Goal: Find contact information: Find contact information

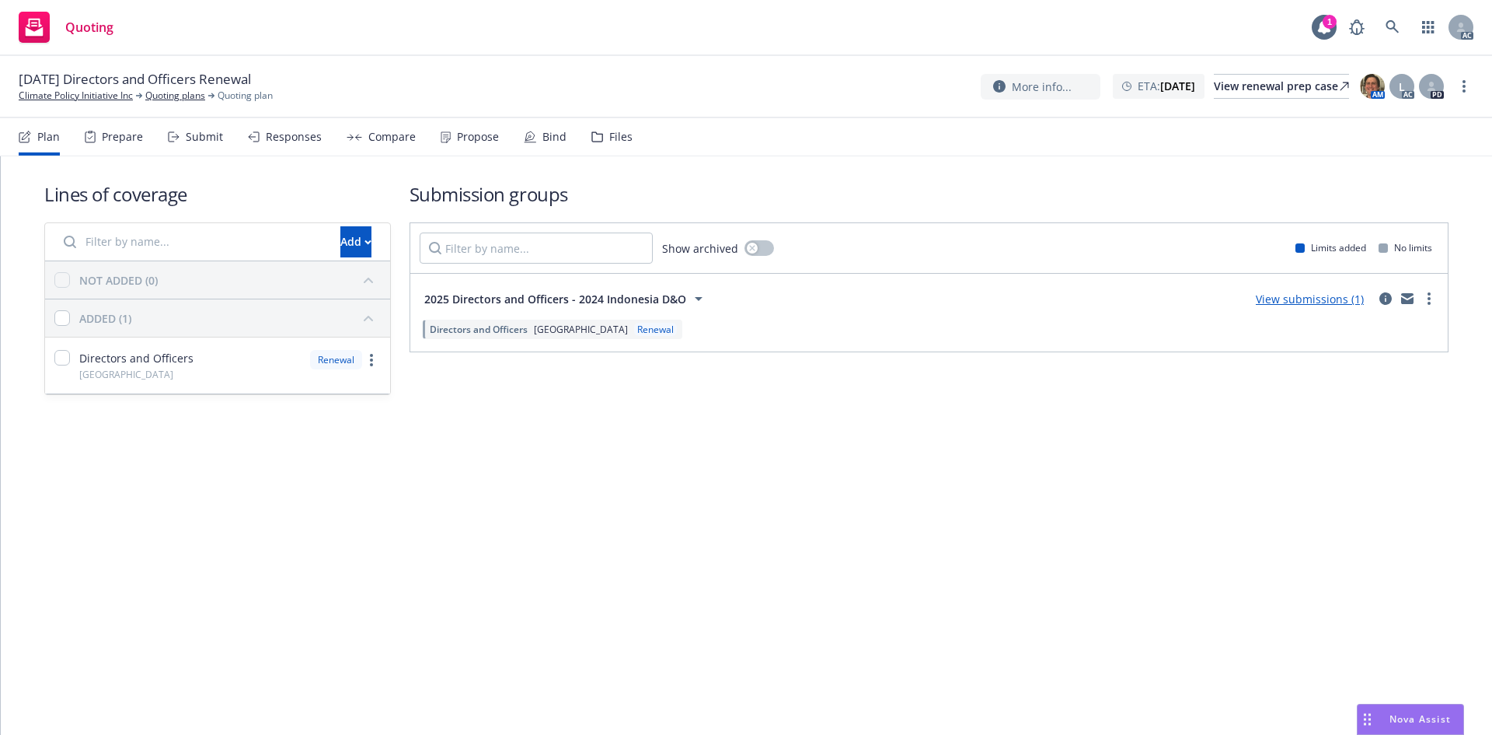
click at [115, 146] on div "Prepare" at bounding box center [114, 136] width 58 height 37
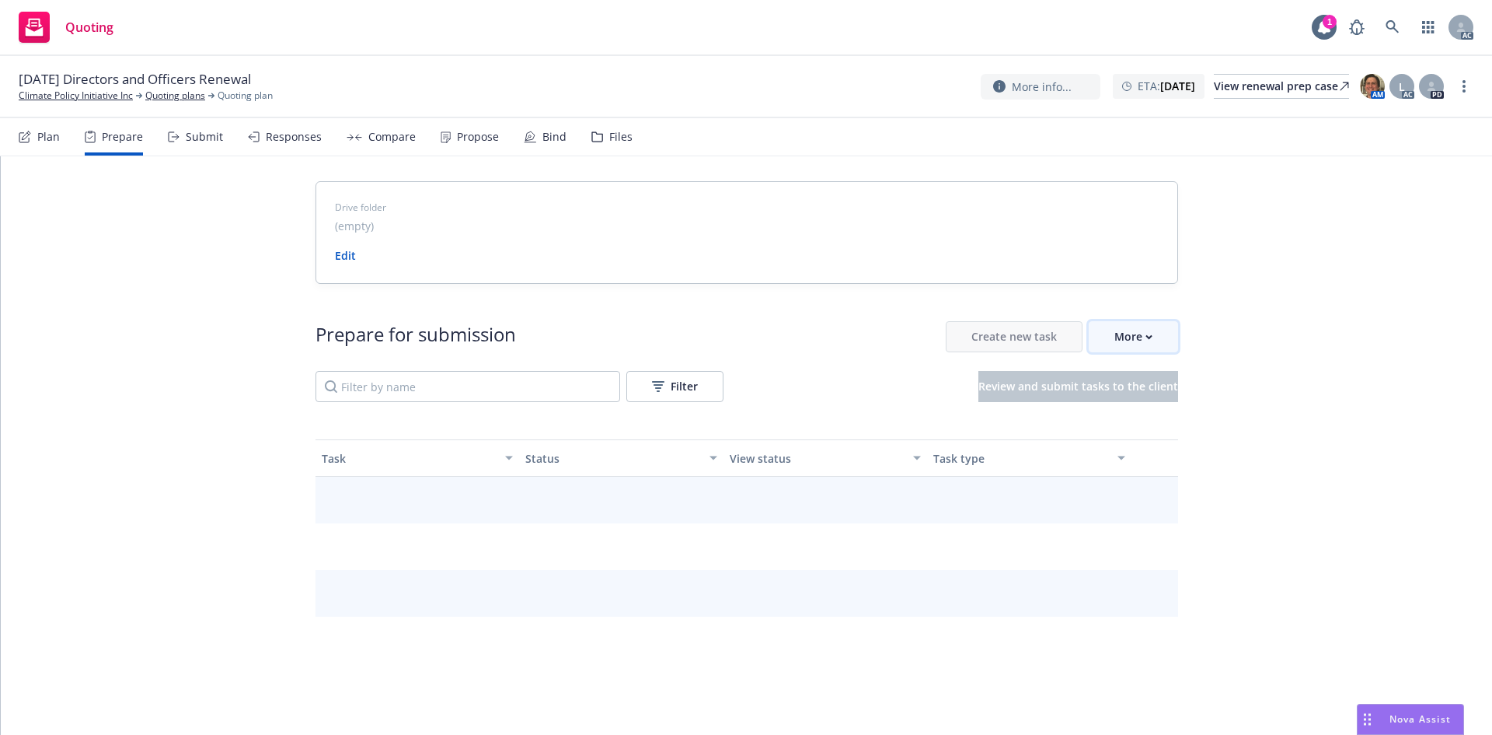
click at [1121, 340] on div "More" at bounding box center [1134, 337] width 38 height 30
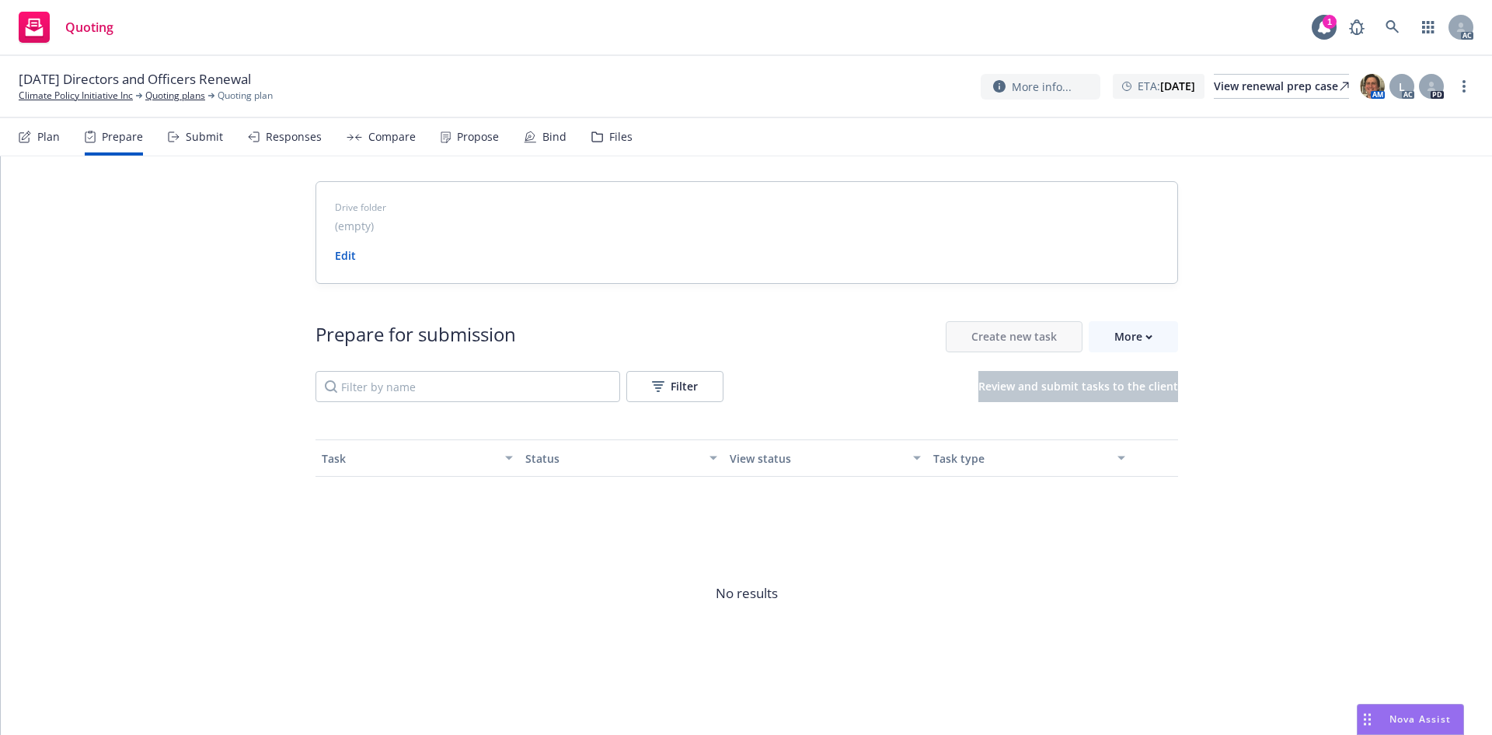
click at [1145, 413] on span "Go to Indio account" at bounding box center [1153, 407] width 138 height 15
click at [1146, 330] on button "More" at bounding box center [1133, 336] width 89 height 31
click at [1147, 414] on span "Go to Indio account" at bounding box center [1153, 407] width 138 height 15
click at [96, 93] on link "Climate Policy Initiative Inc" at bounding box center [76, 96] width 114 height 14
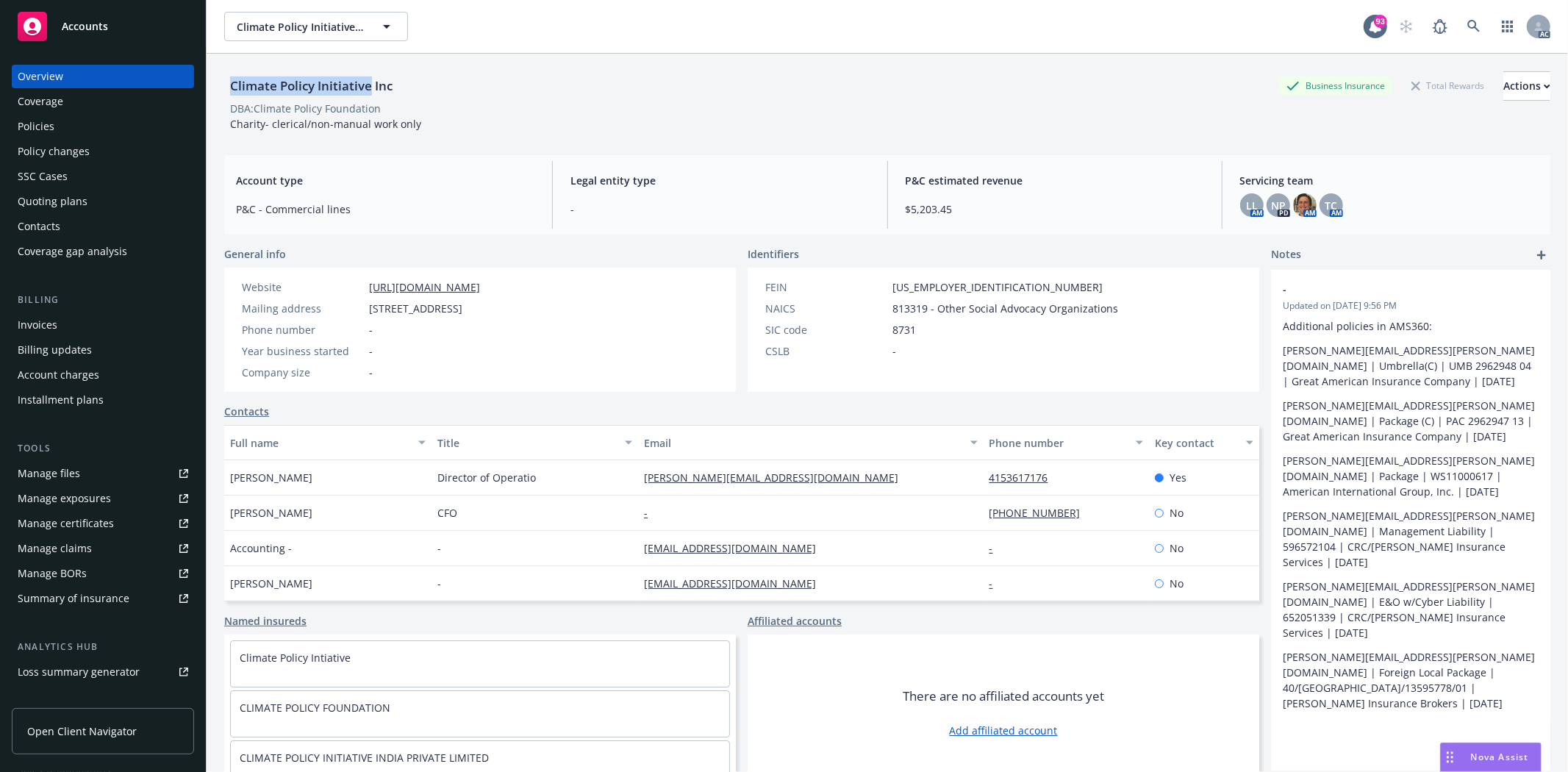
drag, startPoint x: 235, startPoint y: 88, endPoint x: 370, endPoint y: 92, distance: 135.1
click at [370, 92] on div "Climate Policy Initiative Inc" at bounding box center [311, 86] width 174 height 19
drag, startPoint x: 225, startPoint y: 480, endPoint x: 392, endPoint y: 497, distance: 167.9
click at [392, 497] on div "SOFIA CHANCEY Director of Operatio sofia.chancey@cpiglobal.org 4153617176 Yes D…" at bounding box center [741, 531] width 1035 height 141
click at [320, 489] on div "SOFIA CHANCEY" at bounding box center [327, 478] width 207 height 35
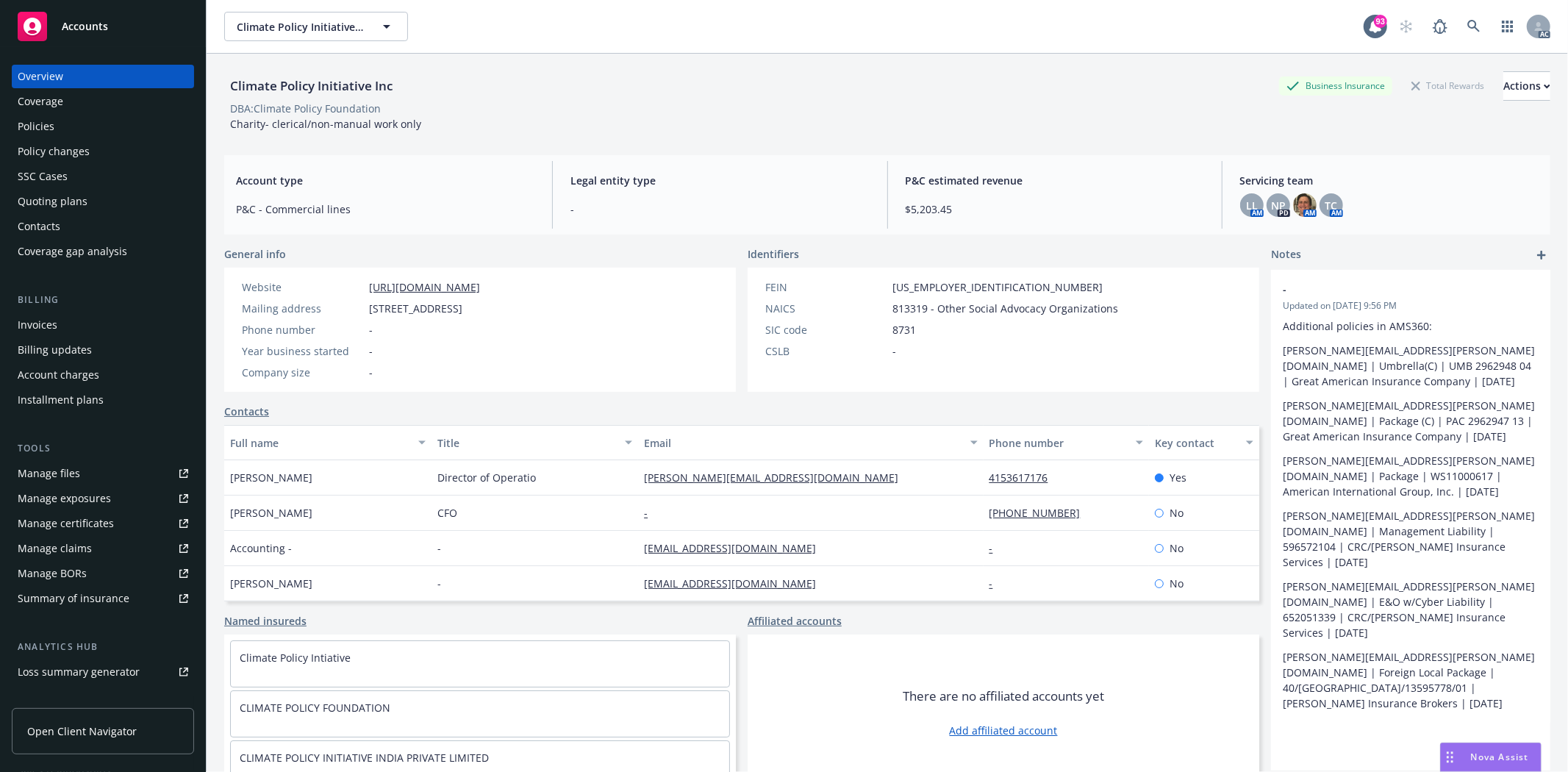
drag, startPoint x: 317, startPoint y: 483, endPoint x: 220, endPoint y: 483, distance: 97.0
click at [220, 483] on div "Climate Policy Initiative Inc Business Insurance Total Rewards Actions DBA: Cli…" at bounding box center [887, 440] width 1362 height 772
copy span "SOFIA CHANCEY"
drag, startPoint x: 965, startPoint y: 472, endPoint x: 1056, endPoint y: 477, distance: 91.1
click at [1056, 477] on div "SOFIA CHANCEY Director of Operatio sofia.chancey@cpiglobal.org 4153617176 Yes" at bounding box center [741, 478] width 1035 height 35
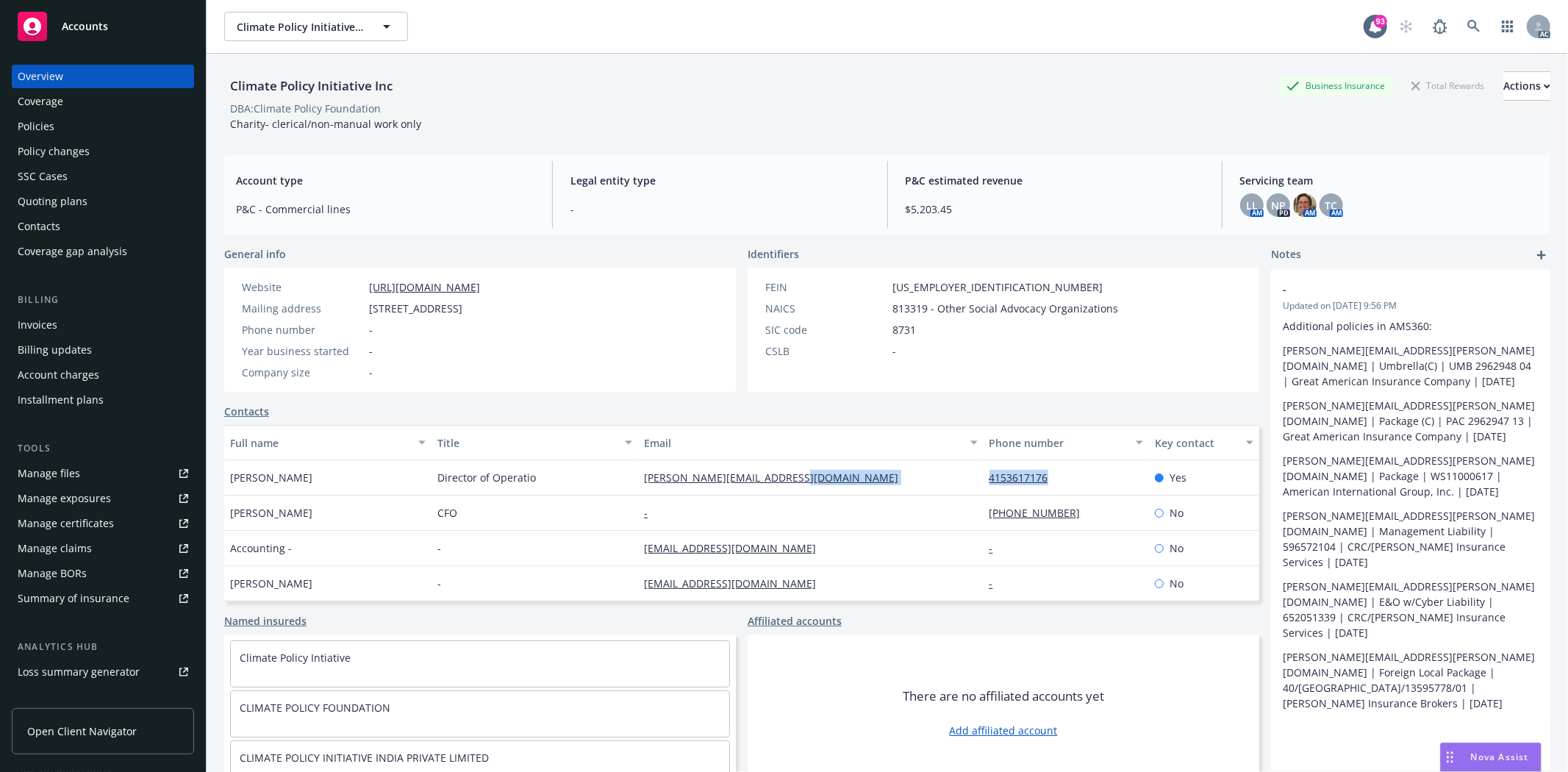
copy div "4153617176"
click at [52, 131] on div "Policies" at bounding box center [36, 126] width 37 height 24
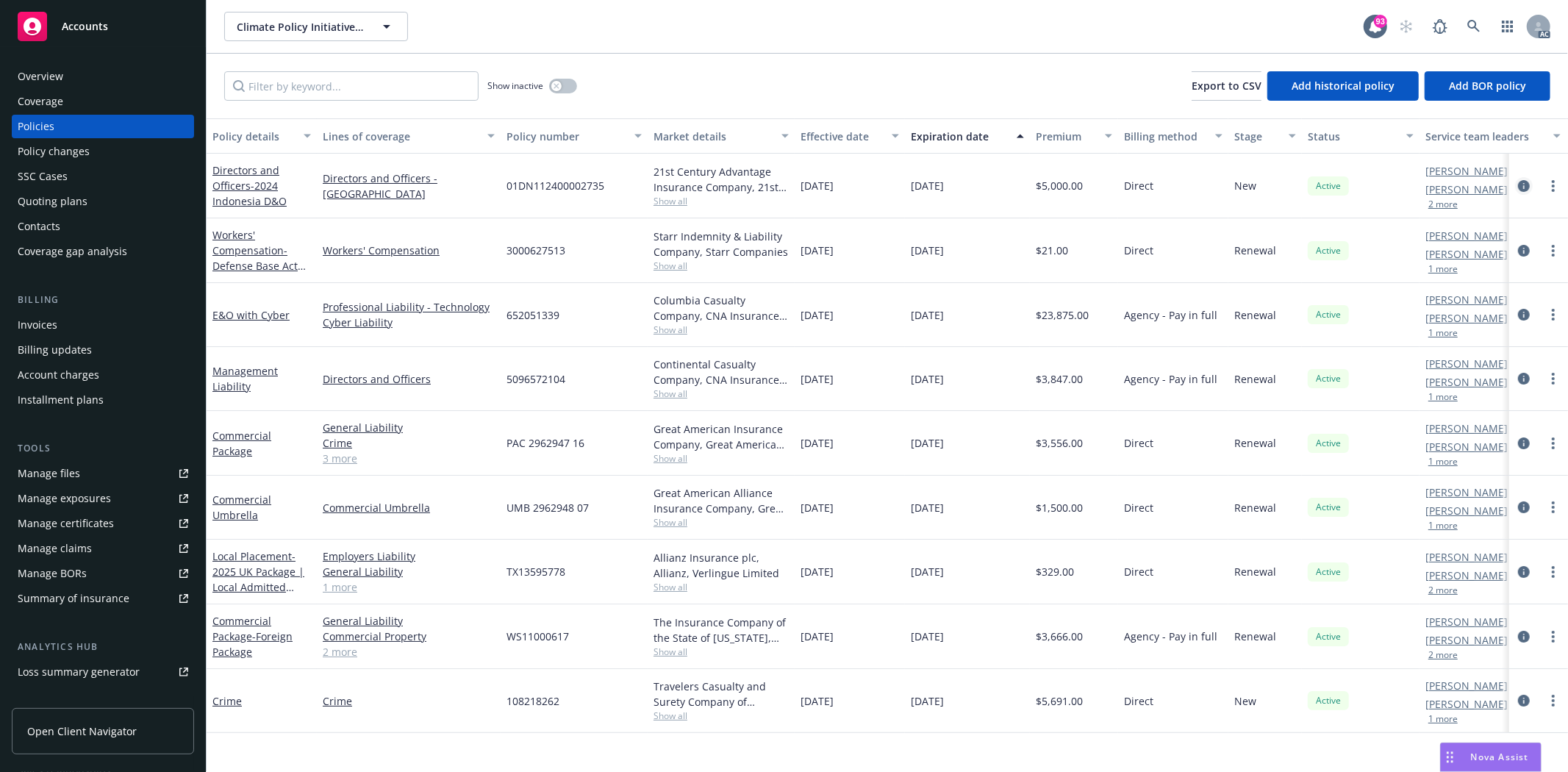
click at [1527, 189] on icon "circleInformation" at bounding box center [1524, 185] width 11 height 11
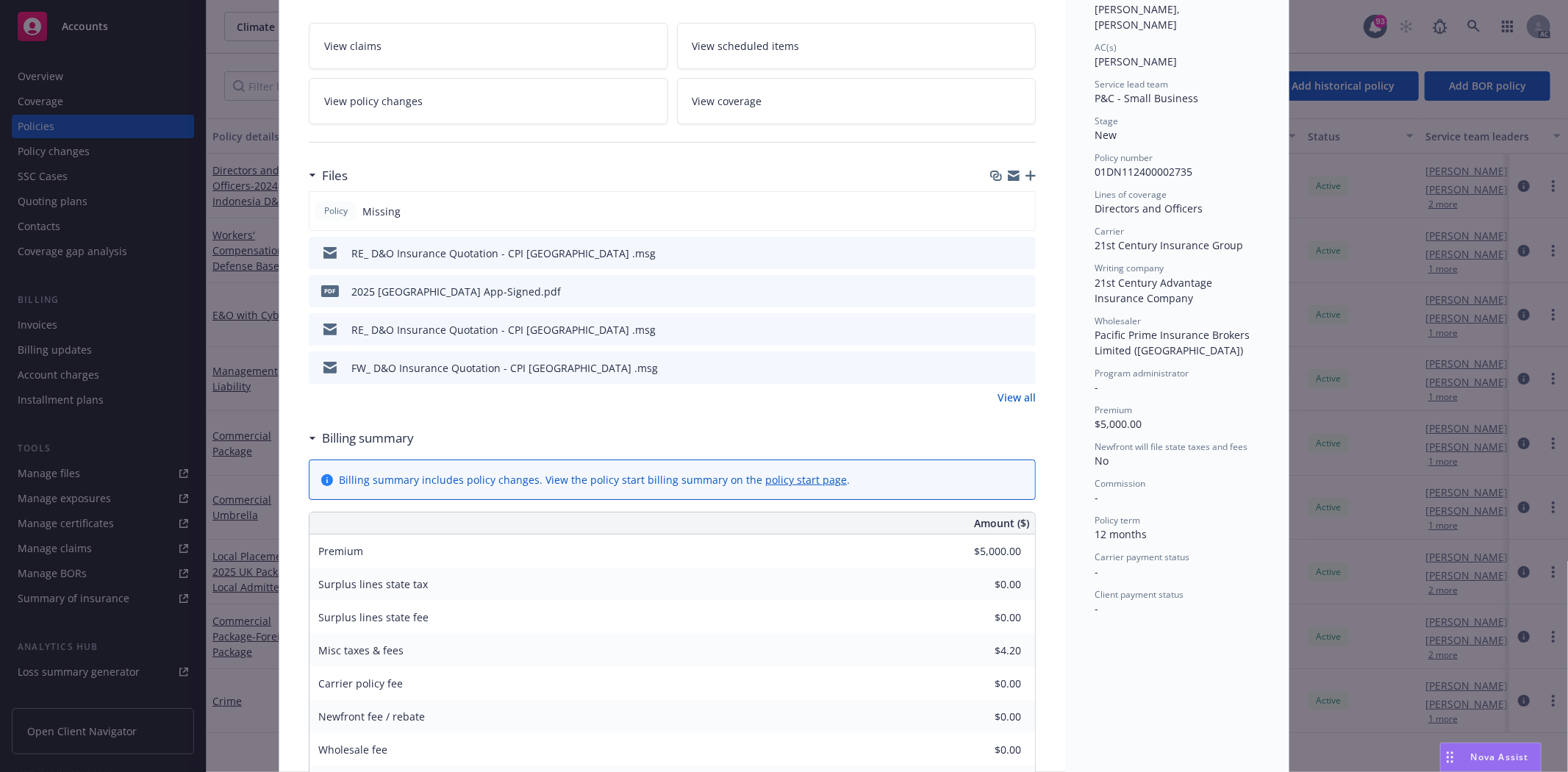
scroll to position [245, 0]
click at [1009, 386] on div "Policy Missing RE_ D&O Insurance Quotation - CPI Indonesia .msg pdf 2025 Indone…" at bounding box center [671, 296] width 727 height 214
click at [1011, 395] on link "View all" at bounding box center [1017, 395] width 38 height 15
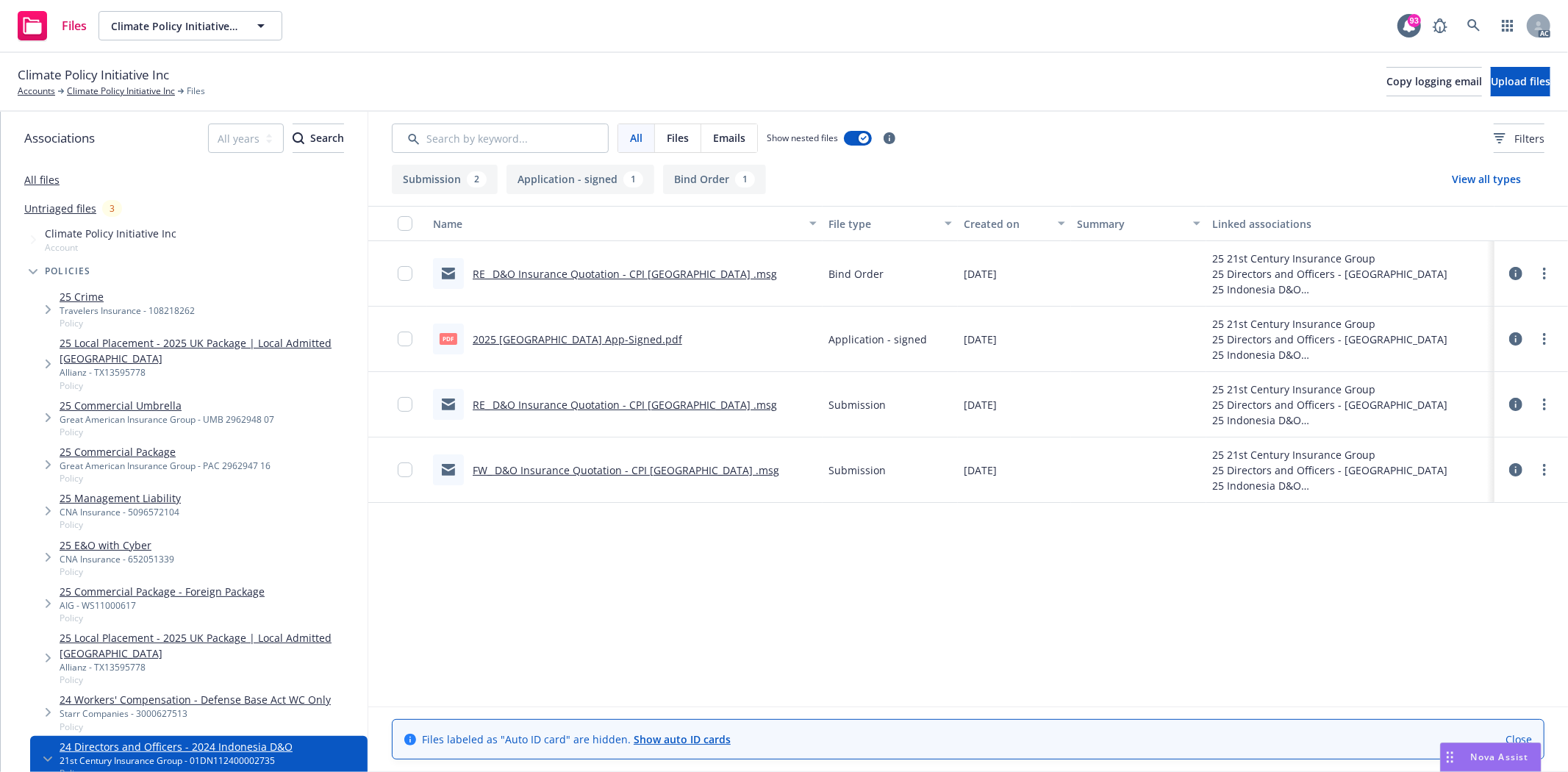
click at [547, 336] on link "2025 [GEOGRAPHIC_DATA] App-Signed.pdf" at bounding box center [578, 339] width 210 height 14
click at [579, 271] on link "RE_ D&O Insurance Quotation - CPI Indonesia .msg" at bounding box center [625, 273] width 305 height 14
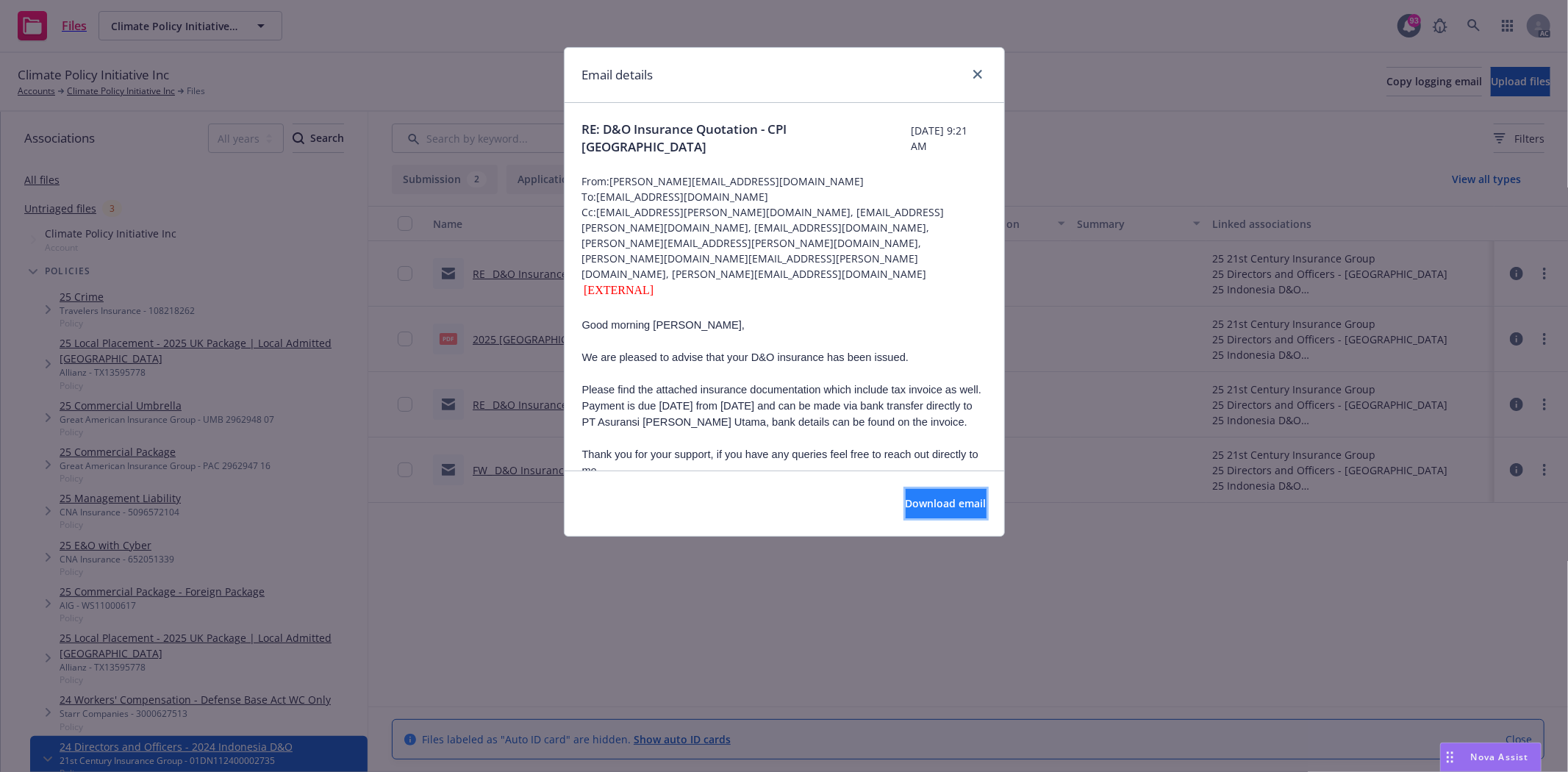
click at [921, 500] on span "Download email" at bounding box center [947, 503] width 81 height 14
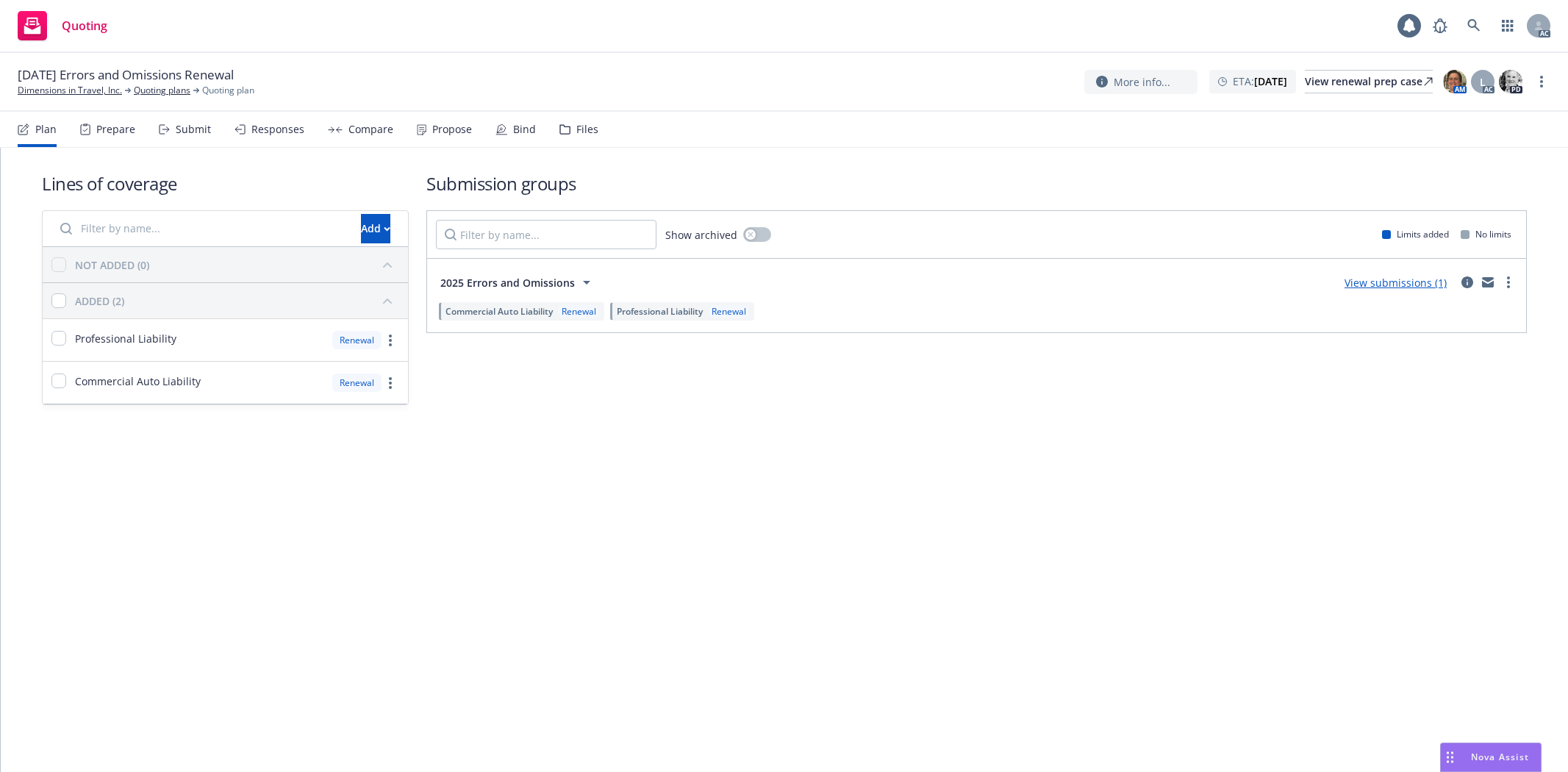
click at [81, 137] on div "Prepare" at bounding box center [108, 129] width 55 height 35
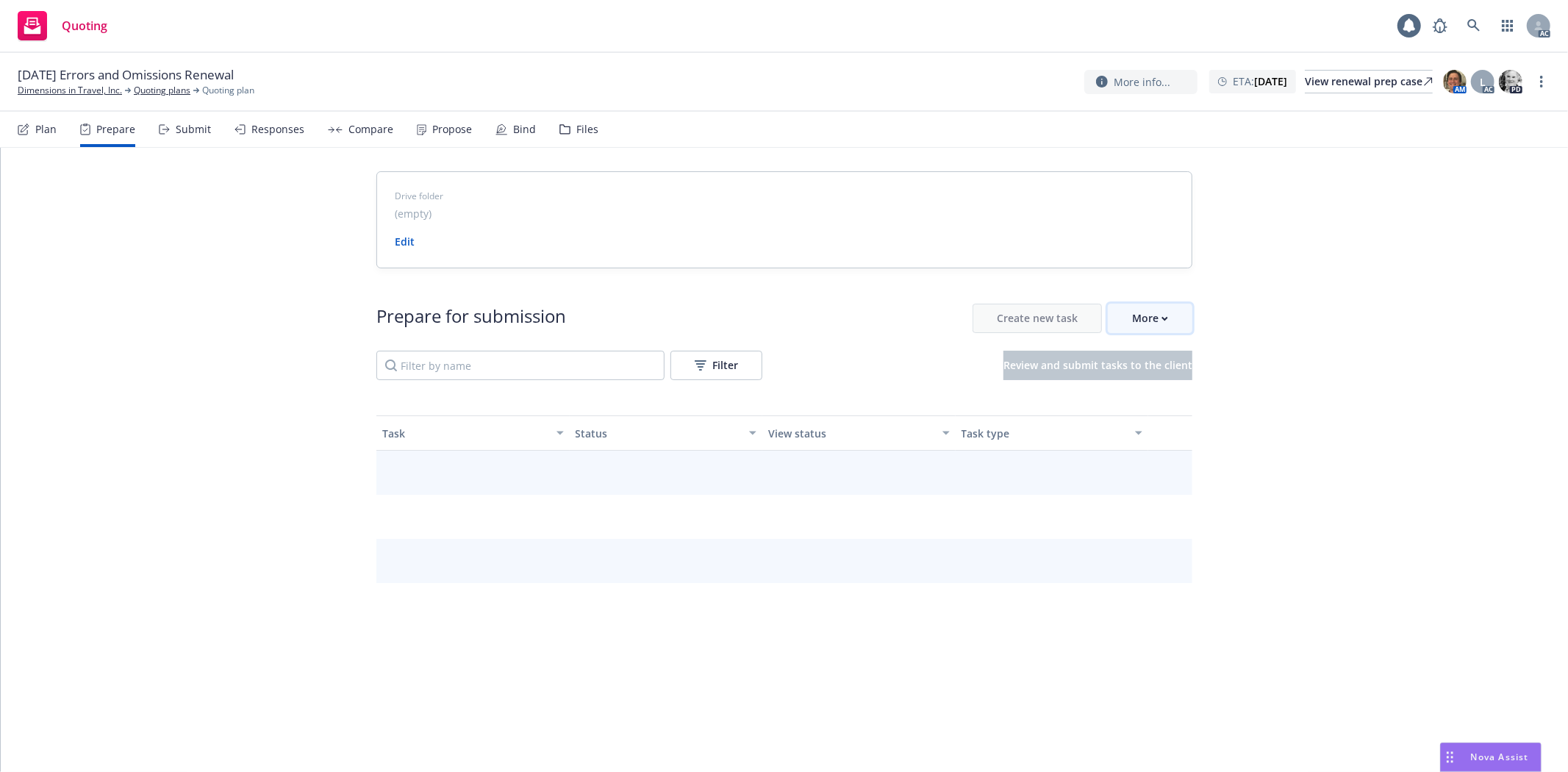
click at [1161, 317] on icon "button" at bounding box center [1164, 318] width 7 height 5
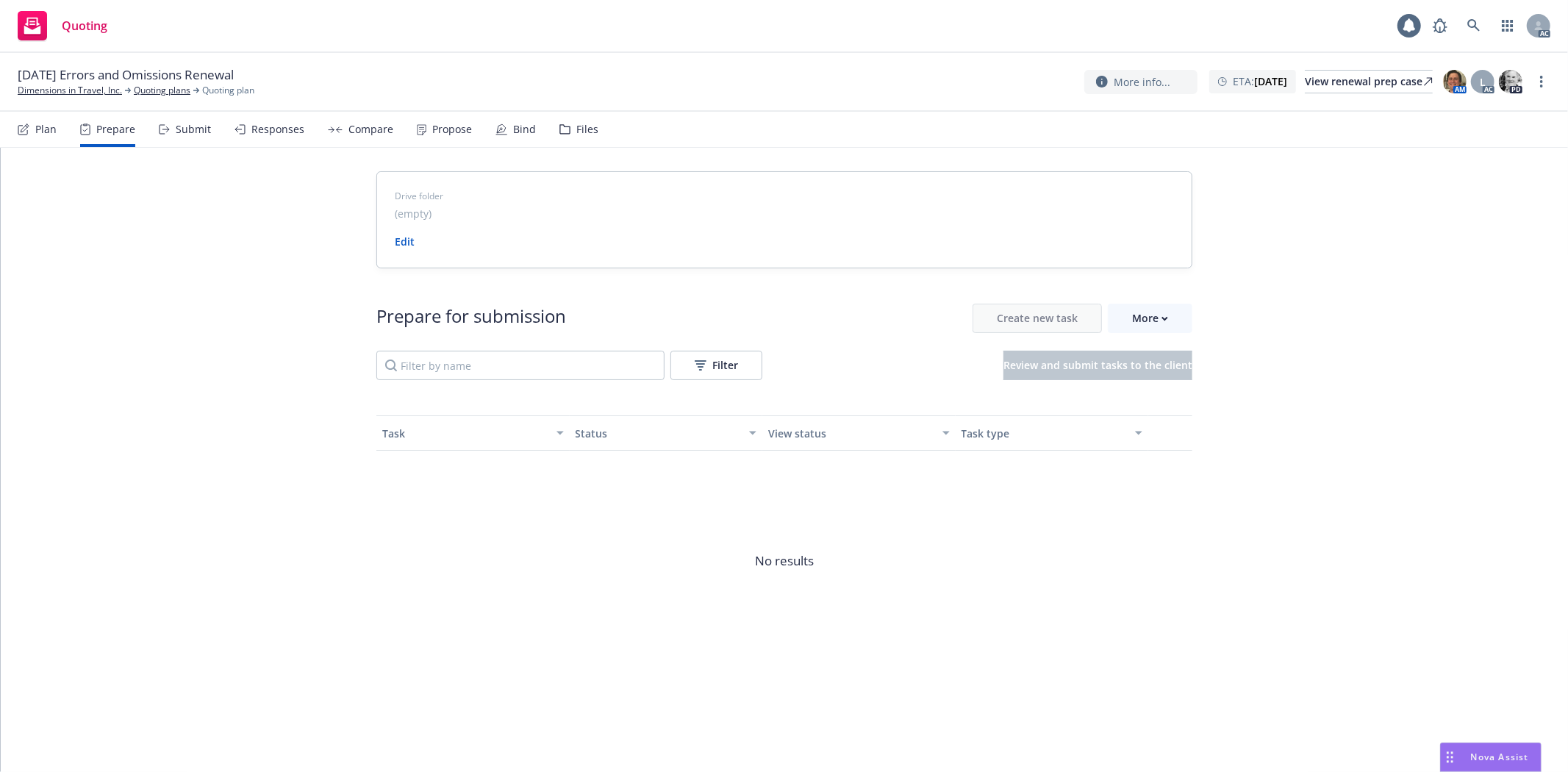
click at [1188, 391] on span "Go to Indio account" at bounding box center [1174, 386] width 131 height 14
click at [1165, 328] on div "More" at bounding box center [1150, 319] width 36 height 28
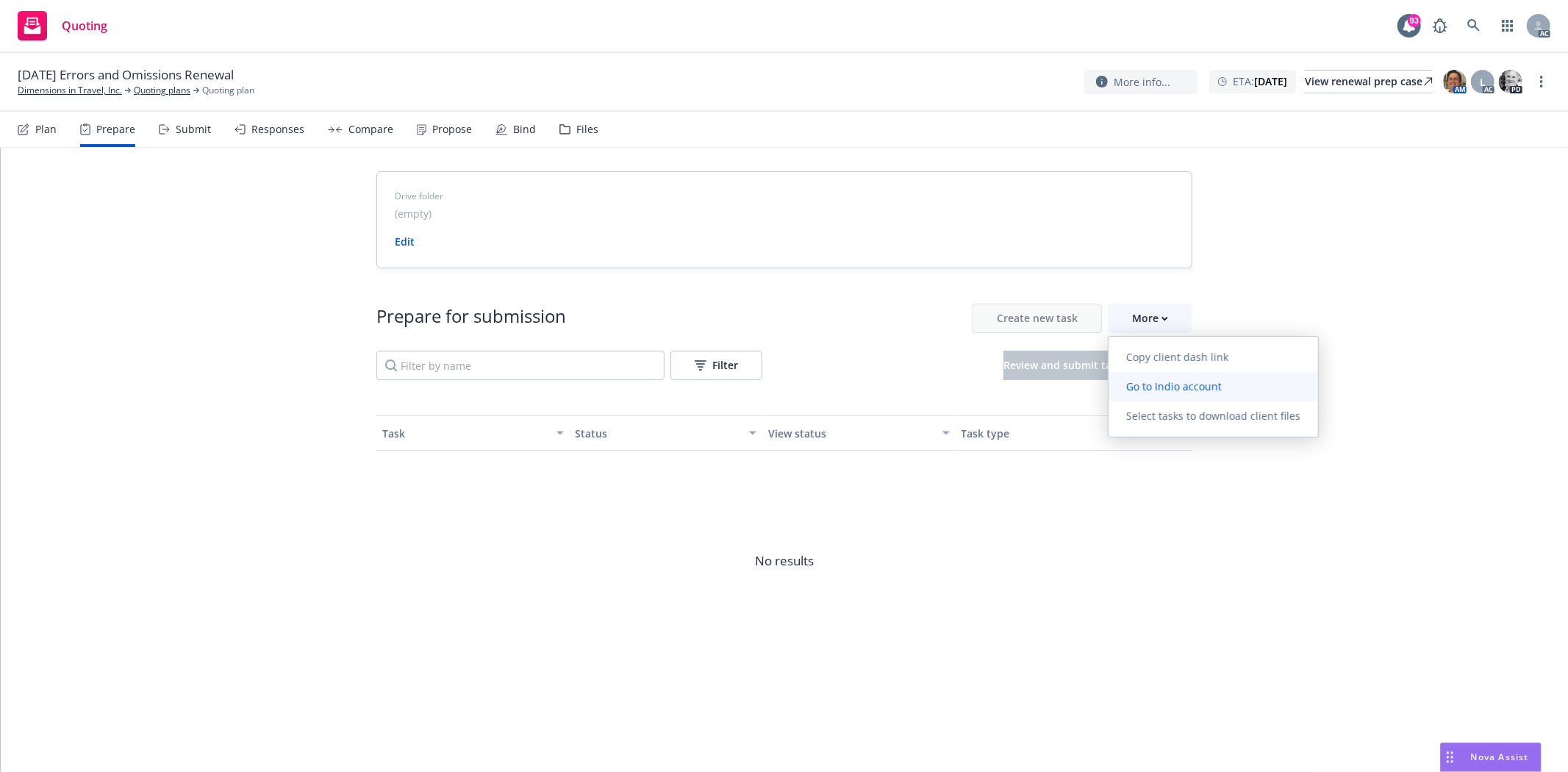
click at [1184, 377] on link "Go to Indio account" at bounding box center [1213, 386] width 210 height 29
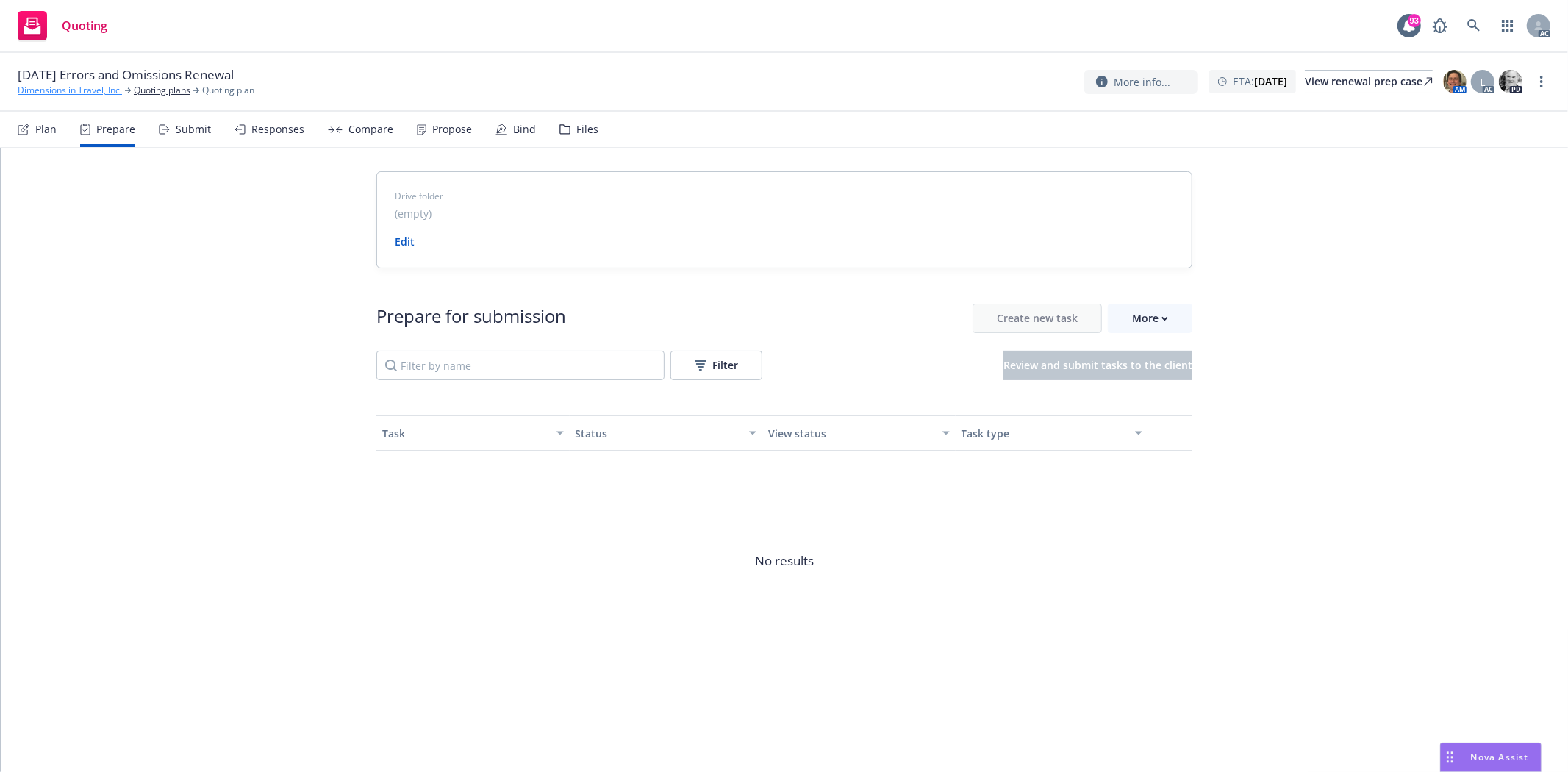
click at [27, 91] on link "Dimensions in Travel, Inc." at bounding box center [70, 91] width 104 height 13
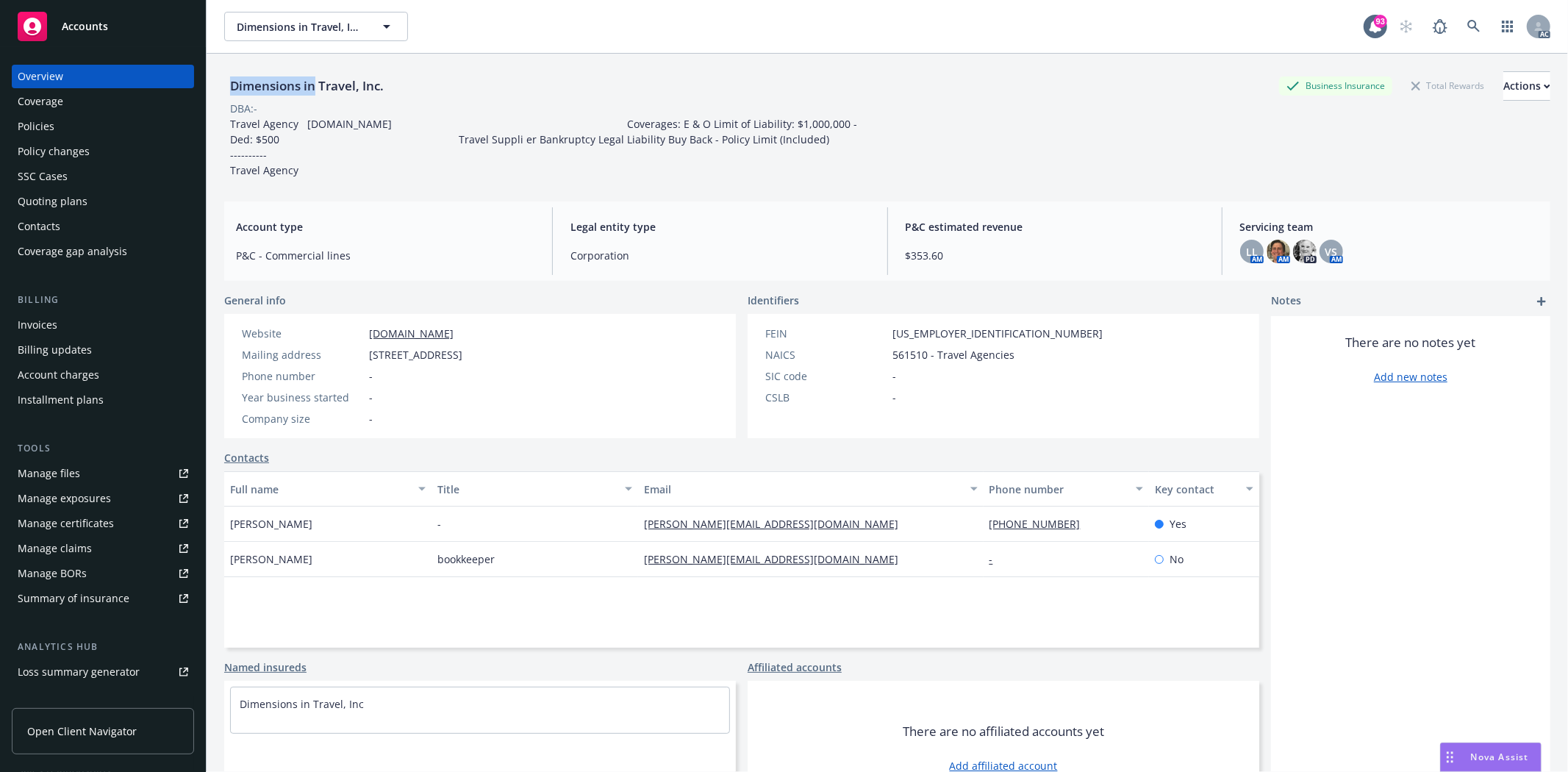
drag, startPoint x: 230, startPoint y: 82, endPoint x: 316, endPoint y: 82, distance: 86.0
click at [316, 82] on div "Dimensions in Travel, Inc." at bounding box center [306, 86] width 166 height 19
copy div "Dimensions in"
drag, startPoint x: 226, startPoint y: 533, endPoint x: 300, endPoint y: 530, distance: 74.1
click at [300, 530] on div "[PERSON_NAME]" at bounding box center [327, 524] width 207 height 35
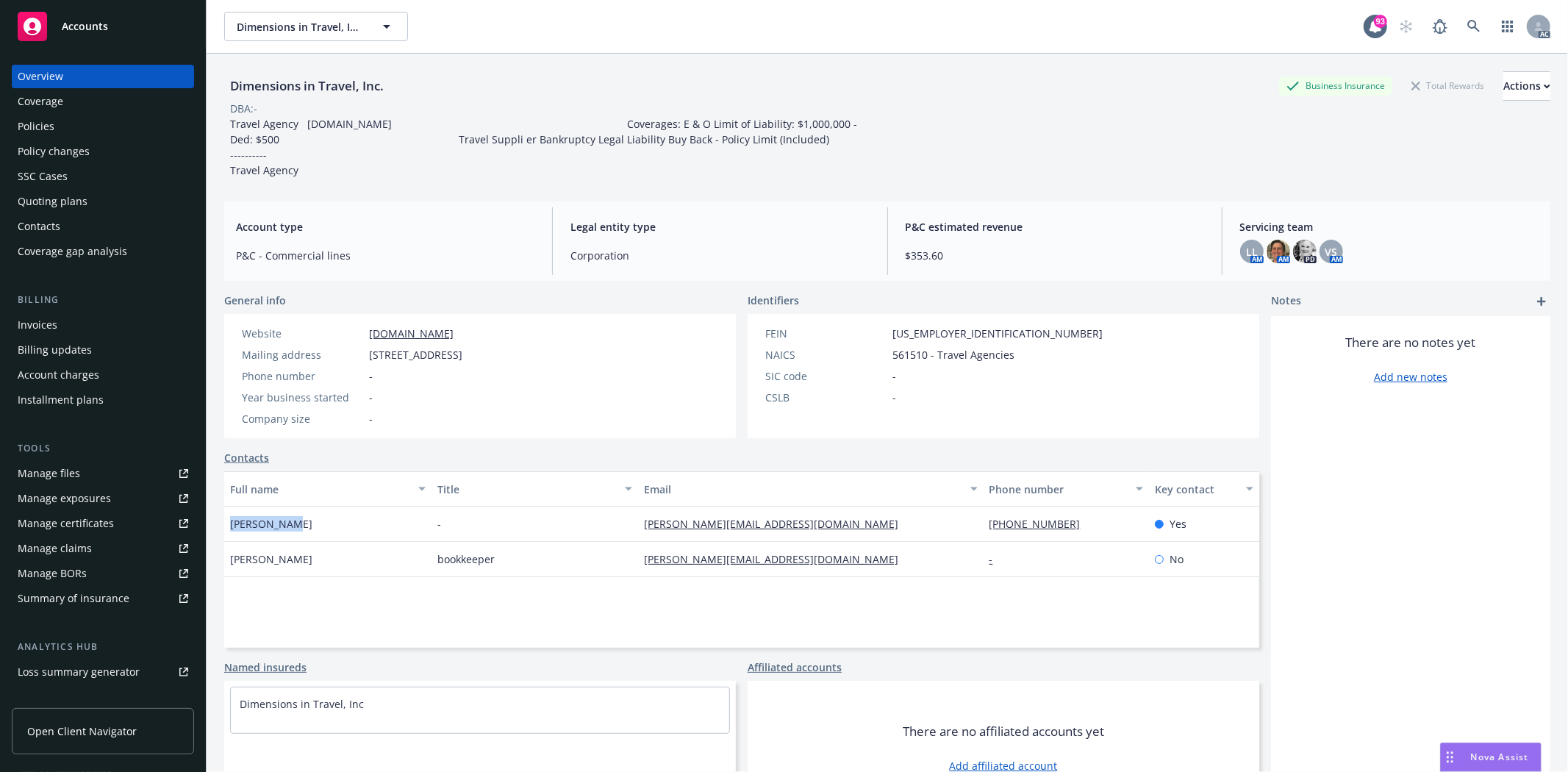
copy span "[PERSON_NAME]"
drag, startPoint x: 975, startPoint y: 522, endPoint x: 1064, endPoint y: 530, distance: 89.4
click at [1064, 530] on div "[PHONE_NUMBER]" at bounding box center [1066, 524] width 166 height 35
copy link "[PHONE_NUMBER]"
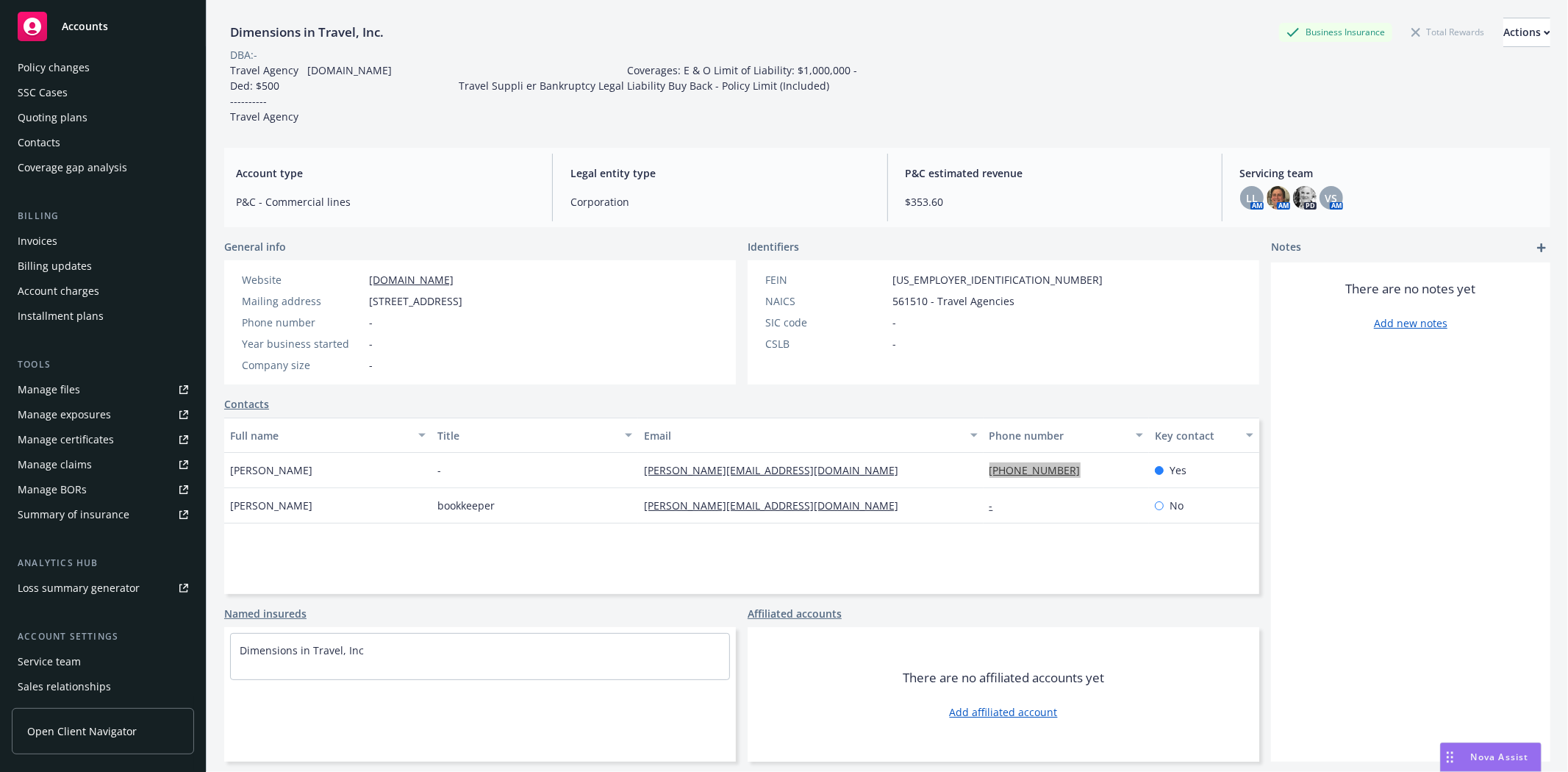
scroll to position [160, 0]
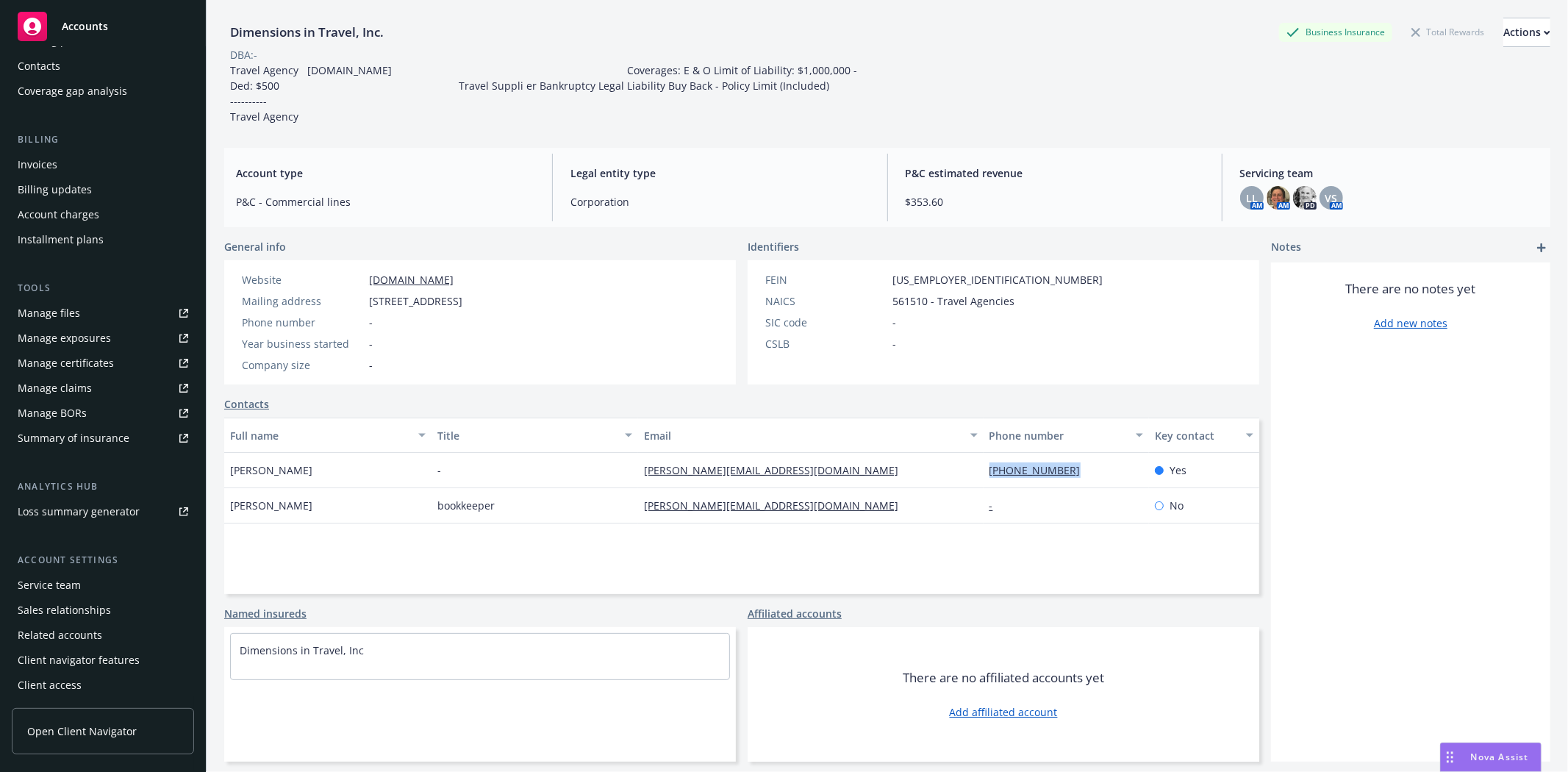
click at [71, 579] on div "Service team" at bounding box center [49, 585] width 63 height 24
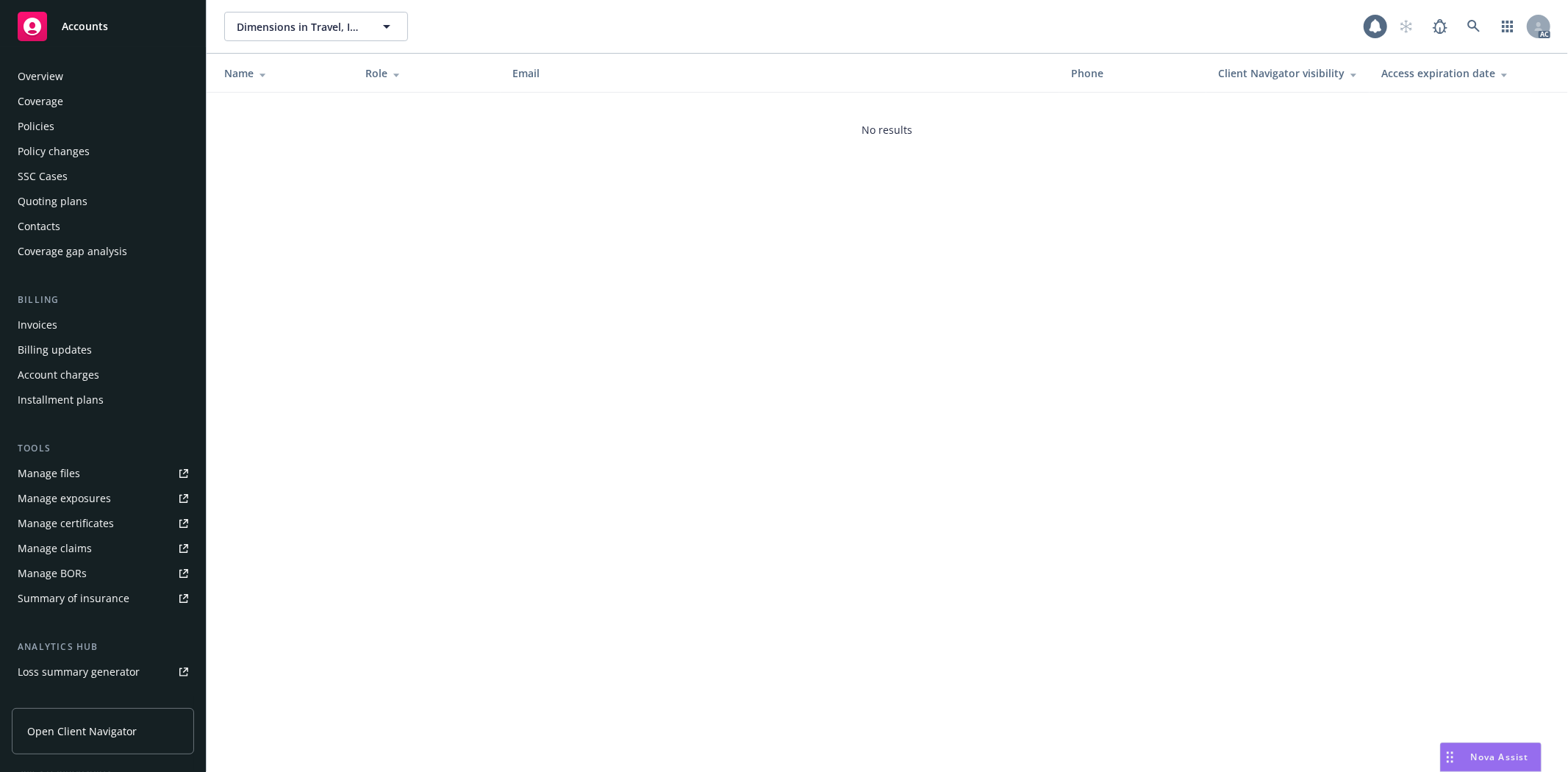
scroll to position [160, 0]
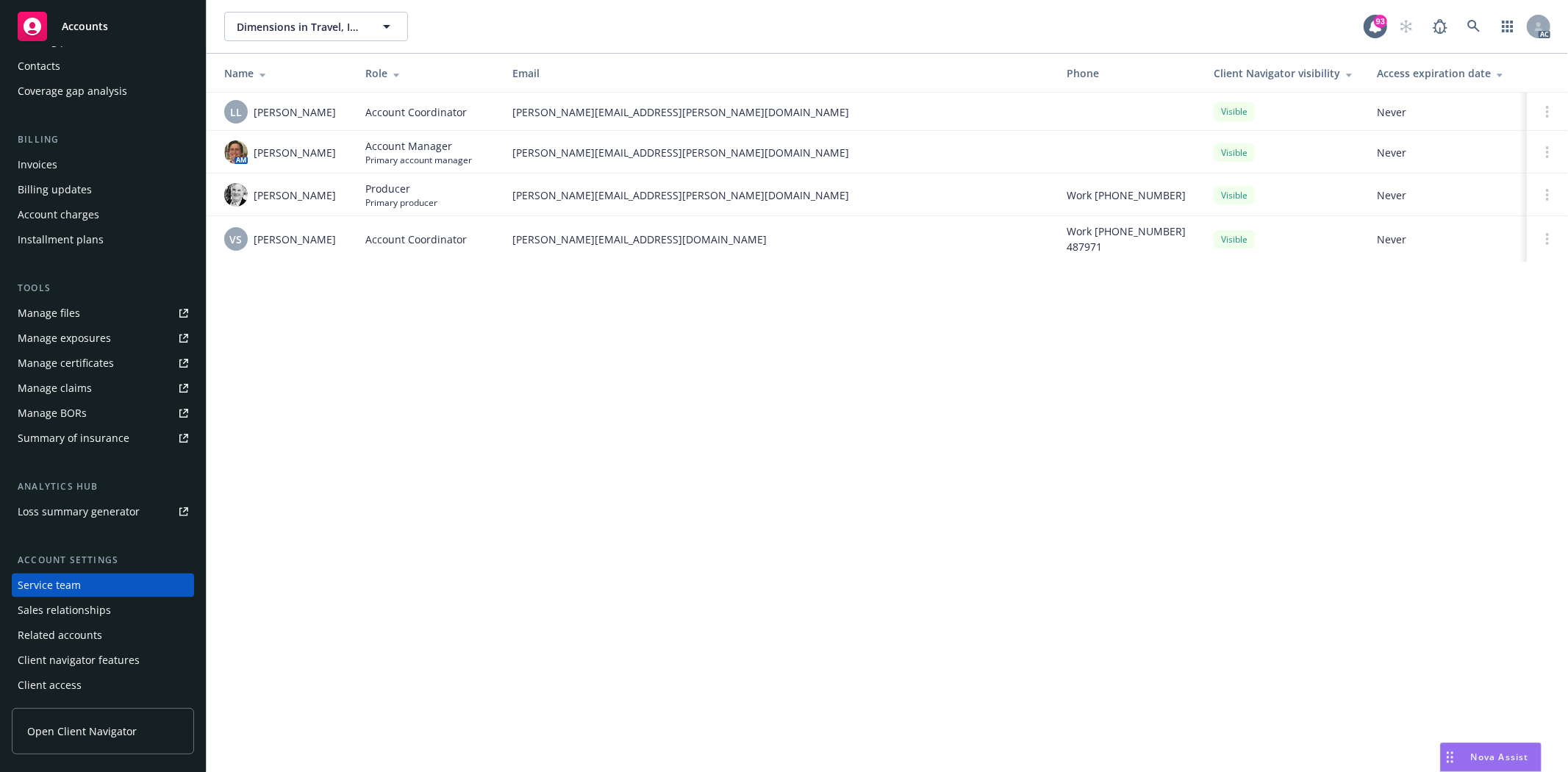
drag, startPoint x: 257, startPoint y: 145, endPoint x: 331, endPoint y: 152, distance: 74.3
click at [331, 152] on span "Nicholas Baldwin" at bounding box center [294, 152] width 82 height 15
copy span "Nicholas Baldwi"
drag, startPoint x: 253, startPoint y: 112, endPoint x: 332, endPoint y: 118, distance: 79.2
click at [332, 118] on div "LL Lacy Lipetzky" at bounding box center [283, 112] width 117 height 24
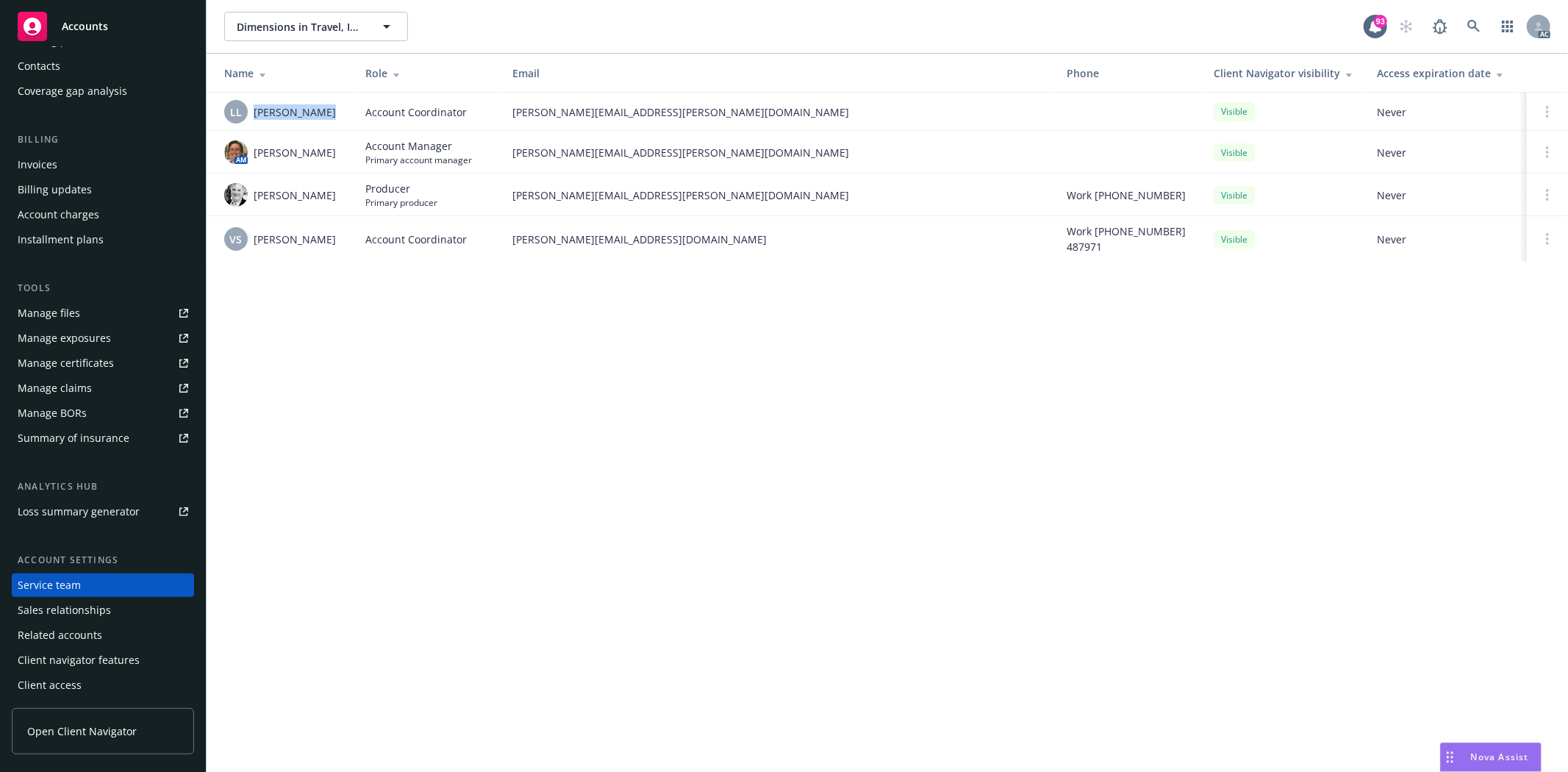
copy span "[PERSON_NAME]"
drag, startPoint x: 253, startPoint y: 238, endPoint x: 328, endPoint y: 243, distance: 75.2
click at [328, 243] on div "VS Vivian Singer" at bounding box center [283, 238] width 117 height 24
copy span "Vivian Singer"
click at [287, 201] on span "Steve Leveroni" at bounding box center [294, 195] width 82 height 15
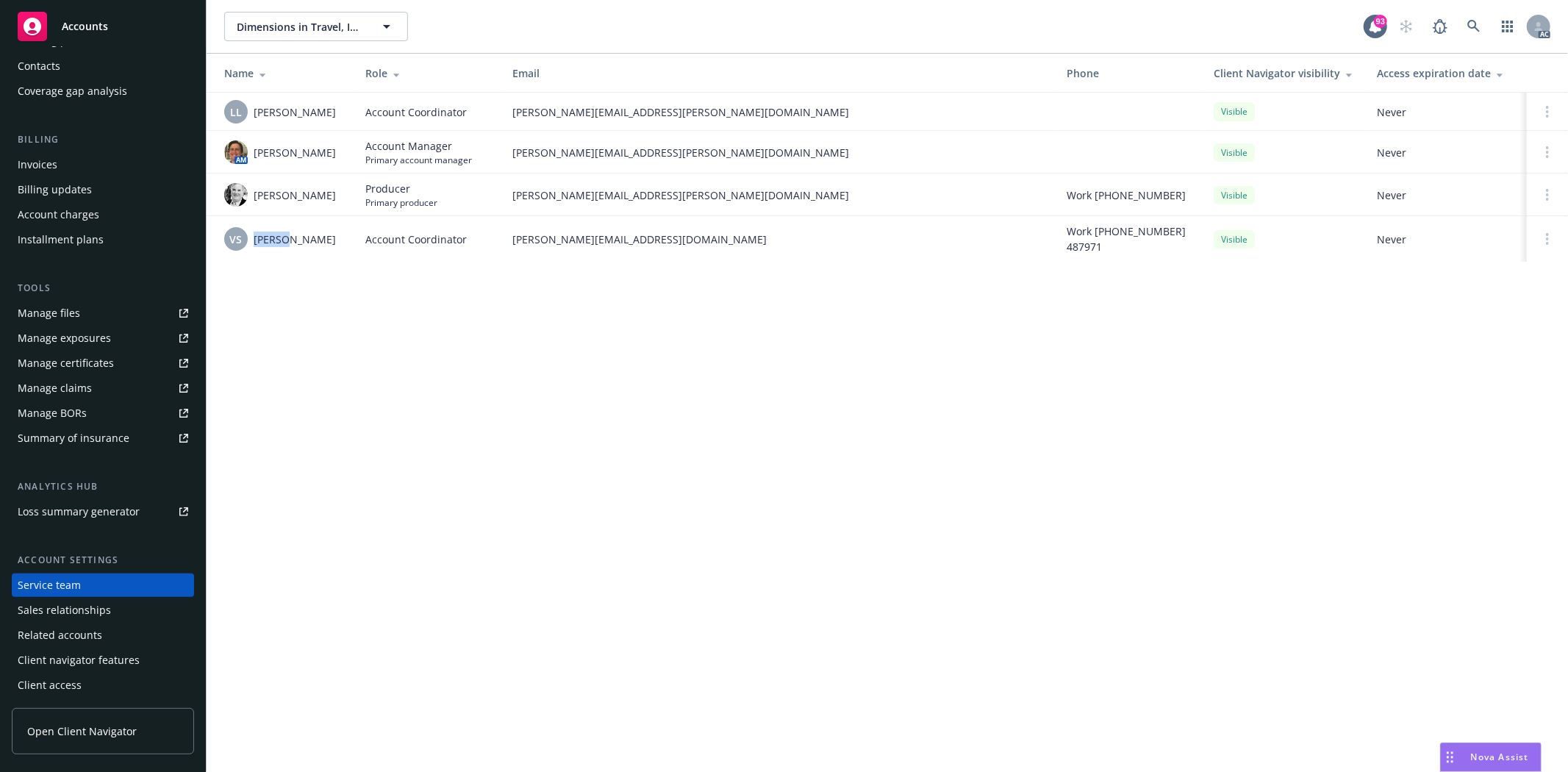
drag, startPoint x: 251, startPoint y: 237, endPoint x: 282, endPoint y: 237, distance: 31.0
click at [282, 237] on div "VS Vivian Singer" at bounding box center [283, 238] width 117 height 24
copy span "Vivian"
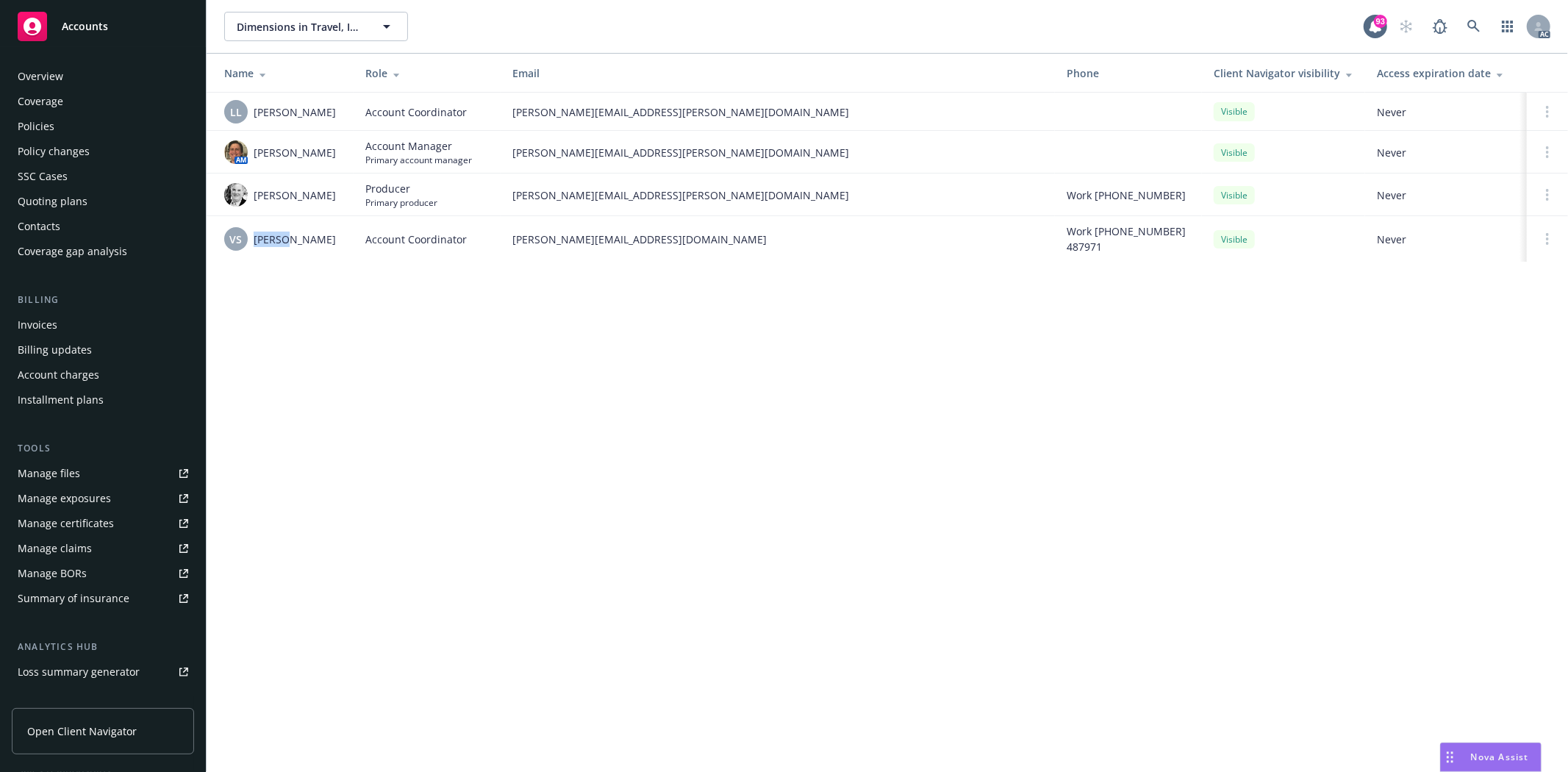
click at [51, 126] on div "Policies" at bounding box center [36, 126] width 37 height 24
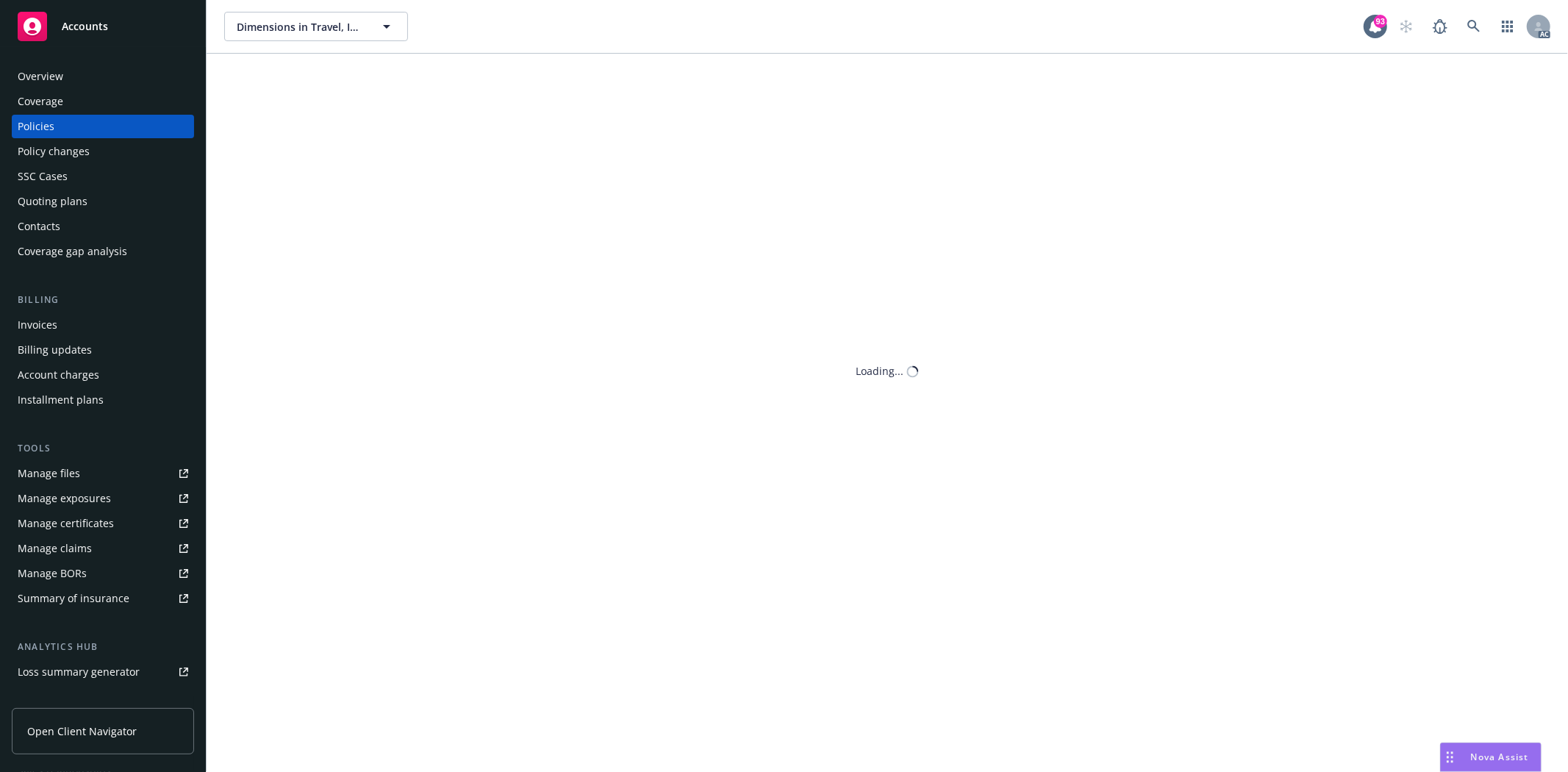
click at [51, 126] on div "Policies" at bounding box center [36, 126] width 37 height 24
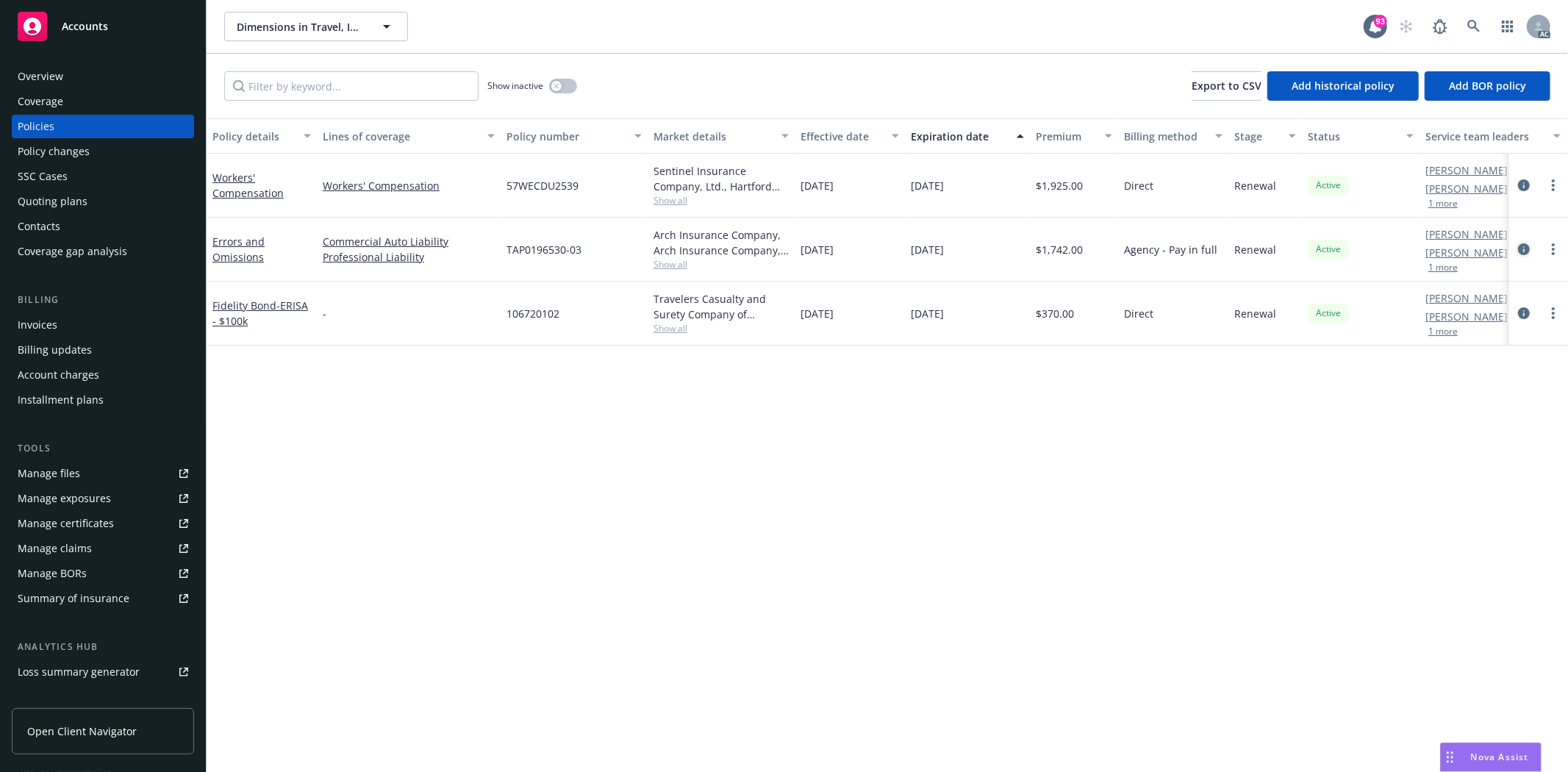
click at [1525, 246] on icon "circleInformation" at bounding box center [1524, 249] width 11 height 11
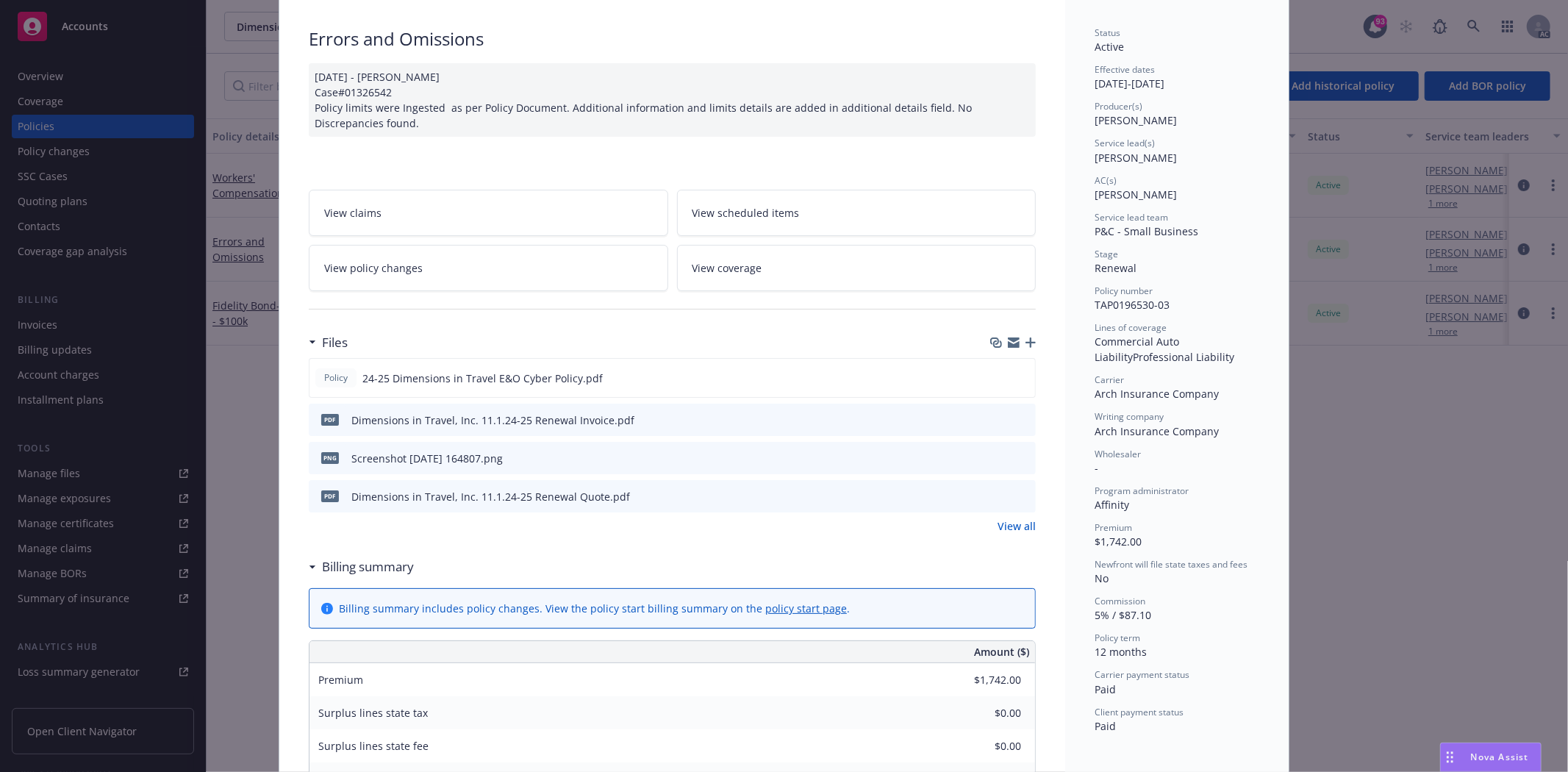
scroll to position [245, 0]
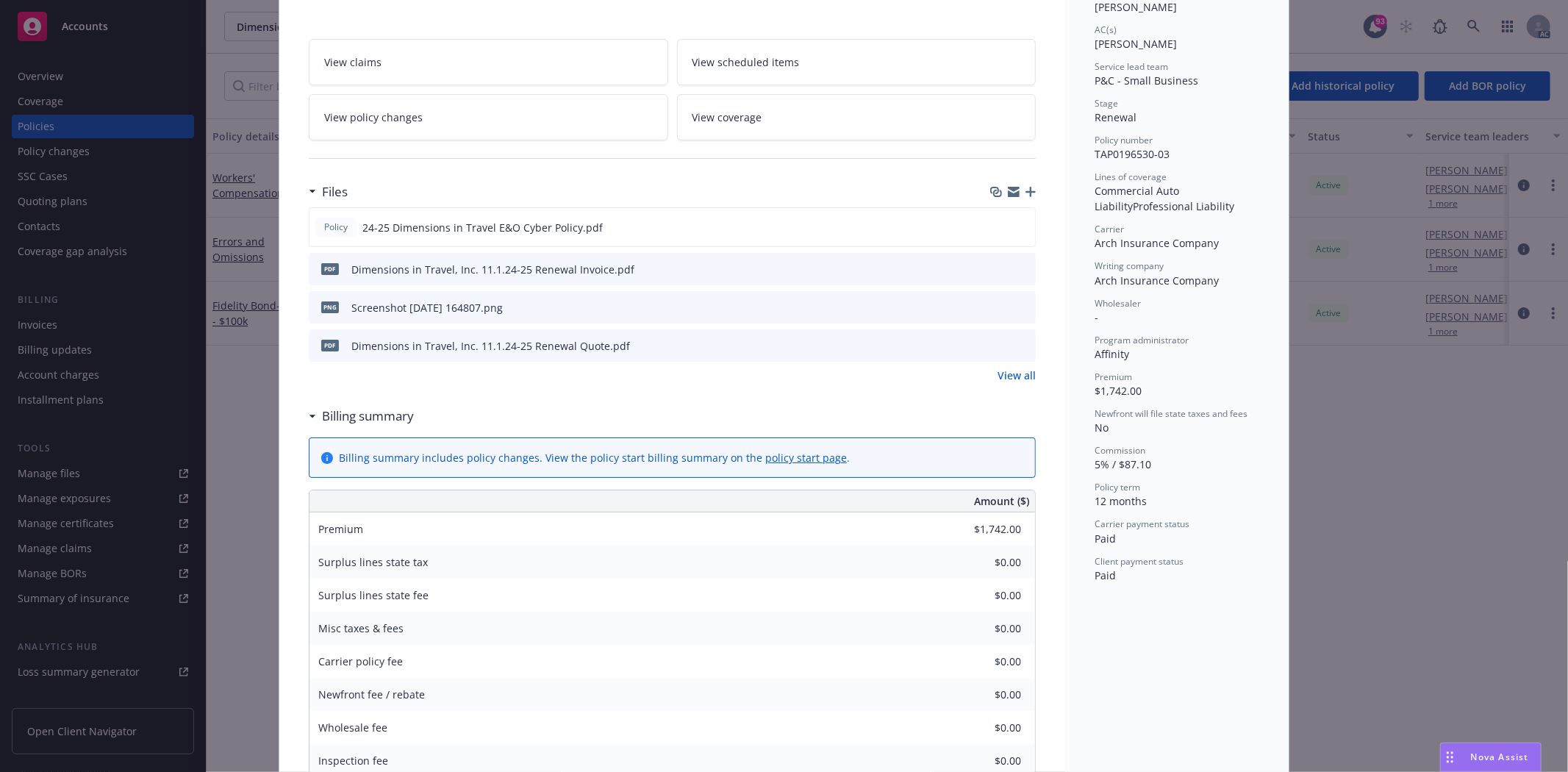
click at [1016, 366] on div "Policy 24-25 Dimensions in Travel E&O Cyber Policy.pdf pdf Dimensions in Travel…" at bounding box center [671, 295] width 727 height 176
click at [1010, 371] on link "View all" at bounding box center [1017, 376] width 38 height 15
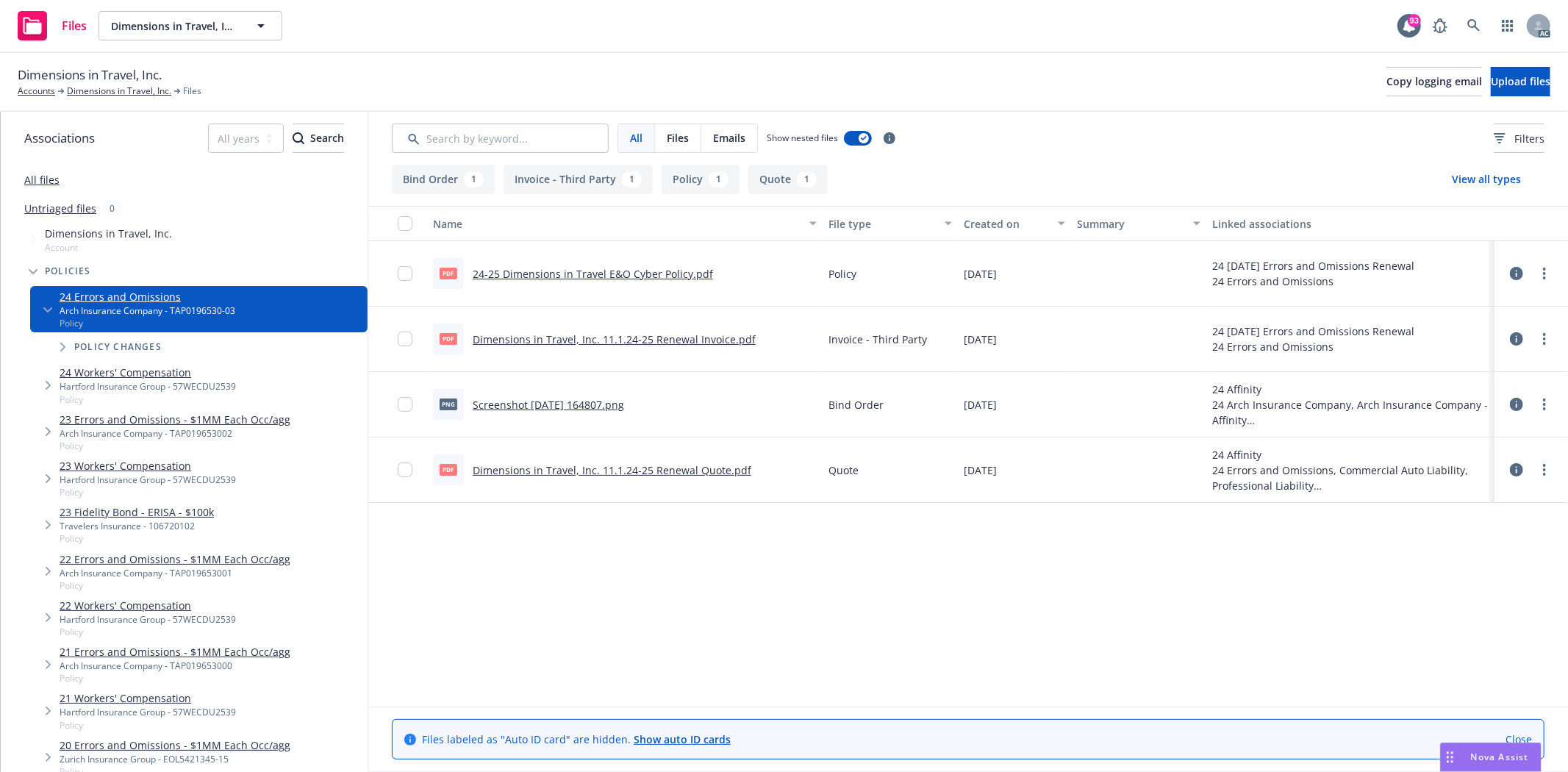
click at [583, 274] on link "24-25 Dimensions in Travel E&O Cyber Policy.pdf" at bounding box center [593, 273] width 240 height 14
click at [117, 85] on link "Dimensions in Travel, Inc." at bounding box center [119, 91] width 104 height 13
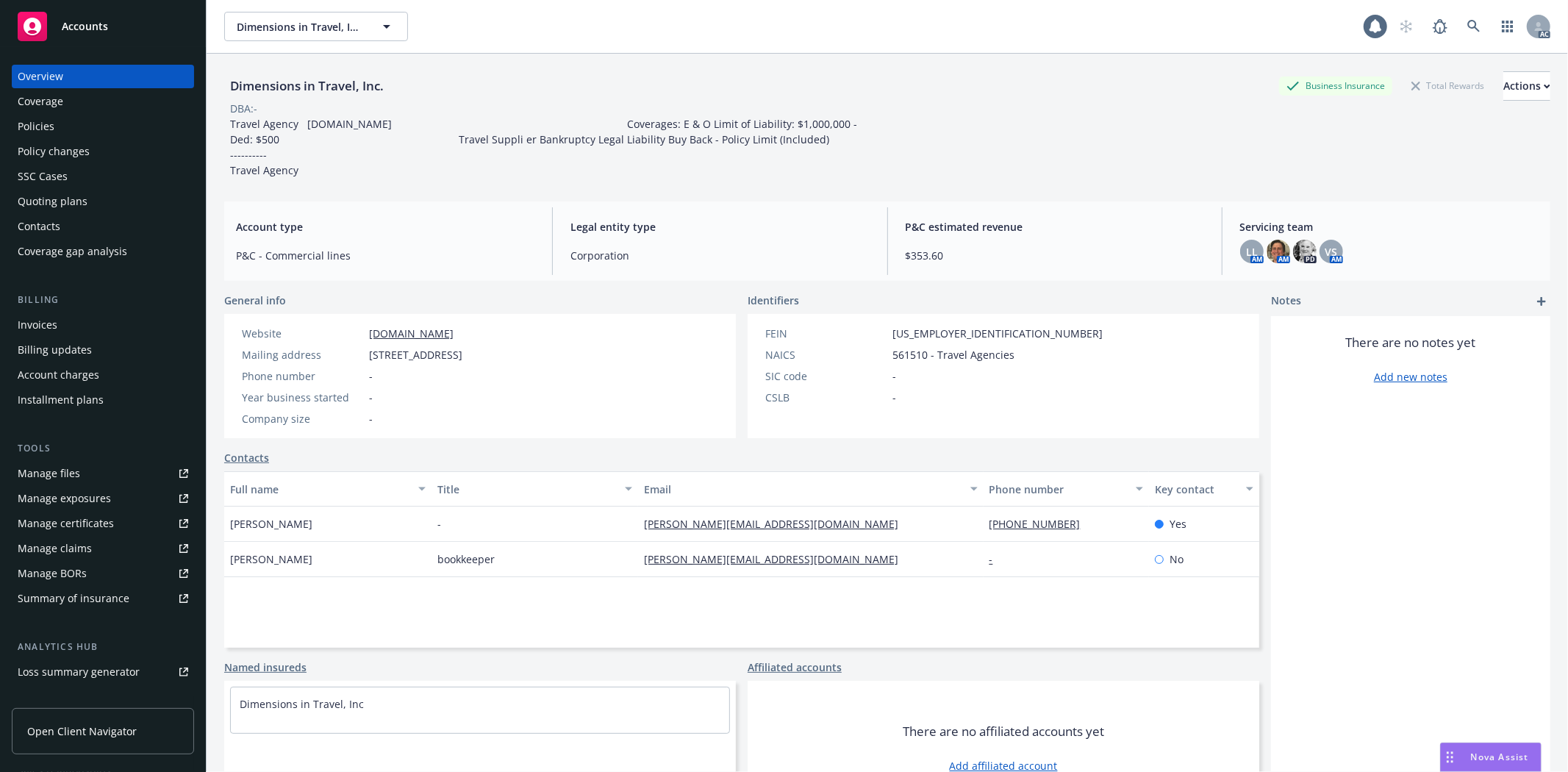
click at [33, 131] on div "Policies" at bounding box center [36, 126] width 37 height 24
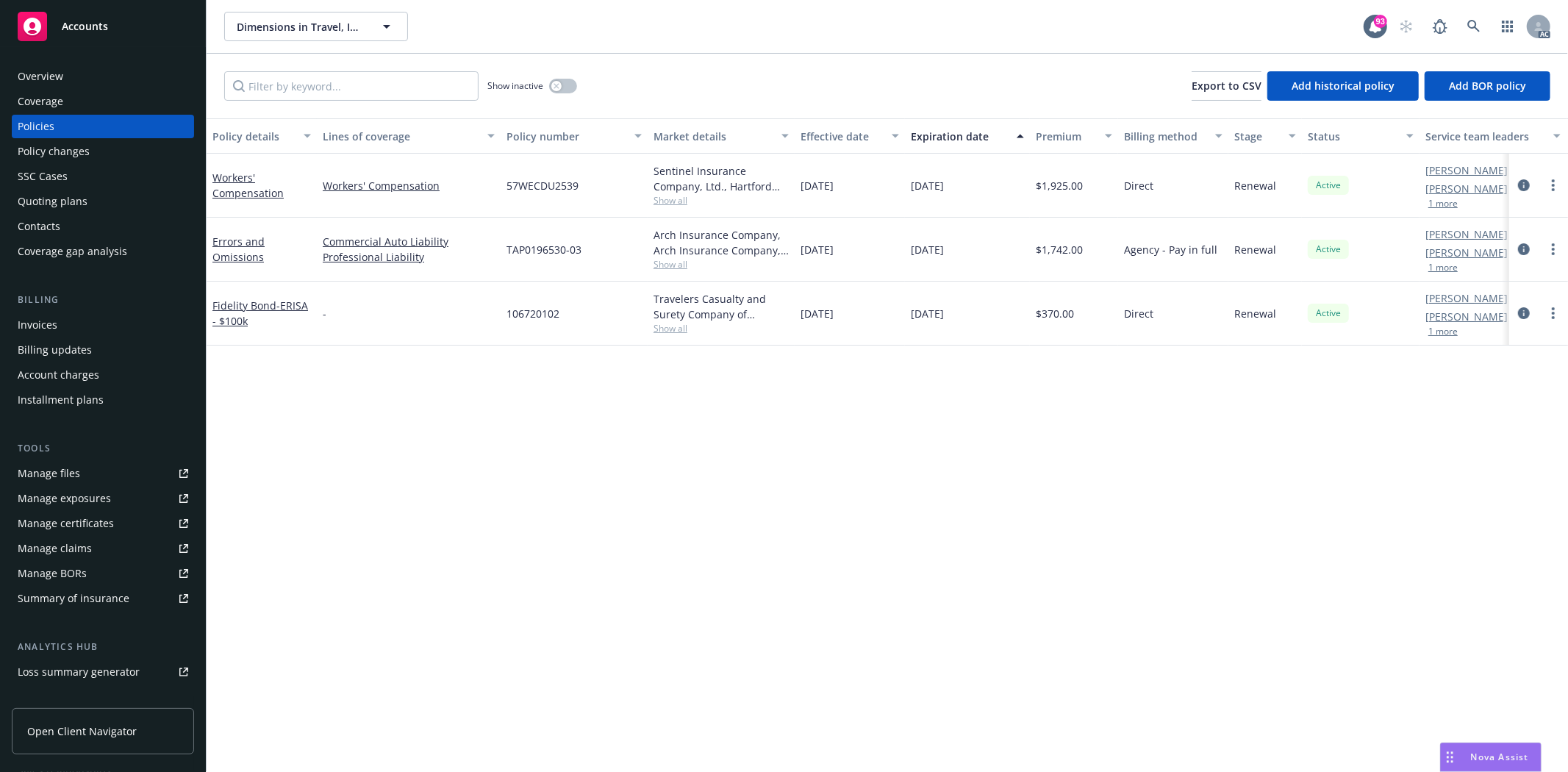
click at [94, 200] on div "Quoting plans" at bounding box center [103, 202] width 170 height 24
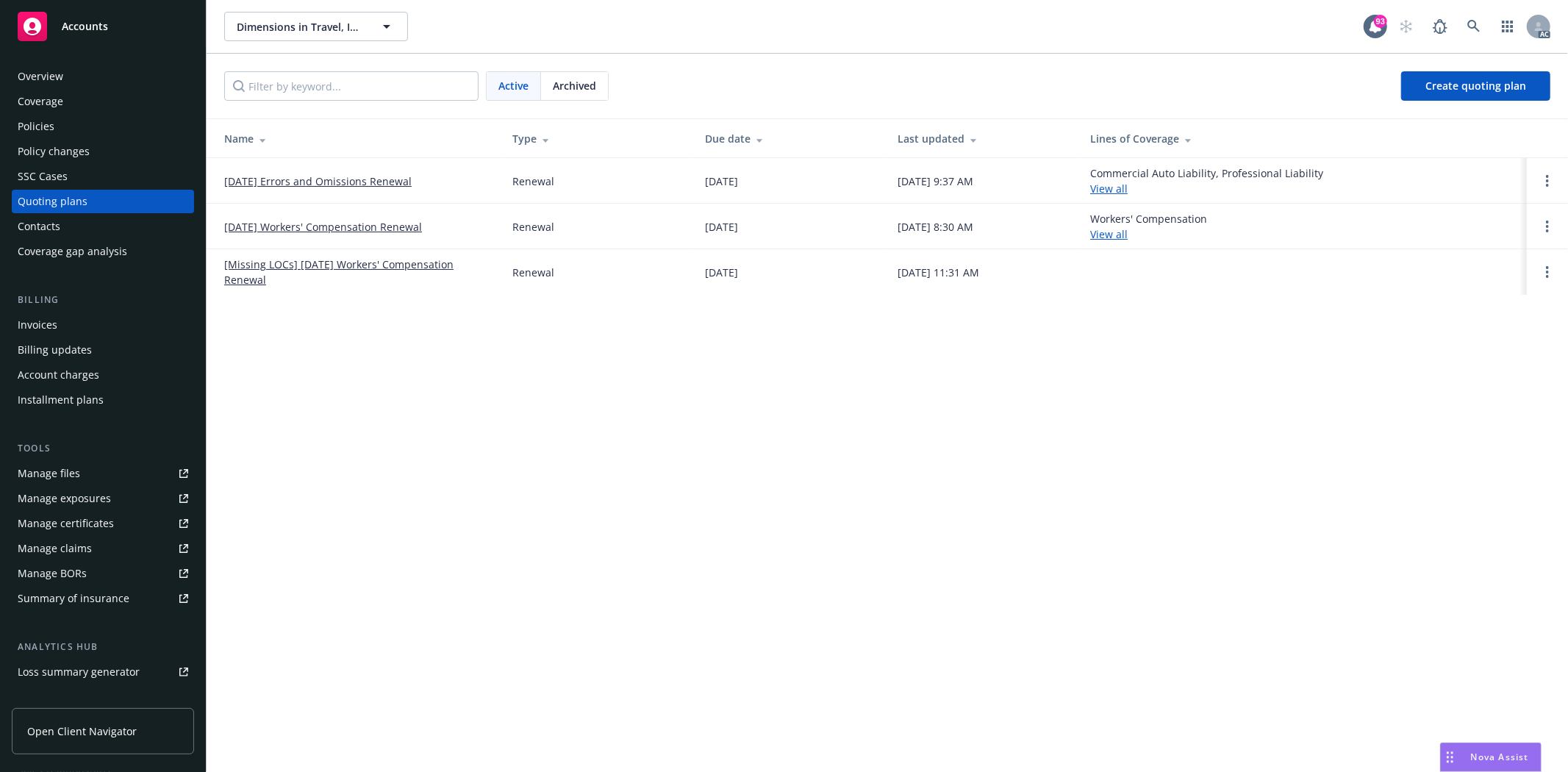
drag, startPoint x: 213, startPoint y: 186, endPoint x: 454, endPoint y: 184, distance: 241.0
click at [454, 184] on td "[DATE] Errors and Omissions Renewal" at bounding box center [353, 181] width 294 height 45
click at [84, 127] on div "Policies" at bounding box center [103, 126] width 170 height 24
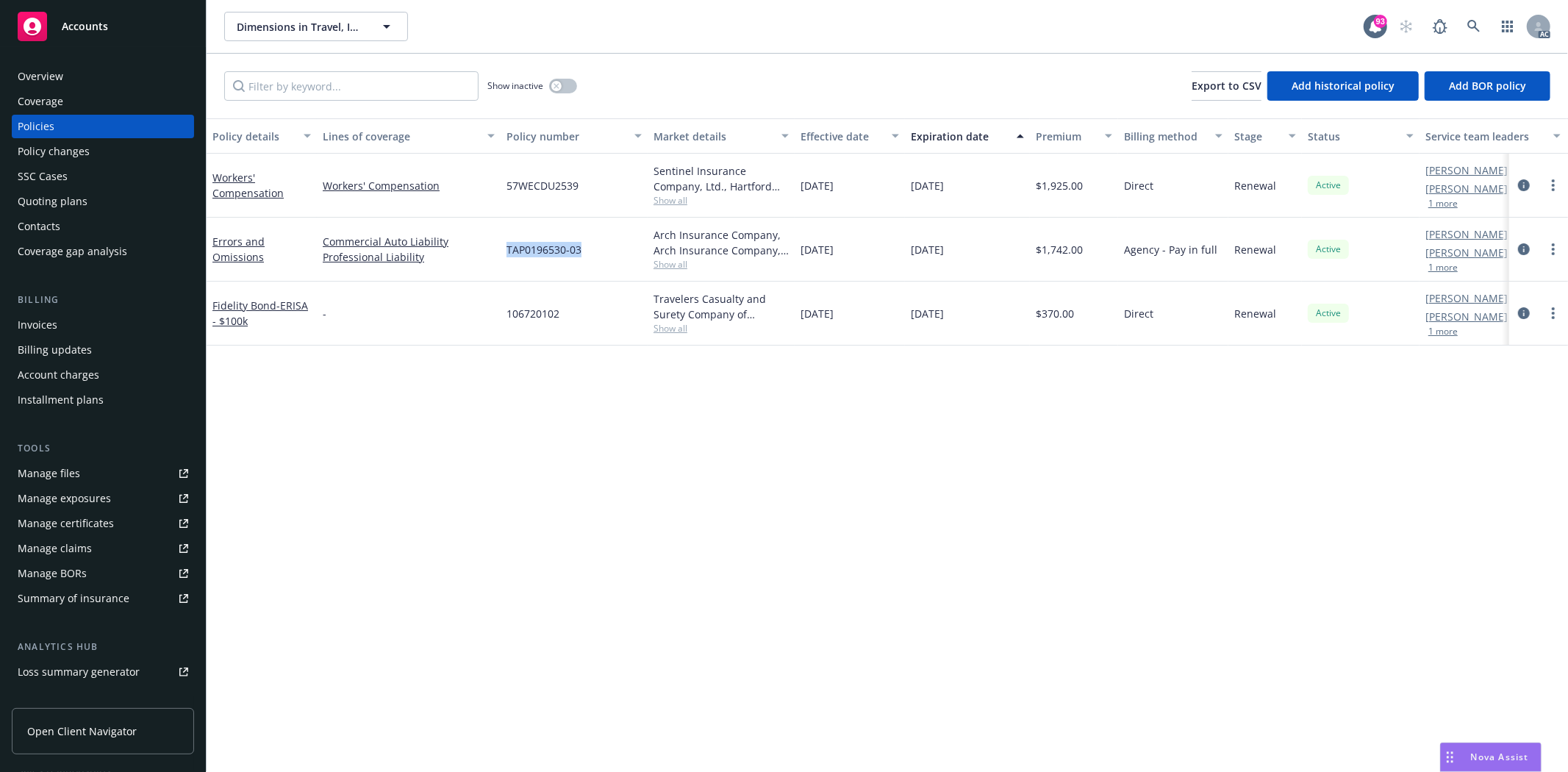
drag, startPoint x: 506, startPoint y: 249, endPoint x: 590, endPoint y: 250, distance: 84.0
click at [590, 250] on div "TAP0196530-03" at bounding box center [573, 250] width 147 height 64
copy span "TAP0196530-03"
click at [113, 77] on div "Overview" at bounding box center [103, 76] width 170 height 24
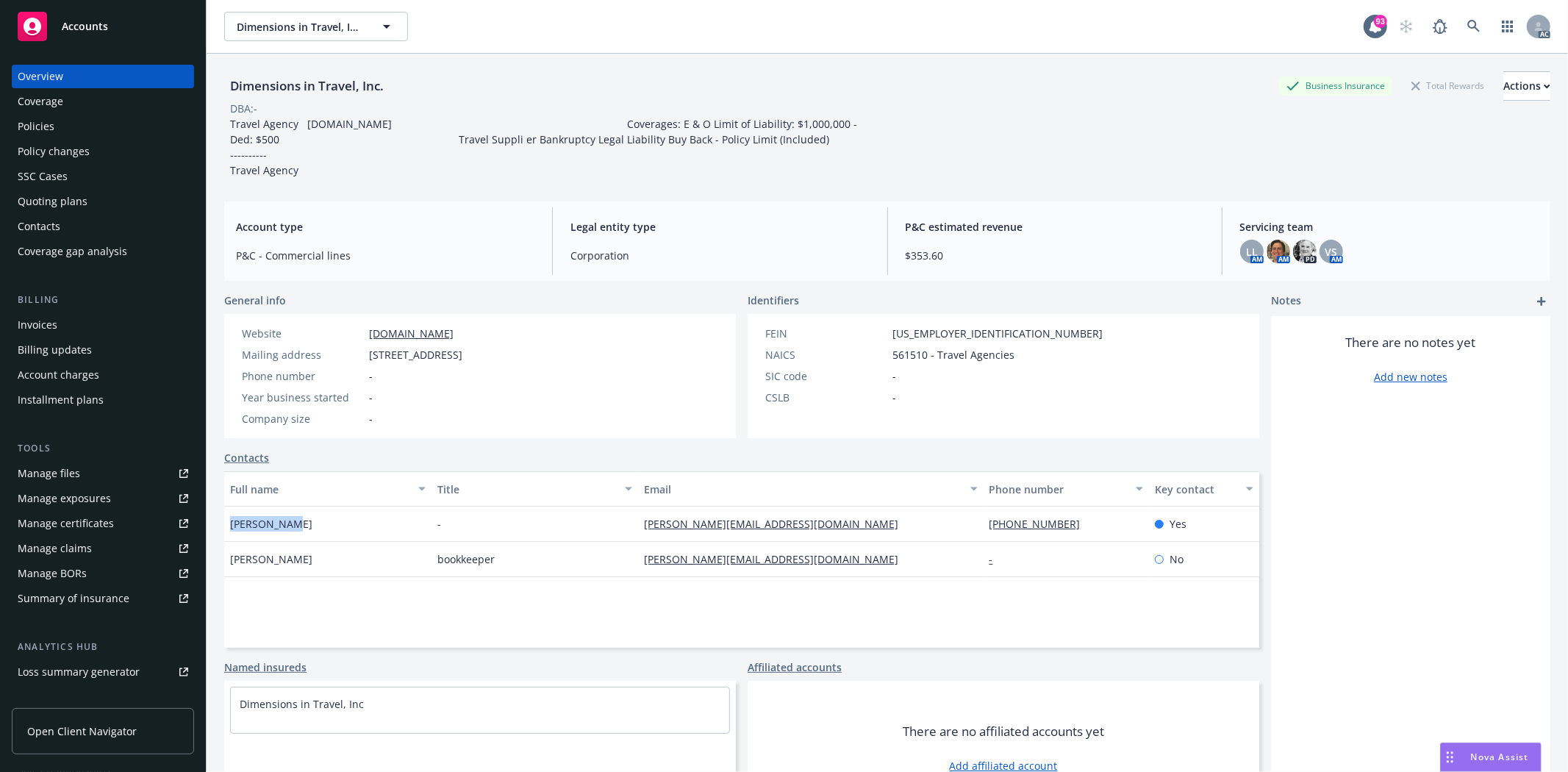
drag, startPoint x: 225, startPoint y: 525, endPoint x: 292, endPoint y: 528, distance: 67.1
click at [292, 528] on div "[PERSON_NAME]" at bounding box center [327, 524] width 207 height 35
copy span "[PERSON_NAME]"
drag, startPoint x: 969, startPoint y: 520, endPoint x: 1057, endPoint y: 520, distance: 88.0
click at [1057, 520] on div "[PERSON_NAME] - [PERSON_NAME][EMAIL_ADDRESS][DOMAIN_NAME] [PHONE_NUMBER] Yes" at bounding box center [741, 524] width 1035 height 35
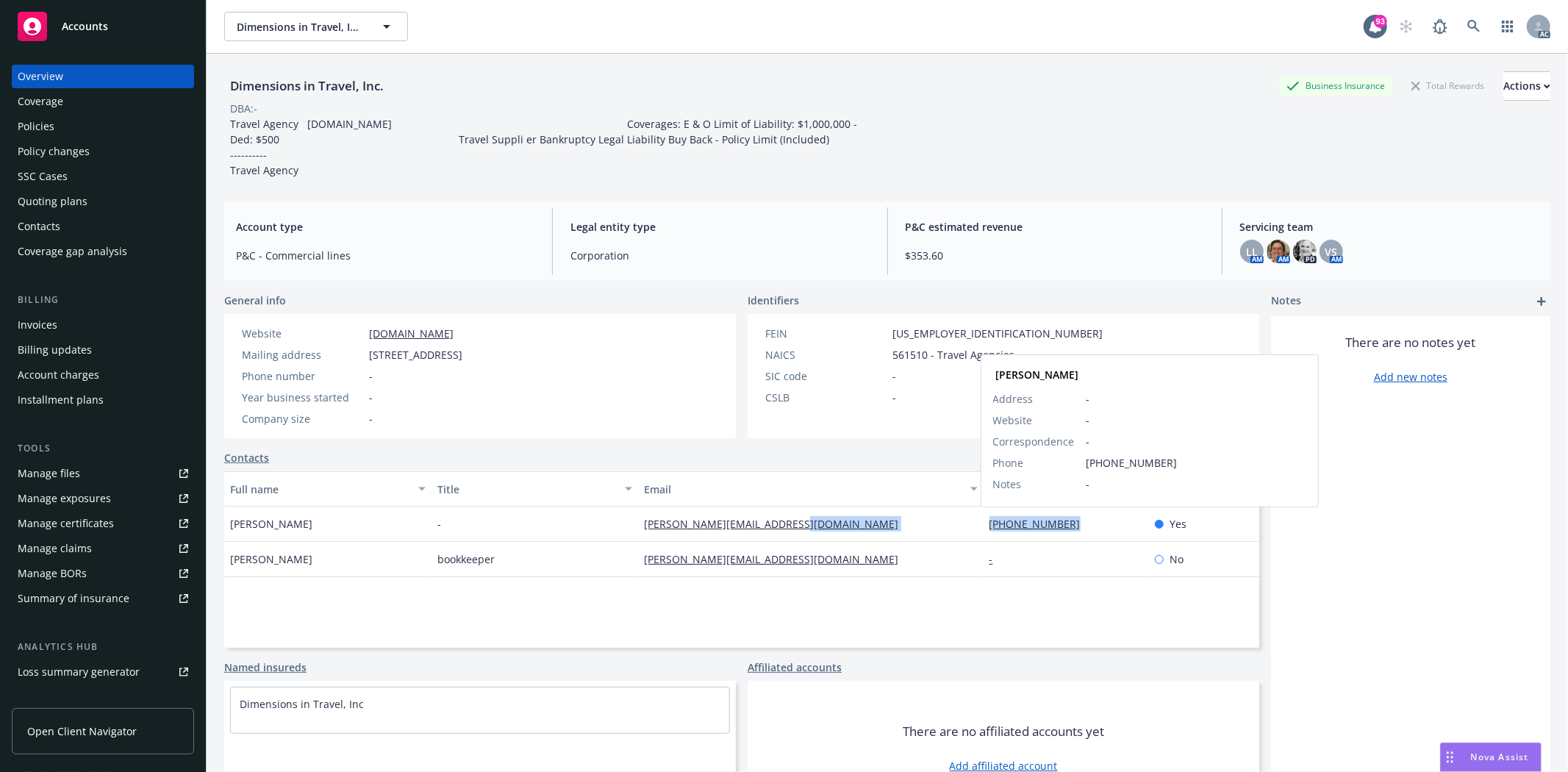
copy div "[PHONE_NUMBER]"
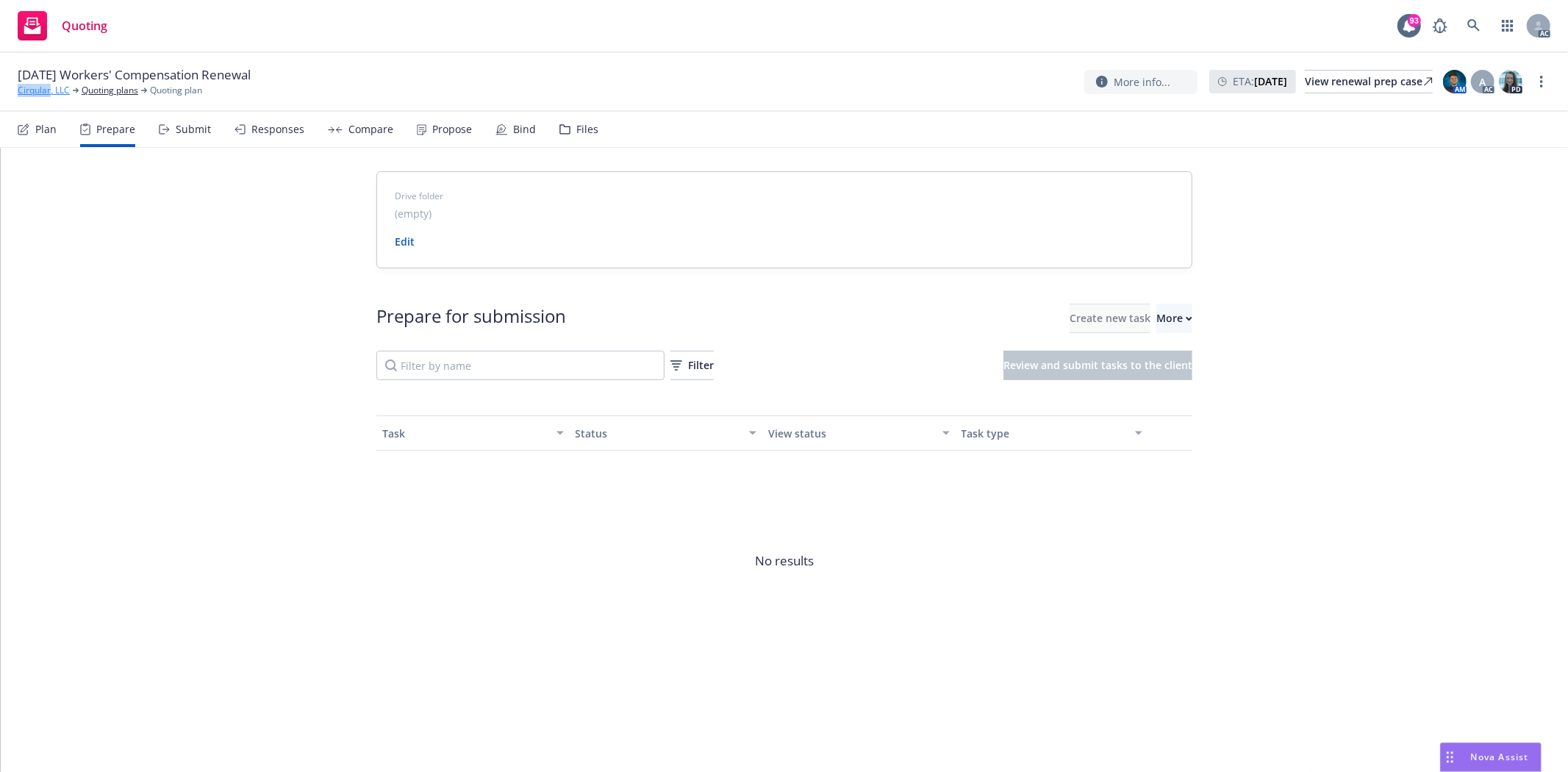
drag, startPoint x: 10, startPoint y: 96, endPoint x: 49, endPoint y: 96, distance: 39.0
click at [49, 96] on div "[DATE] Workers' Compensation Renewal Cirqular, LLC Quoting plans Quoting plan M…" at bounding box center [784, 82] width 1568 height 59
click at [1157, 310] on div "More" at bounding box center [1175, 319] width 36 height 28
click at [1147, 398] on link "Prepare applications in Indio" at bounding box center [1236, 386] width 256 height 29
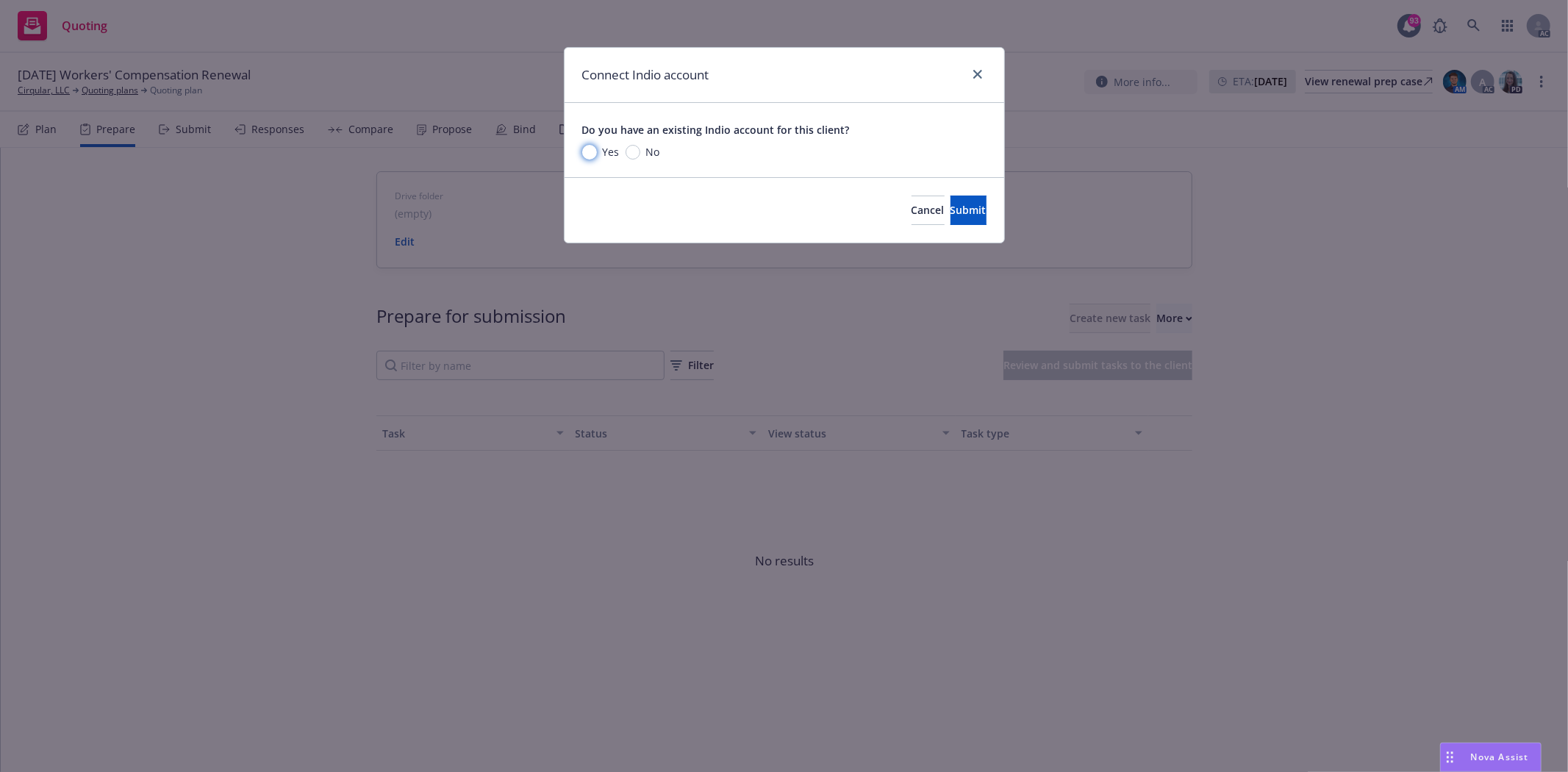
click at [594, 154] on input "Yes" at bounding box center [590, 152] width 15 height 15
radio input "true"
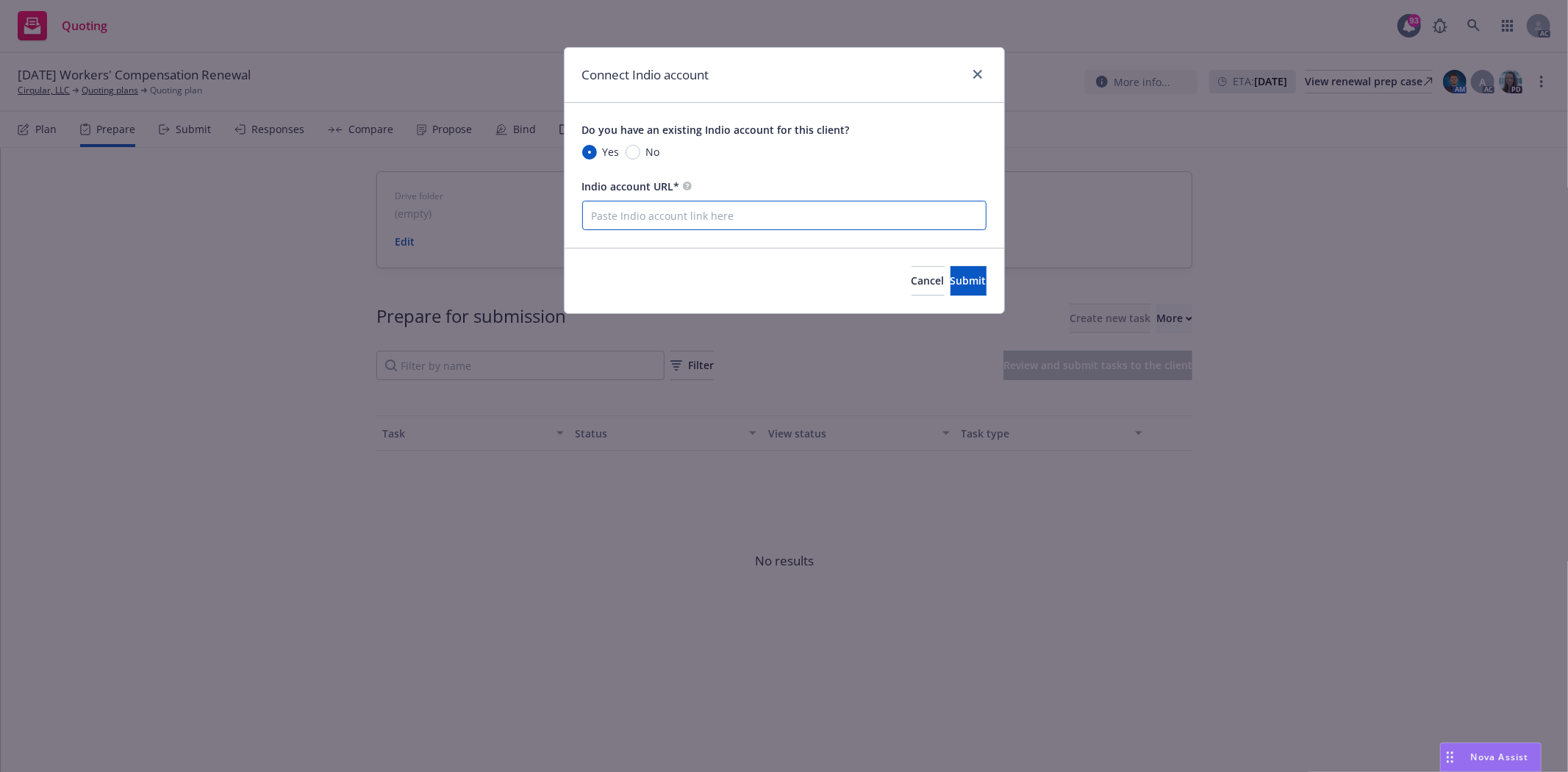
click at [726, 213] on input "Indio account URL*" at bounding box center [785, 215] width 405 height 29
paste input "https://newfront.useindio.com/accounts/8178742/submissions"
type input "https://newfront.useindio.com/accounts/8178742/submissions"
click at [1128, 216] on div "Connect Indio account Do you have an existing Indio account for this client? Ye…" at bounding box center [784, 386] width 1568 height 772
click at [972, 274] on button "Submit" at bounding box center [968, 280] width 36 height 29
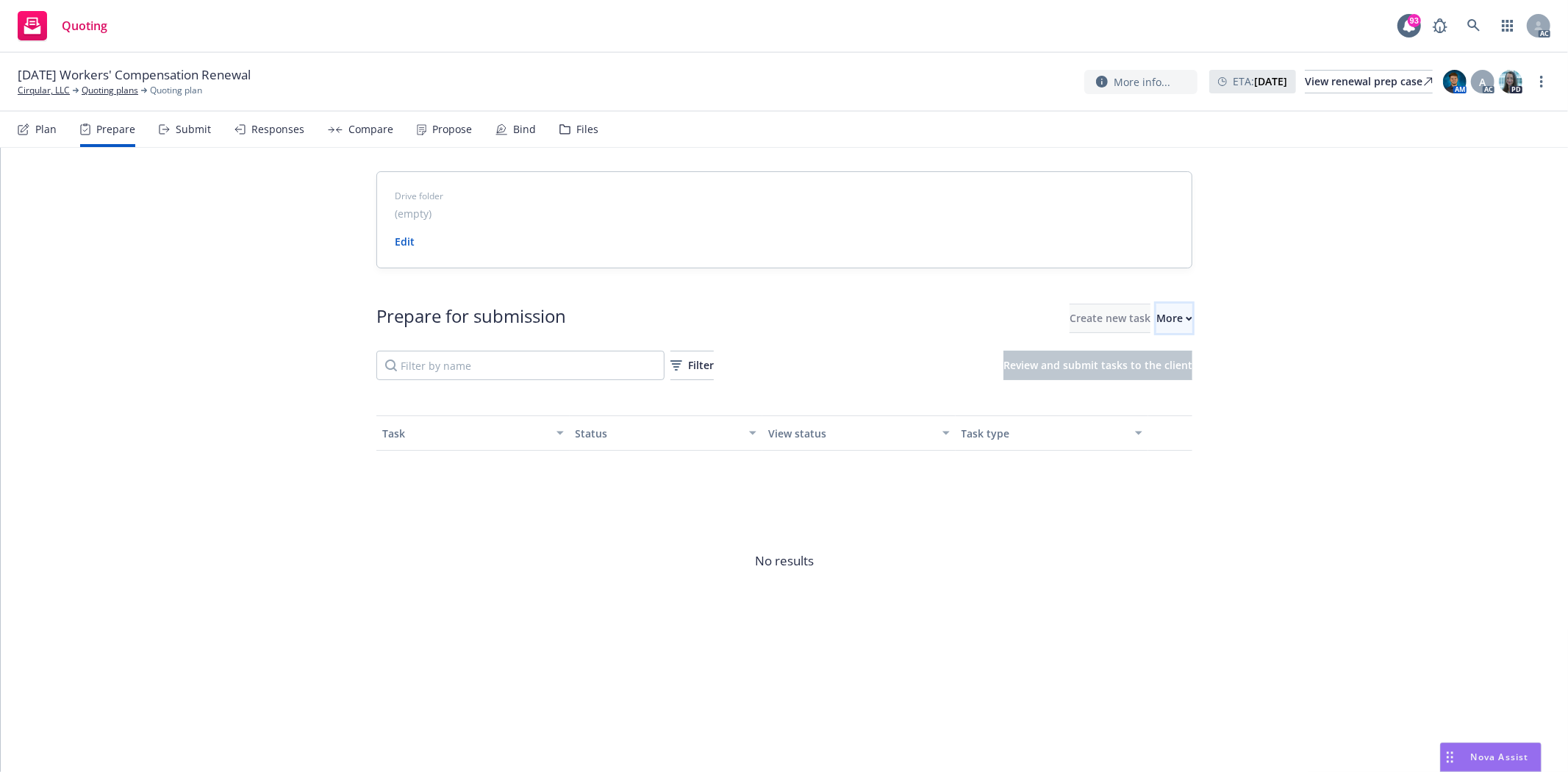
click at [1157, 312] on div "More" at bounding box center [1175, 319] width 36 height 28
click at [26, 94] on link "Cirqular, LLC" at bounding box center [44, 91] width 52 height 13
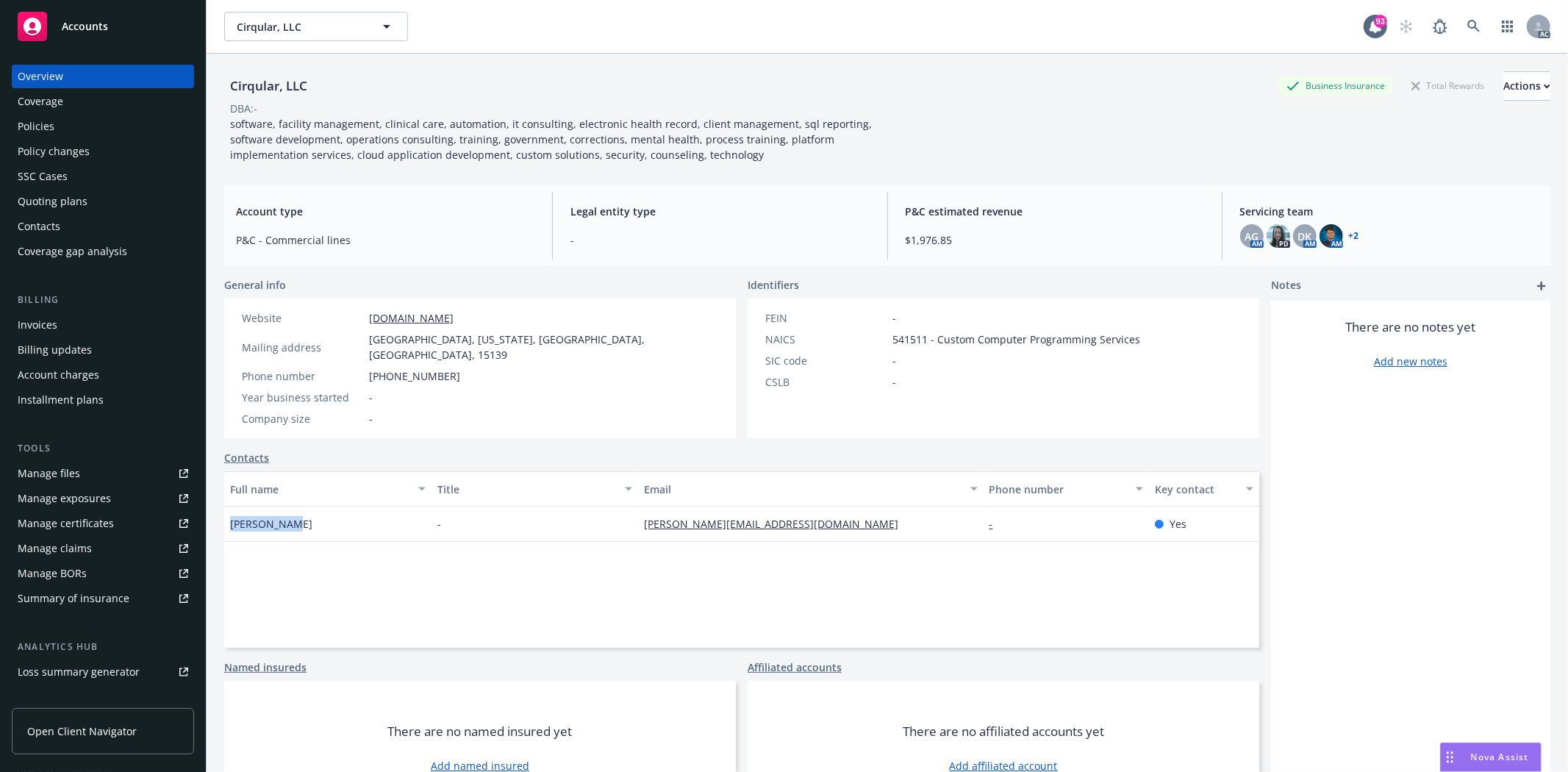
drag, startPoint x: 224, startPoint y: 507, endPoint x: 325, endPoint y: 515, distance: 101.3
click at [325, 515] on div "Liz DeGroot" at bounding box center [327, 524] width 207 height 35
copy span "Liz DeGroot"
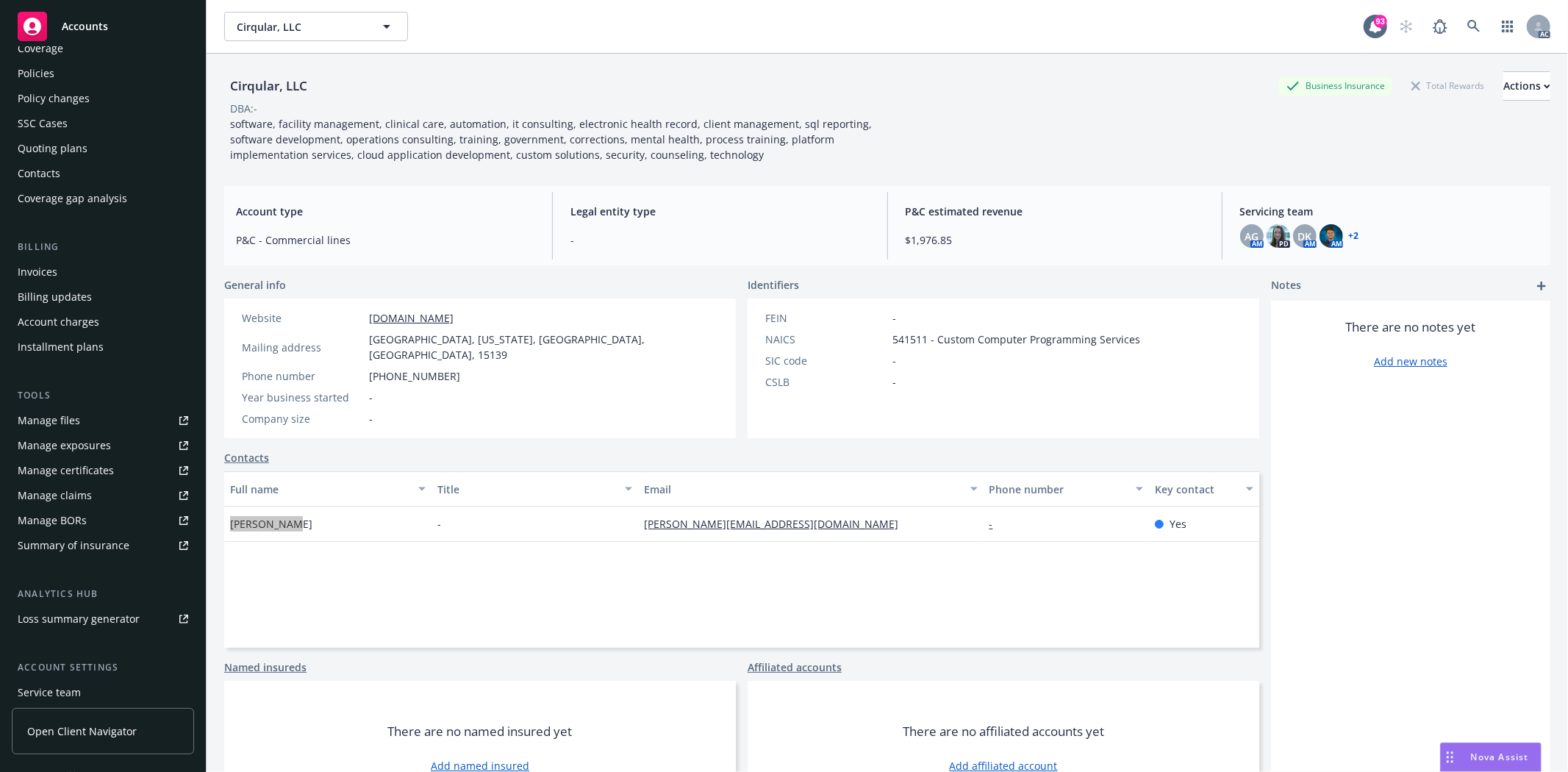
scroll to position [160, 0]
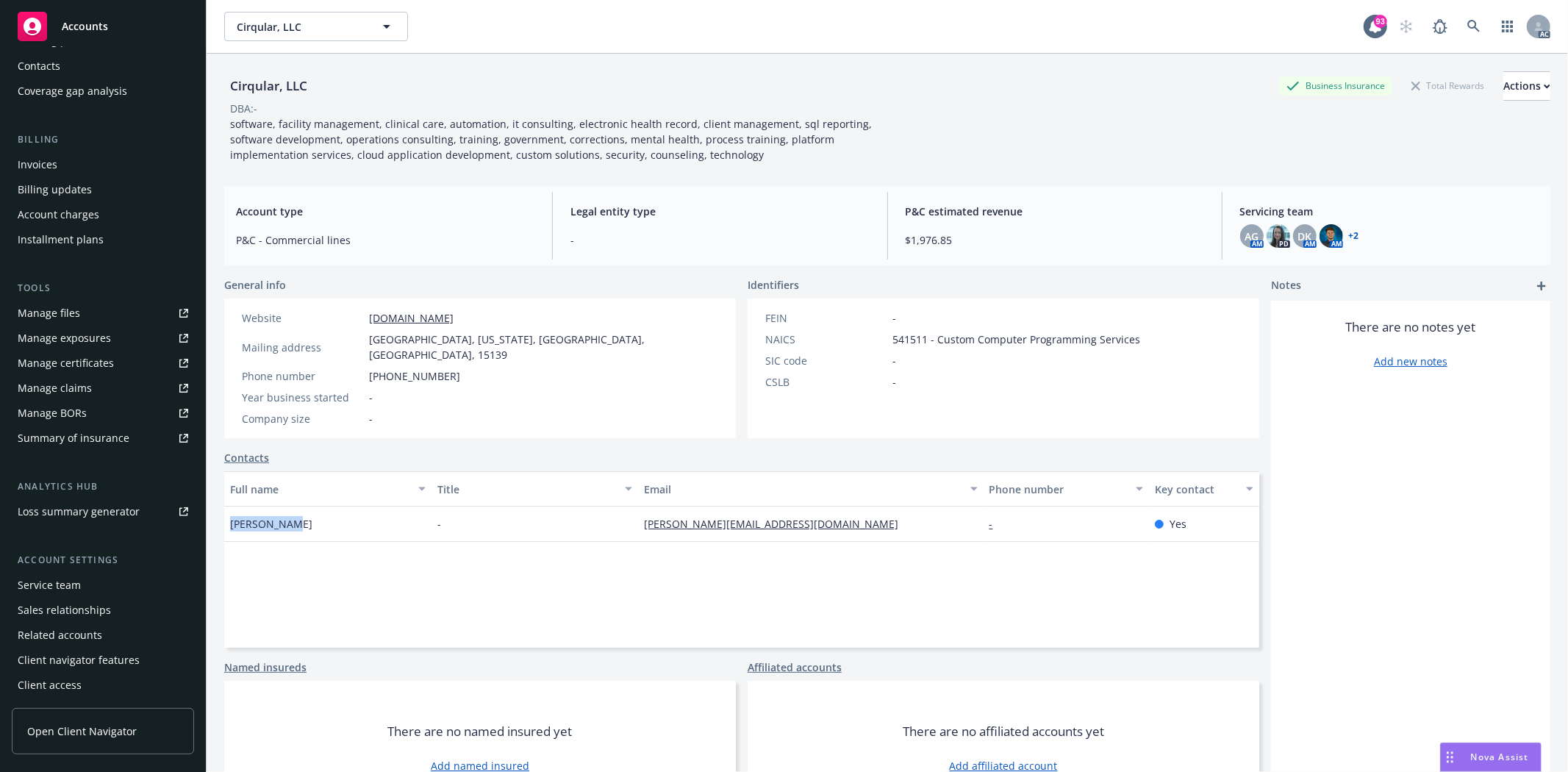
click at [111, 581] on div "Service team" at bounding box center [103, 585] width 170 height 24
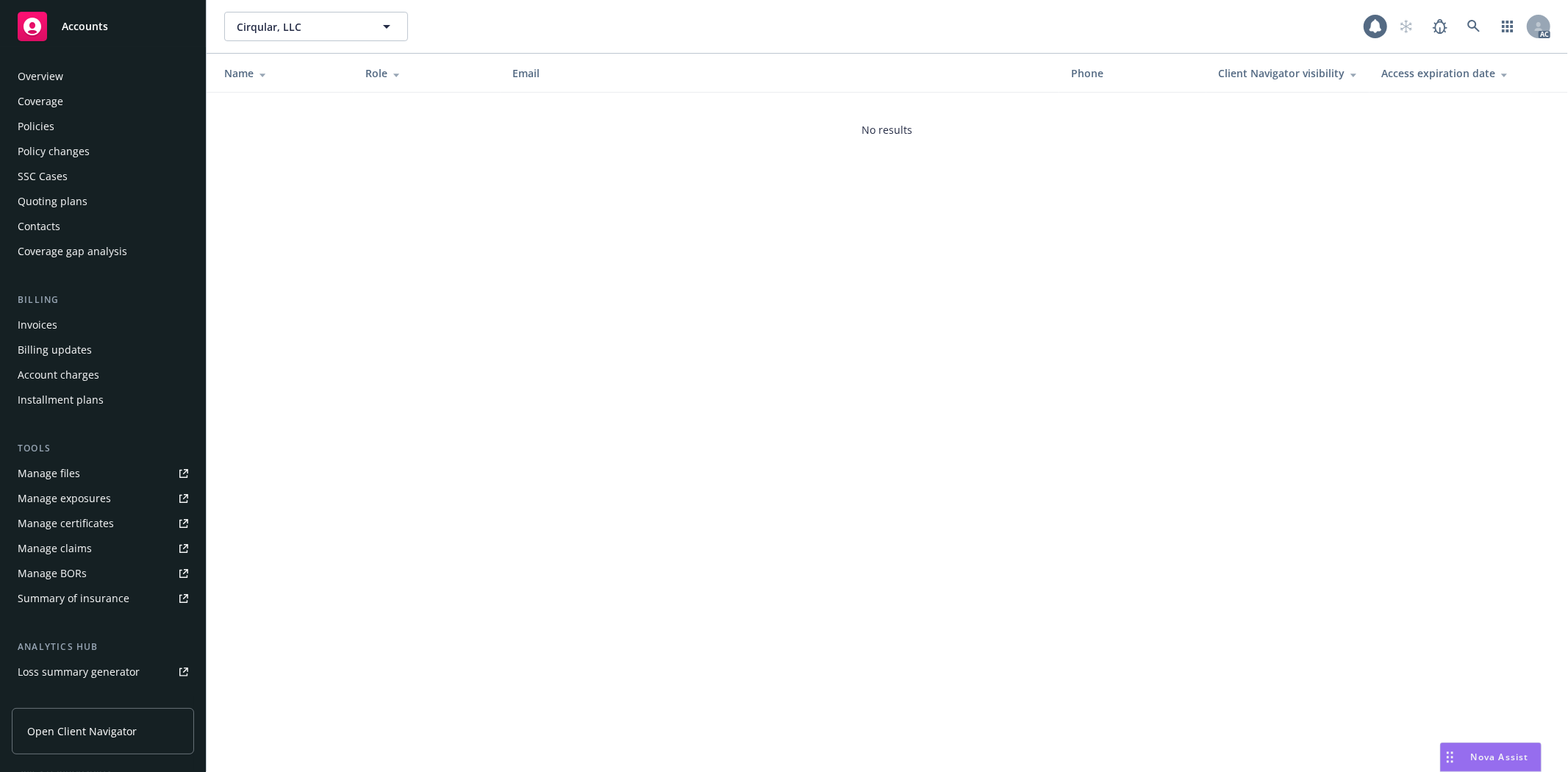
scroll to position [160, 0]
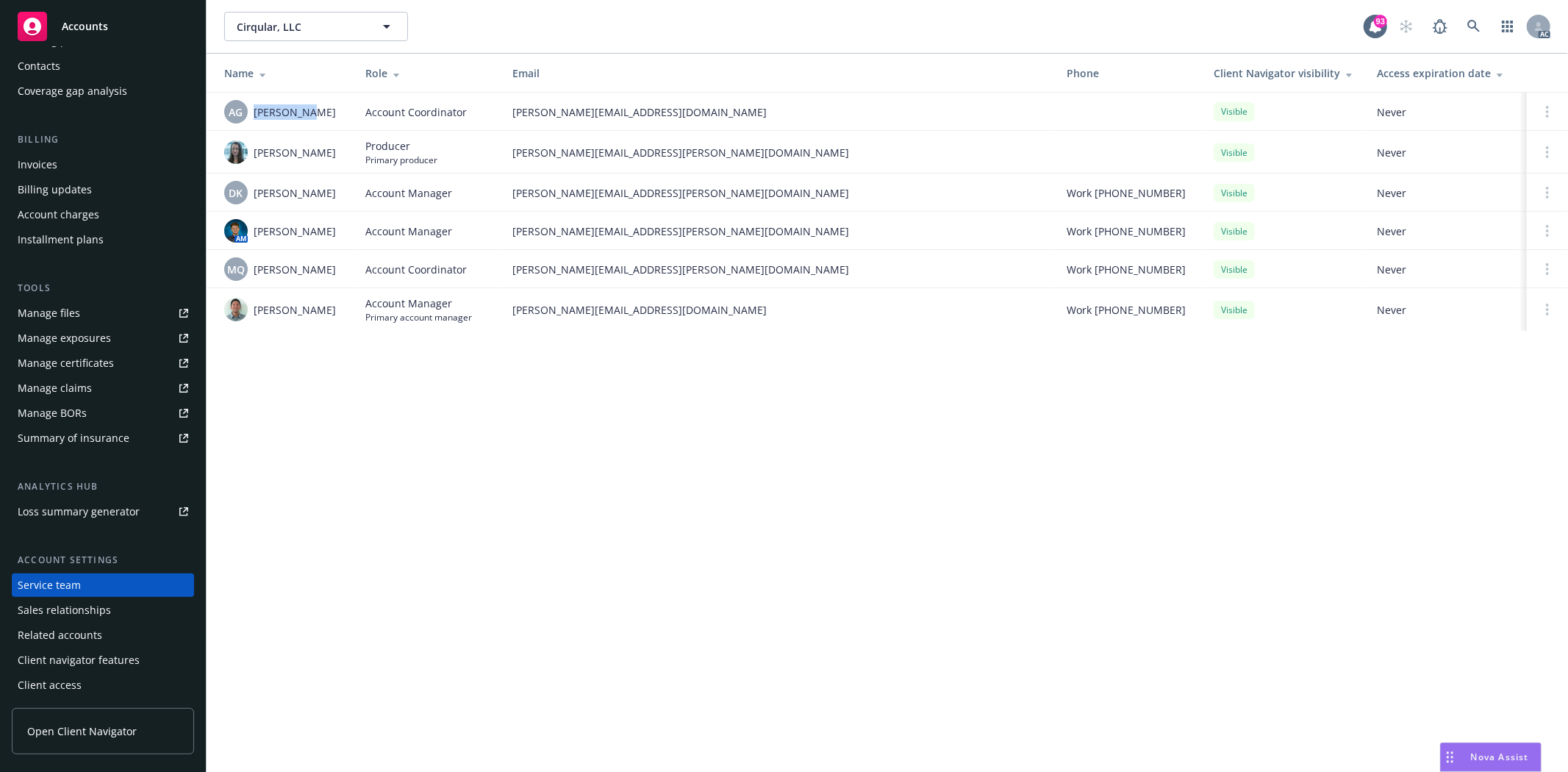
drag, startPoint x: 253, startPoint y: 107, endPoint x: 322, endPoint y: 120, distance: 70.2
click at [322, 120] on div "AG Anna Guard" at bounding box center [283, 112] width 117 height 24
copy span "Anna Guard"
drag, startPoint x: 255, startPoint y: 150, endPoint x: 340, endPoint y: 165, distance: 86.3
click at [340, 165] on td "Ashley deWilde" at bounding box center [279, 151] width 147 height 43
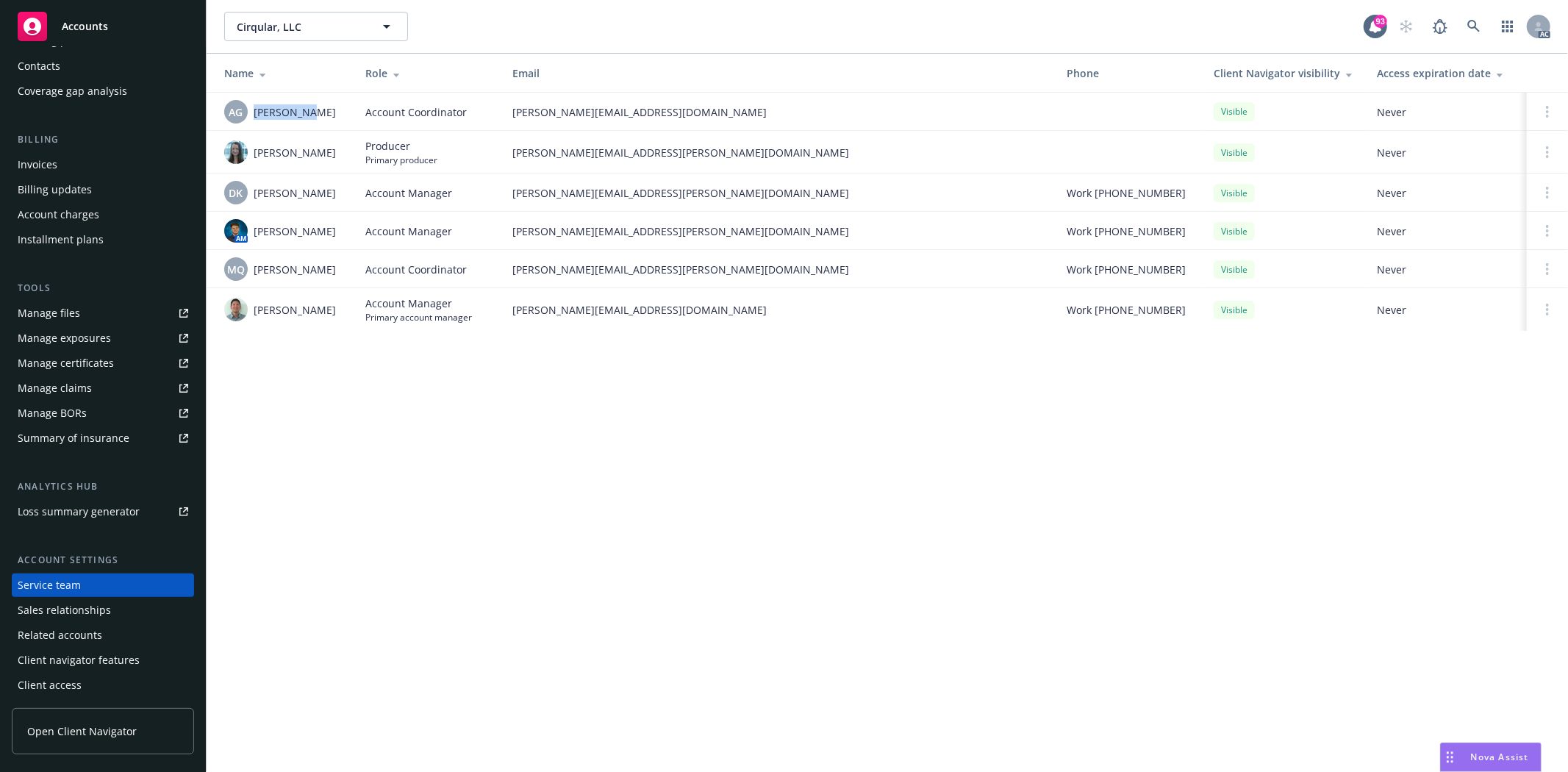
copy span "Ashley deWilde"
click at [296, 195] on span "Doug Keidel" at bounding box center [294, 193] width 82 height 15
drag, startPoint x: 253, startPoint y: 194, endPoint x: 319, endPoint y: 195, distance: 66.0
click at [322, 196] on div "DK Doug Keidel" at bounding box center [283, 192] width 117 height 24
copy span "Doug Keidel"
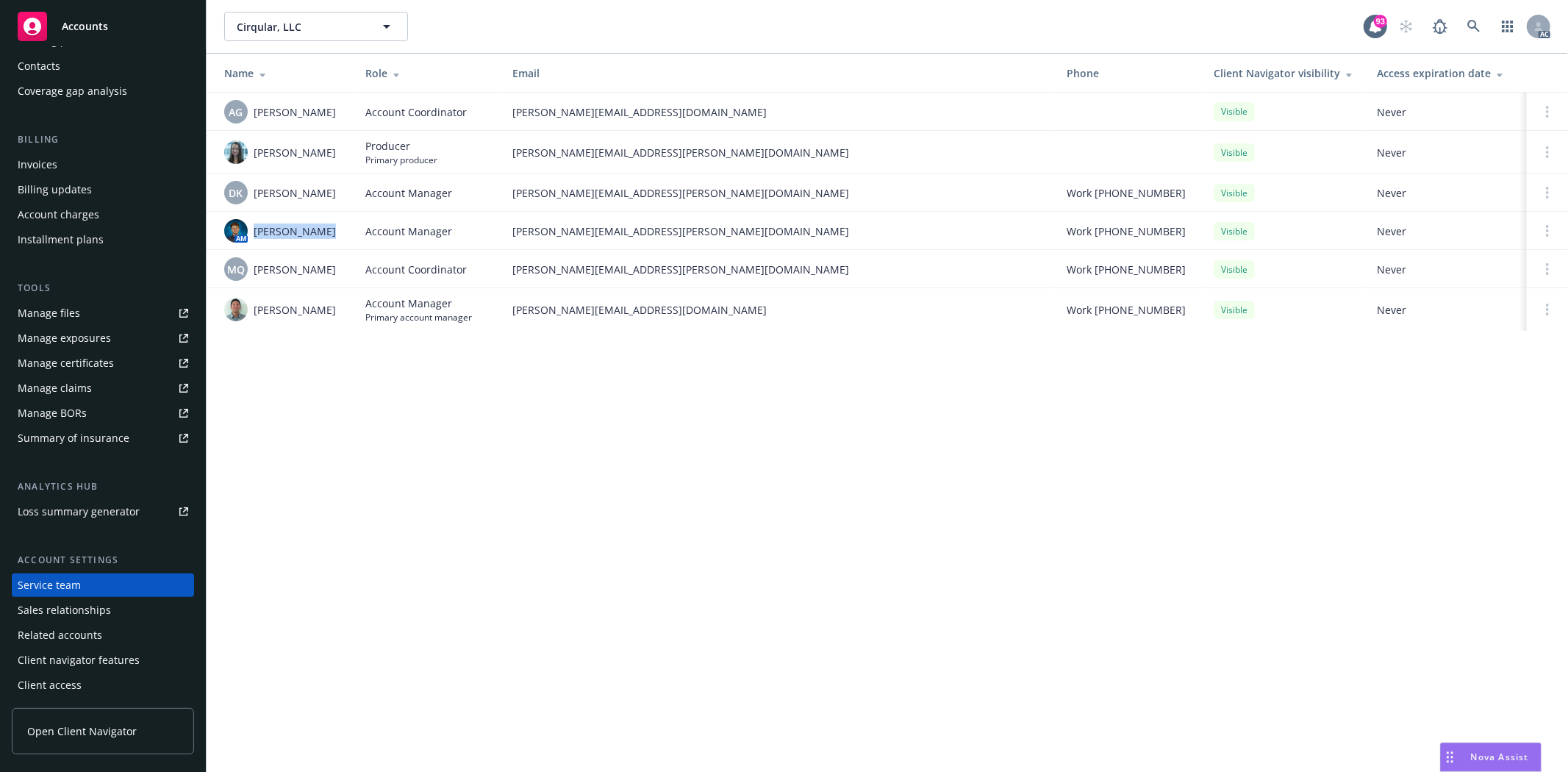
drag, startPoint x: 259, startPoint y: 232, endPoint x: 339, endPoint y: 239, distance: 80.3
click at [339, 239] on div "AM Harrison Kepp" at bounding box center [283, 231] width 117 height 24
copy span "Harrison Kepp"
drag, startPoint x: 253, startPoint y: 266, endPoint x: 337, endPoint y: 279, distance: 85.0
click at [337, 279] on div "MQ Monica Quesada" at bounding box center [283, 269] width 117 height 24
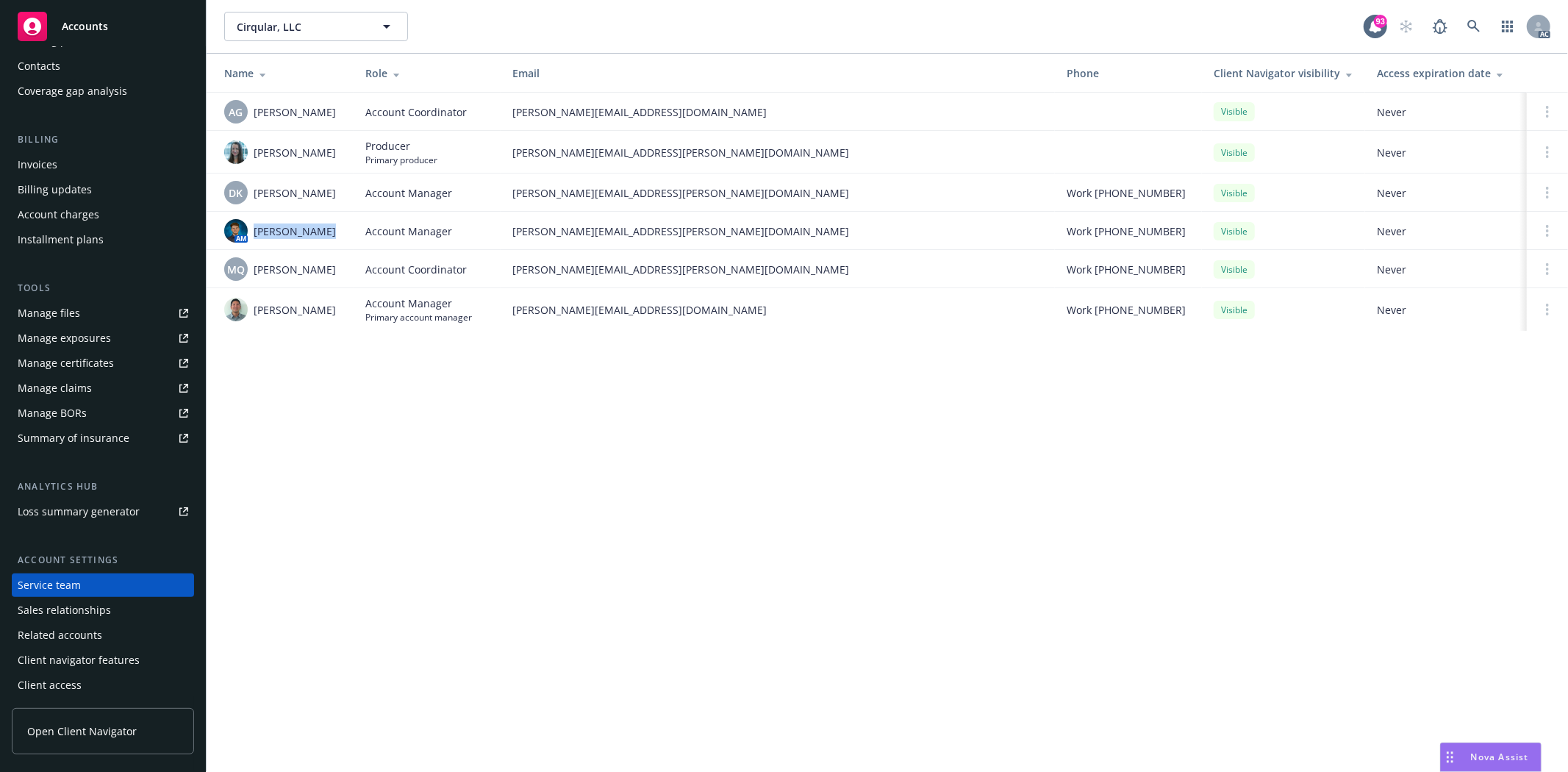
copy span "Monica Quesada"
drag, startPoint x: 252, startPoint y: 310, endPoint x: 358, endPoint y: 315, distance: 106.1
click at [358, 315] on tr "Steven Ichihara Account Manager Primary account manager steven.ichihara@newfron…" at bounding box center [887, 309] width 1362 height 43
drag, startPoint x: 325, startPoint y: 319, endPoint x: 272, endPoint y: 322, distance: 53.1
click at [325, 319] on div "Steven Ichihara" at bounding box center [283, 309] width 117 height 24
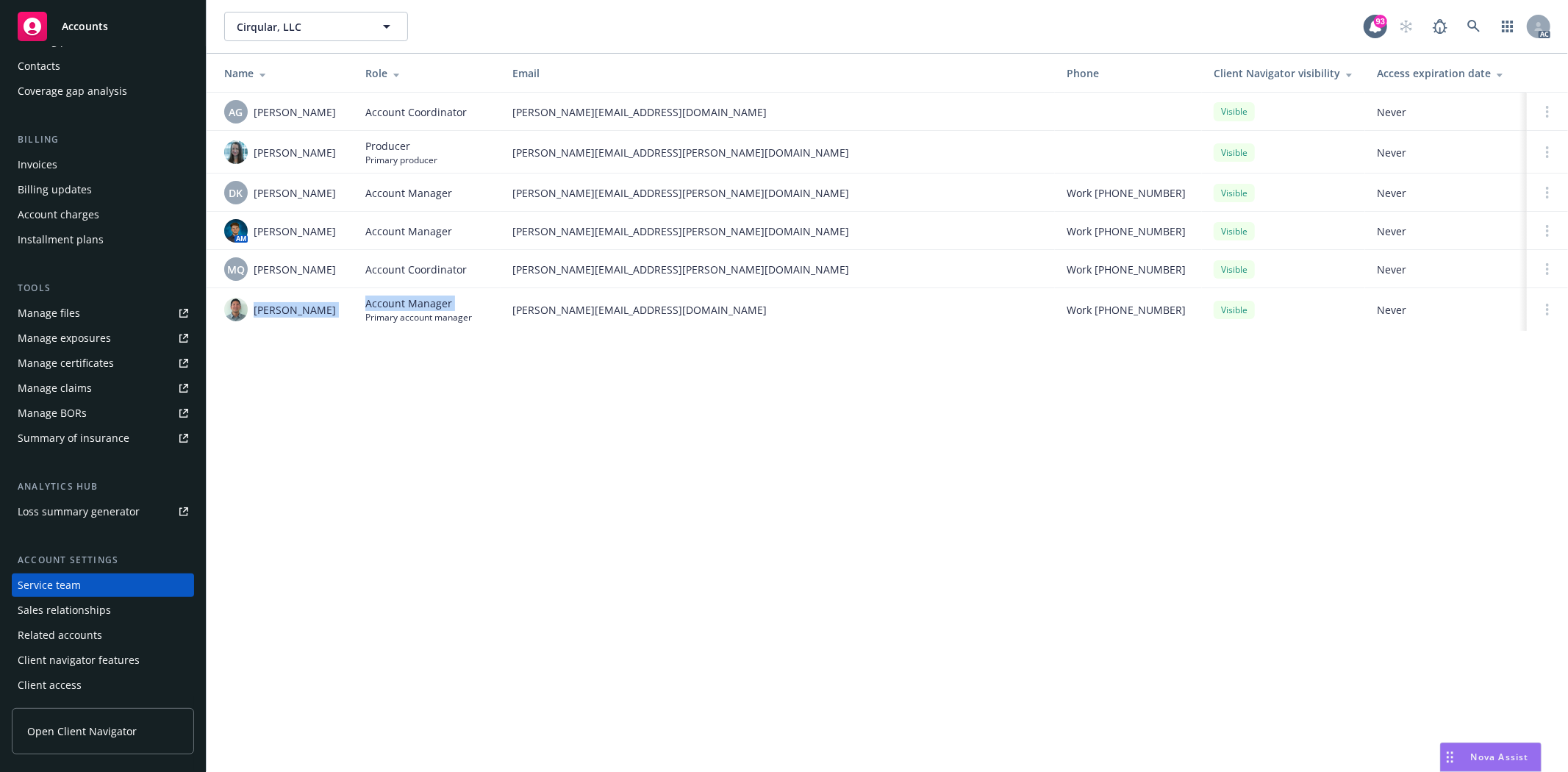
click at [259, 317] on span "Steven Ichihara" at bounding box center [294, 309] width 82 height 15
drag, startPoint x: 253, startPoint y: 313, endPoint x: 327, endPoint y: 315, distance: 74.0
click at [327, 315] on div "Steven Ichihara" at bounding box center [283, 309] width 117 height 24
copy span "Steven Ichihara"
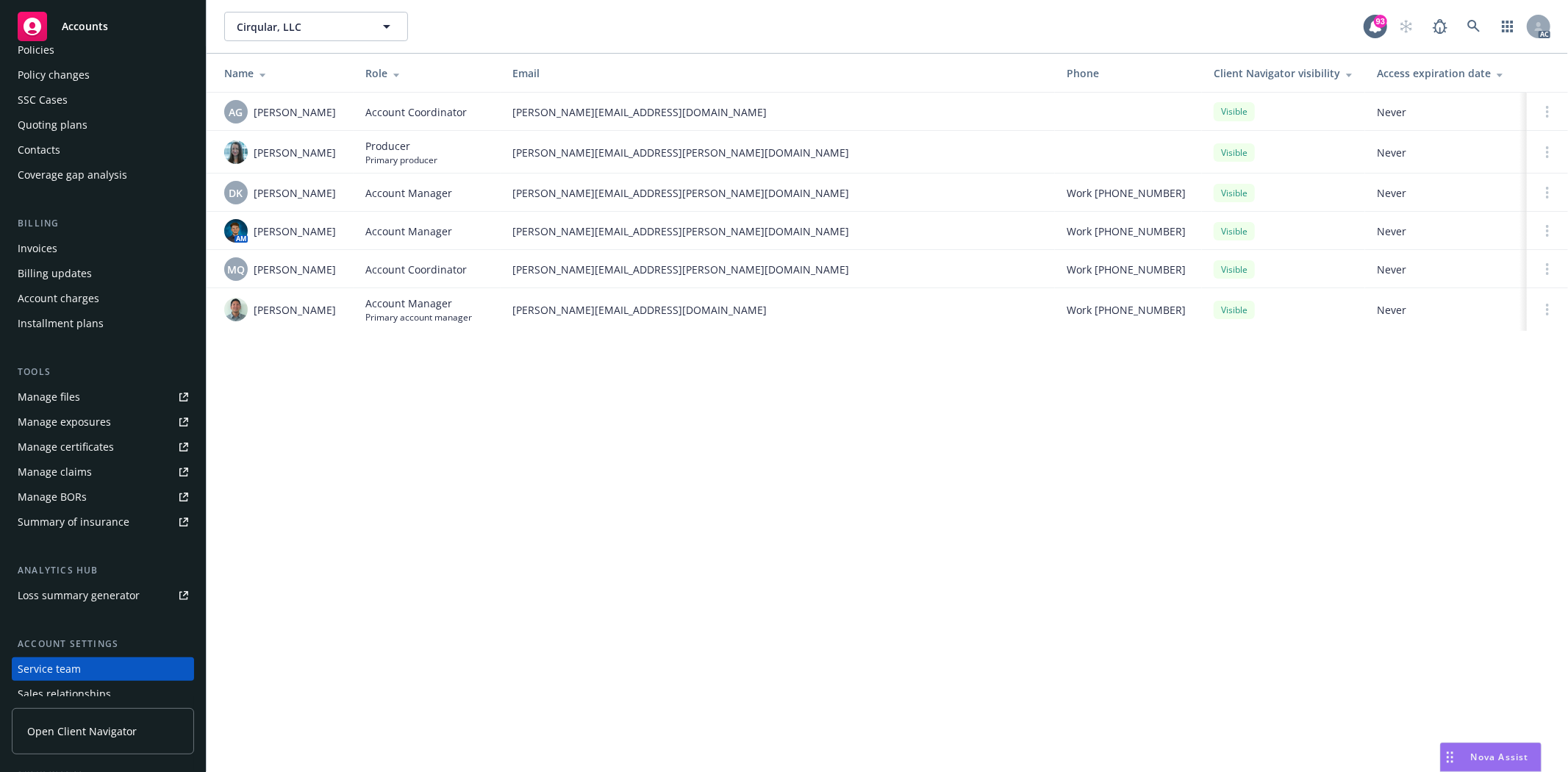
scroll to position [0, 0]
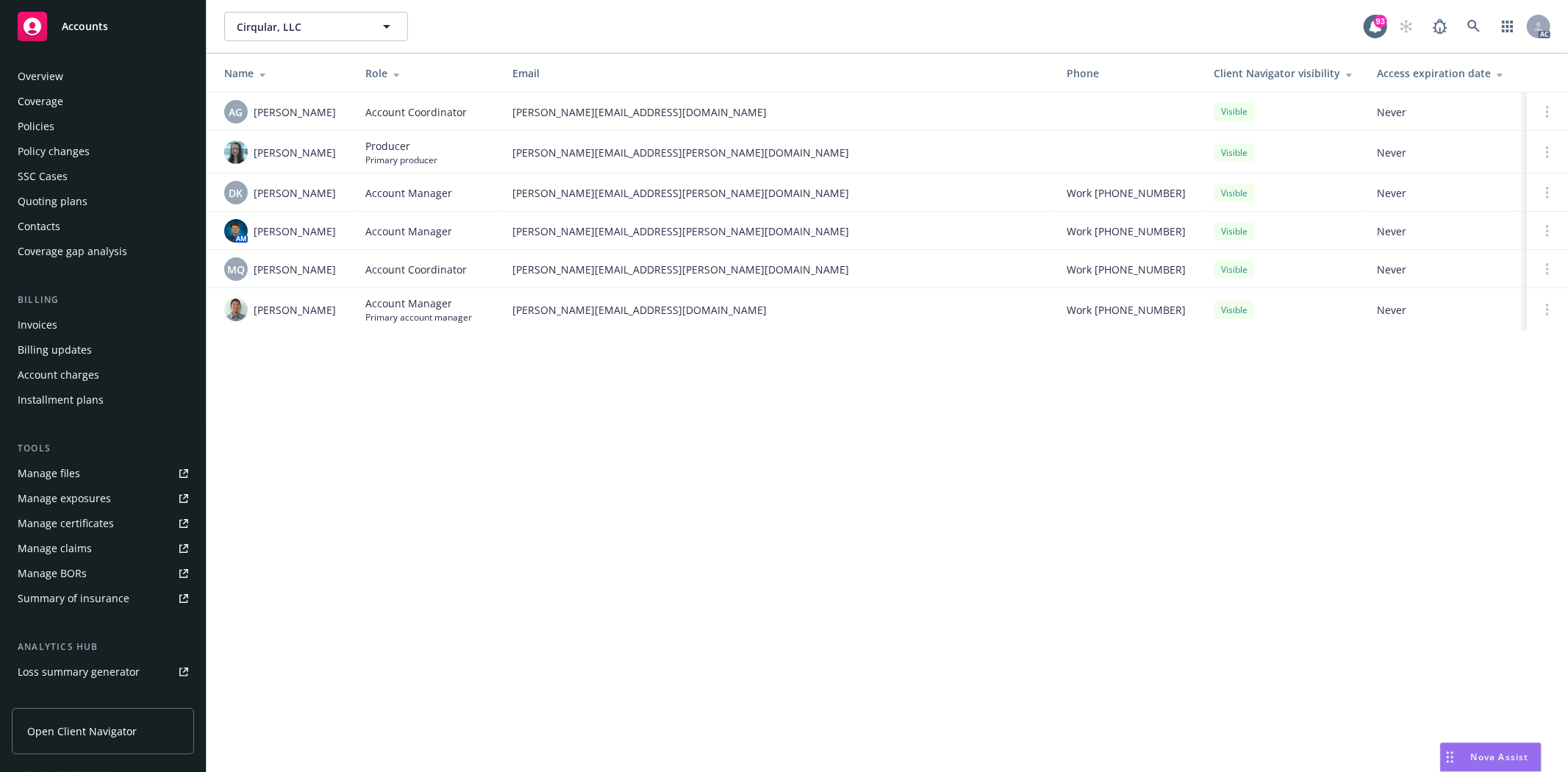
click at [31, 120] on div "Policies" at bounding box center [36, 126] width 37 height 24
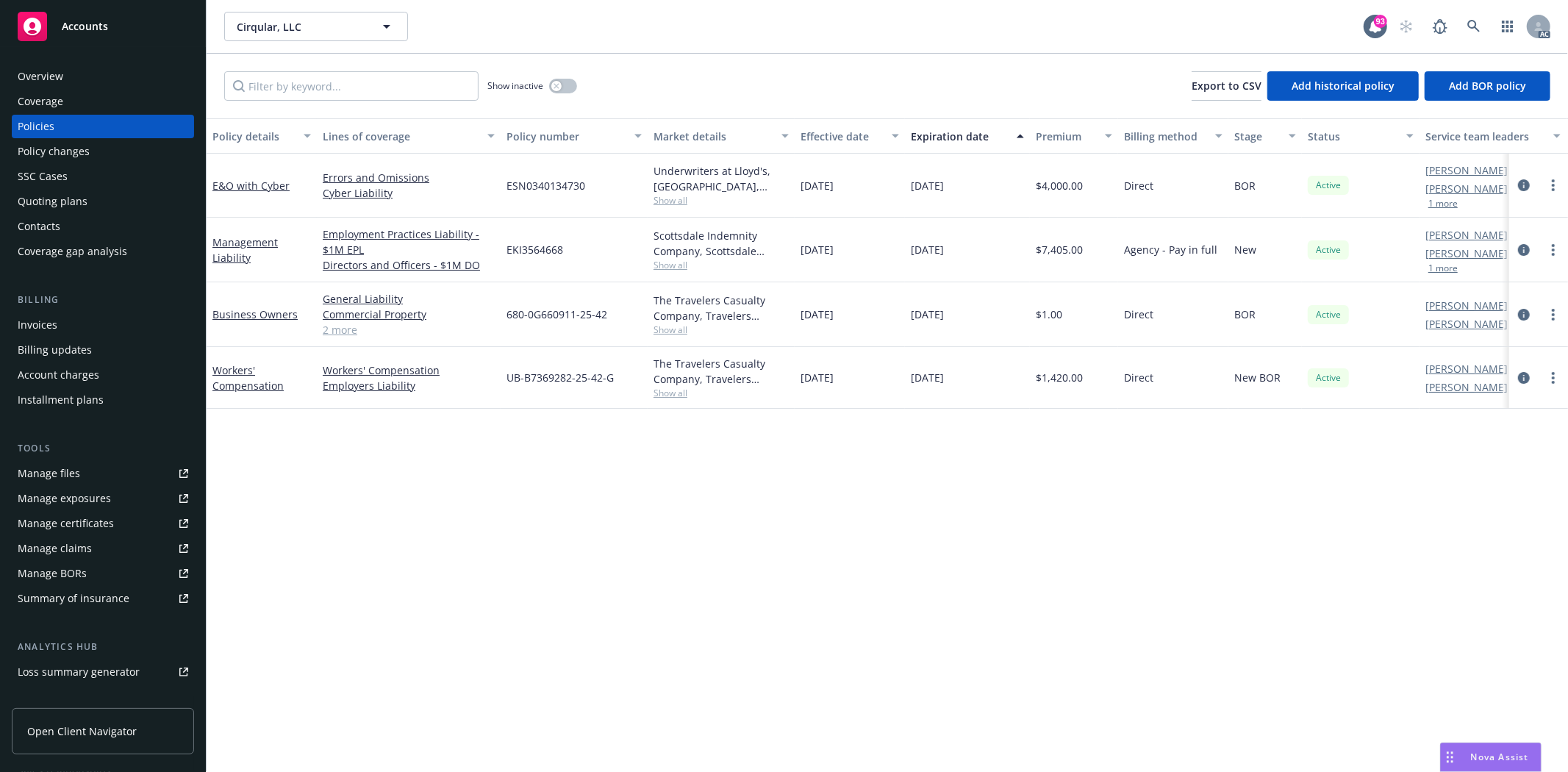
click at [687, 395] on span "Show all" at bounding box center [721, 393] width 135 height 12
click at [1030, 421] on div "Policy details Lines of coverage Policy number Market details Effective date Ex…" at bounding box center [887, 445] width 1362 height 654
click at [1523, 378] on icon "circleInformation" at bounding box center [1524, 377] width 11 height 11
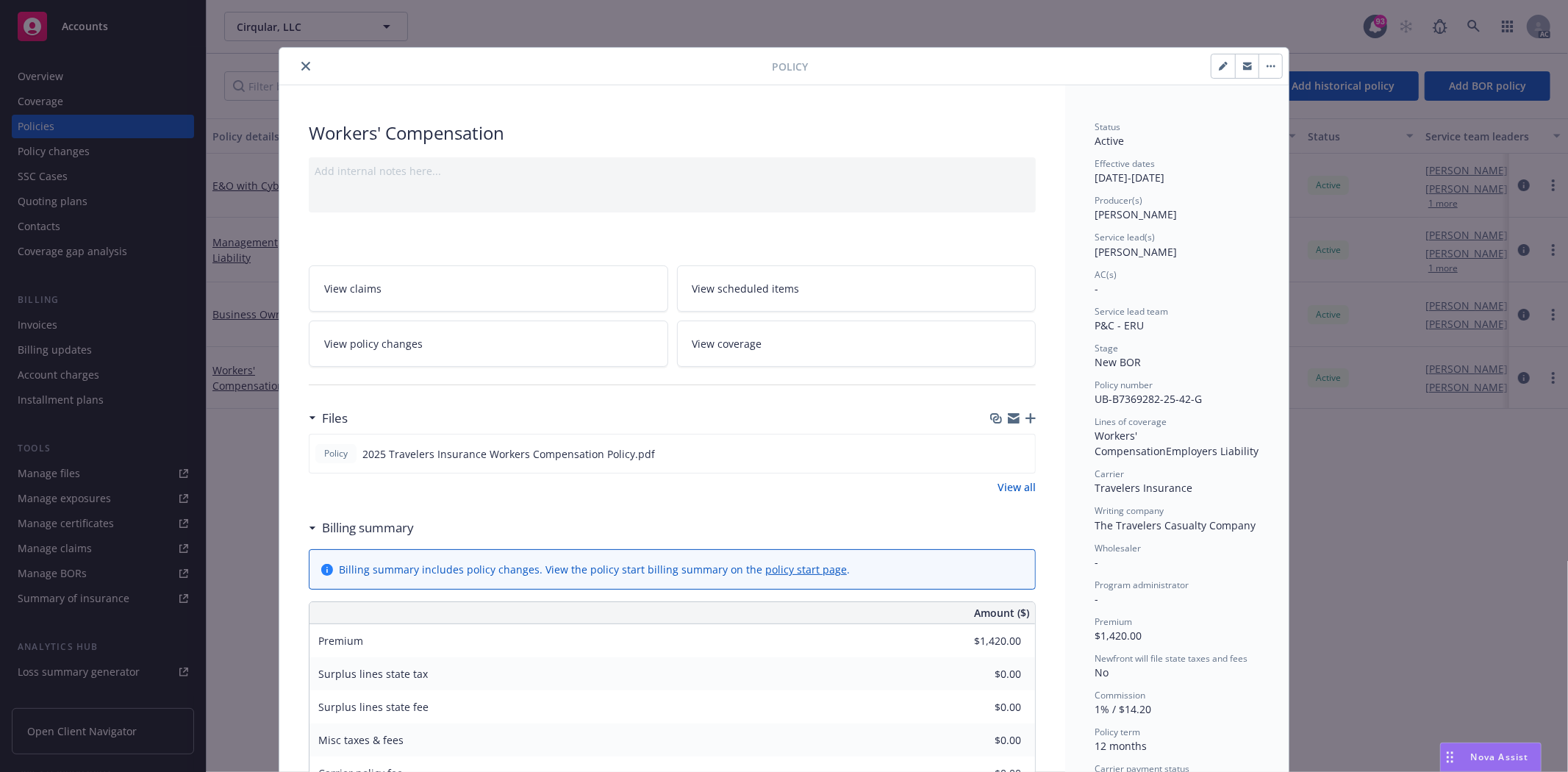
scroll to position [81, 0]
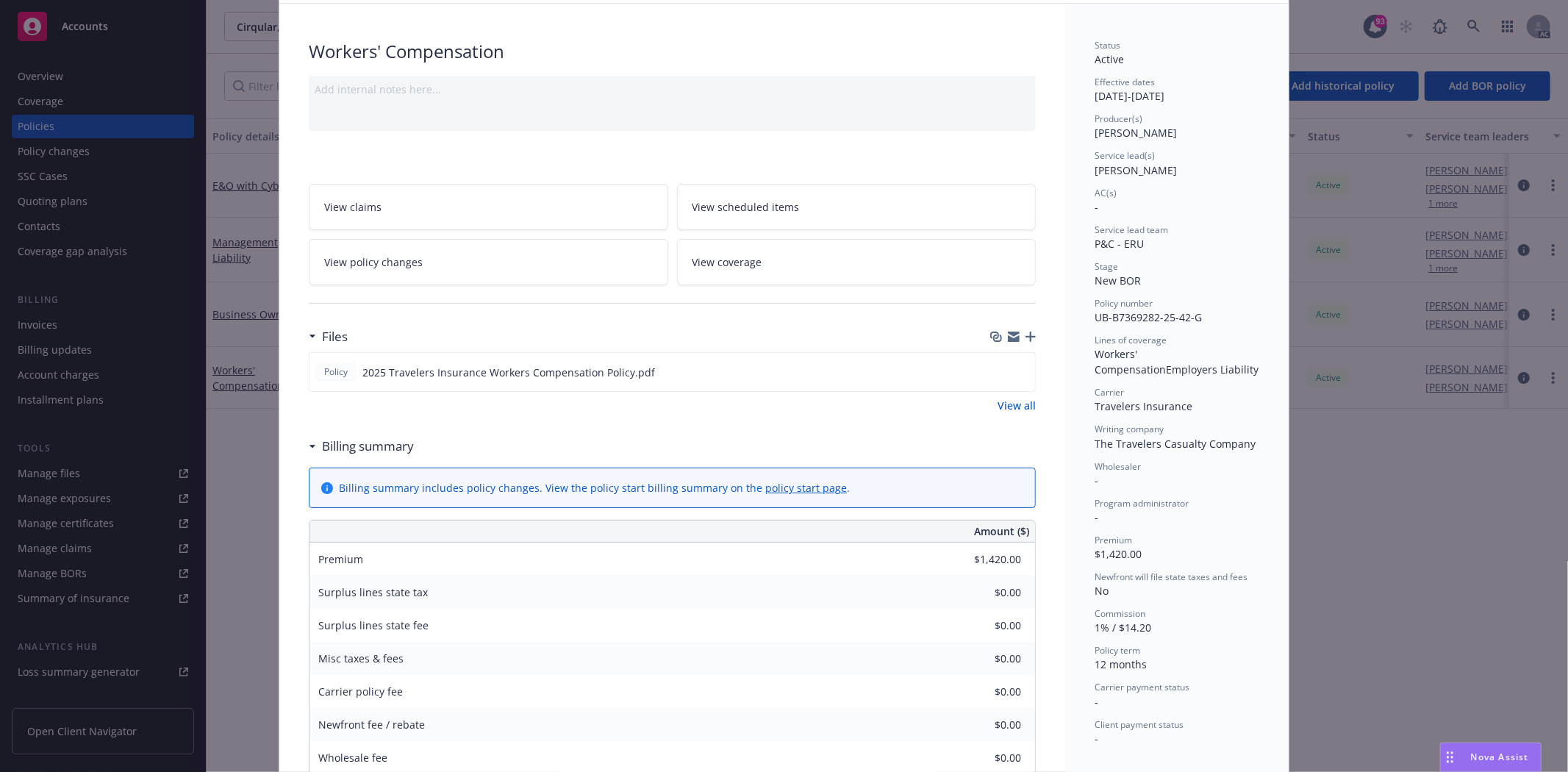
click at [998, 408] on link "View all" at bounding box center [1017, 406] width 38 height 15
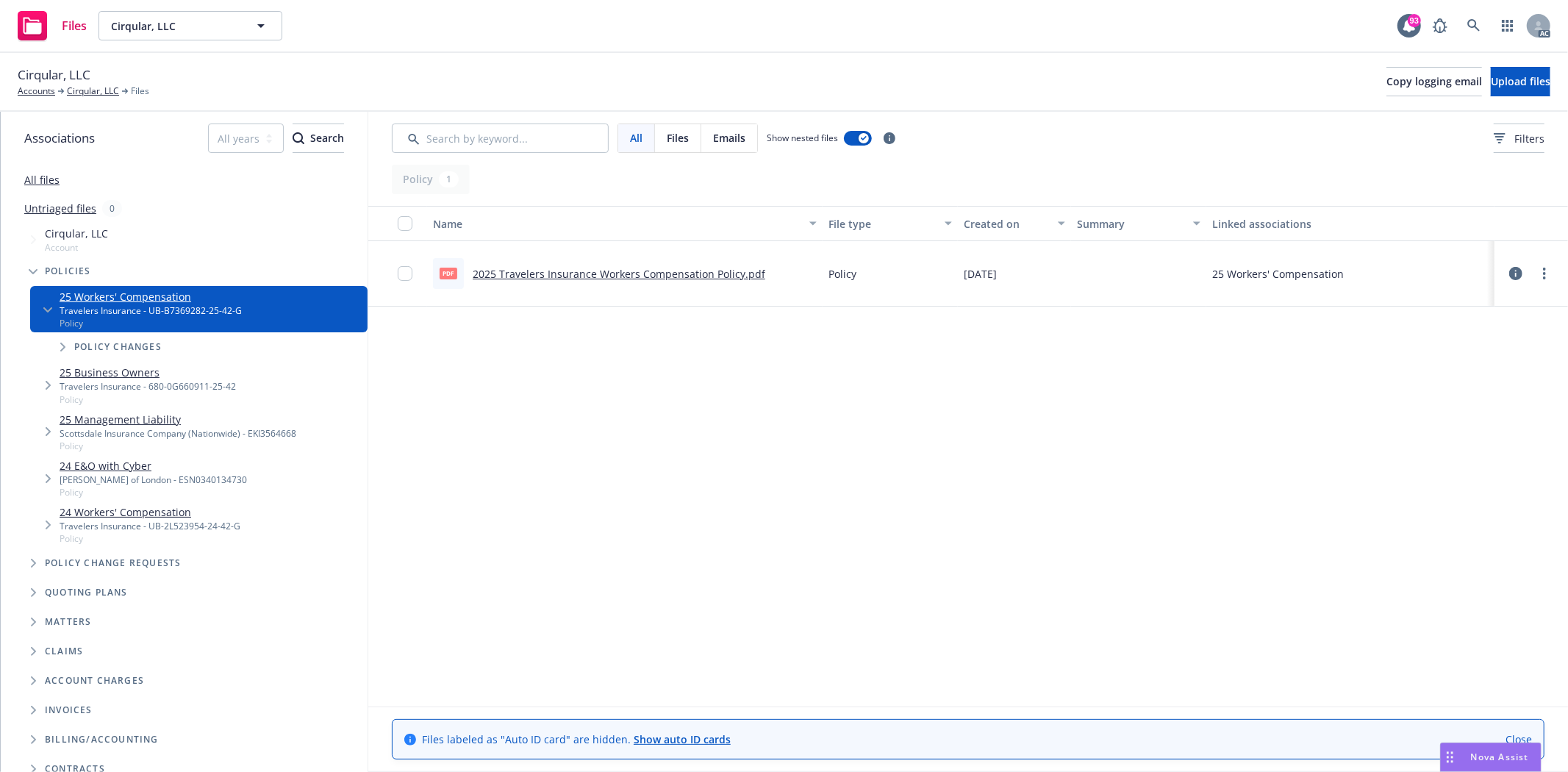
click at [723, 270] on link "2025 Travelers Insurance Workers Compensation Policy.pdf" at bounding box center [618, 273] width 292 height 14
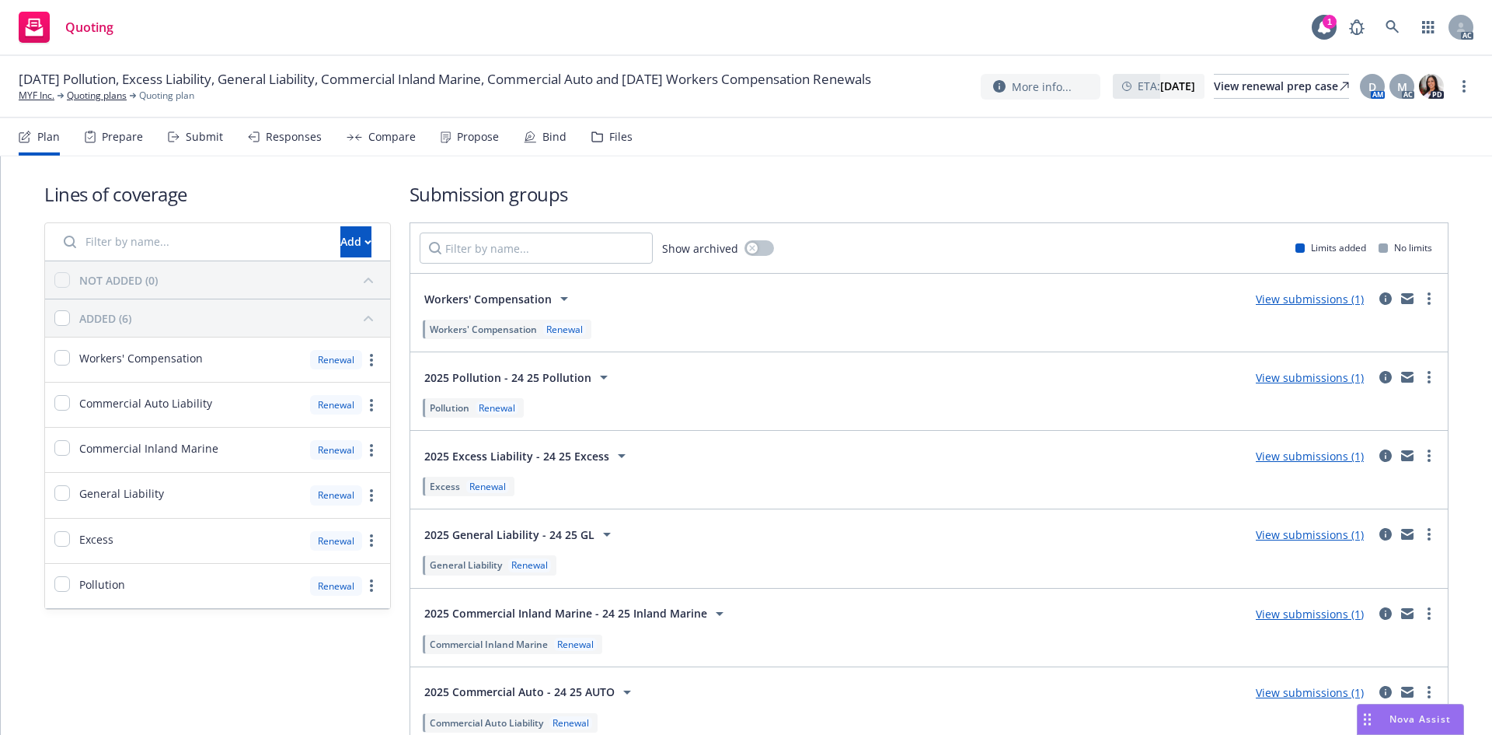
click at [117, 131] on div "Prepare" at bounding box center [122, 137] width 41 height 12
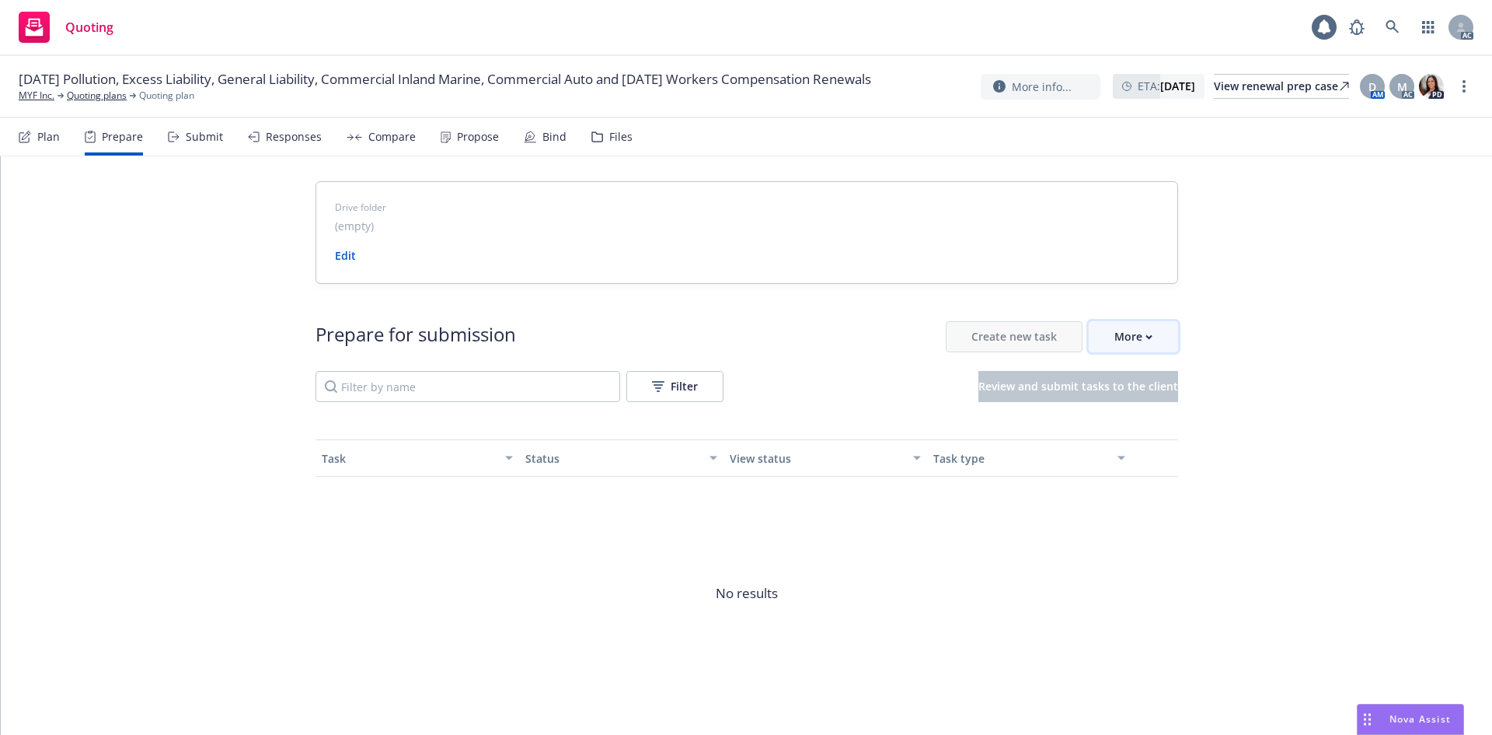
click at [1152, 333] on button "More" at bounding box center [1133, 336] width 89 height 31
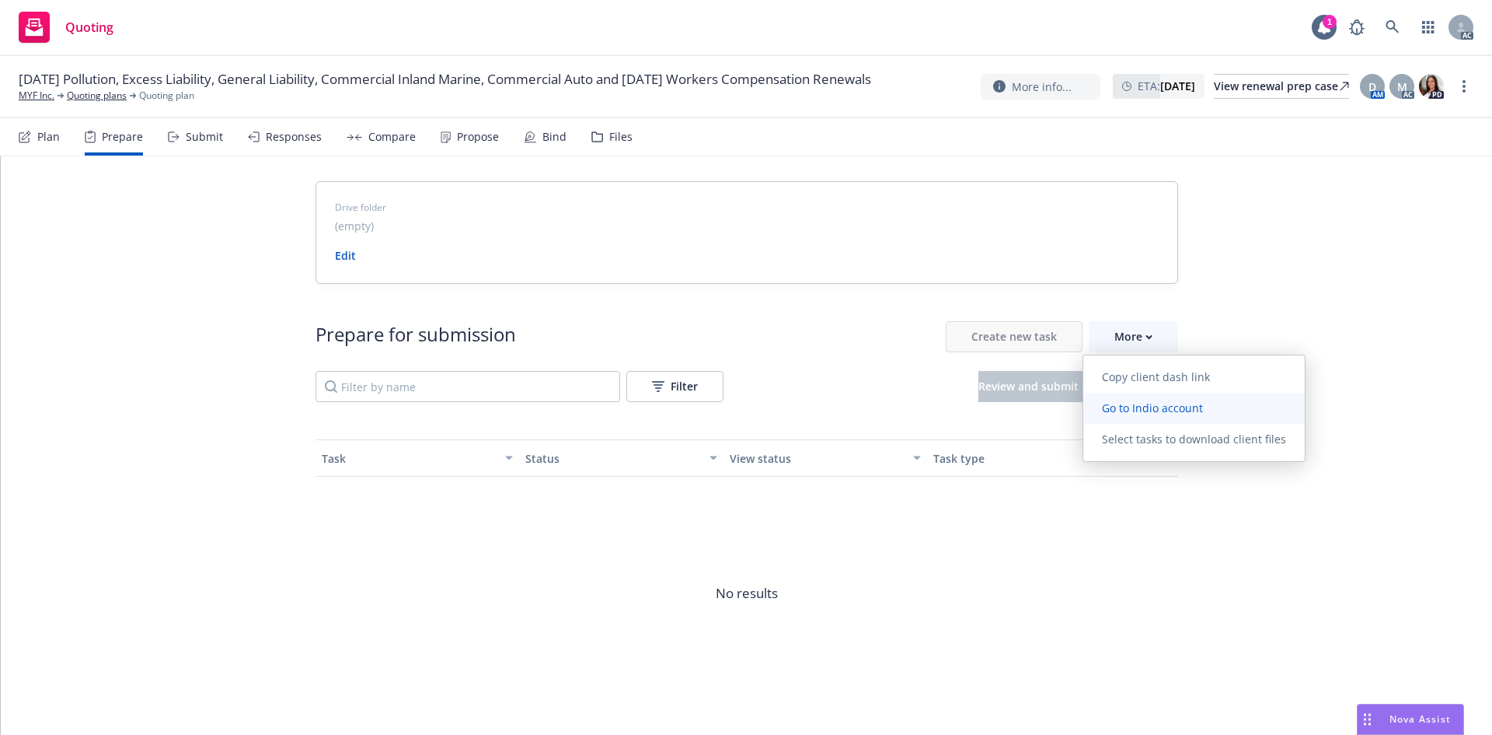
click at [1166, 405] on span "Go to Indio account" at bounding box center [1153, 407] width 138 height 15
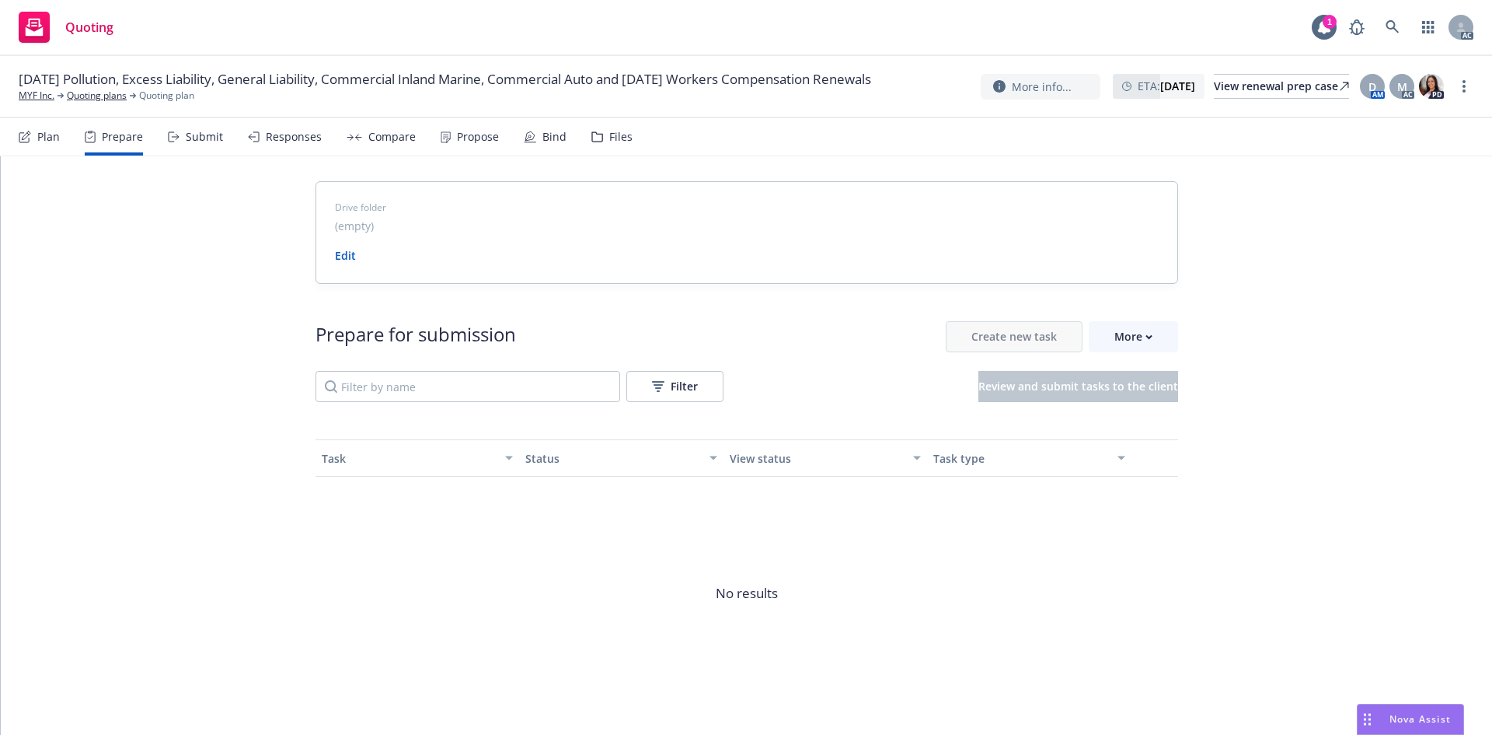
click at [1133, 318] on div "Prepare for submission Create new task More Filter Review and submit tasks to t…" at bounding box center [747, 515] width 863 height 463
click at [1132, 340] on div "More" at bounding box center [1134, 337] width 38 height 30
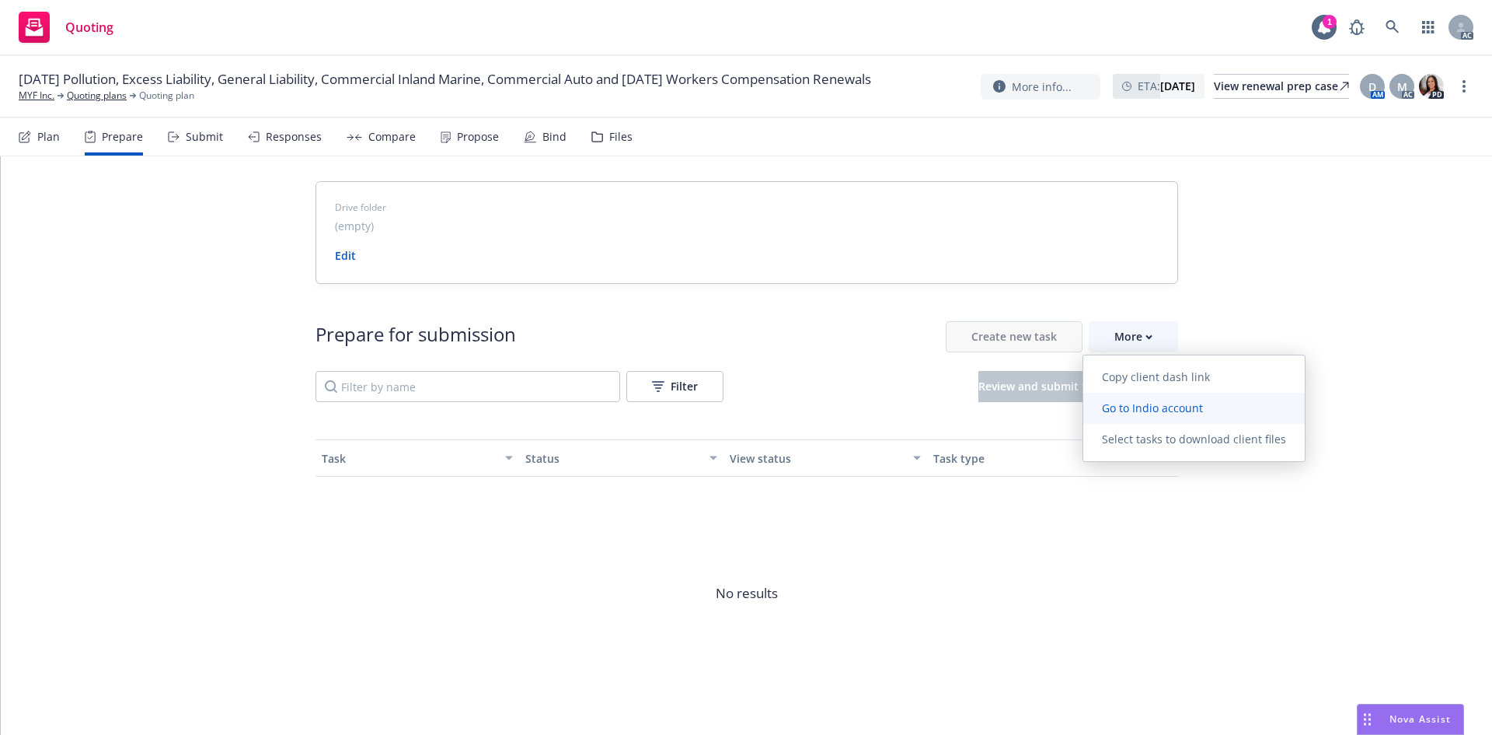
click at [1203, 408] on span "Go to Indio account" at bounding box center [1153, 407] width 138 height 15
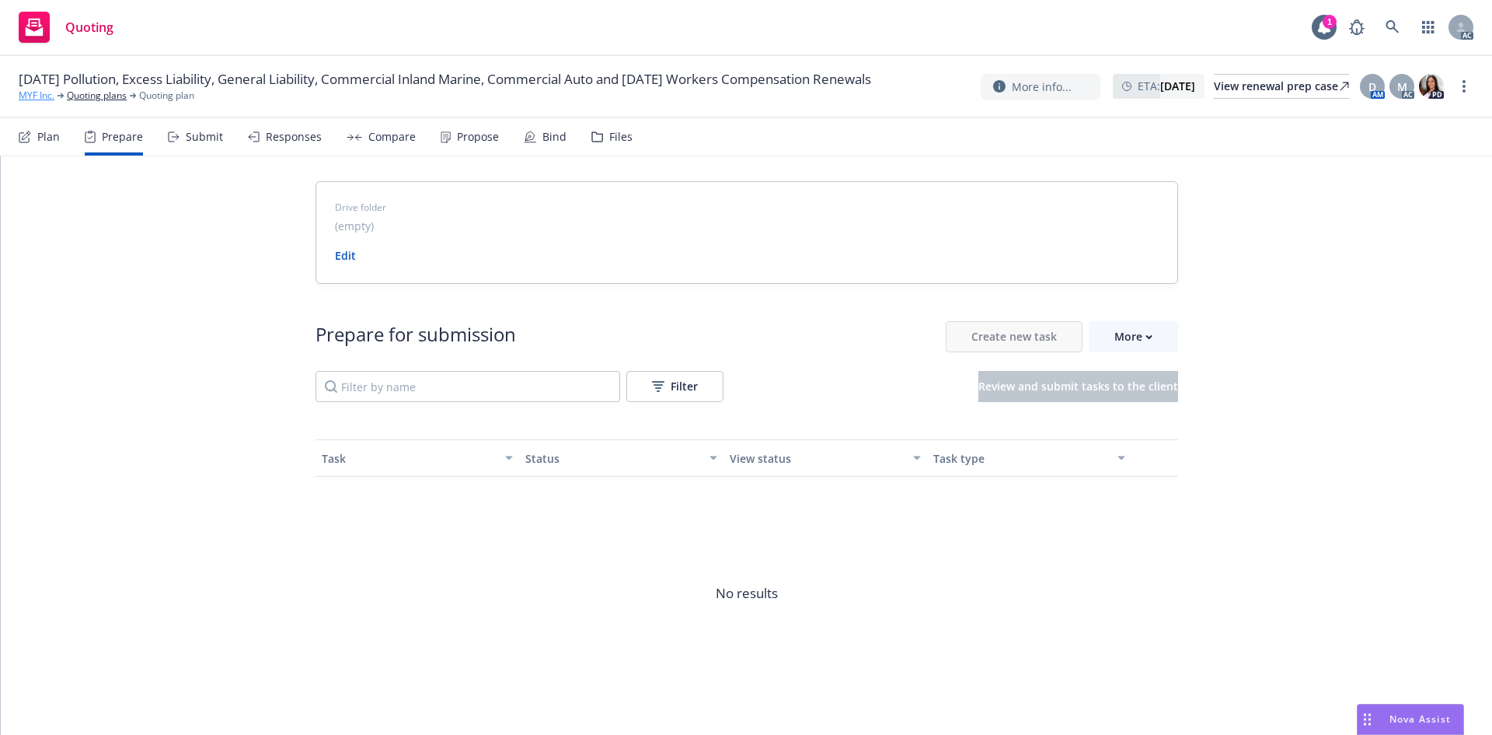
click at [31, 103] on link "MYF Inc." at bounding box center [37, 96] width 36 height 14
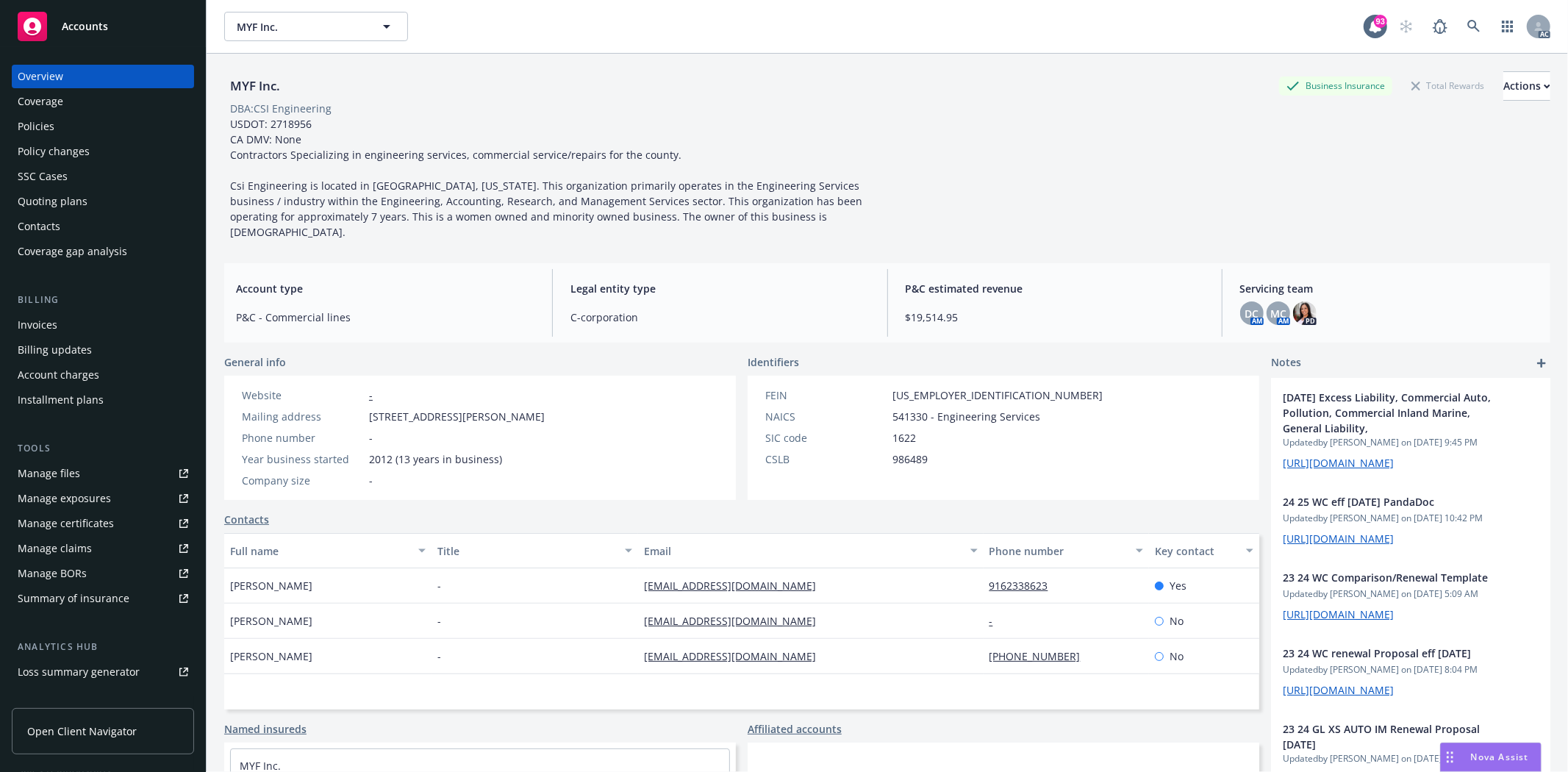
drag, startPoint x: 223, startPoint y: 577, endPoint x: 381, endPoint y: 575, distance: 158.0
click at [381, 575] on div "[PERSON_NAME]" at bounding box center [327, 586] width 207 height 35
copy span "[PERSON_NAME]"
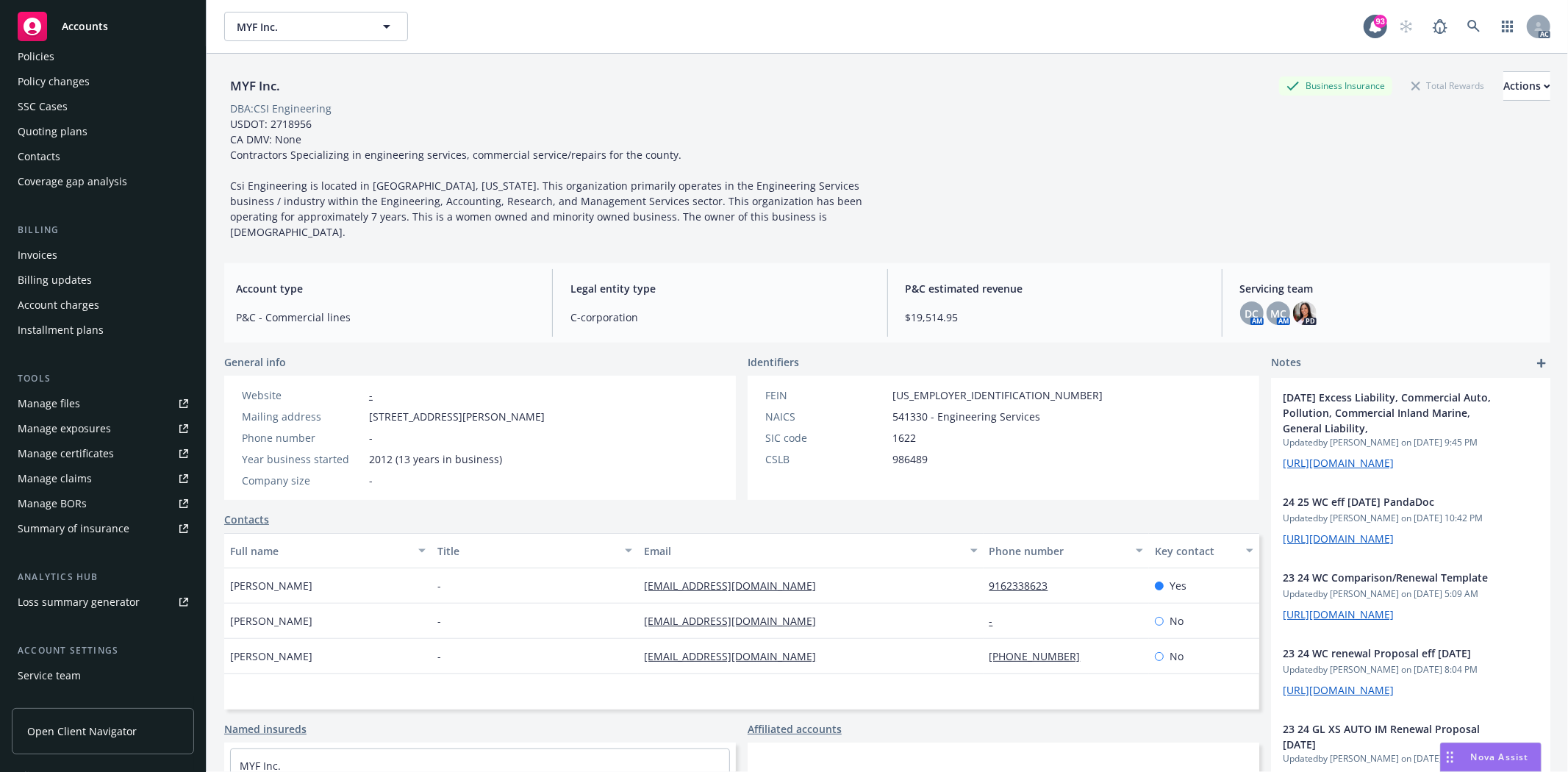
scroll to position [160, 0]
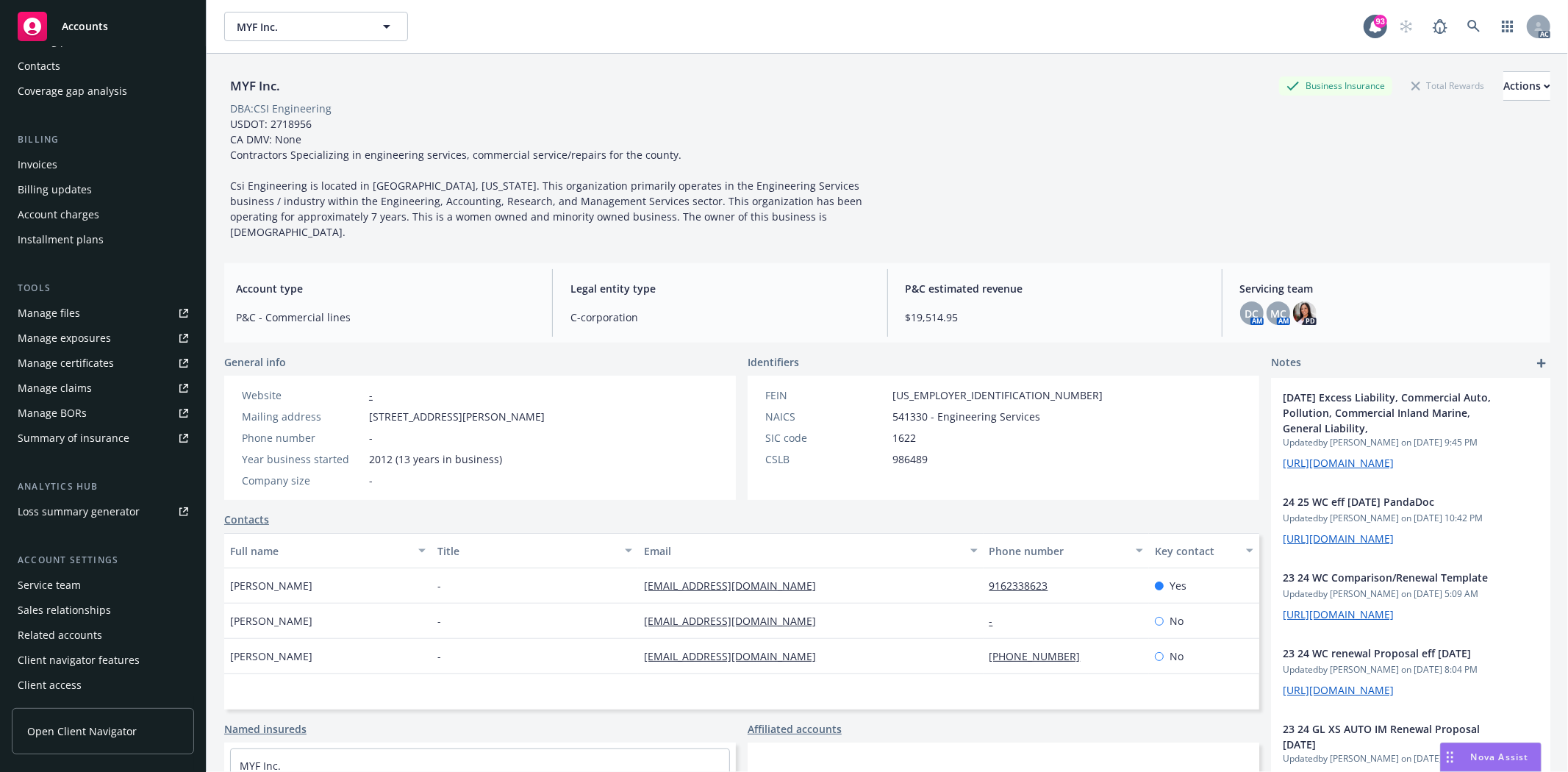
click at [83, 588] on div "Service team" at bounding box center [103, 585] width 170 height 24
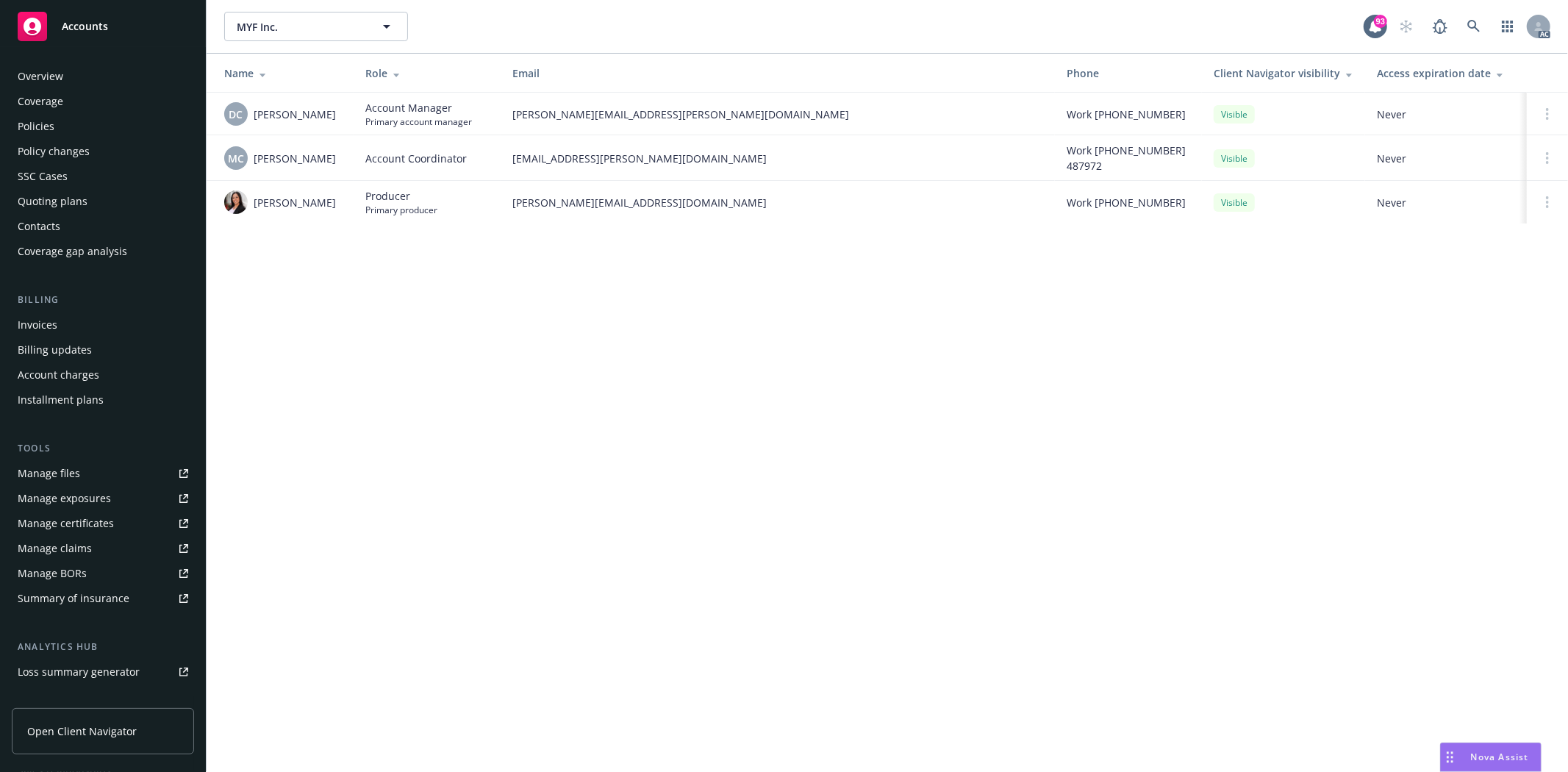
click at [78, 128] on div "Policies" at bounding box center [103, 126] width 170 height 24
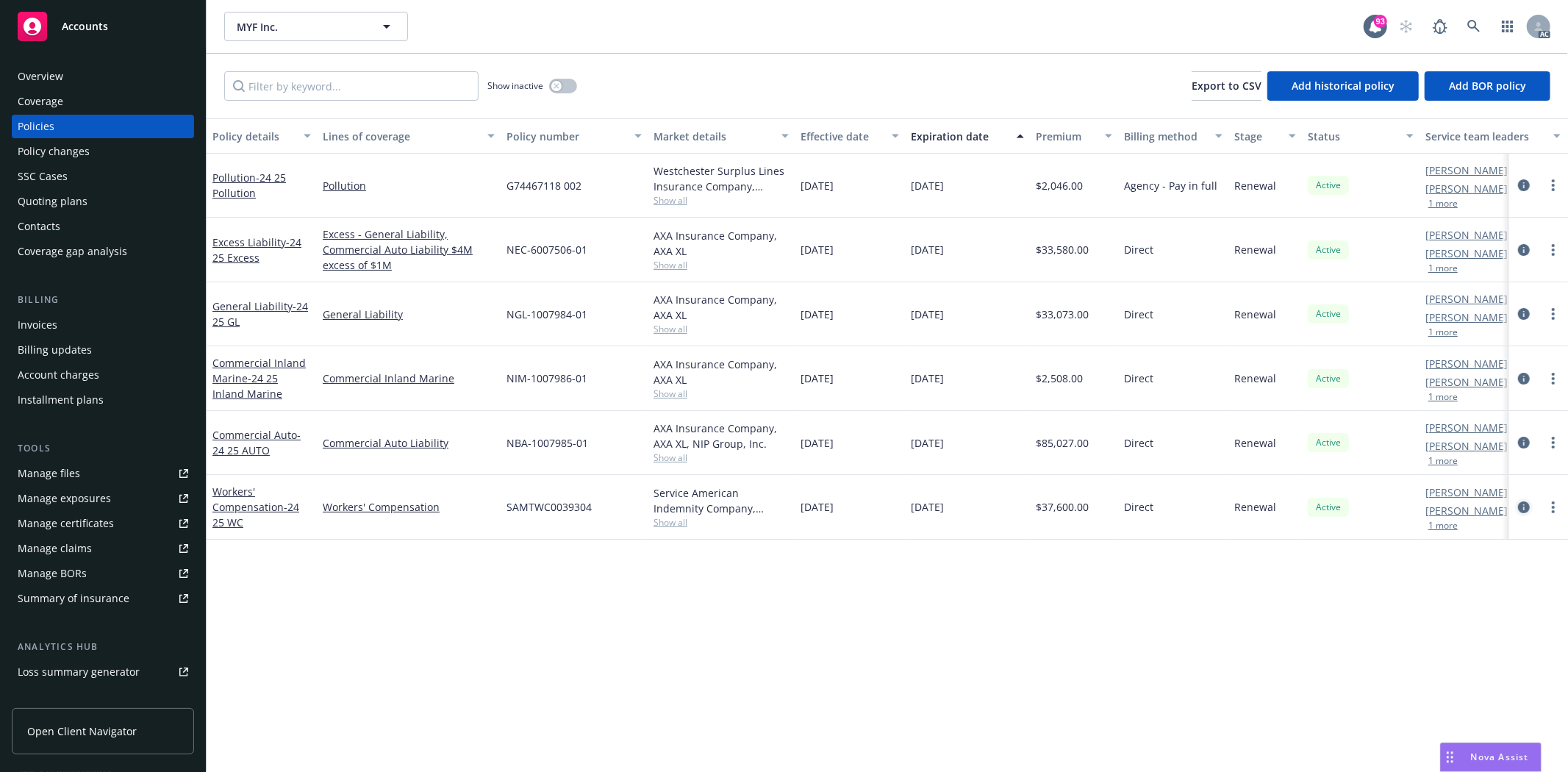
click at [1524, 503] on icon "circleInformation" at bounding box center [1524, 507] width 11 height 11
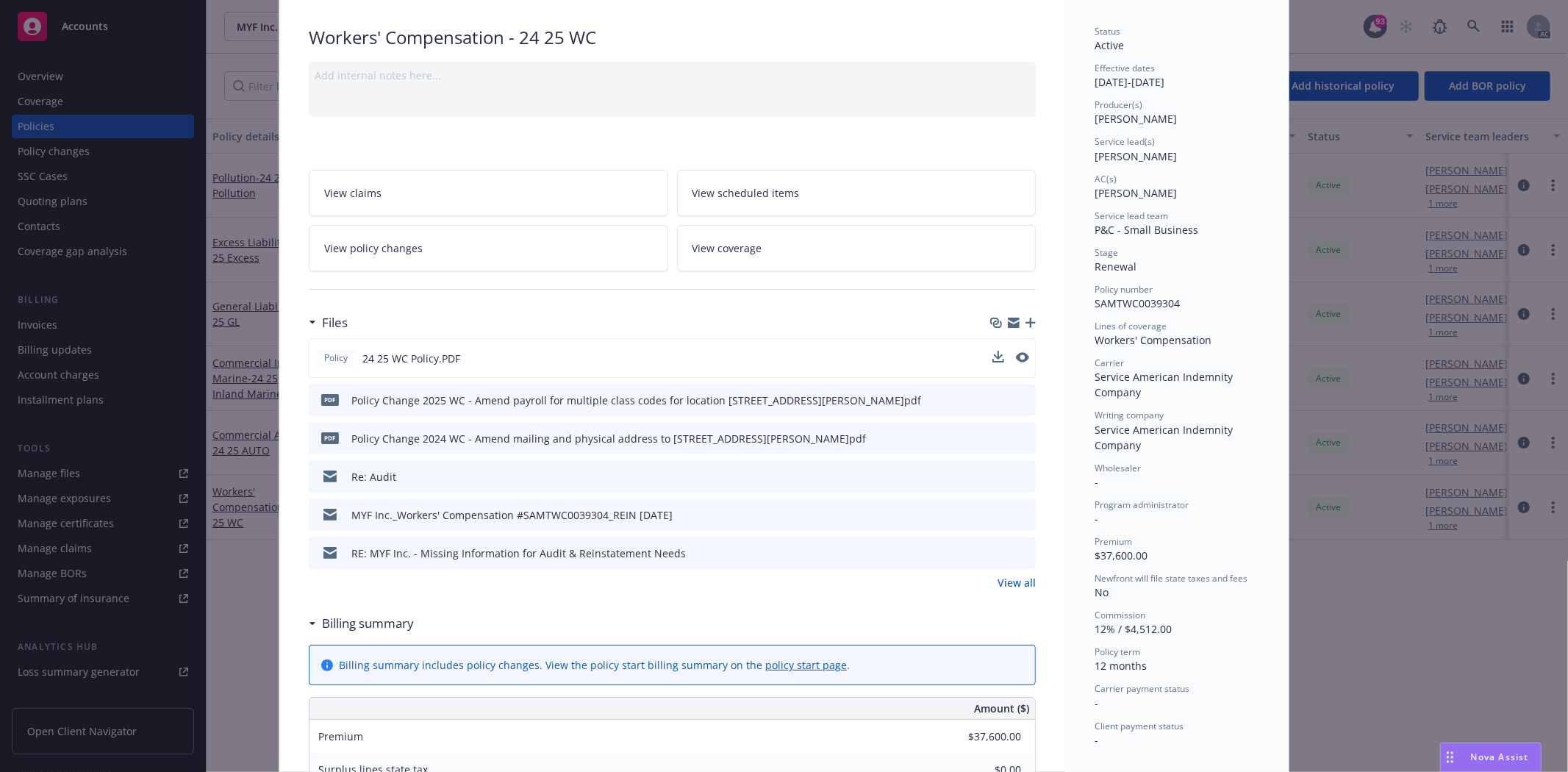
scroll to position [164, 0]
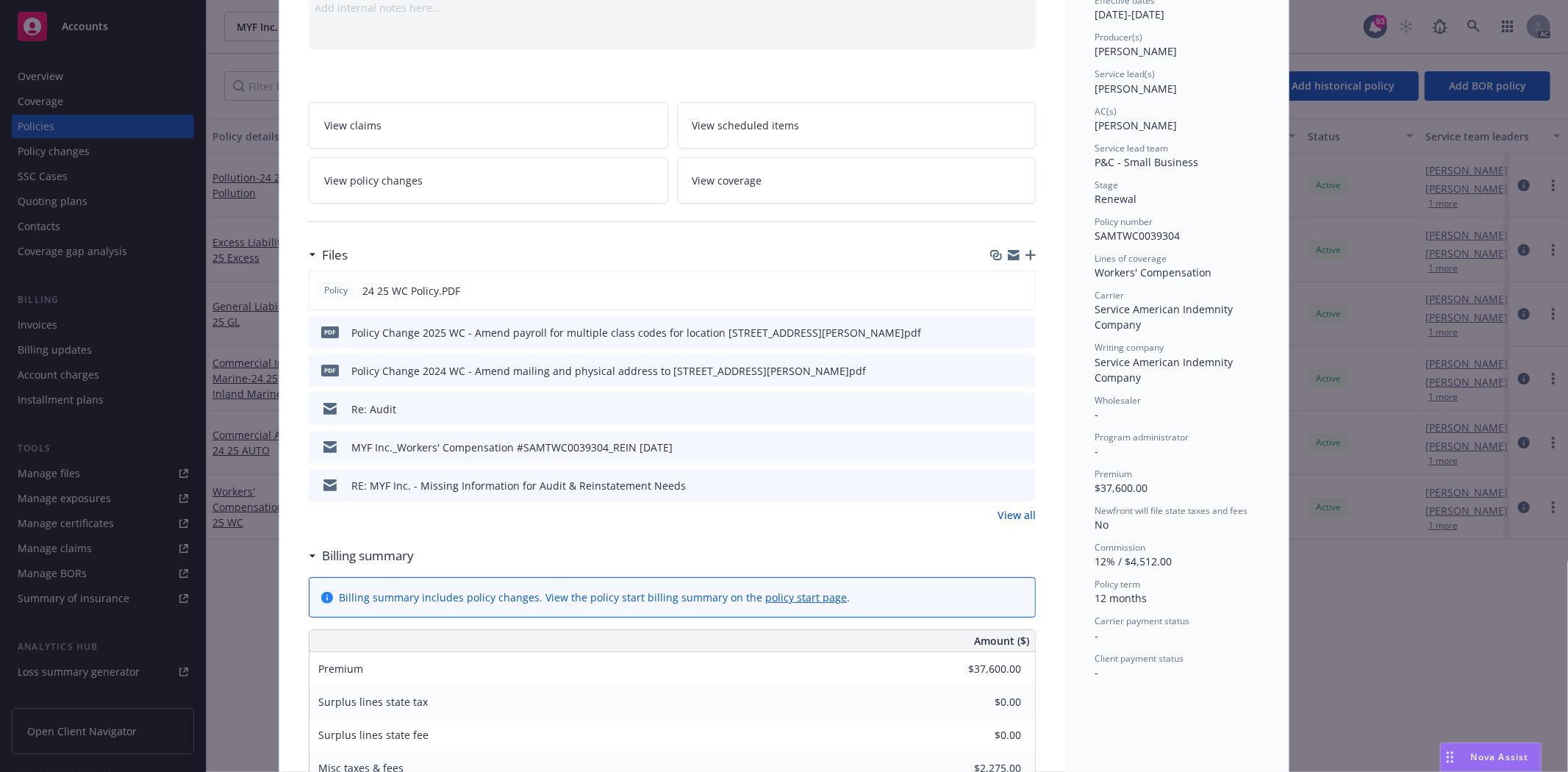
click at [1016, 511] on link "View all" at bounding box center [1017, 515] width 38 height 15
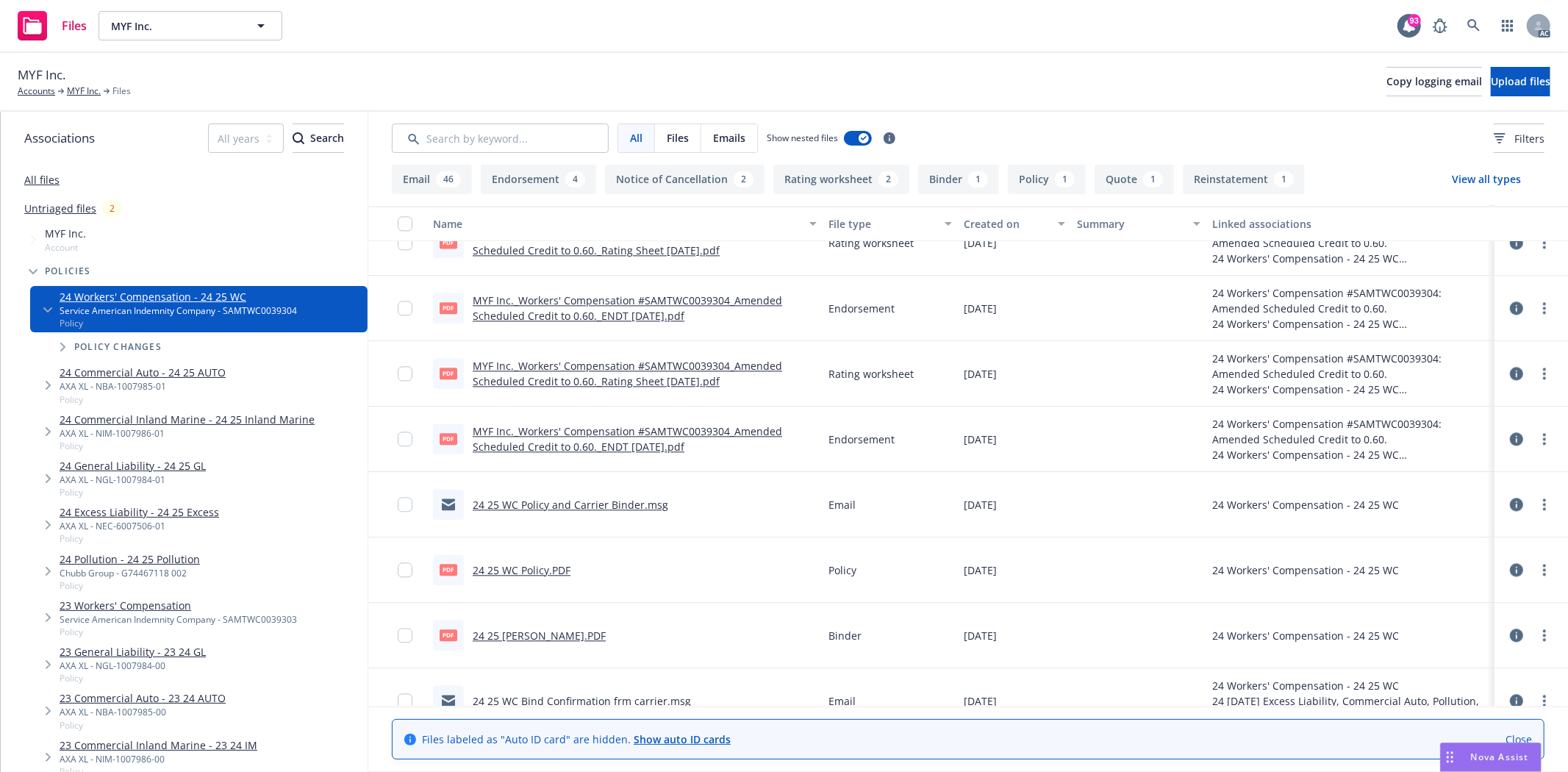
scroll to position [2969, 0]
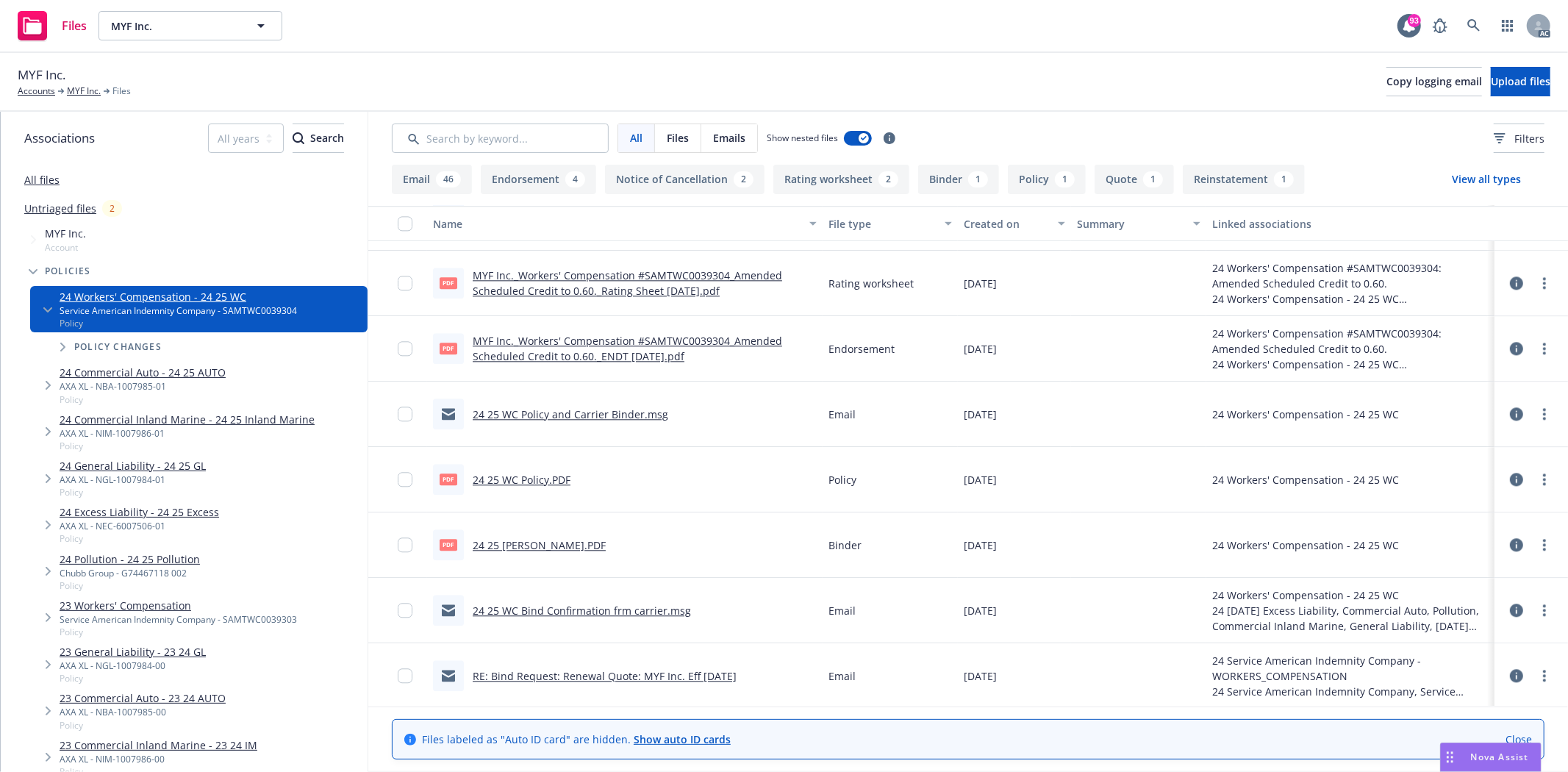
click at [523, 473] on link "24 25 WC Policy.PDF" at bounding box center [521, 480] width 97 height 14
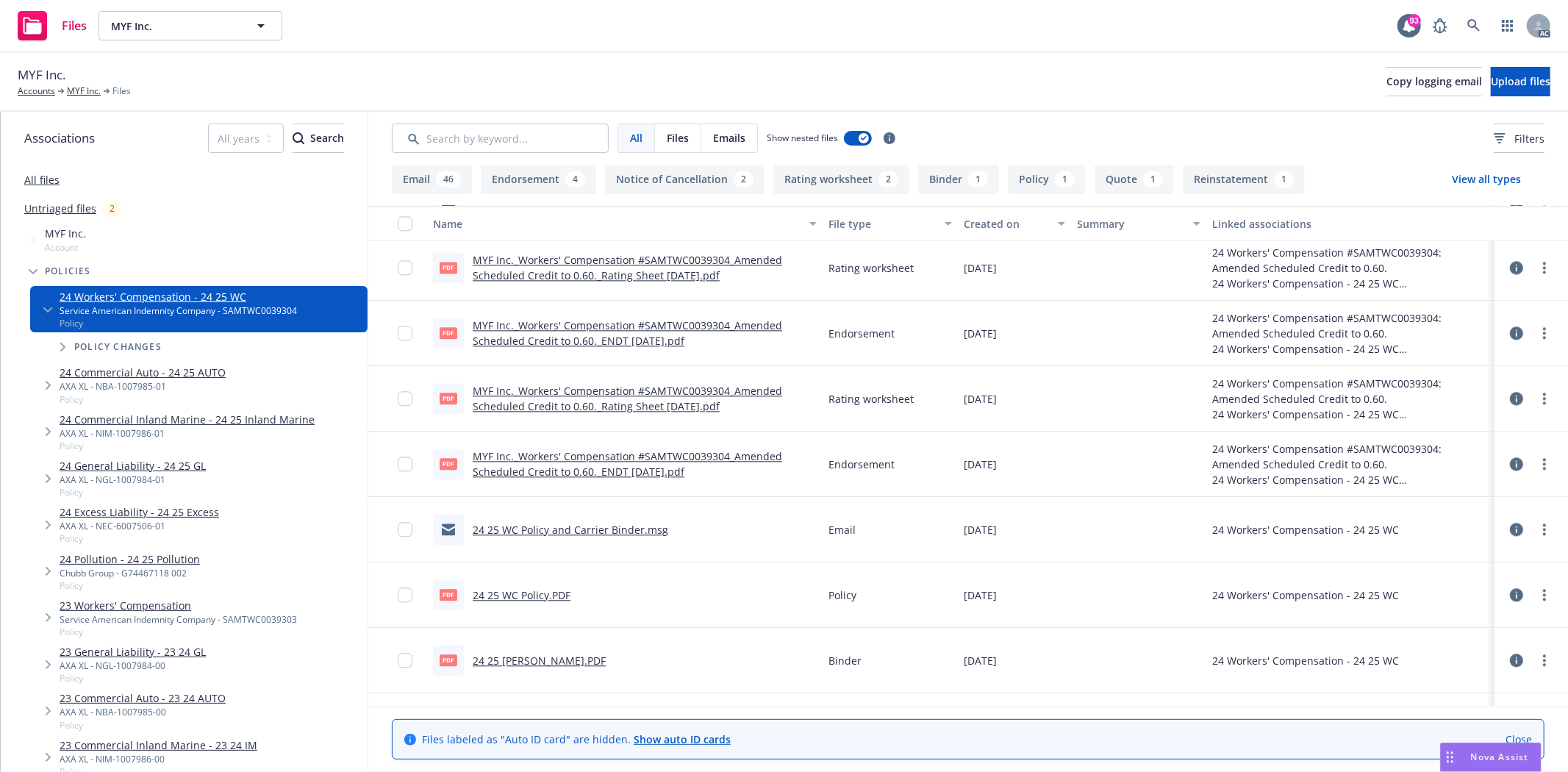
scroll to position [2806, 0]
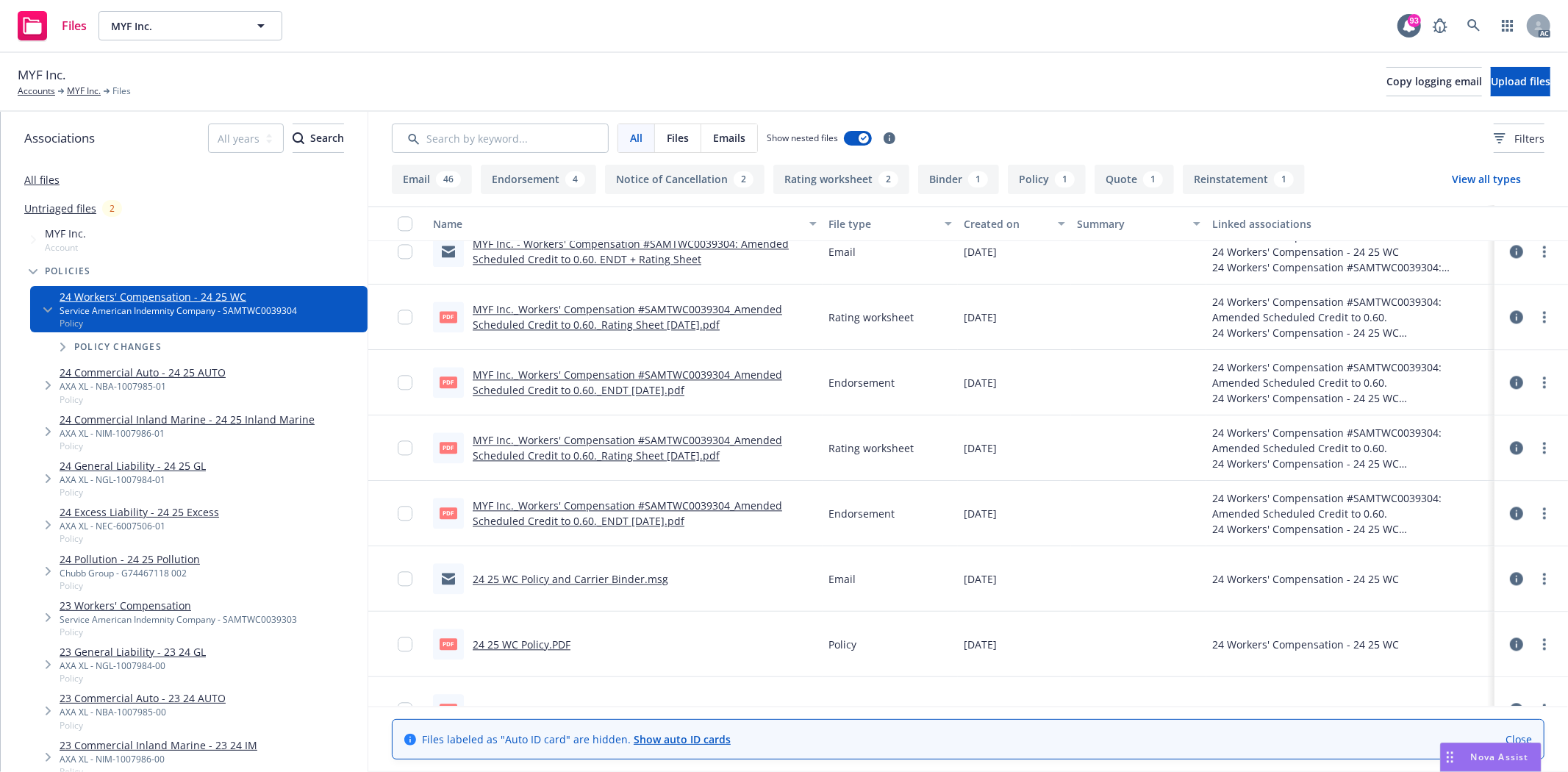
click at [618, 510] on link "MYF Inc._Workers' Compensation #SAMTWC0039304_Amended Scheduled Credit to 0.60.…" at bounding box center [627, 513] width 309 height 29
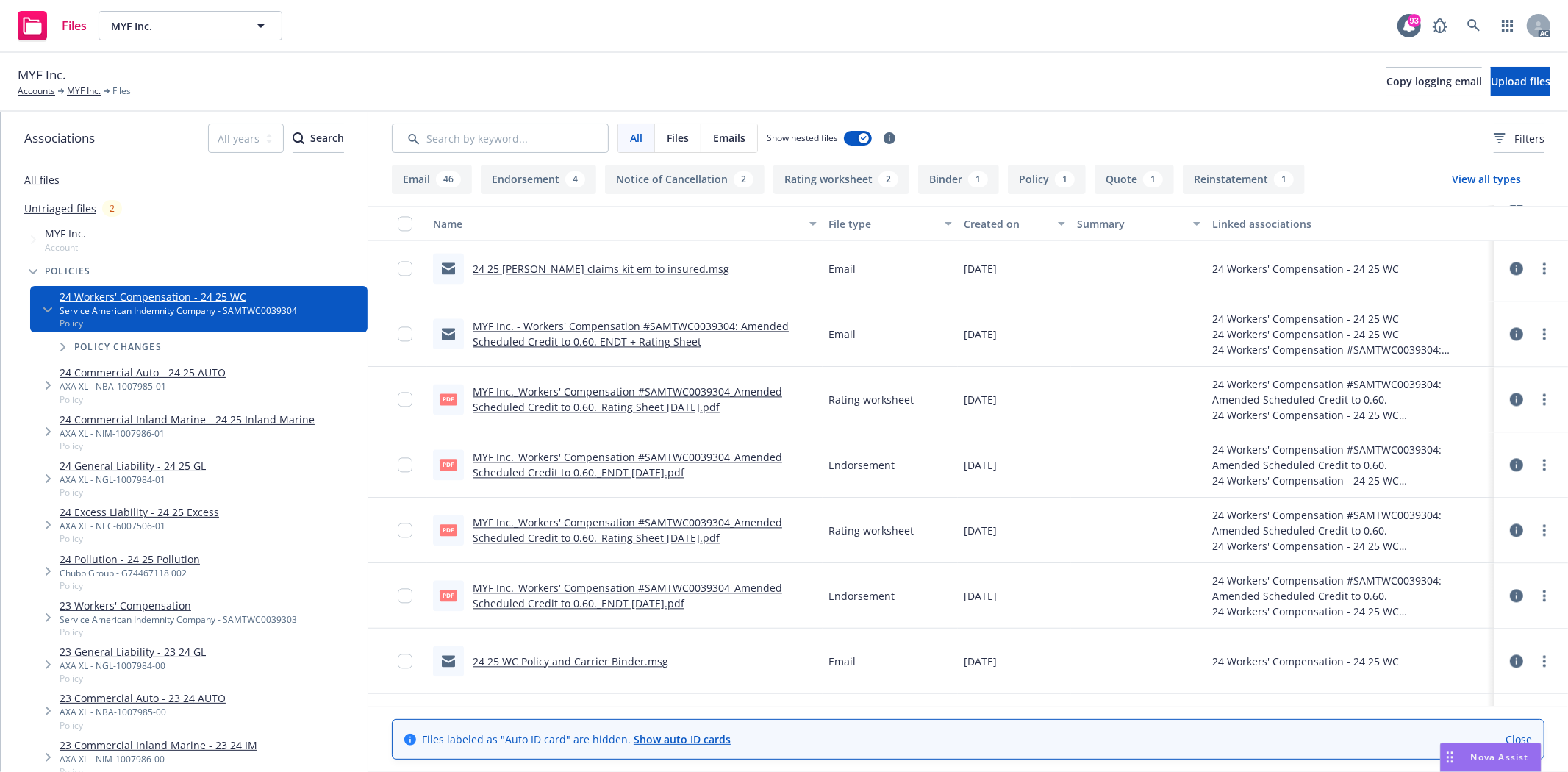
click at [691, 453] on link "MYF Inc._Workers' Compensation #SAMTWC0039304_Amended Scheduled Credit to 0.60.…" at bounding box center [627, 465] width 309 height 29
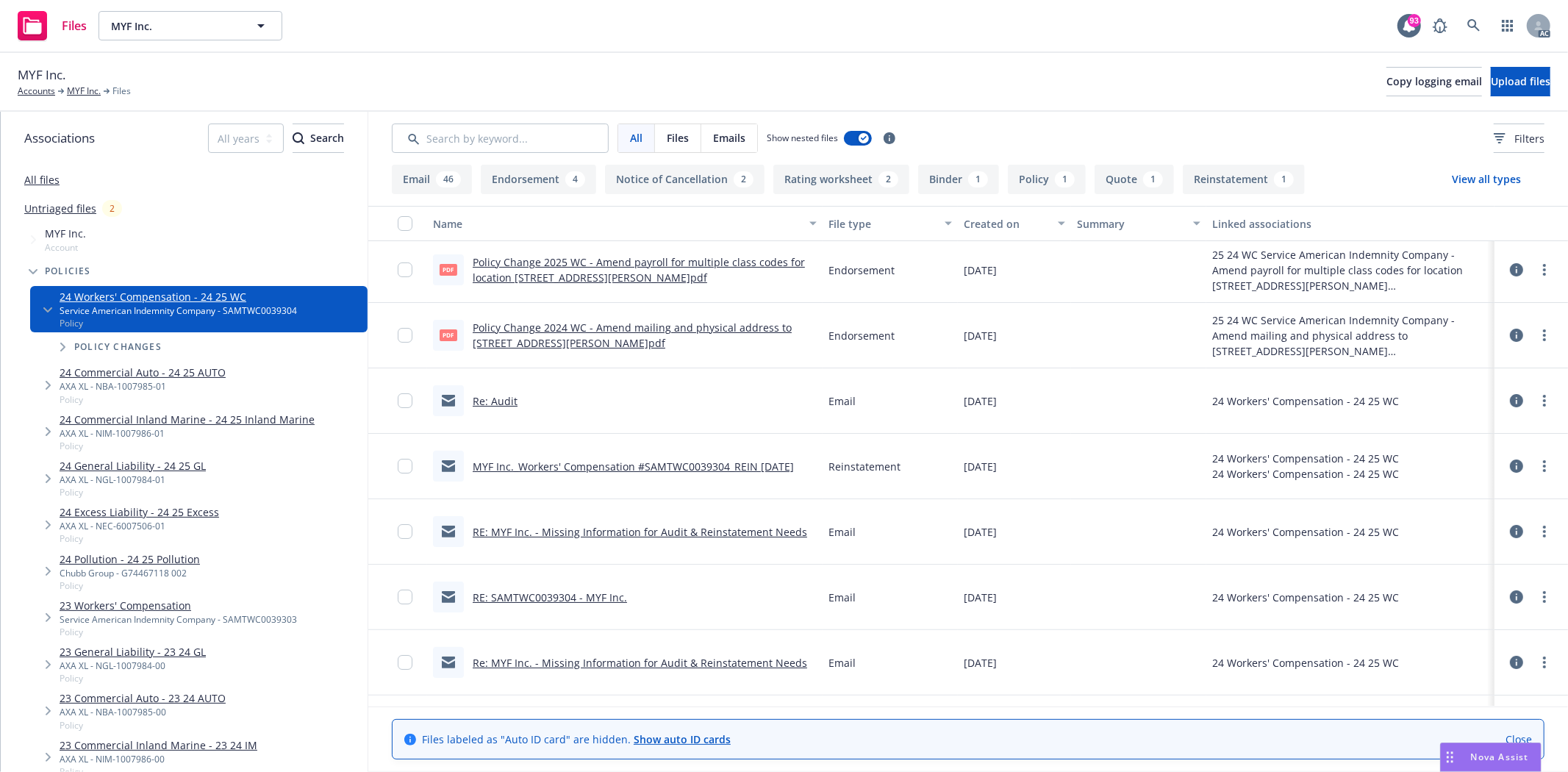
scroll to position [0, 0]
click at [630, 329] on link "Policy Change 2024 WC - Amend mailing and physical address to 5921 Landis Ave, …" at bounding box center [632, 339] width 319 height 29
click at [669, 263] on link "Policy Change 2025 WC - Amend payroll for multiple class codes for location 592…" at bounding box center [638, 273] width 332 height 29
click at [1510, 273] on icon at bounding box center [1517, 273] width 13 height 13
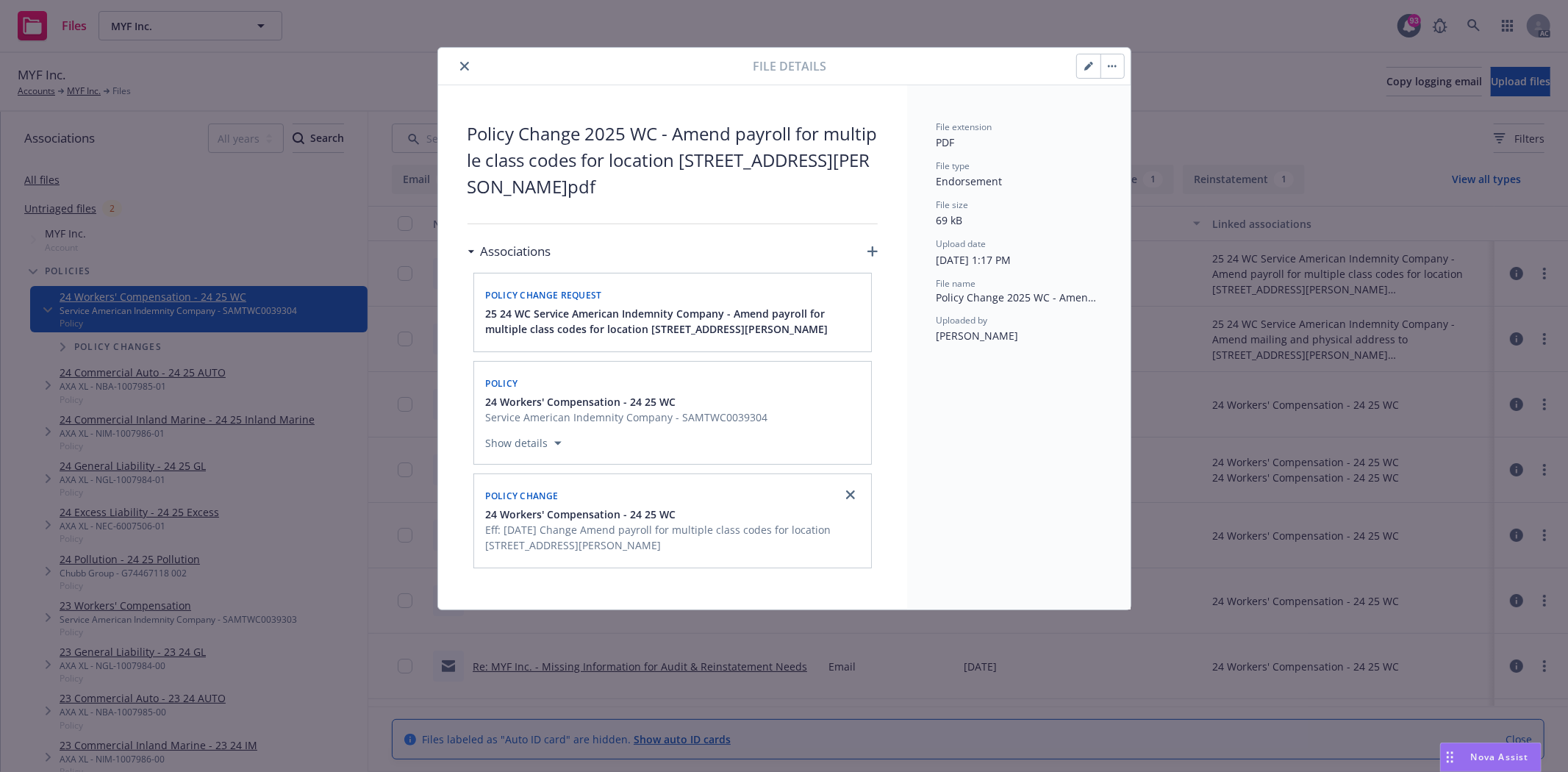
click at [465, 69] on icon "close" at bounding box center [464, 65] width 9 height 9
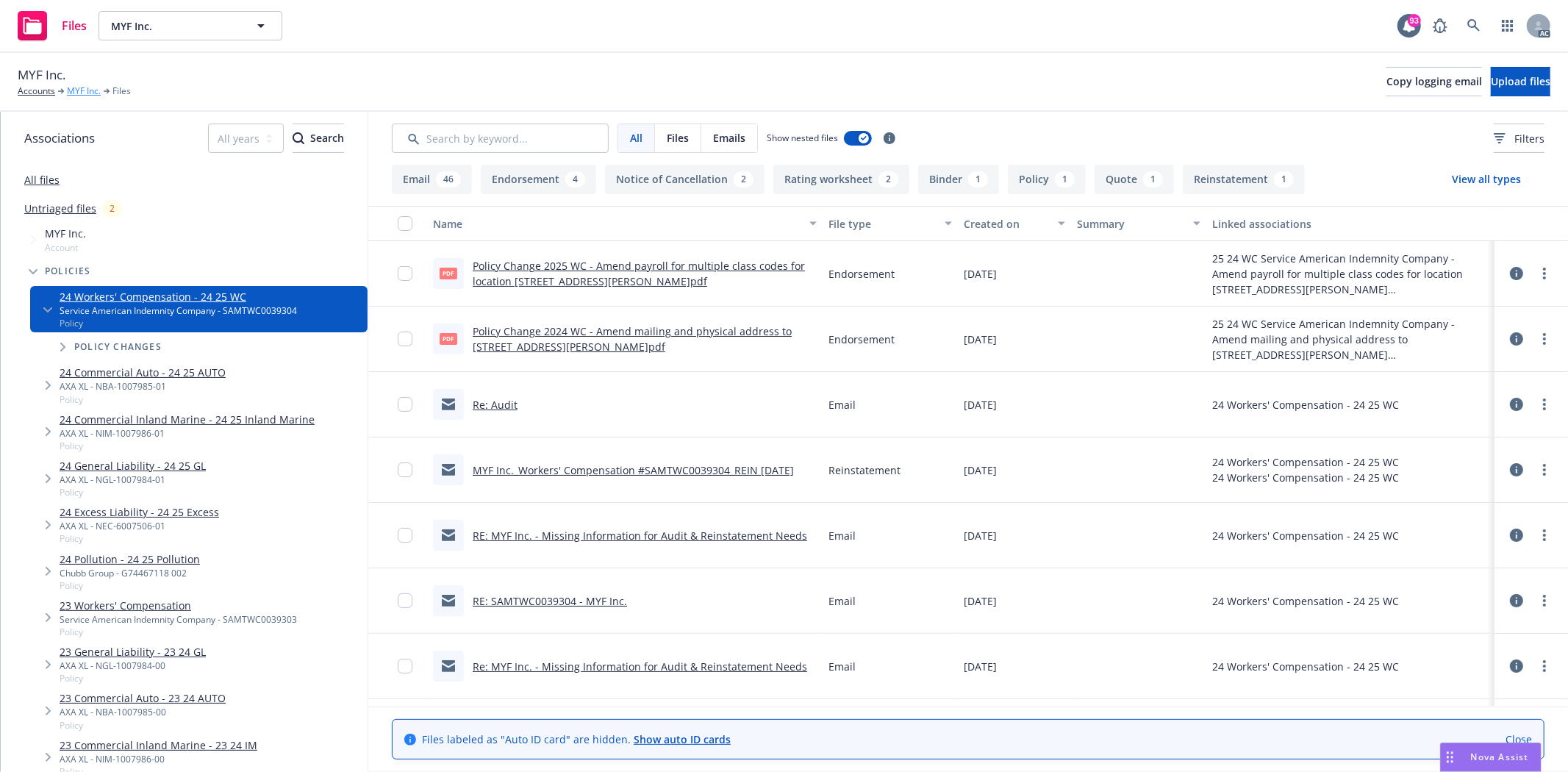
click at [77, 94] on link "MYF Inc." at bounding box center [84, 91] width 34 height 13
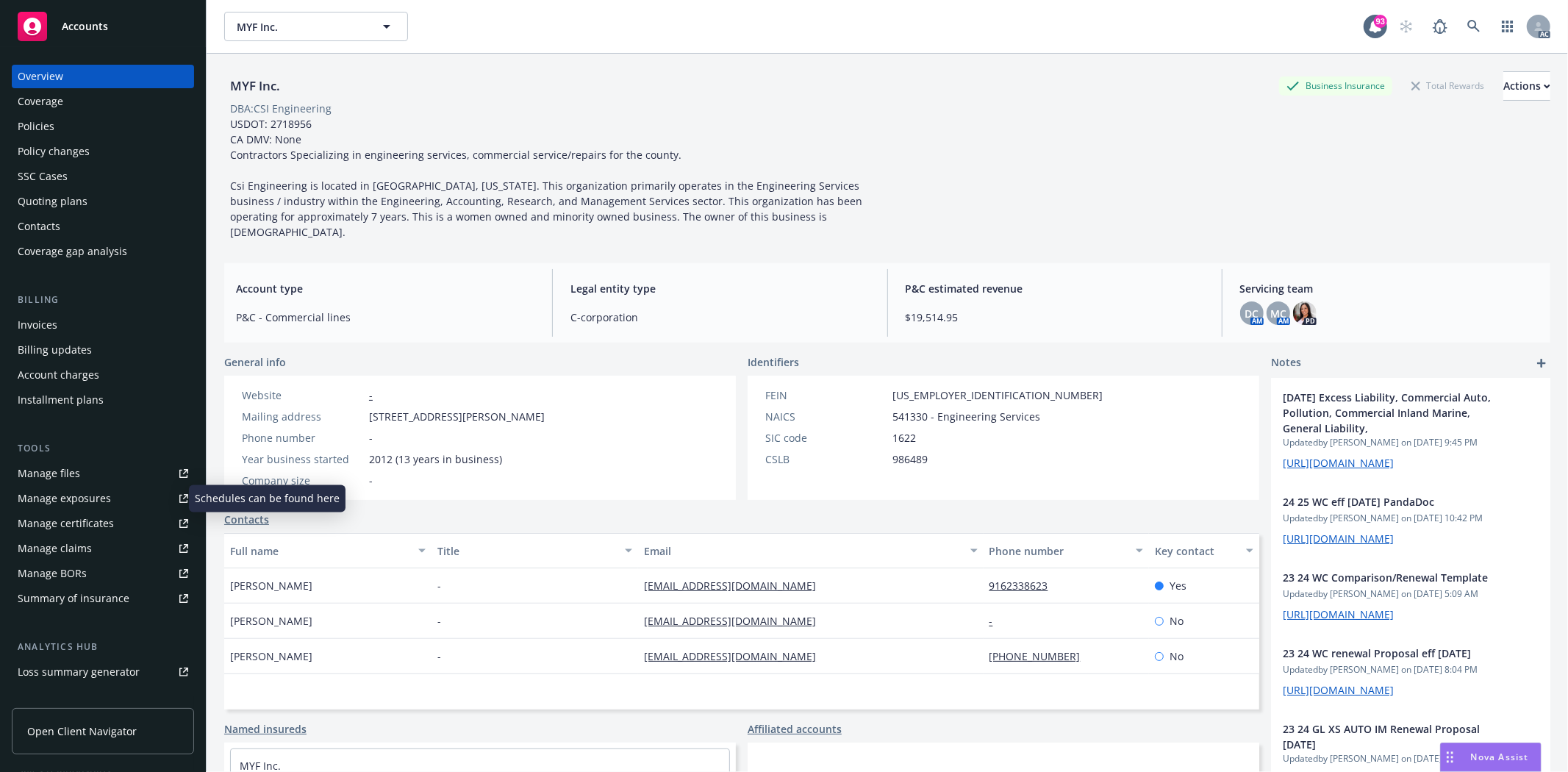
click at [84, 500] on div "Manage exposures" at bounding box center [64, 499] width 94 height 24
click at [915, 128] on div "MYF Inc. Business Insurance Total Rewards Actions DBA: CSI Engineering USDOT: 2…" at bounding box center [887, 155] width 1326 height 168
click at [432, 388] on div "Website -" at bounding box center [393, 395] width 315 height 15
drag, startPoint x: 363, startPoint y: 399, endPoint x: 446, endPoint y: 401, distance: 83.0
click at [446, 409] on div "Mailing address [STREET_ADDRESS][PERSON_NAME]" at bounding box center [393, 416] width 315 height 15
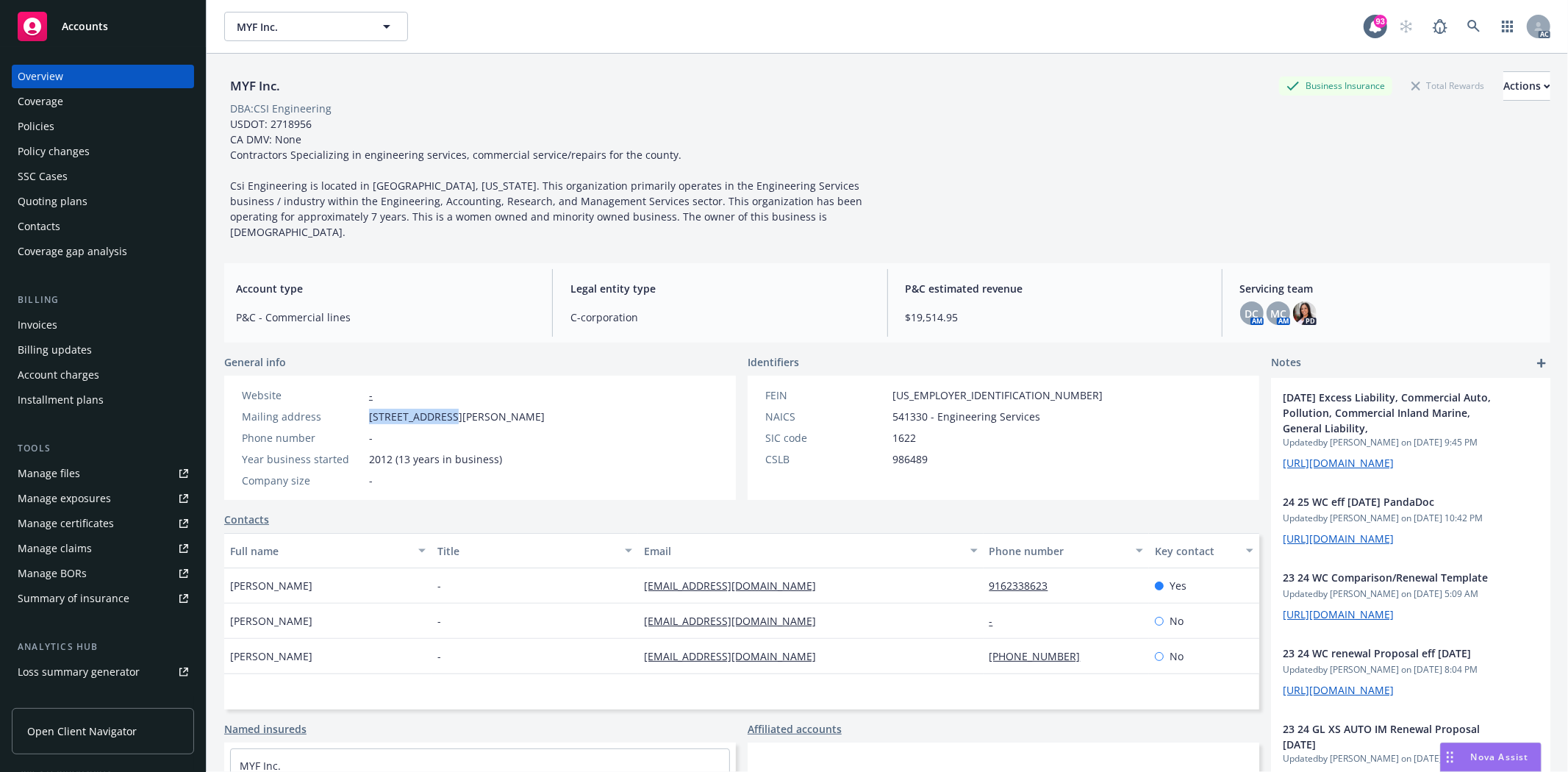
copy div "[STREET_ADDRESS][PERSON_NAME]"
click at [419, 430] on div "Phone number -" at bounding box center [393, 438] width 315 height 15
drag, startPoint x: 369, startPoint y: 400, endPoint x: 446, endPoint y: 402, distance: 77.0
click at [446, 409] on span "[STREET_ADDRESS][PERSON_NAME]" at bounding box center [457, 416] width 176 height 15
copy span "[STREET_ADDRESS][PERSON_NAME]"
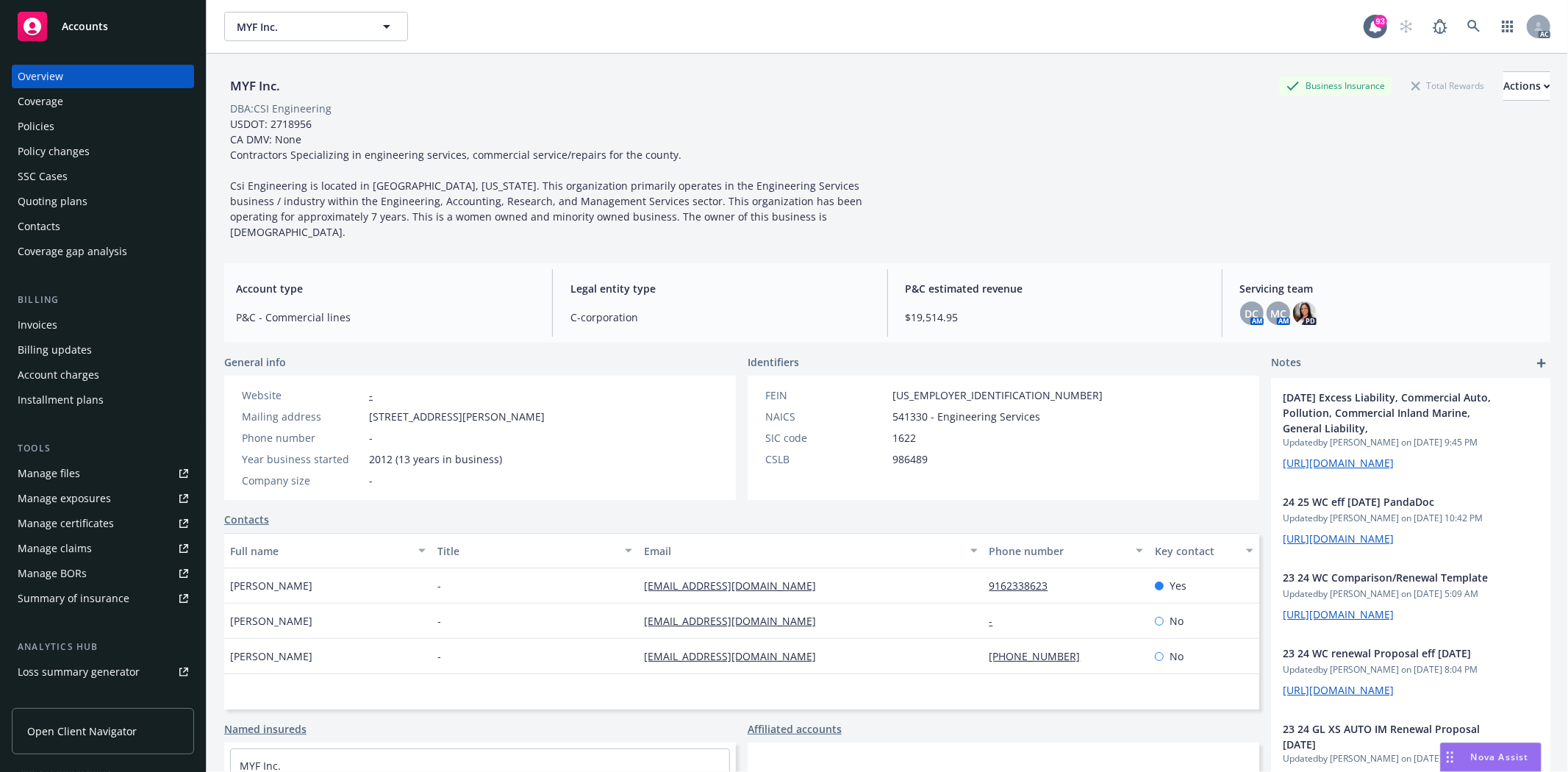
click at [448, 409] on span "[STREET_ADDRESS][PERSON_NAME]" at bounding box center [457, 416] width 176 height 15
drag, startPoint x: 452, startPoint y: 402, endPoint x: 504, endPoint y: 398, distance: 52.2
click at [504, 409] on span "[STREET_ADDRESS][PERSON_NAME]" at bounding box center [457, 416] width 176 height 15
copy span "[PERSON_NAME]"
click at [545, 409] on span "[STREET_ADDRESS][PERSON_NAME]" at bounding box center [457, 416] width 176 height 15
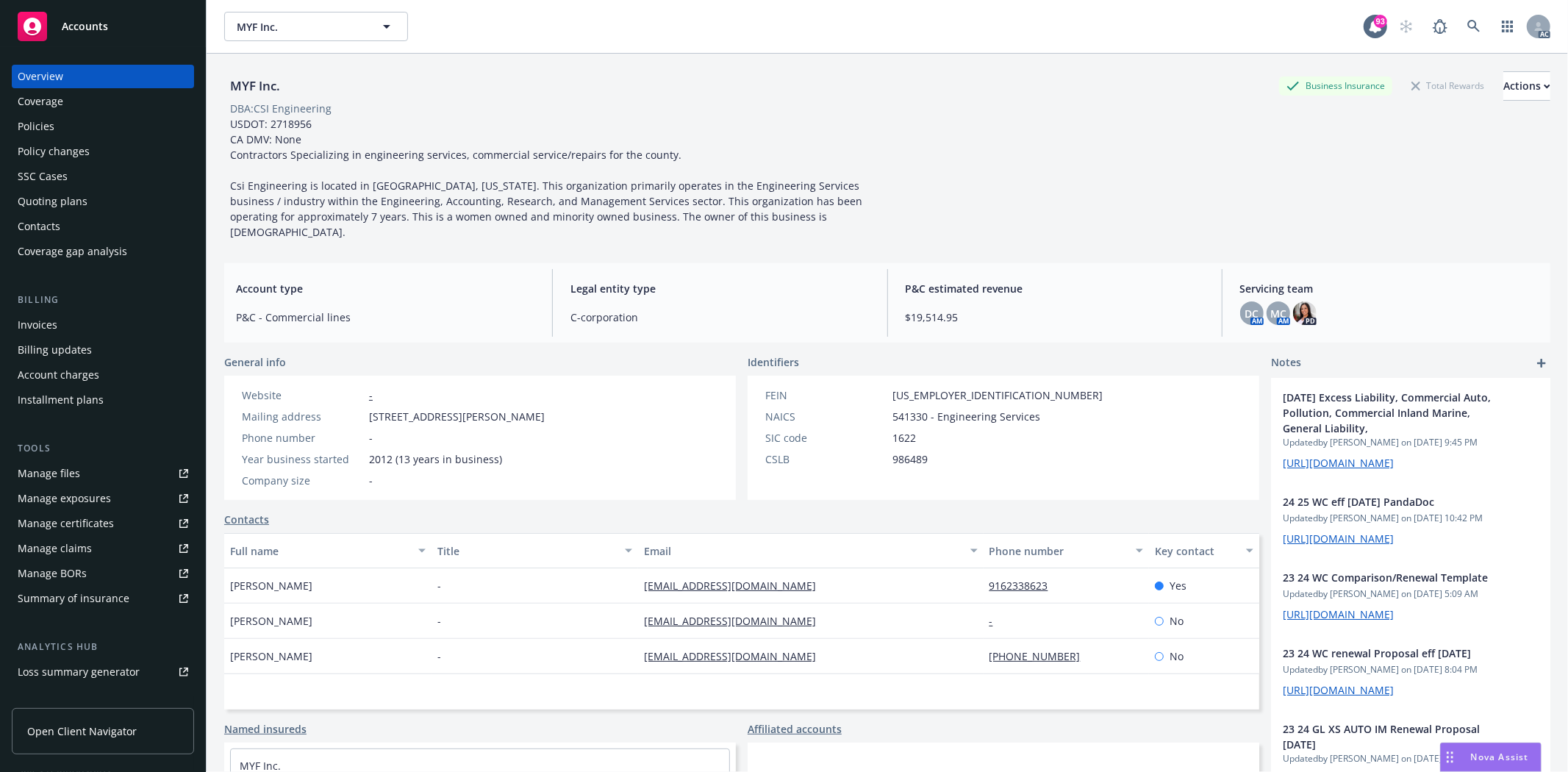
click at [545, 409] on span "[STREET_ADDRESS][PERSON_NAME]" at bounding box center [457, 416] width 176 height 15
copy span "95608"
click at [56, 121] on div "Policies" at bounding box center [103, 126] width 170 height 24
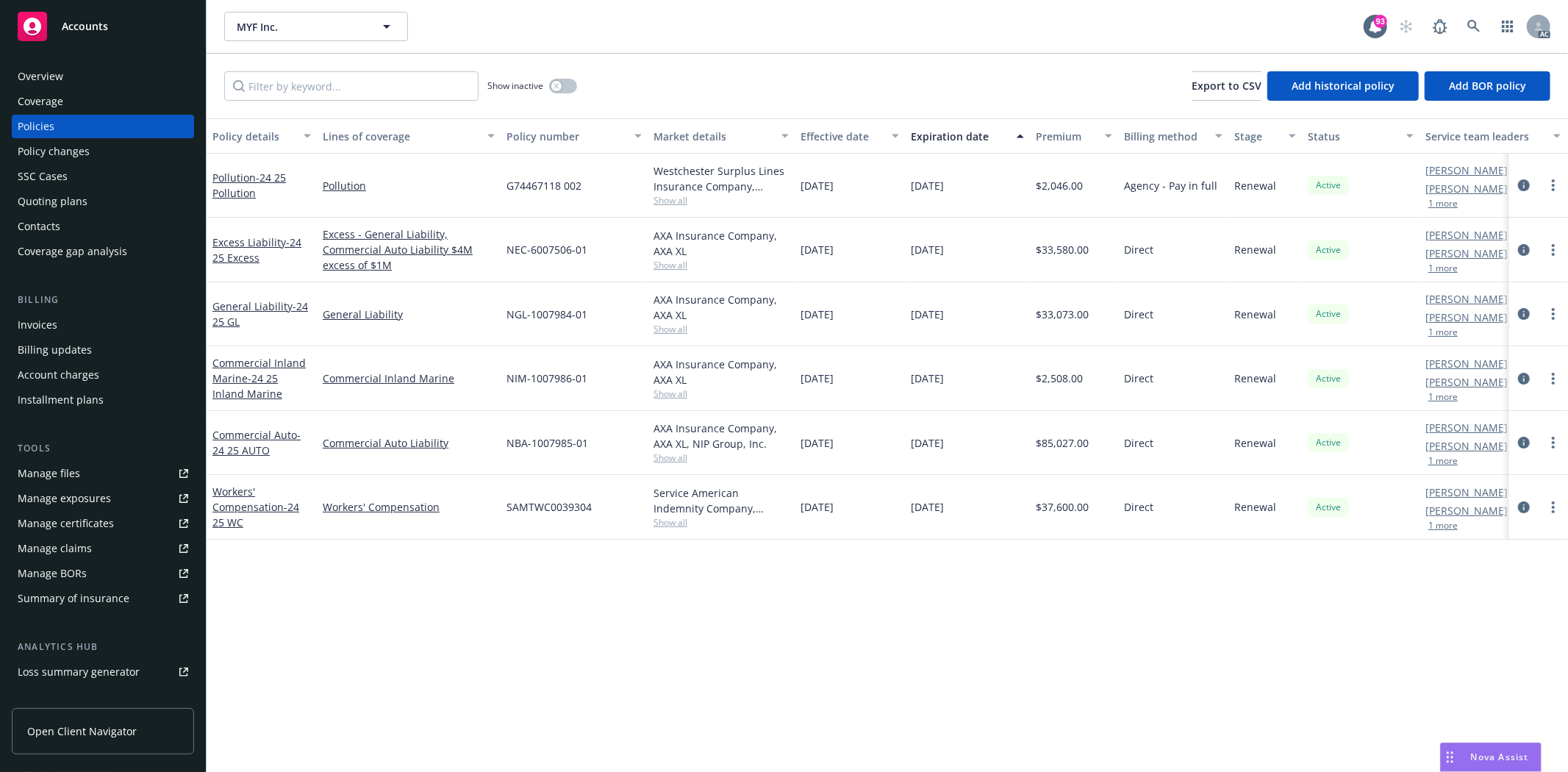
click at [96, 197] on div "Quoting plans" at bounding box center [103, 202] width 170 height 24
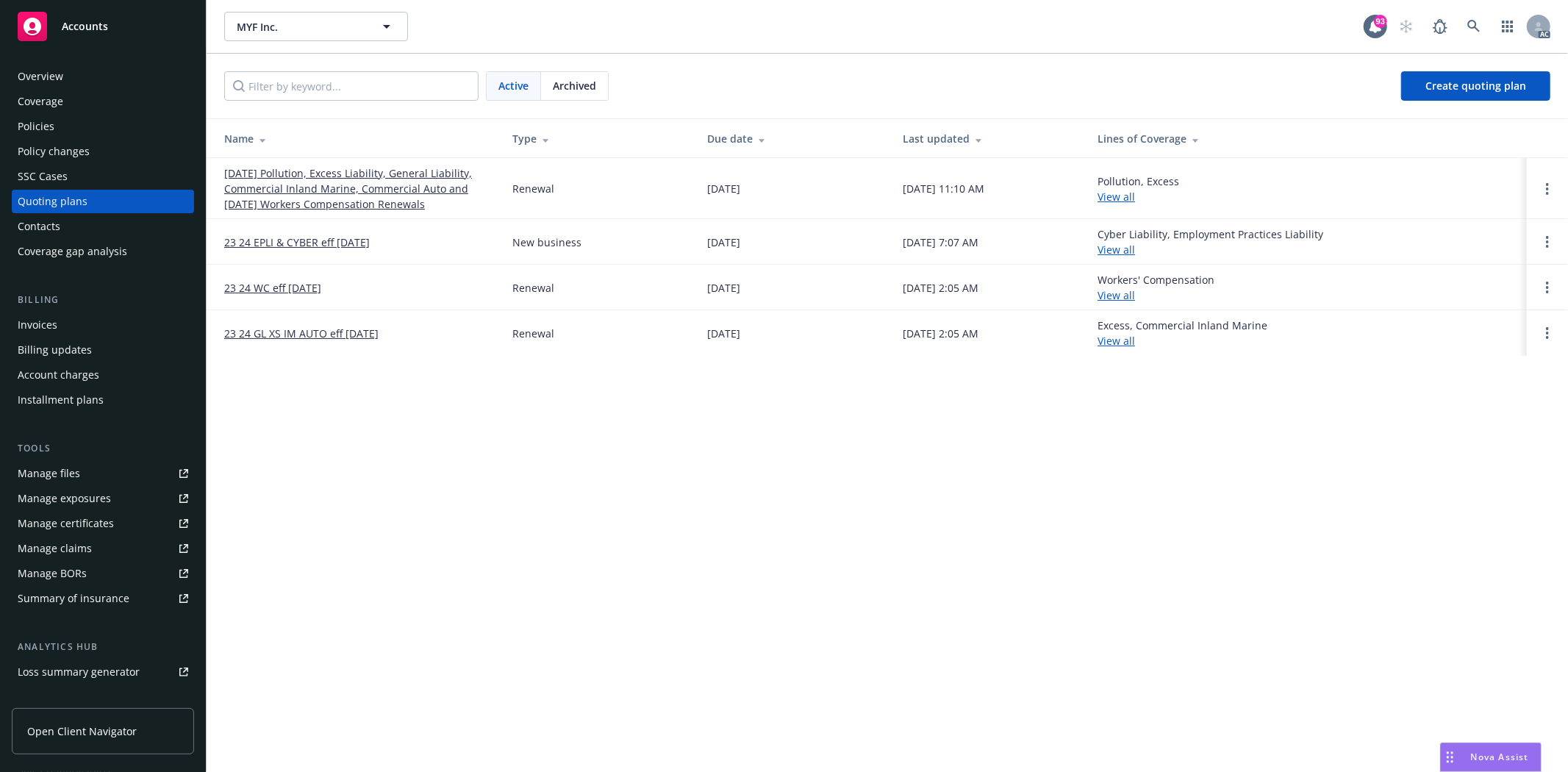
drag, startPoint x: 215, startPoint y: 208, endPoint x: 418, endPoint y: 206, distance: 203.0
click at [418, 206] on td "09/13/25 Pollution, Excess Liability, General Liability, Commercial Inland Mari…" at bounding box center [353, 188] width 294 height 61
copy link "9/17/25 Workers Compensation Renewa"
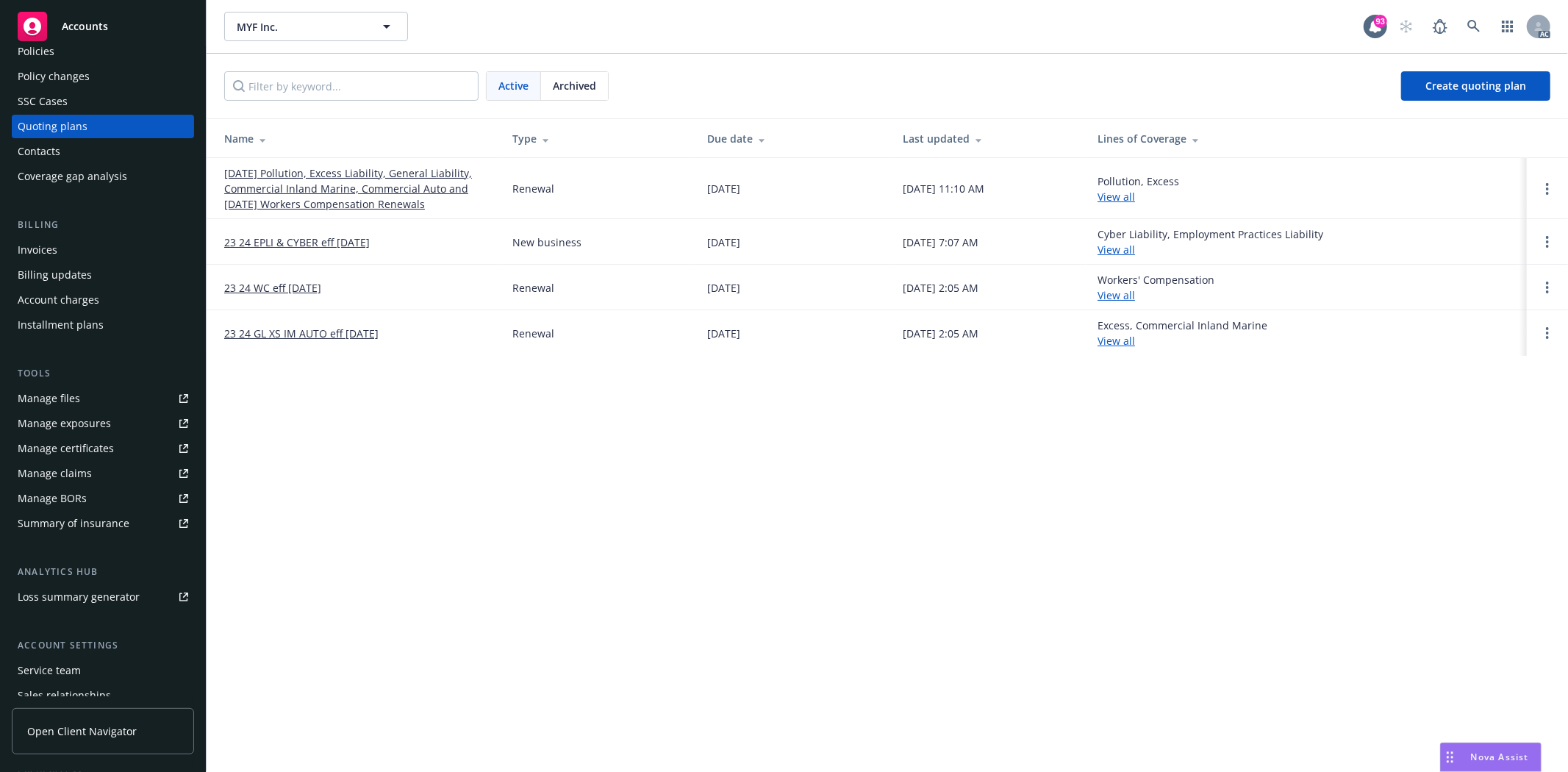
scroll to position [160, 0]
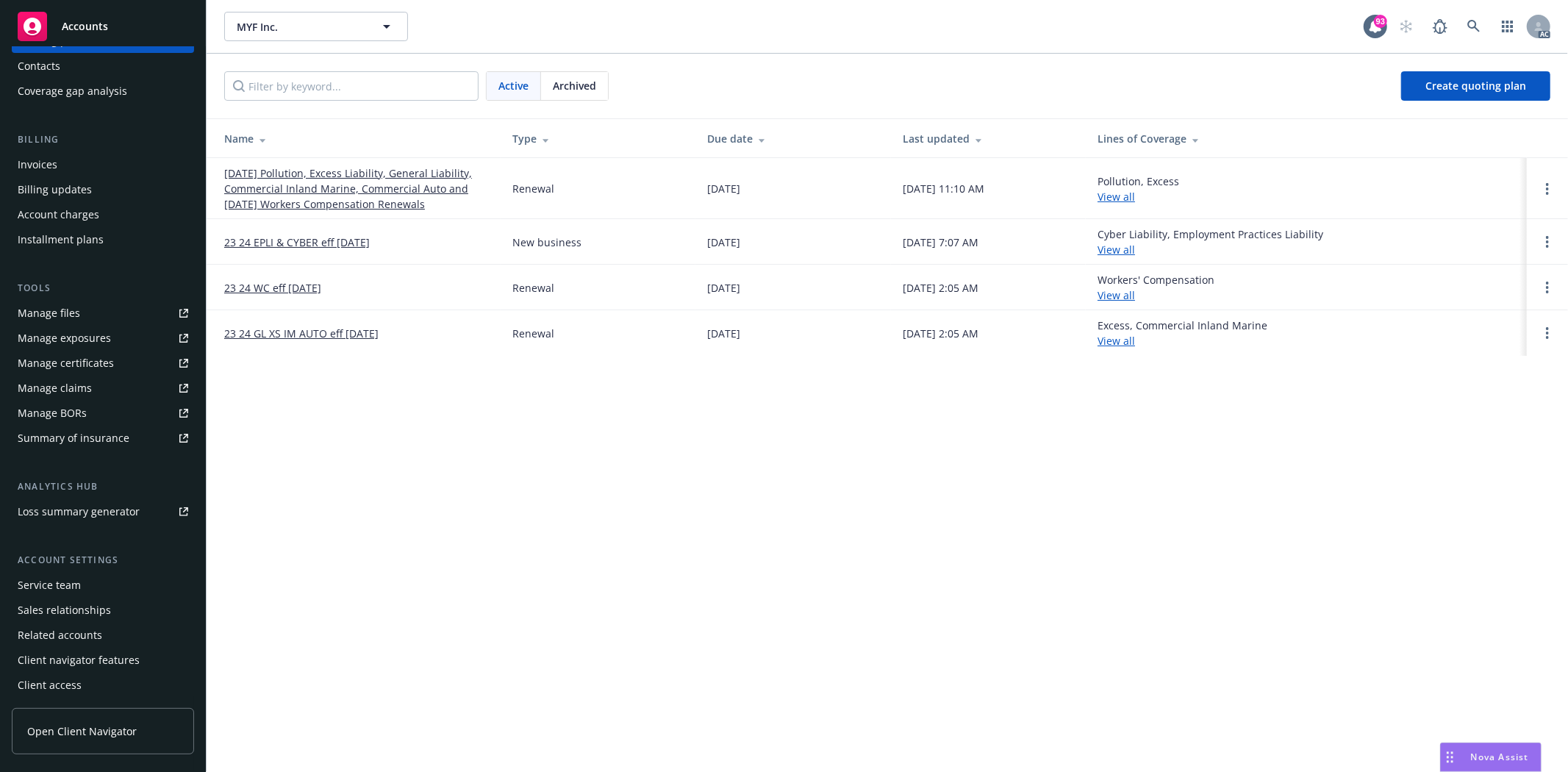
click at [94, 578] on div "Service team" at bounding box center [103, 585] width 170 height 24
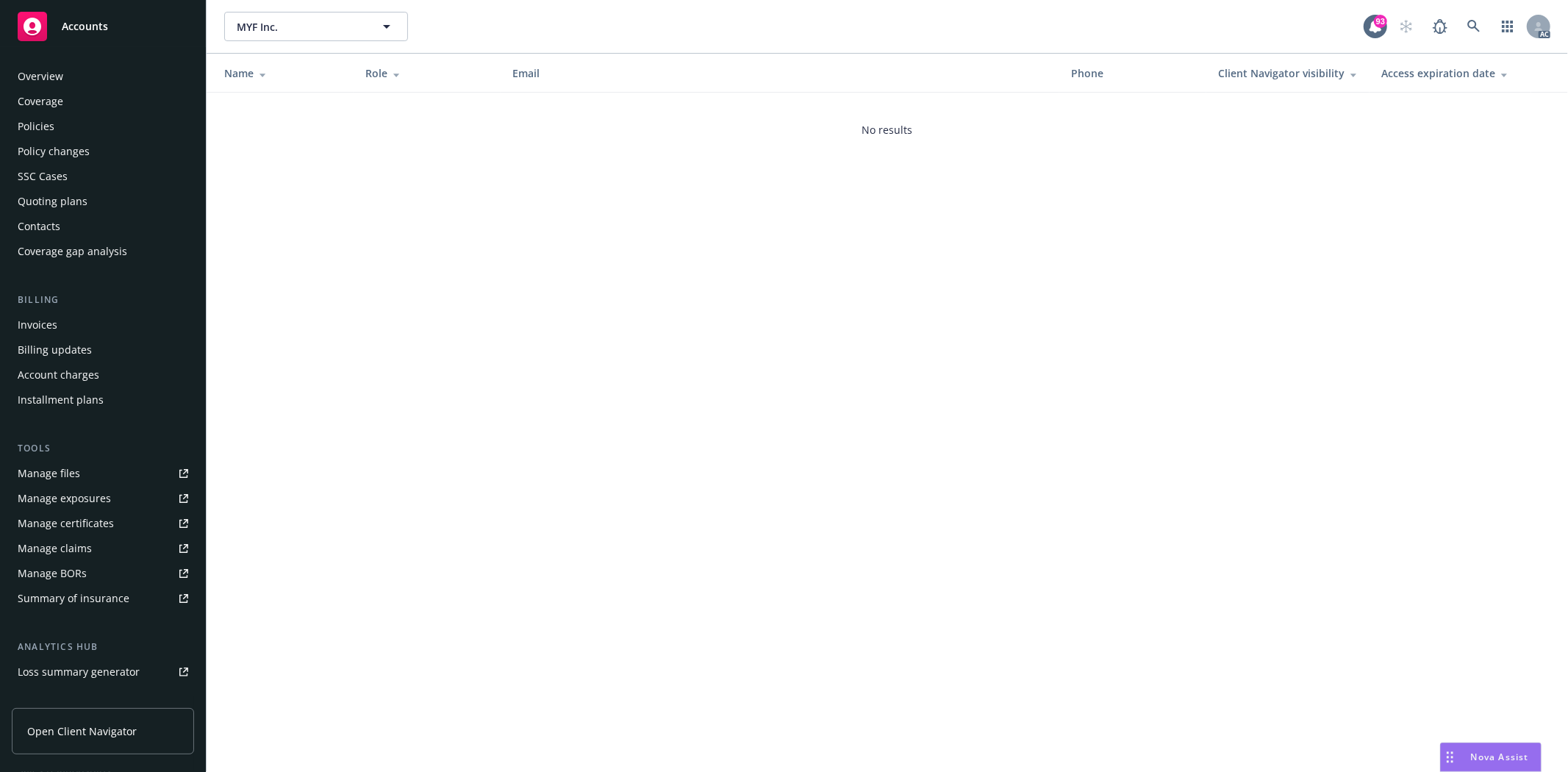
scroll to position [160, 0]
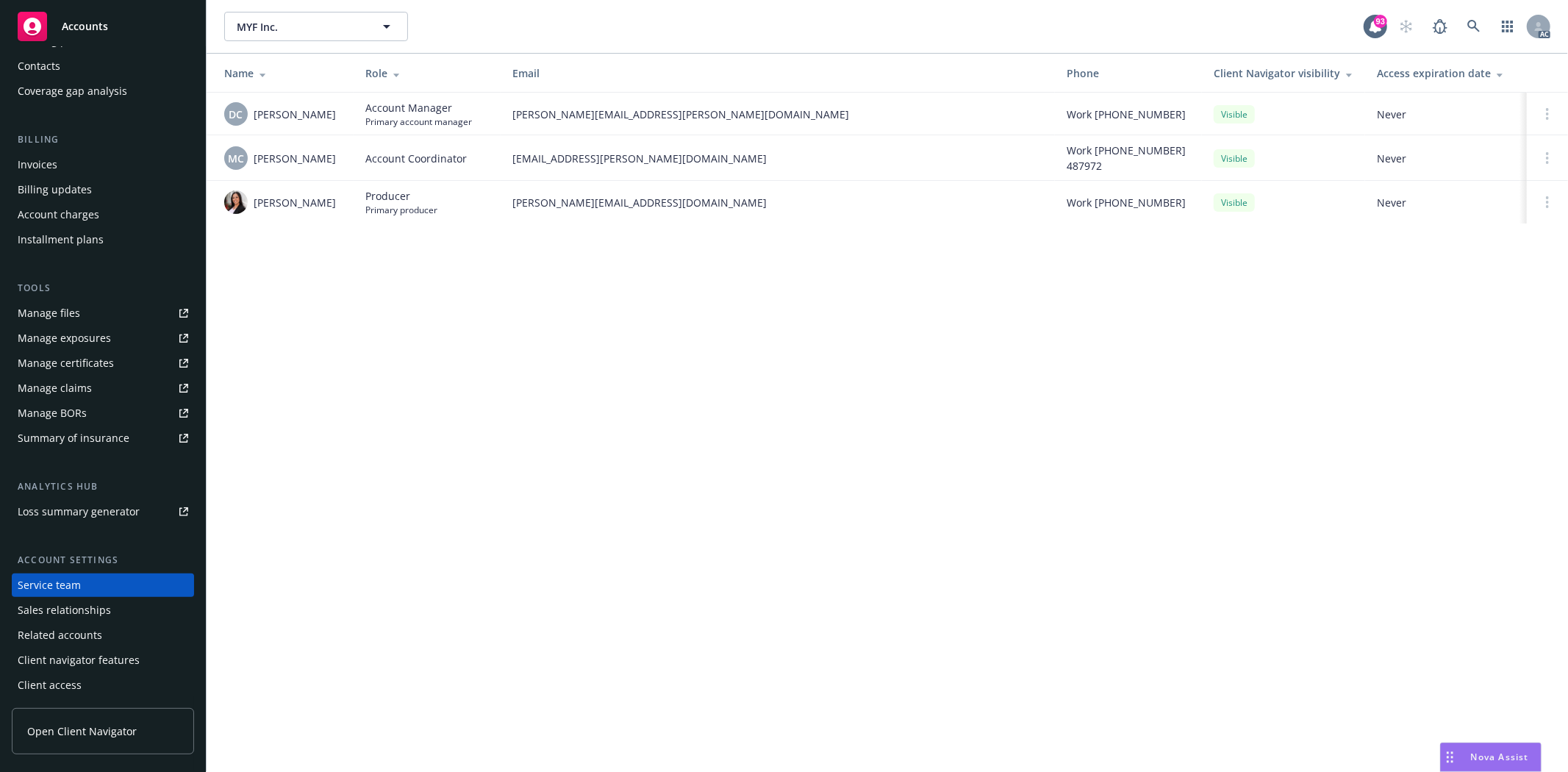
drag, startPoint x: 254, startPoint y: 114, endPoint x: 340, endPoint y: 114, distance: 86.0
click at [340, 114] on div "DC Daniel Campbell" at bounding box center [283, 114] width 117 height 24
copy span "Daniel Campbell"
drag, startPoint x: 505, startPoint y: 114, endPoint x: 734, endPoint y: 127, distance: 229.4
click at [734, 127] on td "daniel.campbell@newfront.com" at bounding box center [777, 114] width 554 height 43
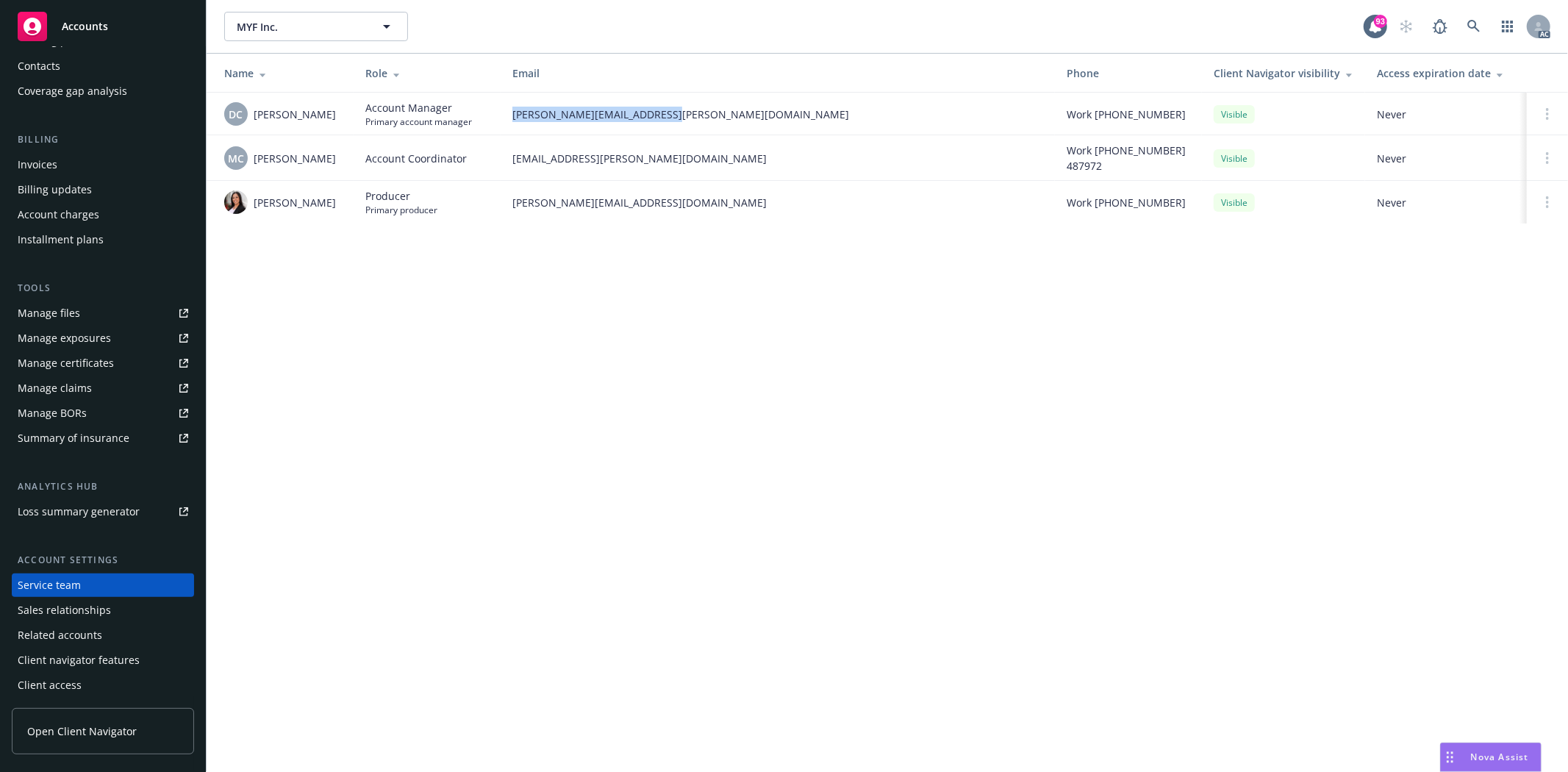
copy span "daniel.campbell@newfront.com"
drag, startPoint x: 252, startPoint y: 203, endPoint x: 335, endPoint y: 200, distance: 83.1
click at [335, 200] on div "Shantelle Cabir" at bounding box center [283, 202] width 117 height 24
copy span "Shantelle Cabir"
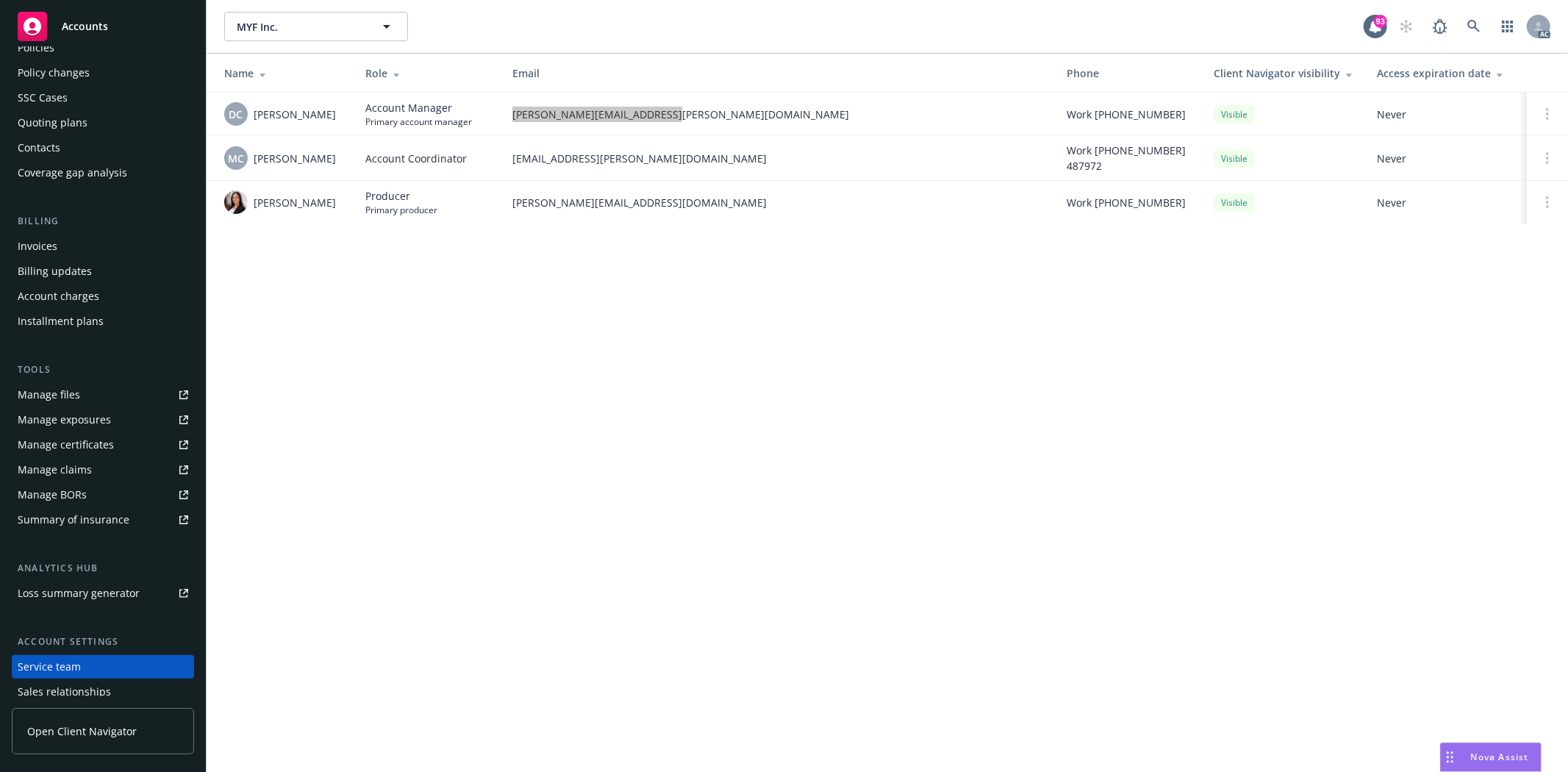
scroll to position [0, 0]
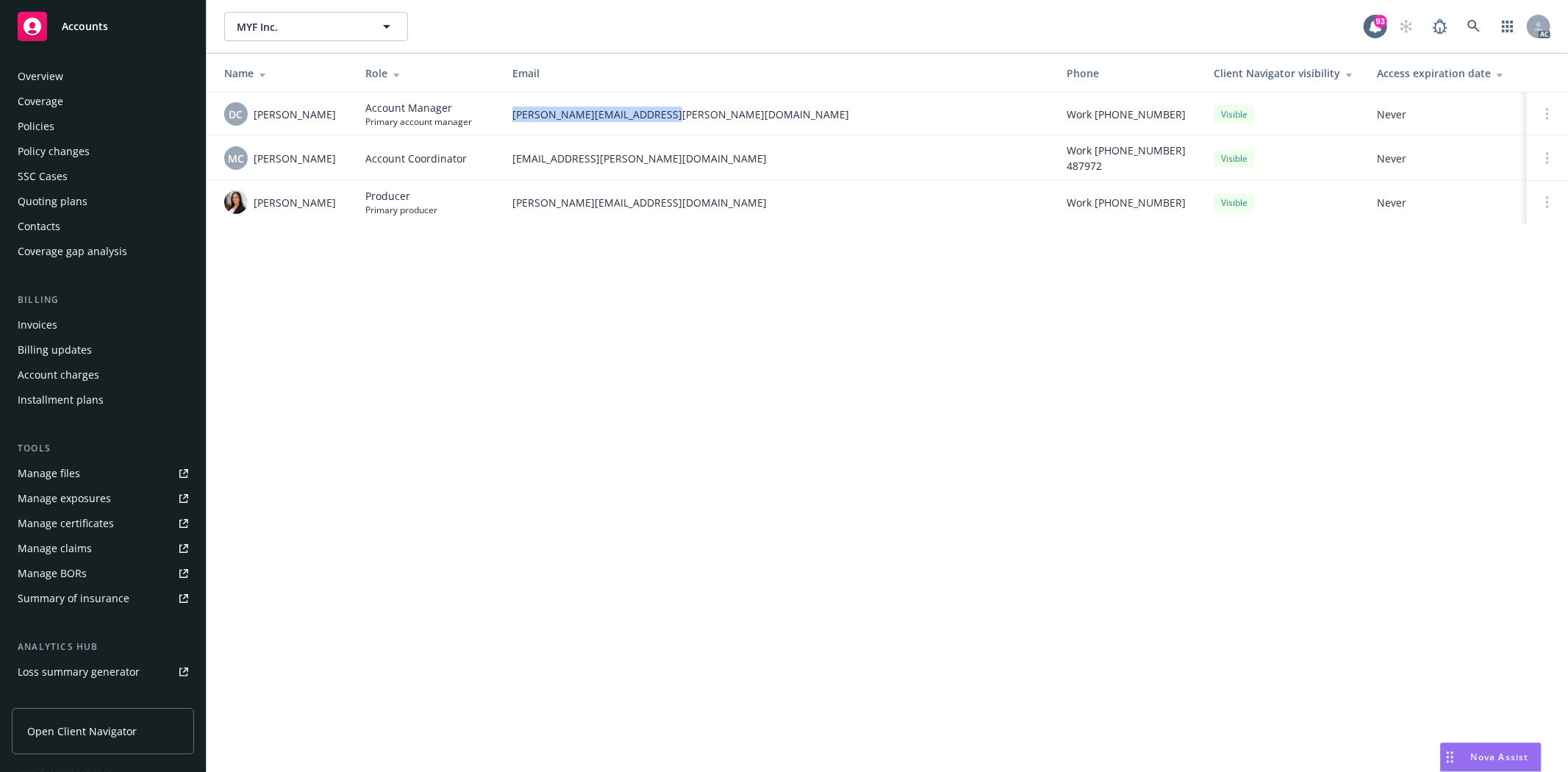
click at [40, 132] on div "Policies" at bounding box center [36, 126] width 37 height 24
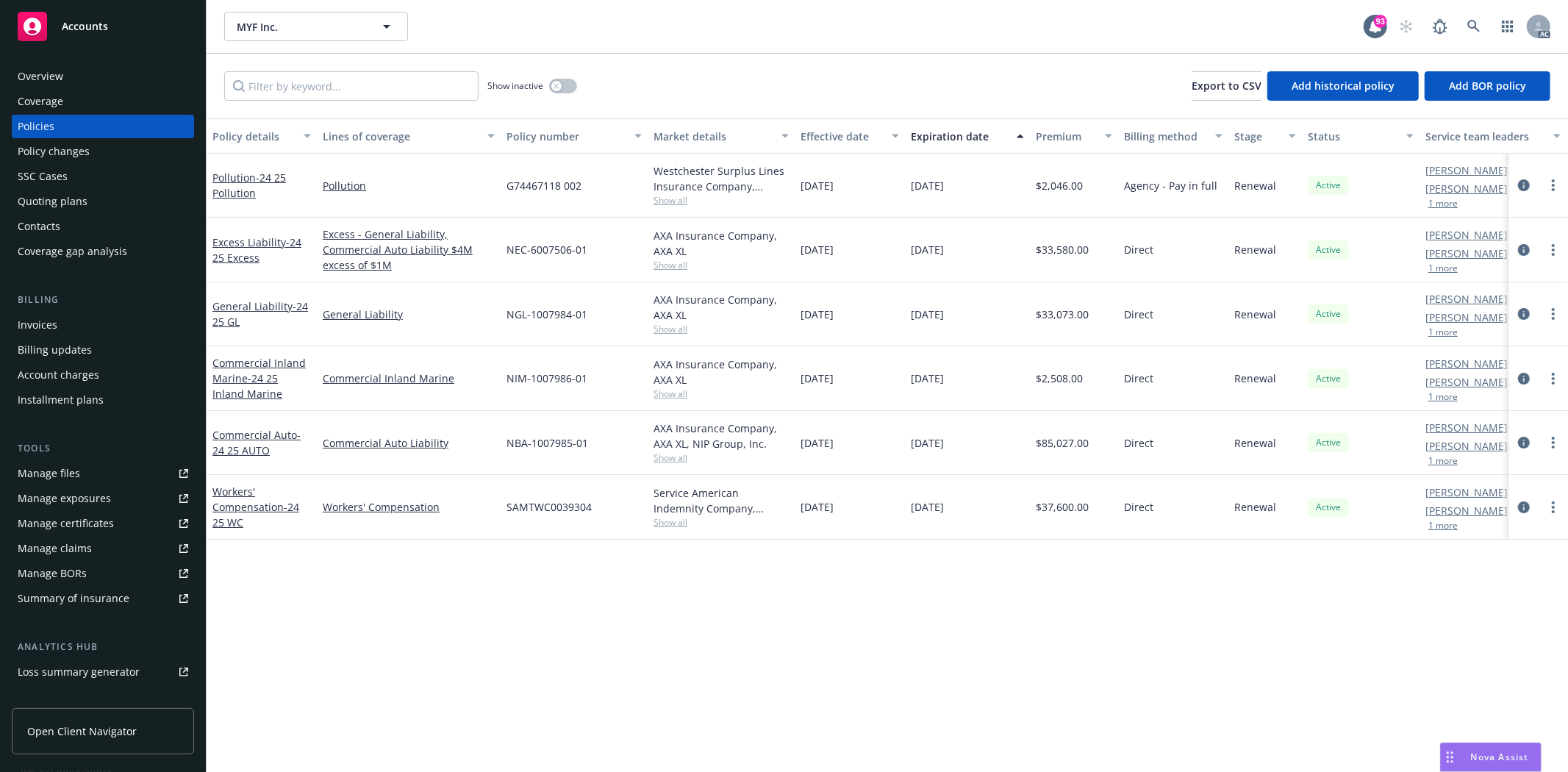
drag, startPoint x: 905, startPoint y: 510, endPoint x: 981, endPoint y: 512, distance: 76.0
click at [981, 512] on div "09/17/2025" at bounding box center [967, 507] width 125 height 64
copy span "09/17/2025"
click at [97, 61] on div "Overview Coverage Policies Policy changes SSC Cases Quoting plans Contacts Cove…" at bounding box center [103, 410] width 206 height 725
click at [68, 75] on div "Overview" at bounding box center [103, 76] width 170 height 24
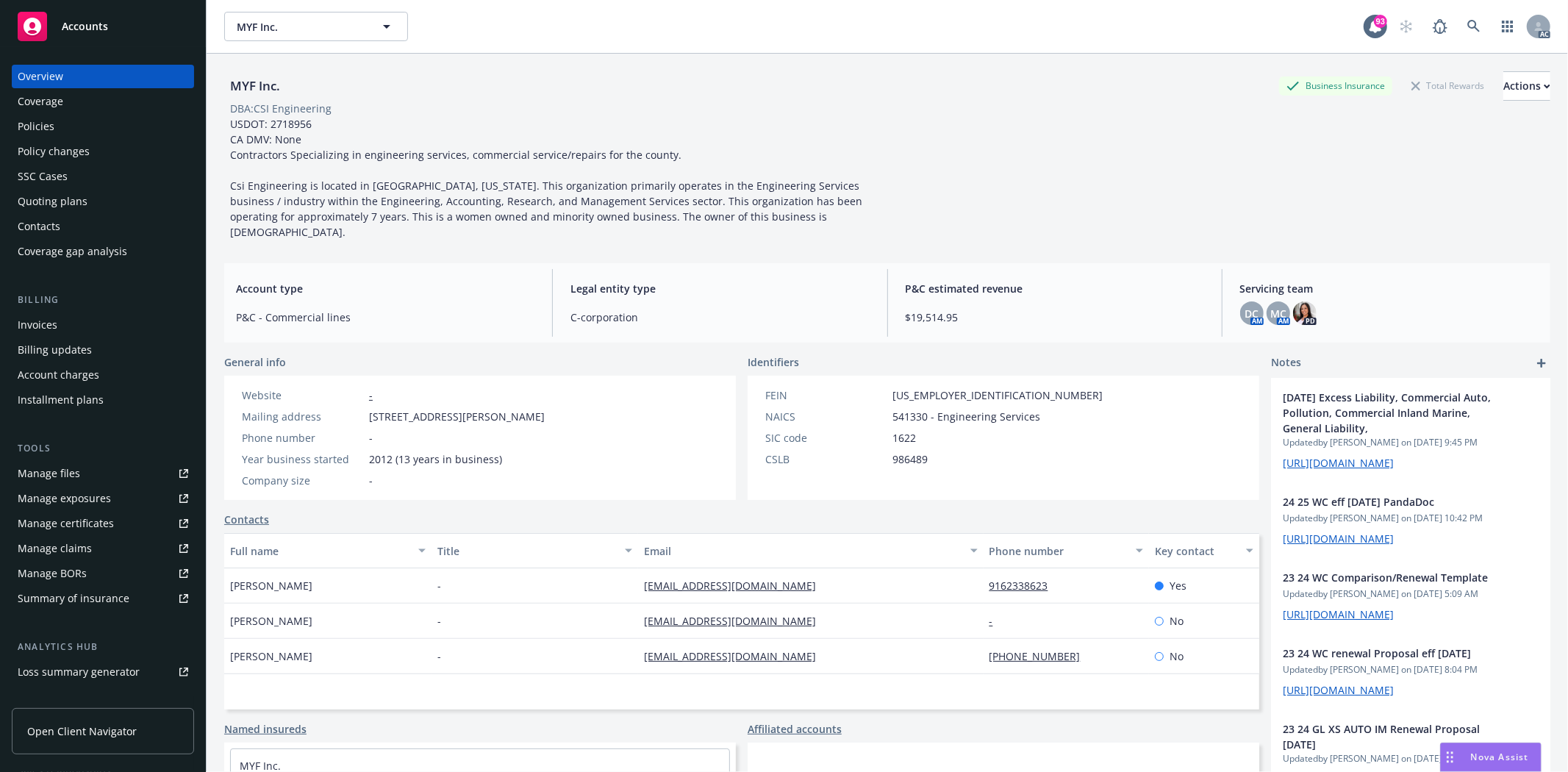
drag, startPoint x: 230, startPoint y: 570, endPoint x: 310, endPoint y: 577, distance: 80.3
click at [310, 577] on div "[PERSON_NAME]" at bounding box center [327, 586] width 207 height 35
copy span "[PERSON_NAME]"
drag, startPoint x: 633, startPoint y: 569, endPoint x: 836, endPoint y: 583, distance: 203.5
click at [836, 583] on div "Yolanda Florez - csi.engineering13@yahoo.com 9162338623 Yes" at bounding box center [741, 586] width 1035 height 35
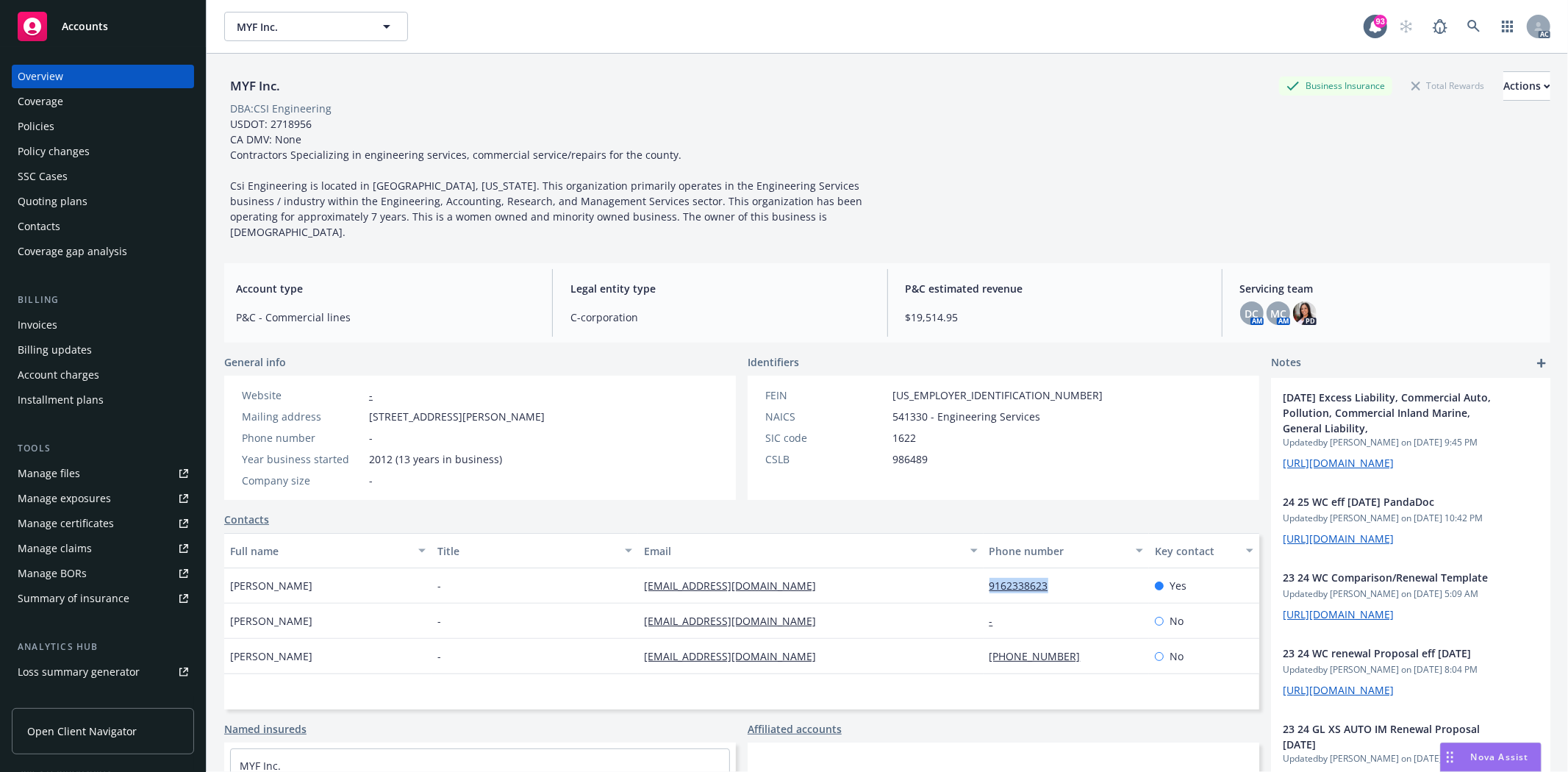
drag, startPoint x: 976, startPoint y: 572, endPoint x: 1078, endPoint y: 570, distance: 102.0
click at [1078, 570] on div "9162338623" at bounding box center [1066, 586] width 166 height 35
click at [81, 130] on div "Policies" at bounding box center [103, 126] width 170 height 24
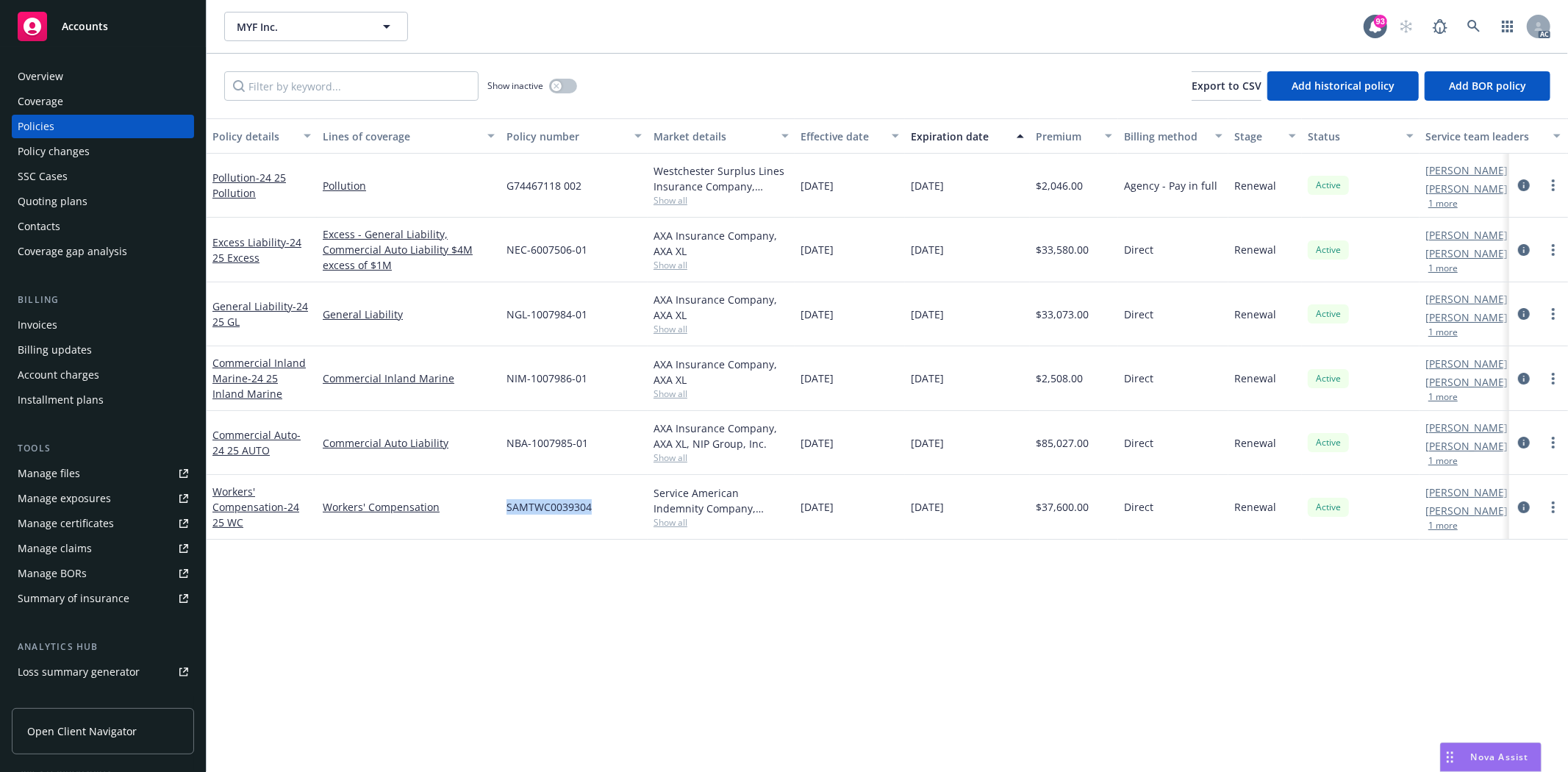
drag, startPoint x: 500, startPoint y: 511, endPoint x: 607, endPoint y: 512, distance: 107.0
click at [607, 512] on div "SAMTWC0039304" at bounding box center [573, 507] width 147 height 64
click at [694, 527] on span "Show all" at bounding box center [721, 522] width 135 height 12
click at [669, 530] on div "Service American Indemnity Company, Service American Indemnity Company Show all" at bounding box center [721, 507] width 147 height 64
click at [676, 518] on span "Show all" at bounding box center [721, 522] width 135 height 12
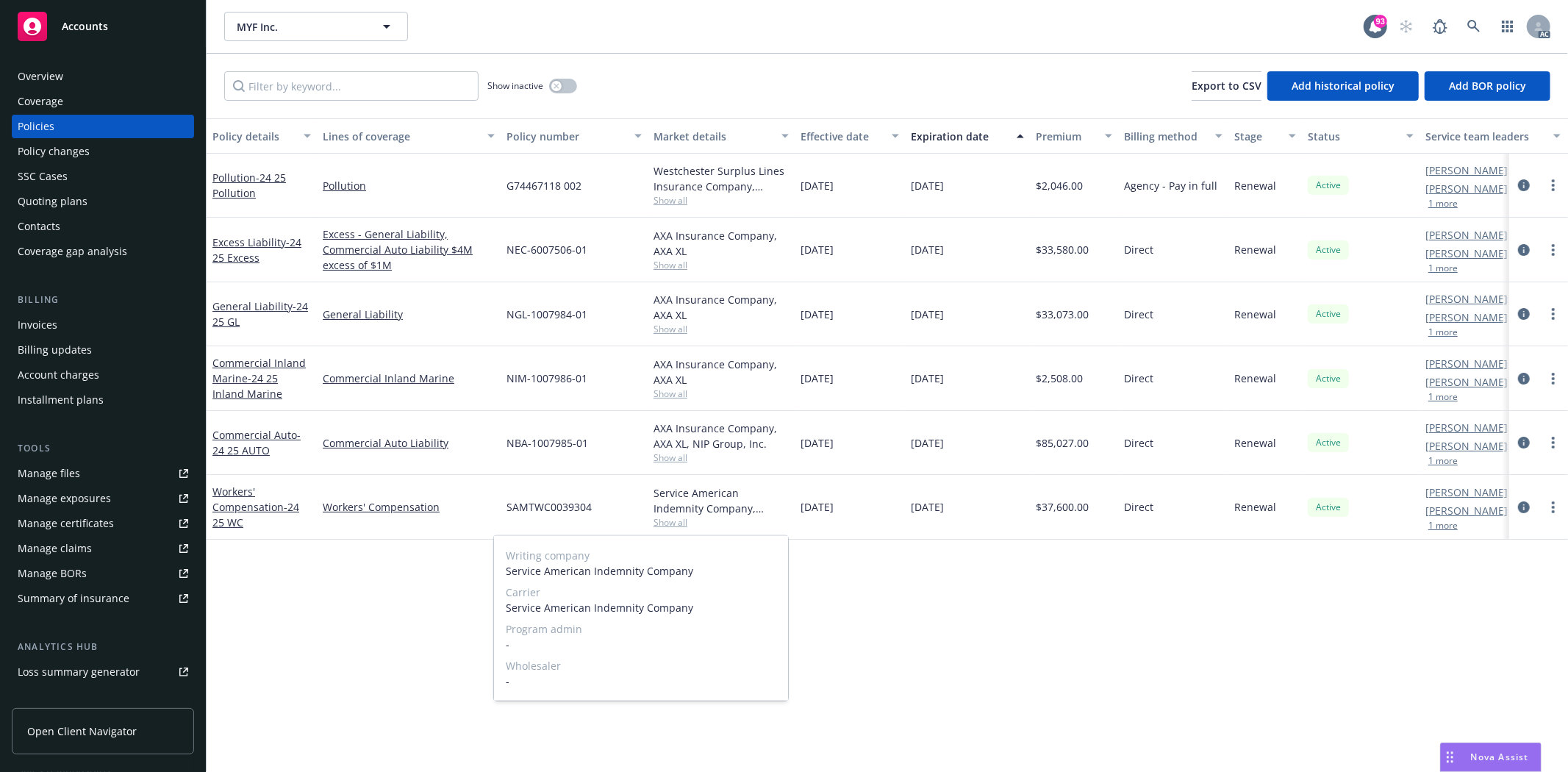
drag, startPoint x: 505, startPoint y: 610, endPoint x: 746, endPoint y: 593, distance: 241.6
click at [746, 593] on div "Carrier Service American Indemnity Company" at bounding box center [641, 600] width 270 height 31
drag, startPoint x: 678, startPoint y: 610, endPoint x: 502, endPoint y: 610, distance: 176.0
click at [502, 610] on div "Writing company Service American Indemnity Company Carrier Service American Ind…" at bounding box center [640, 619] width 294 height 165
drag, startPoint x: 1044, startPoint y: 511, endPoint x: 1107, endPoint y: 511, distance: 63.0
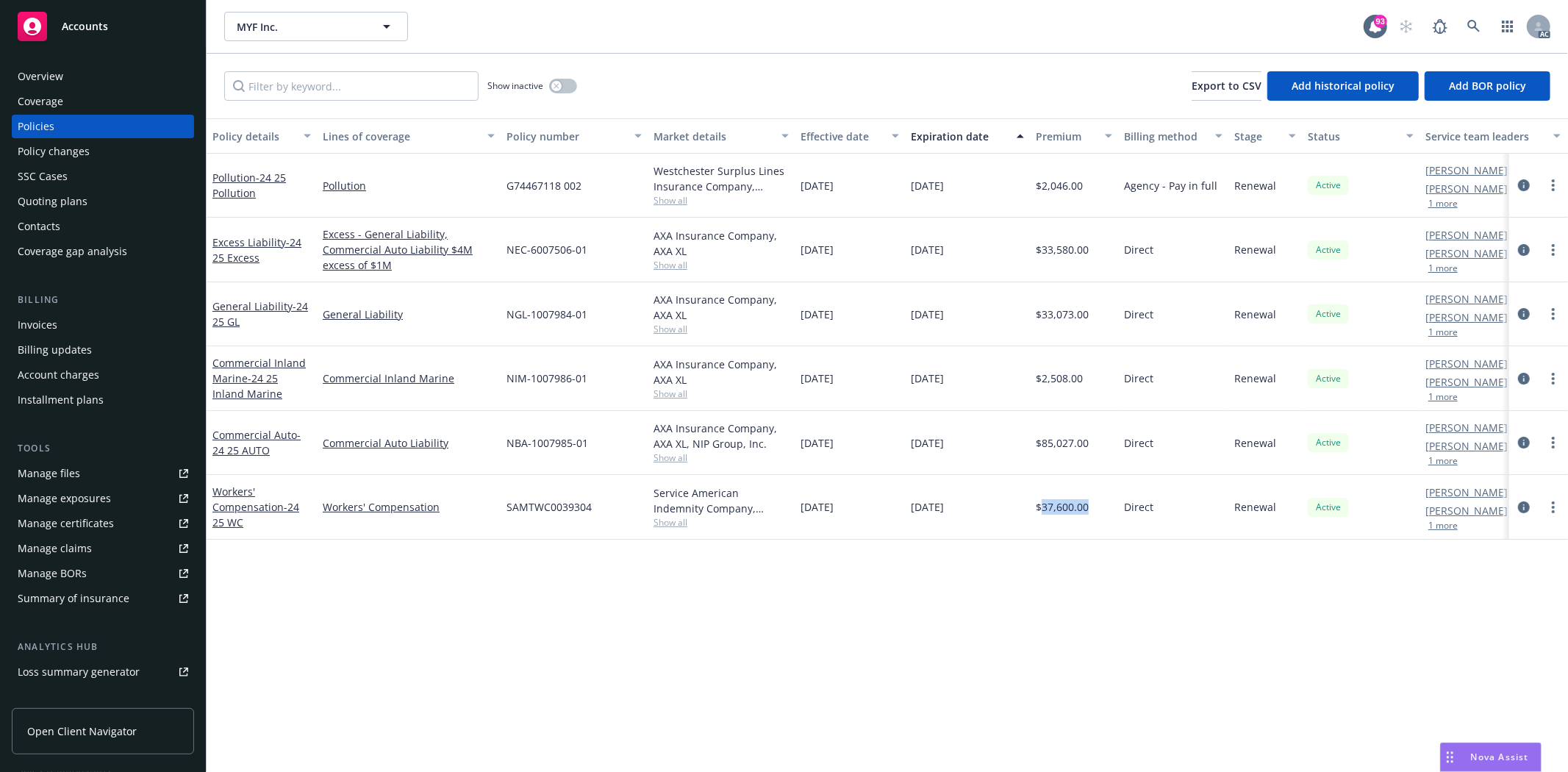
click at [1107, 511] on div "$37,600.00" at bounding box center [1073, 507] width 88 height 64
drag, startPoint x: 979, startPoint y: 605, endPoint x: 968, endPoint y: 591, distance: 17.8
click at [979, 605] on div "Policy details Lines of coverage Policy number Market details Effective date Ex…" at bounding box center [887, 445] width 1362 height 654
drag, startPoint x: 325, startPoint y: 518, endPoint x: 360, endPoint y: 516, distance: 35.1
click at [360, 516] on div "Workers' Compensation" at bounding box center [409, 507] width 183 height 64
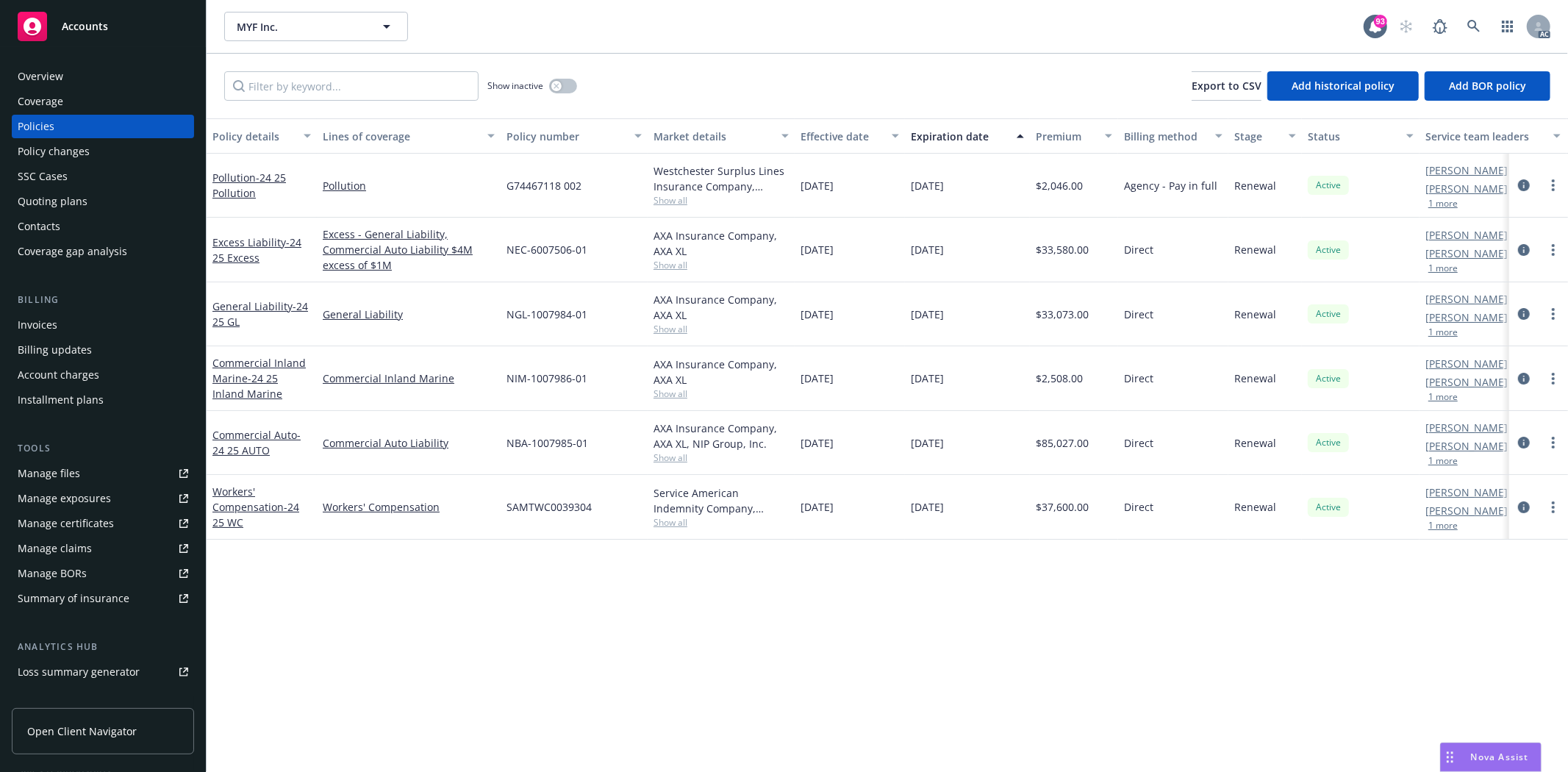
click at [372, 106] on div "Show inactive Export to CSV Add historical policy Add BOR policy" at bounding box center [887, 86] width 1362 height 64
click at [372, 86] on input "Filter by keyword..." at bounding box center [351, 85] width 254 height 29
paste input "Worker"
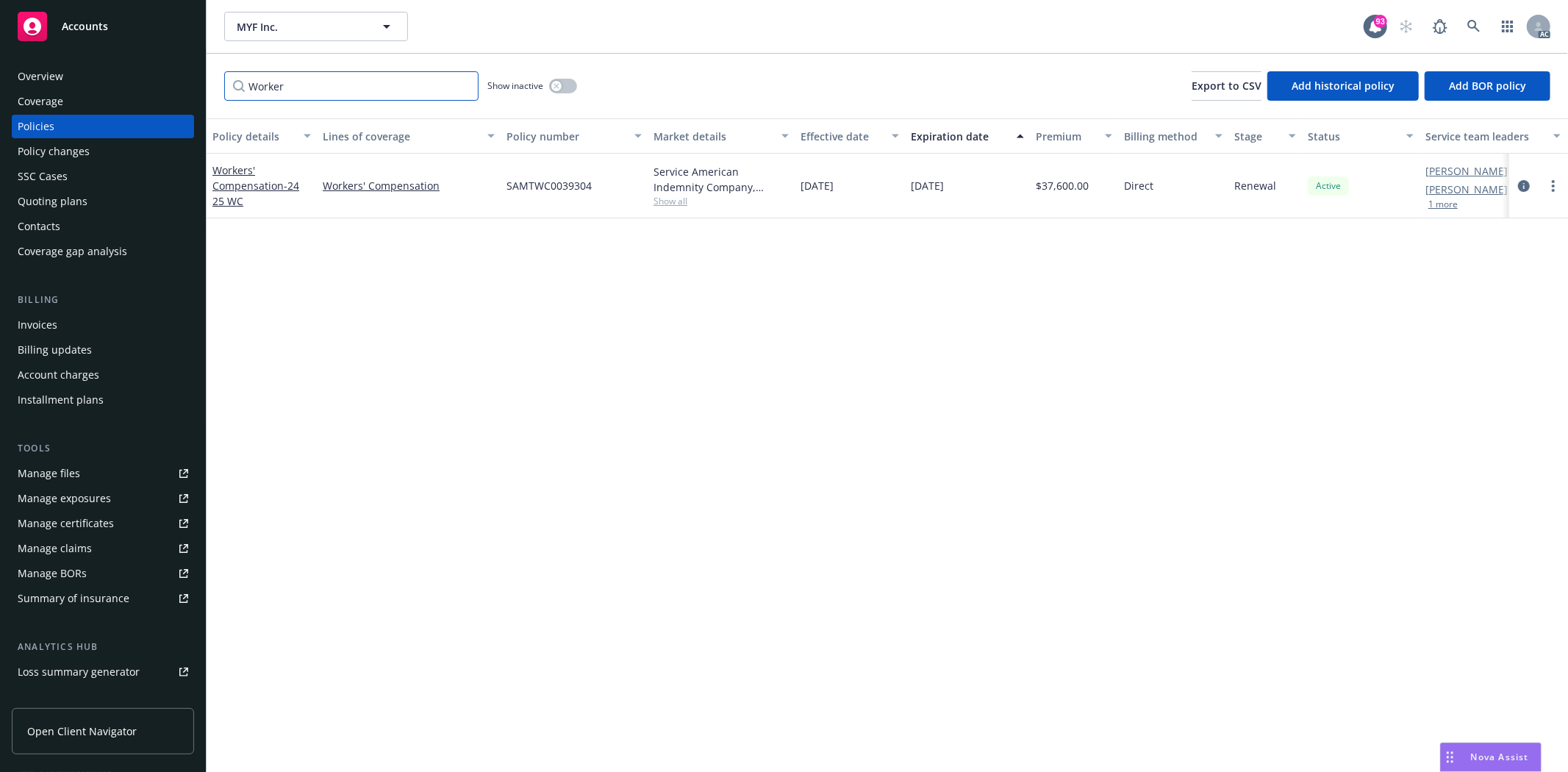
type input "Worker"
click at [568, 81] on button "button" at bounding box center [564, 86] width 28 height 15
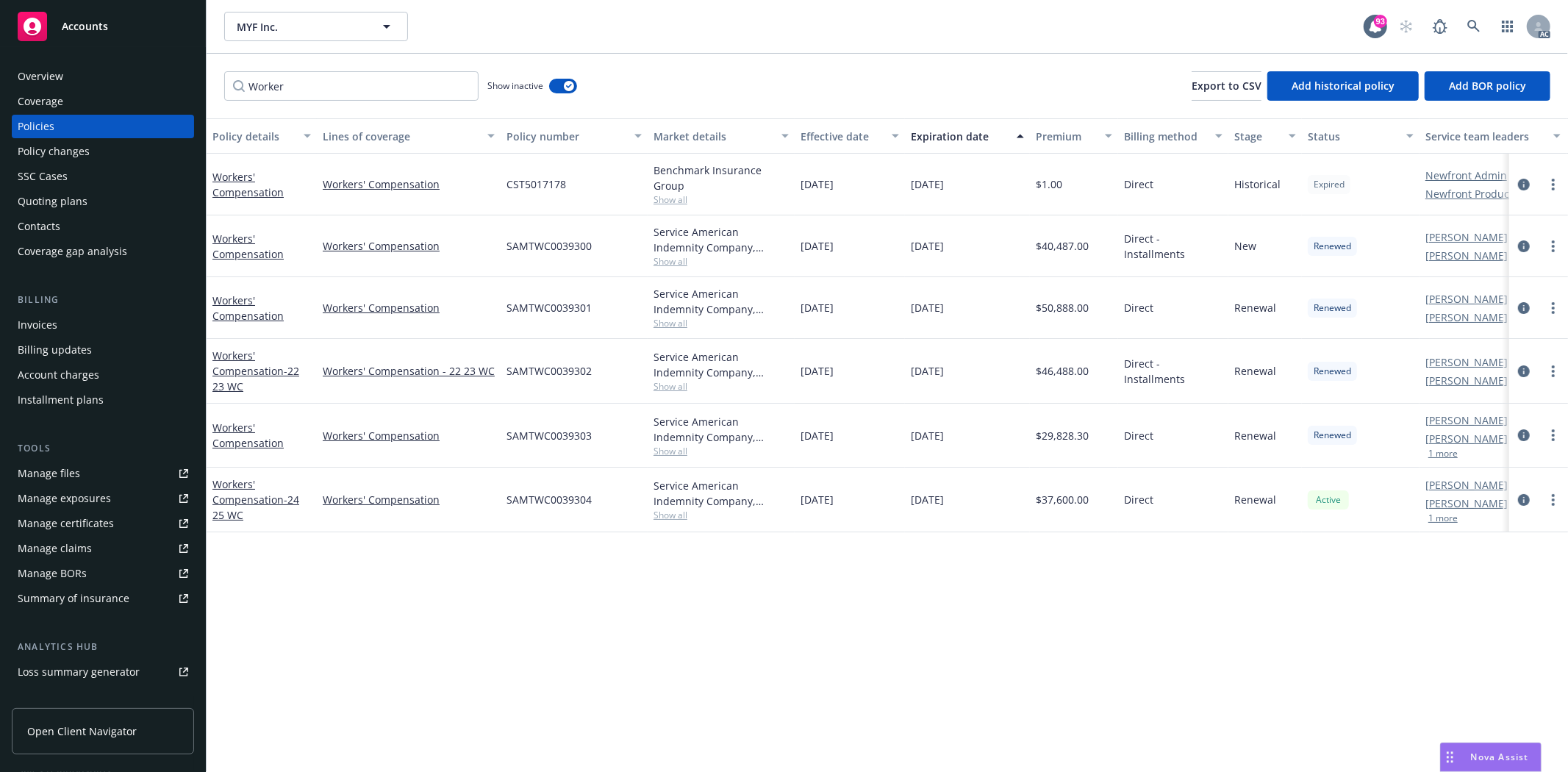
click at [688, 510] on span "Show all" at bounding box center [721, 515] width 135 height 12
click at [1052, 503] on span "$37,600.00" at bounding box center [1062, 500] width 53 height 15
drag, startPoint x: 1045, startPoint y: 434, endPoint x: 1096, endPoint y: 438, distance: 51.2
click at [1096, 438] on div "$29,828.30" at bounding box center [1073, 436] width 88 height 64
drag, startPoint x: 1041, startPoint y: 434, endPoint x: 1107, endPoint y: 442, distance: 66.5
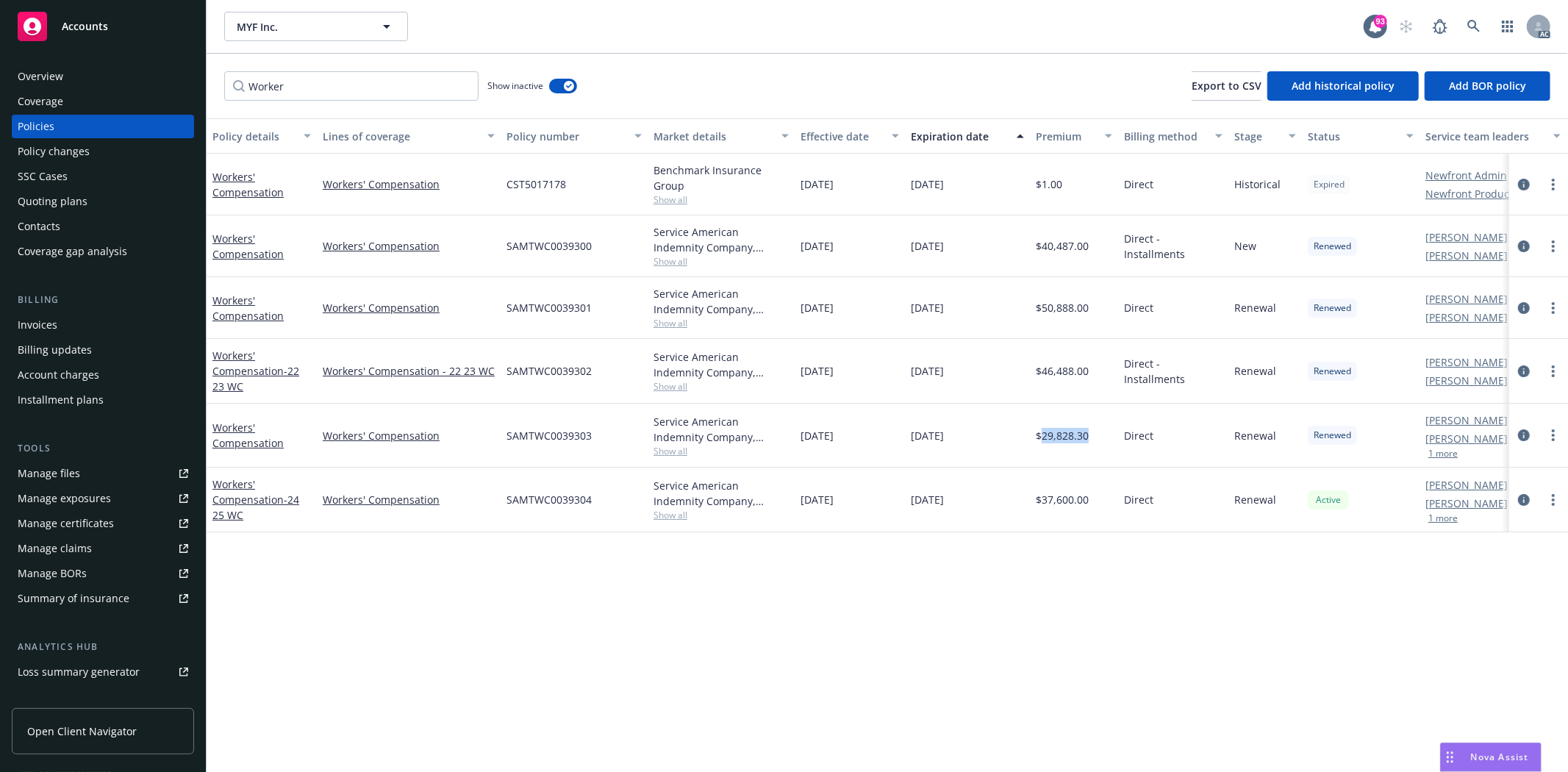
click at [1107, 442] on div "$29,828.30" at bounding box center [1073, 436] width 88 height 64
click at [1041, 370] on span "$46,488.00" at bounding box center [1062, 371] width 53 height 15
click at [88, 75] on div "Overview" at bounding box center [103, 76] width 170 height 24
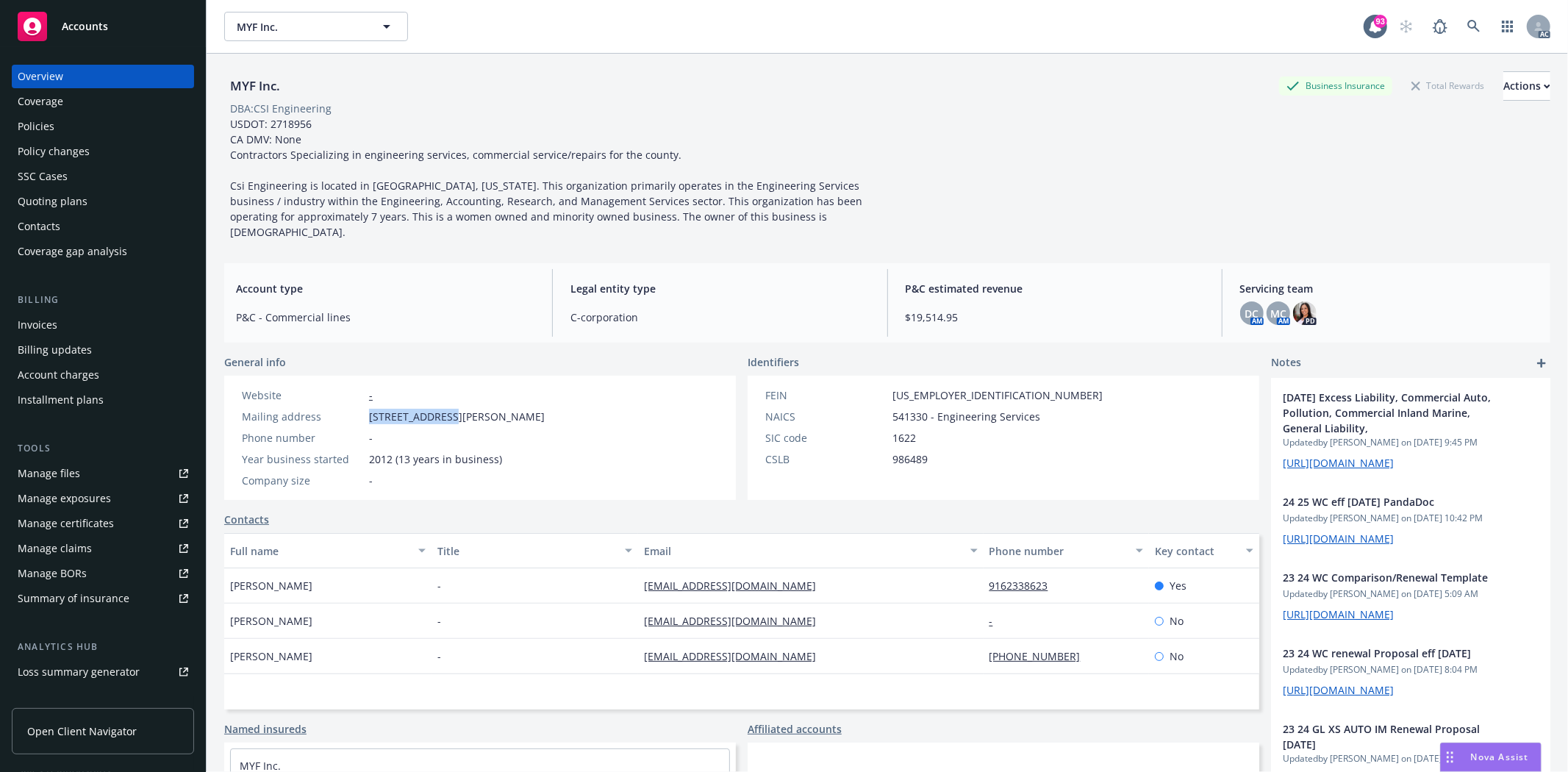
drag, startPoint x: 361, startPoint y: 401, endPoint x: 445, endPoint y: 408, distance: 84.3
click at [445, 409] on div "Mailing address 5921 Landis Ave, Carmichael, CA, 95608" at bounding box center [393, 416] width 315 height 15
click at [472, 409] on span "5921 Landis Ave, Carmichael, CA, 95608" at bounding box center [457, 416] width 176 height 15
click at [545, 409] on span "5921 Landis Ave, Carmichael, CA, 95608" at bounding box center [457, 416] width 176 height 15
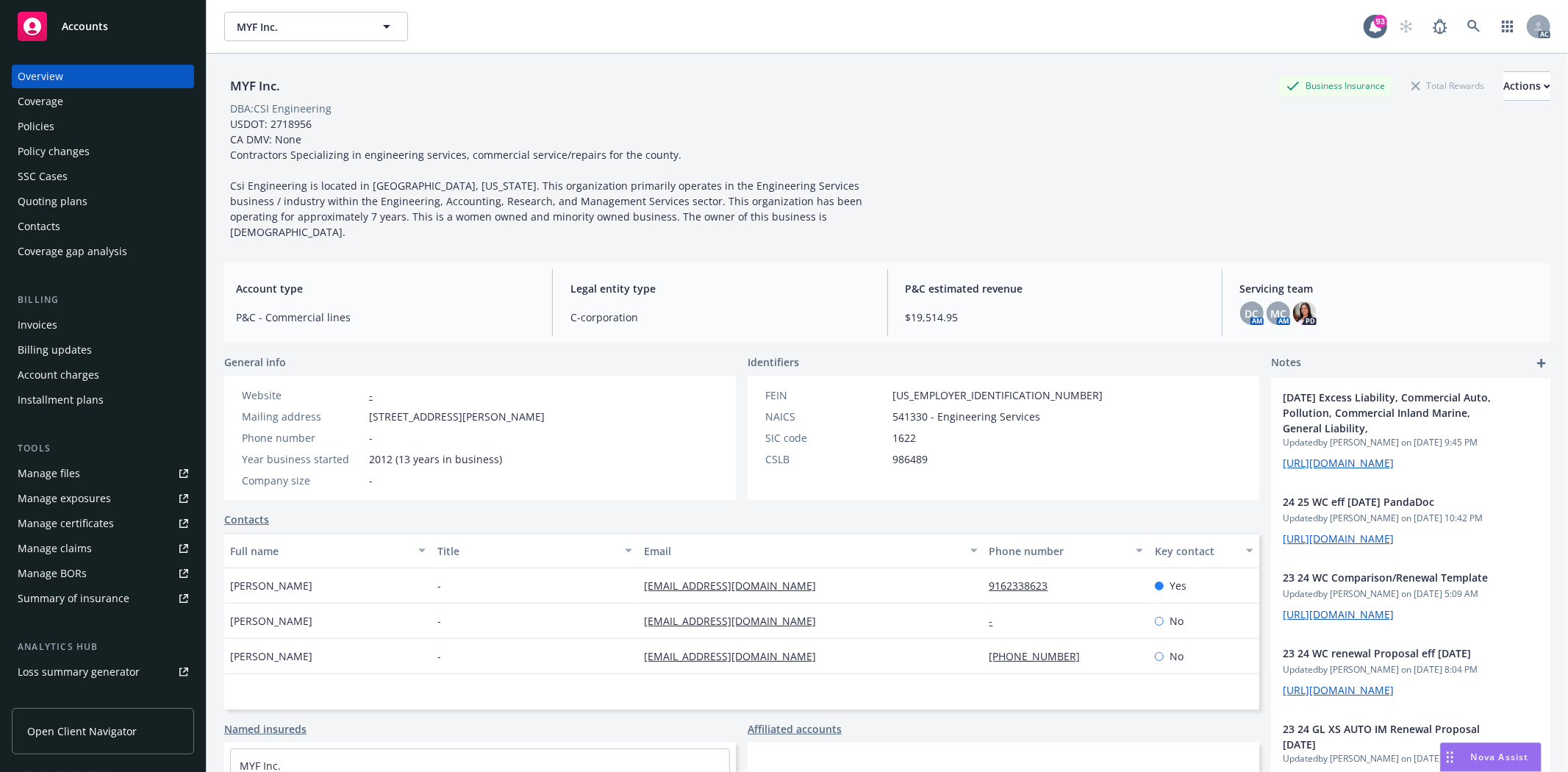
click at [545, 409] on span "5921 Landis Ave, Carmichael, CA, 95608" at bounding box center [457, 416] width 176 height 15
drag, startPoint x: 884, startPoint y: 401, endPoint x: 921, endPoint y: 403, distance: 37.1
click at [921, 409] on div "NAICS 541330 - Engineering Services" at bounding box center [933, 416] width 349 height 15
drag, startPoint x: 880, startPoint y: 377, endPoint x: 969, endPoint y: 380, distance: 89.1
click at [969, 388] on div "FEIN 80-0962100" at bounding box center [933, 395] width 349 height 15
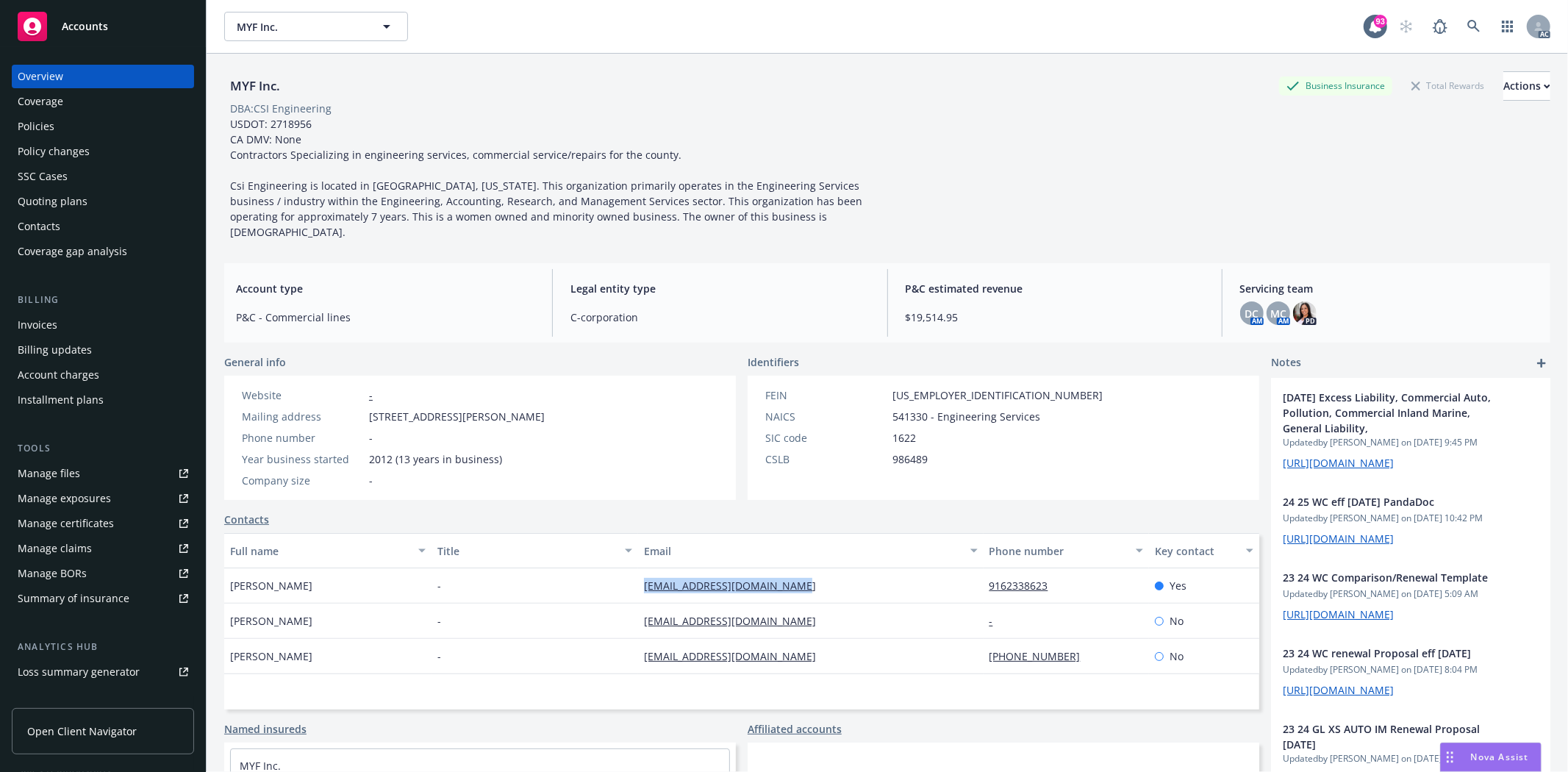
drag, startPoint x: 630, startPoint y: 571, endPoint x: 812, endPoint y: 576, distance: 182.1
click at [812, 576] on div "Yolanda Florez - csi.engineering13@yahoo.com 9162338623 Yes" at bounding box center [741, 586] width 1035 height 35
drag, startPoint x: 232, startPoint y: 159, endPoint x: 670, endPoint y: 158, distance: 438.0
click at [670, 158] on div "USDOT: 2718956 CA DMV: None Contractors Specializing in engineering services, c…" at bounding box center [555, 178] width 662 height 124
drag, startPoint x: 882, startPoint y: 405, endPoint x: 922, endPoint y: 407, distance: 40.0
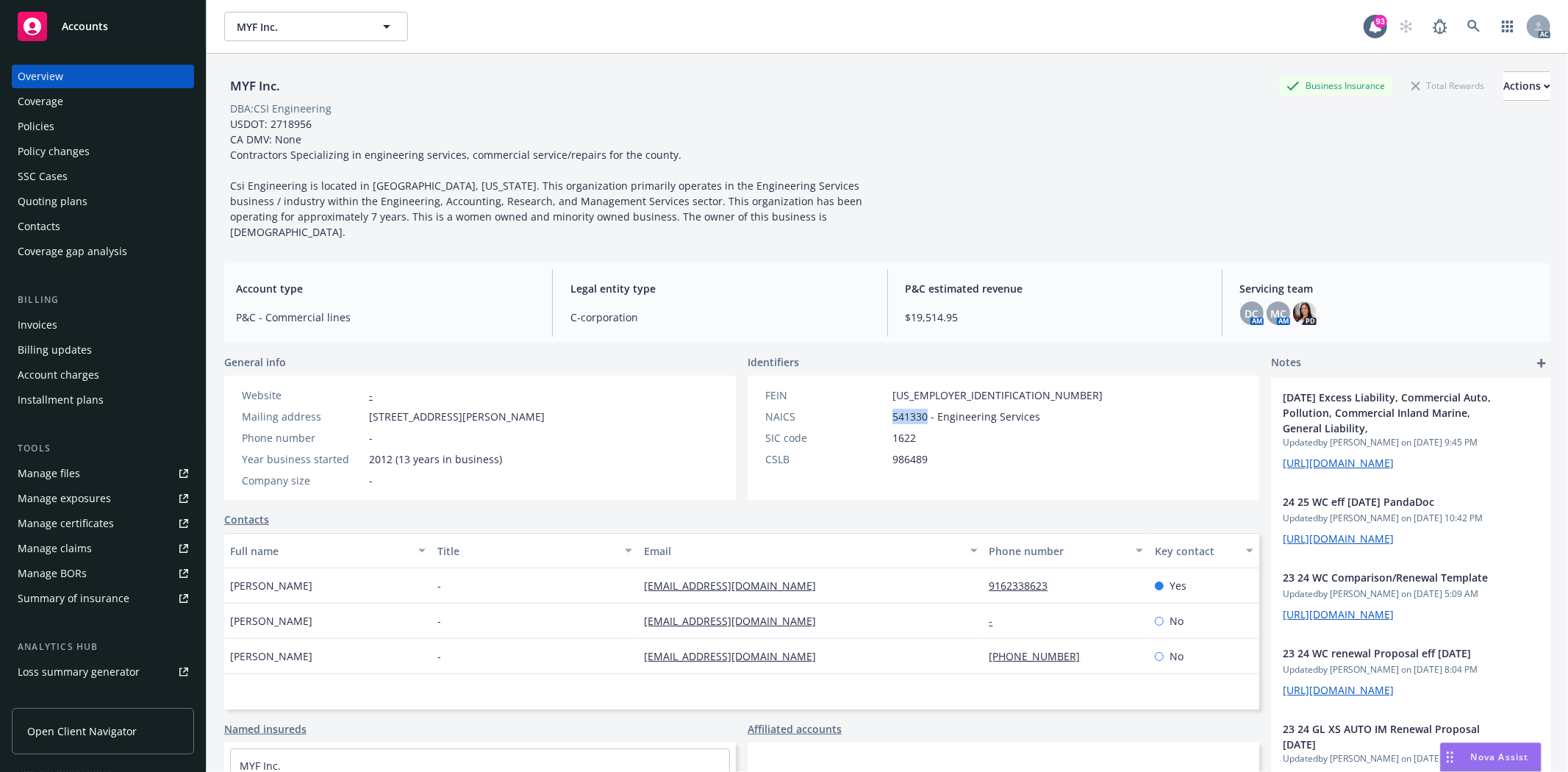
click at [922, 409] on div "NAICS 541330 - Engineering Services" at bounding box center [933, 416] width 349 height 15
drag, startPoint x: 913, startPoint y: 377, endPoint x: 946, endPoint y: 379, distance: 33.1
click at [946, 388] on div "FEIN 80-0962100" at bounding box center [933, 395] width 349 height 15
click at [950, 388] on div "FEIN 80-0962100" at bounding box center [933, 395] width 349 height 15
click at [46, 121] on div "Policies" at bounding box center [36, 126] width 37 height 24
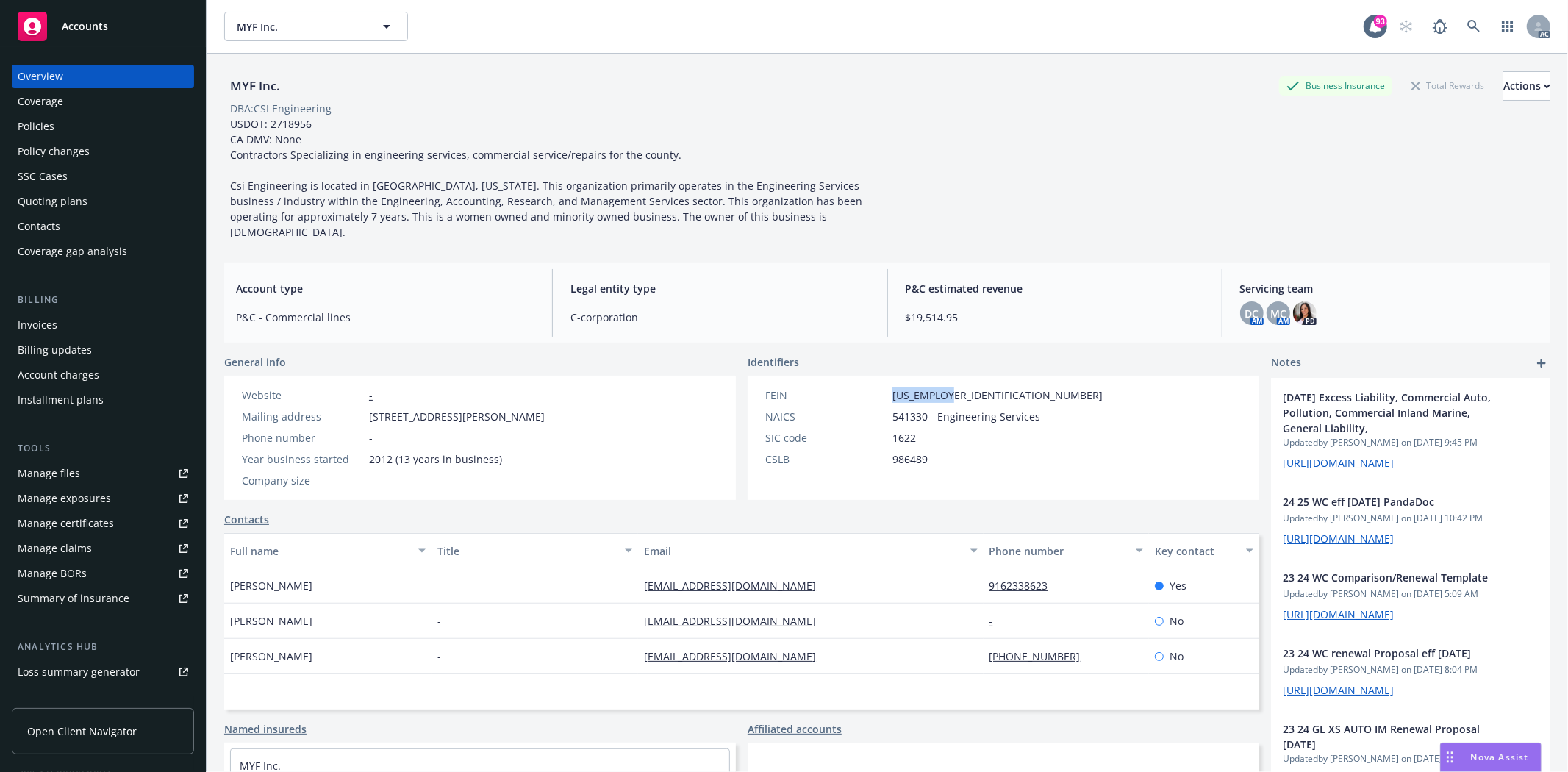
click at [46, 121] on div "Policies" at bounding box center [36, 126] width 37 height 24
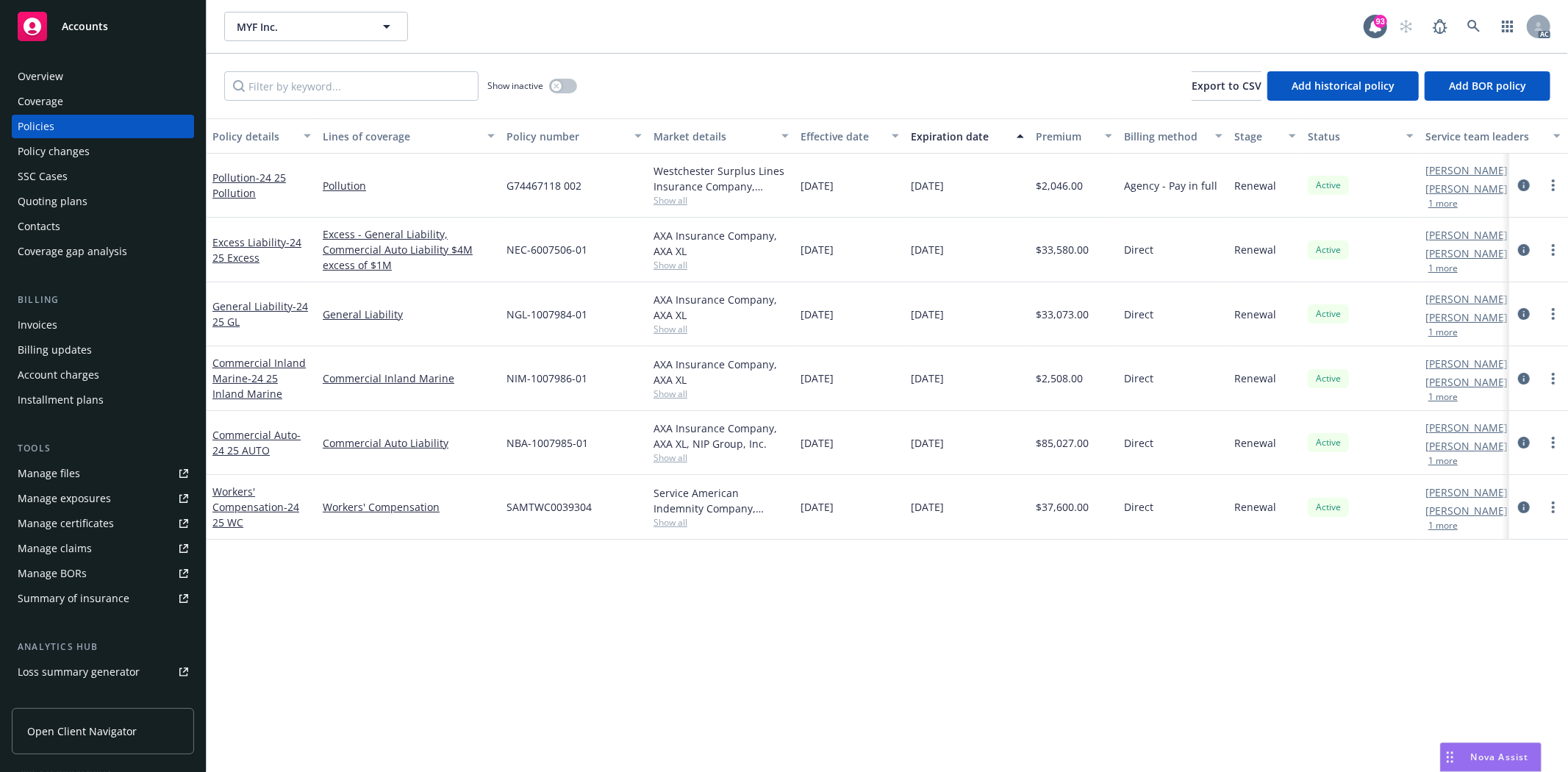
drag, startPoint x: 906, startPoint y: 505, endPoint x: 968, endPoint y: 513, distance: 62.5
click at [968, 513] on div "09/17/2025" at bounding box center [967, 507] width 125 height 64
click at [96, 478] on link "Manage files" at bounding box center [102, 473] width 183 height 24
click at [91, 66] on div "Overview" at bounding box center [103, 76] width 170 height 24
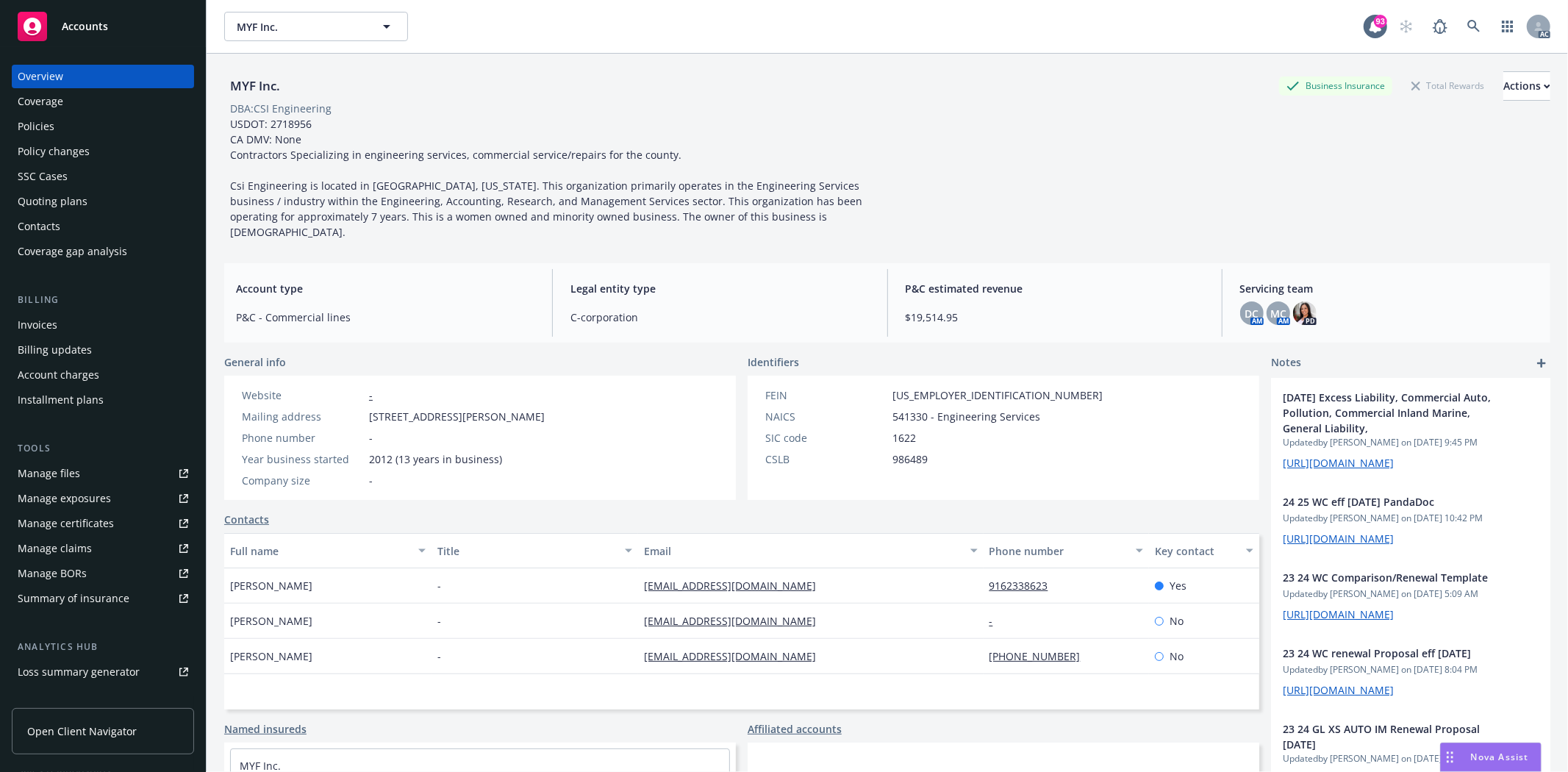
drag, startPoint x: 231, startPoint y: 571, endPoint x: 321, endPoint y: 582, distance: 90.7
click at [321, 582] on div "[PERSON_NAME]" at bounding box center [327, 586] width 207 height 35
drag, startPoint x: 972, startPoint y: 567, endPoint x: 1091, endPoint y: 569, distance: 119.0
click at [1091, 569] on div "Yolanda Florez - csi.engineering13@yahoo.com 9162338623 Yes" at bounding box center [741, 586] width 1035 height 35
drag, startPoint x: 616, startPoint y: 569, endPoint x: 909, endPoint y: 571, distance: 293.0
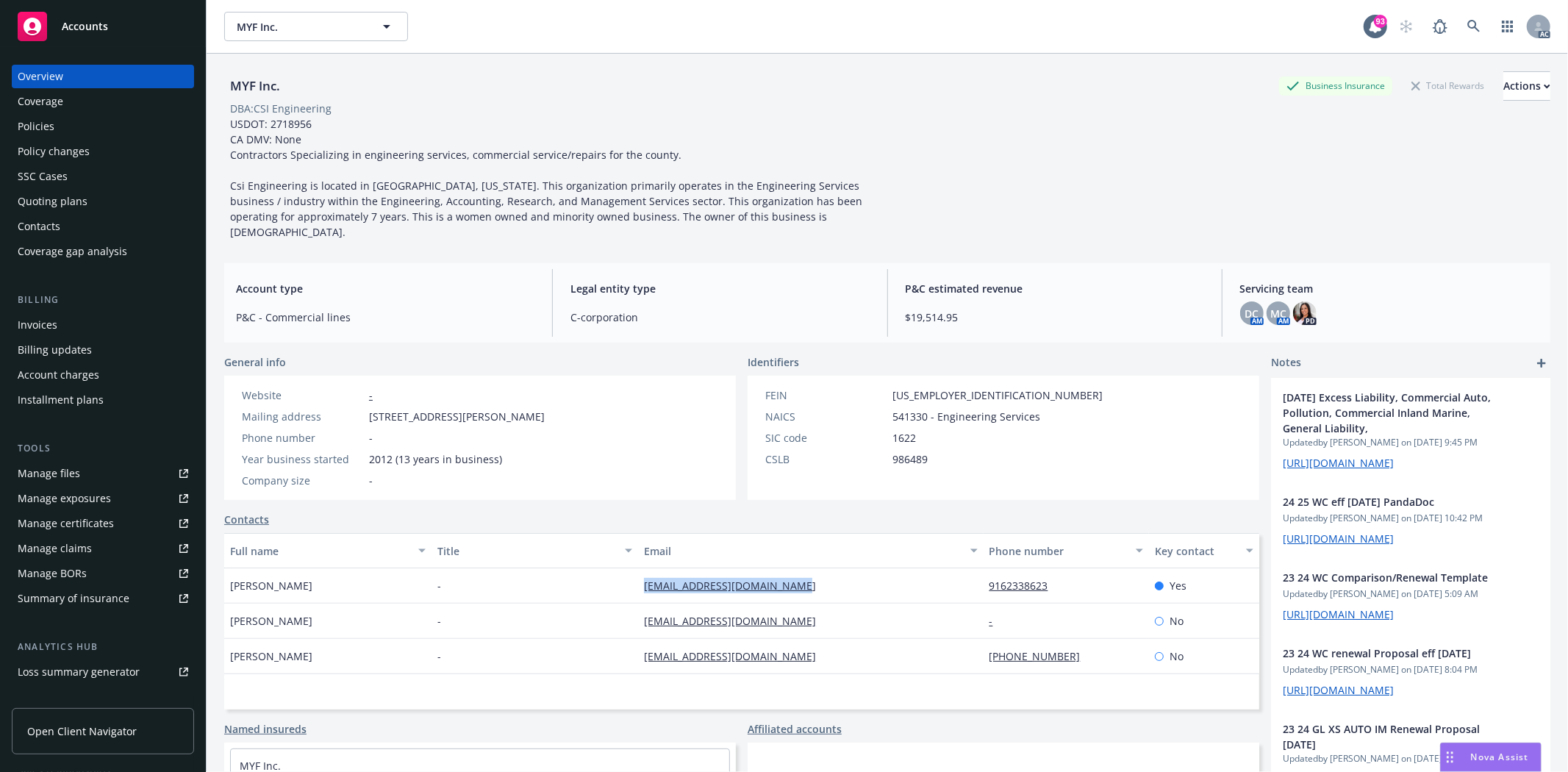
click at [910, 571] on div "Yolanda Florez - csi.engineering13@yahoo.com 9162338623 Yes" at bounding box center [741, 586] width 1035 height 35
click at [69, 123] on div "Policies" at bounding box center [103, 126] width 170 height 24
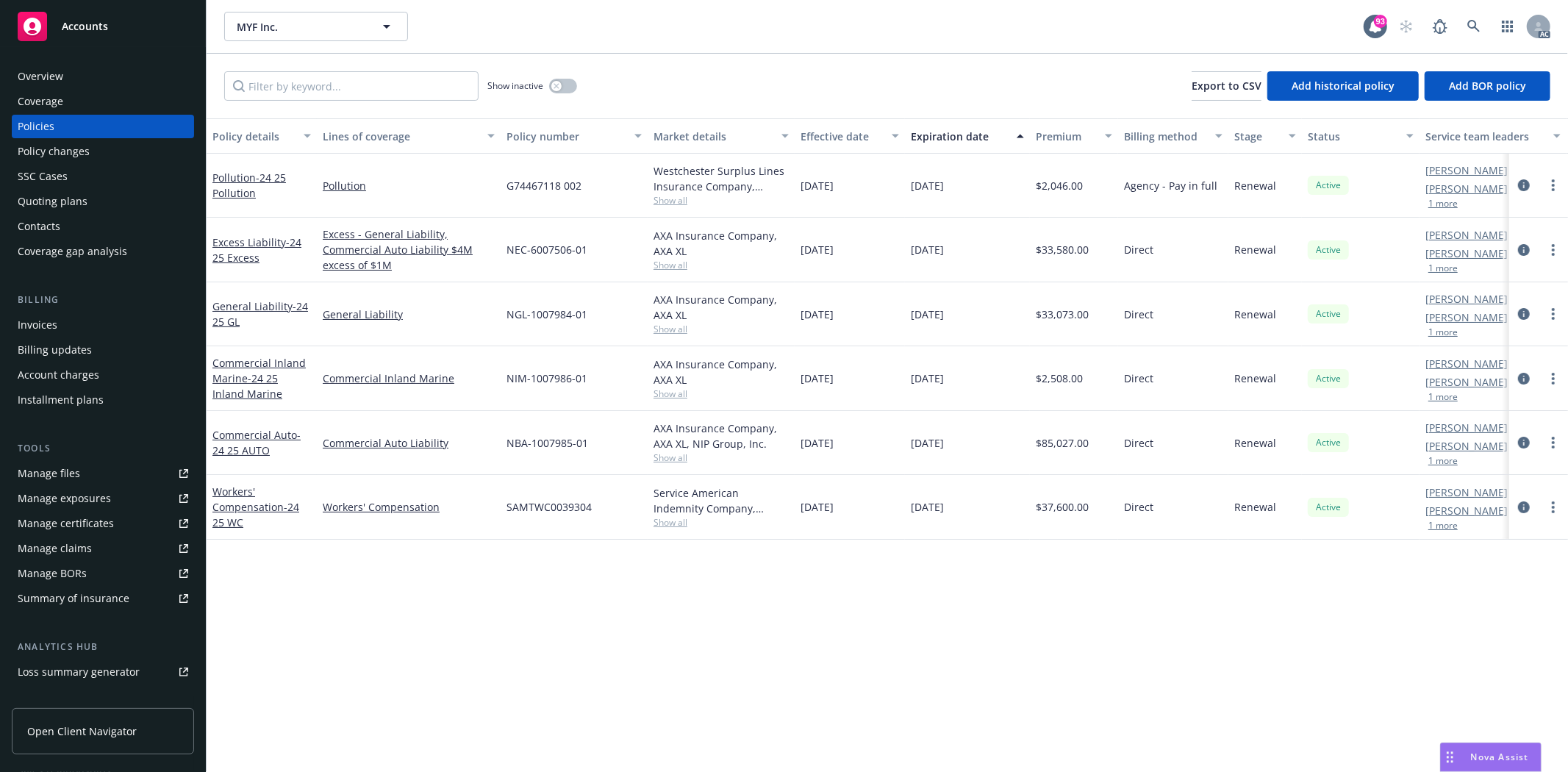
click at [664, 516] on div "Service American Indemnity Company, Service American Indemnity Company" at bounding box center [721, 500] width 135 height 31
click at [676, 520] on span "Show all" at bounding box center [721, 522] width 135 height 12
click at [591, 509] on div "SAMTWC0039304" at bounding box center [573, 507] width 147 height 64
drag, startPoint x: 507, startPoint y: 503, endPoint x: 630, endPoint y: 498, distance: 123.1
click at [630, 498] on div "SAMTWC0039304" at bounding box center [573, 507] width 147 height 64
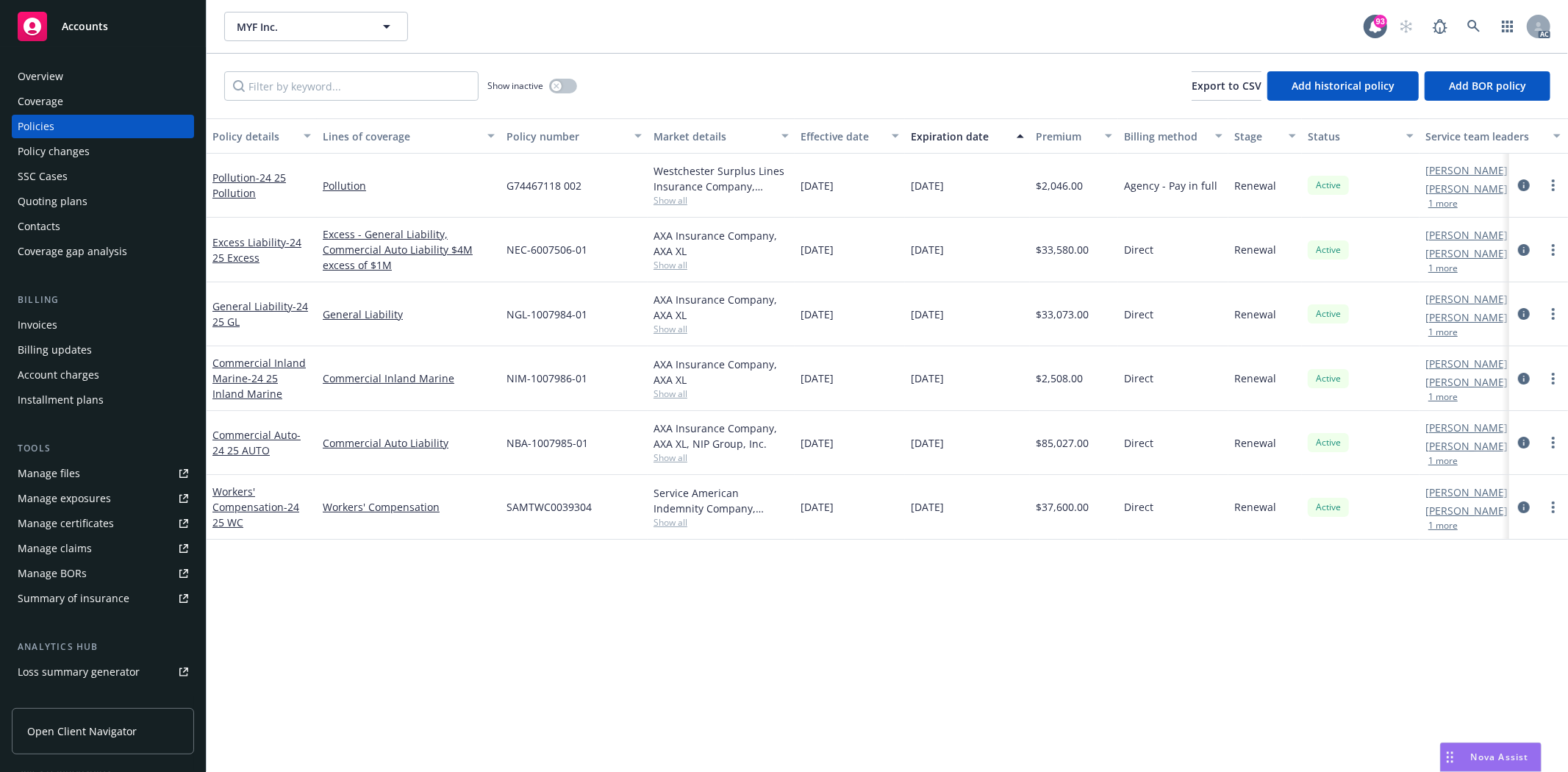
click at [927, 532] on div "09/17/2025" at bounding box center [967, 507] width 125 height 64
drag, startPoint x: 1038, startPoint y: 512, endPoint x: 1078, endPoint y: 510, distance: 40.0
click at [1078, 510] on span "$37,600.00" at bounding box center [1062, 507] width 53 height 15
click at [554, 91] on div "button" at bounding box center [556, 86] width 10 height 10
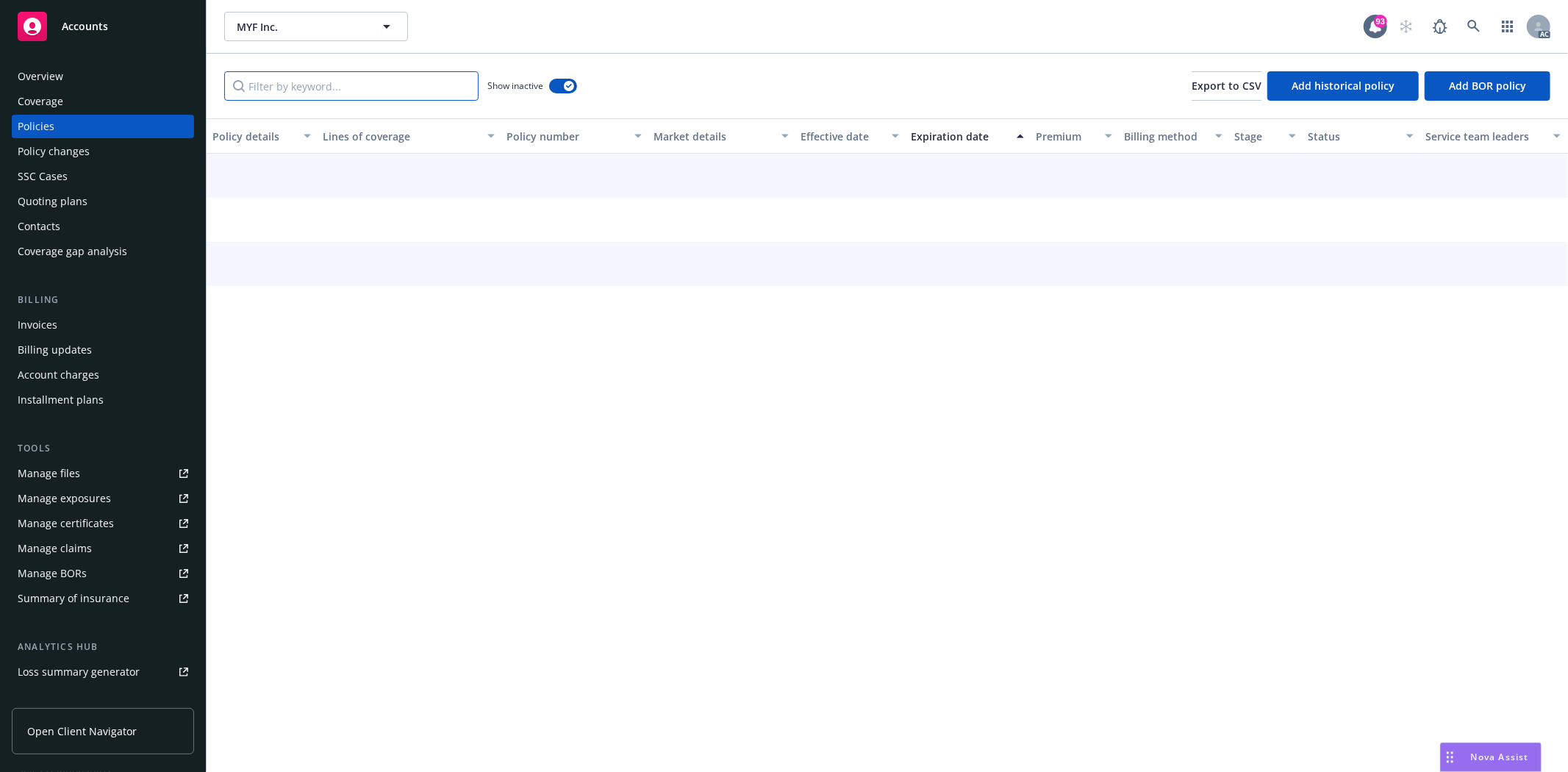
click at [374, 86] on input "Filter by keyword..." at bounding box center [351, 85] width 254 height 29
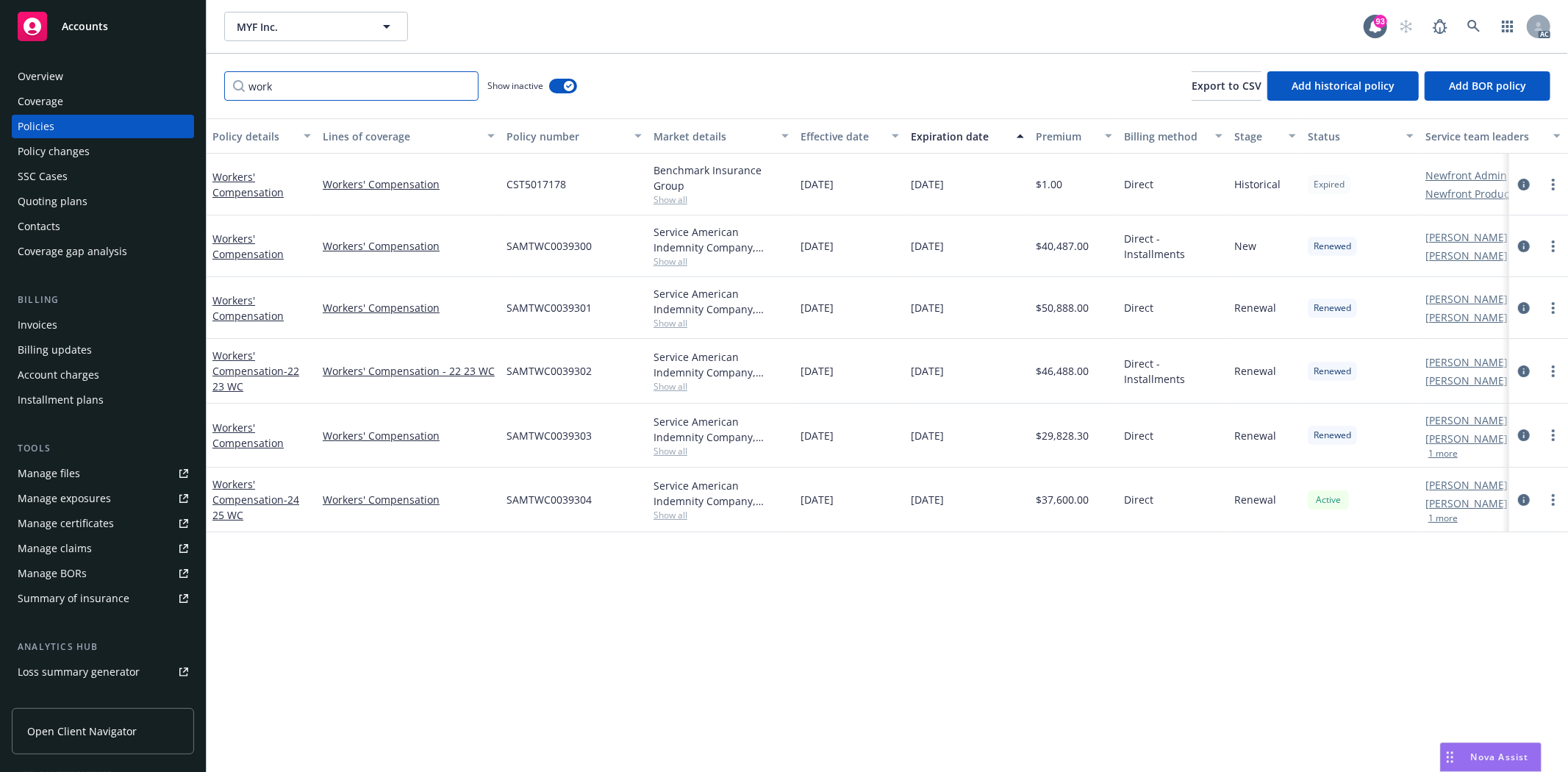
type input "work"
drag, startPoint x: 504, startPoint y: 497, endPoint x: 605, endPoint y: 504, distance: 101.2
click at [605, 504] on div "SAMTWC0039304" at bounding box center [573, 500] width 147 height 64
drag, startPoint x: 1041, startPoint y: 504, endPoint x: 1089, endPoint y: 503, distance: 48.0
click at [1089, 503] on div "$37,600.00" at bounding box center [1073, 500] width 88 height 64
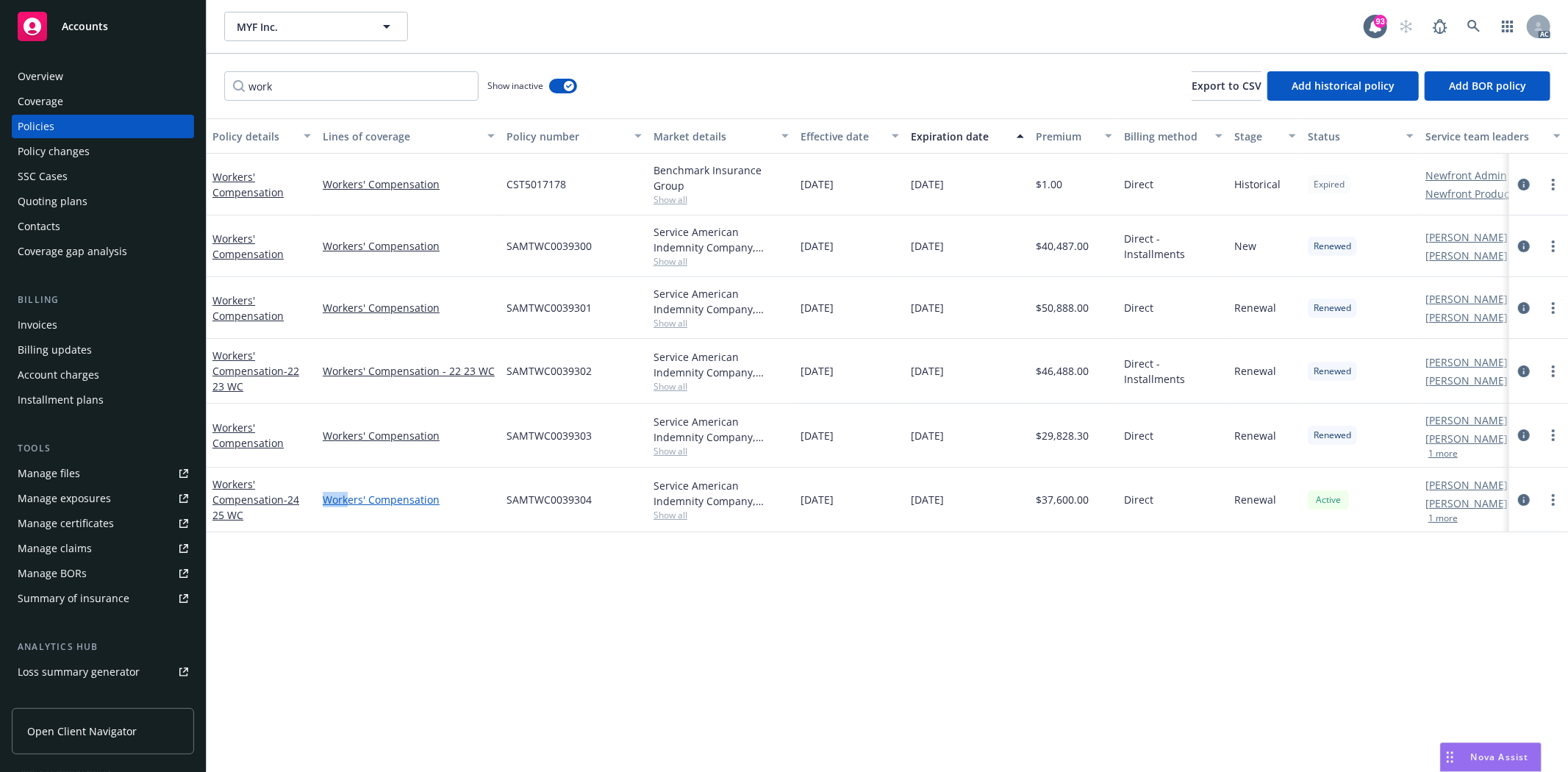
drag, startPoint x: 323, startPoint y: 480, endPoint x: 347, endPoint y: 507, distance: 36.1
click at [347, 507] on div "Workers' Compensation" at bounding box center [409, 500] width 183 height 64
click at [805, 627] on div "Policy details Lines of coverage Policy number Market details Effective date Ex…" at bounding box center [887, 445] width 1362 height 654
drag, startPoint x: 504, startPoint y: 434, endPoint x: 615, endPoint y: 451, distance: 112.3
click at [615, 451] on div "SAMTWC0039303" at bounding box center [573, 436] width 147 height 64
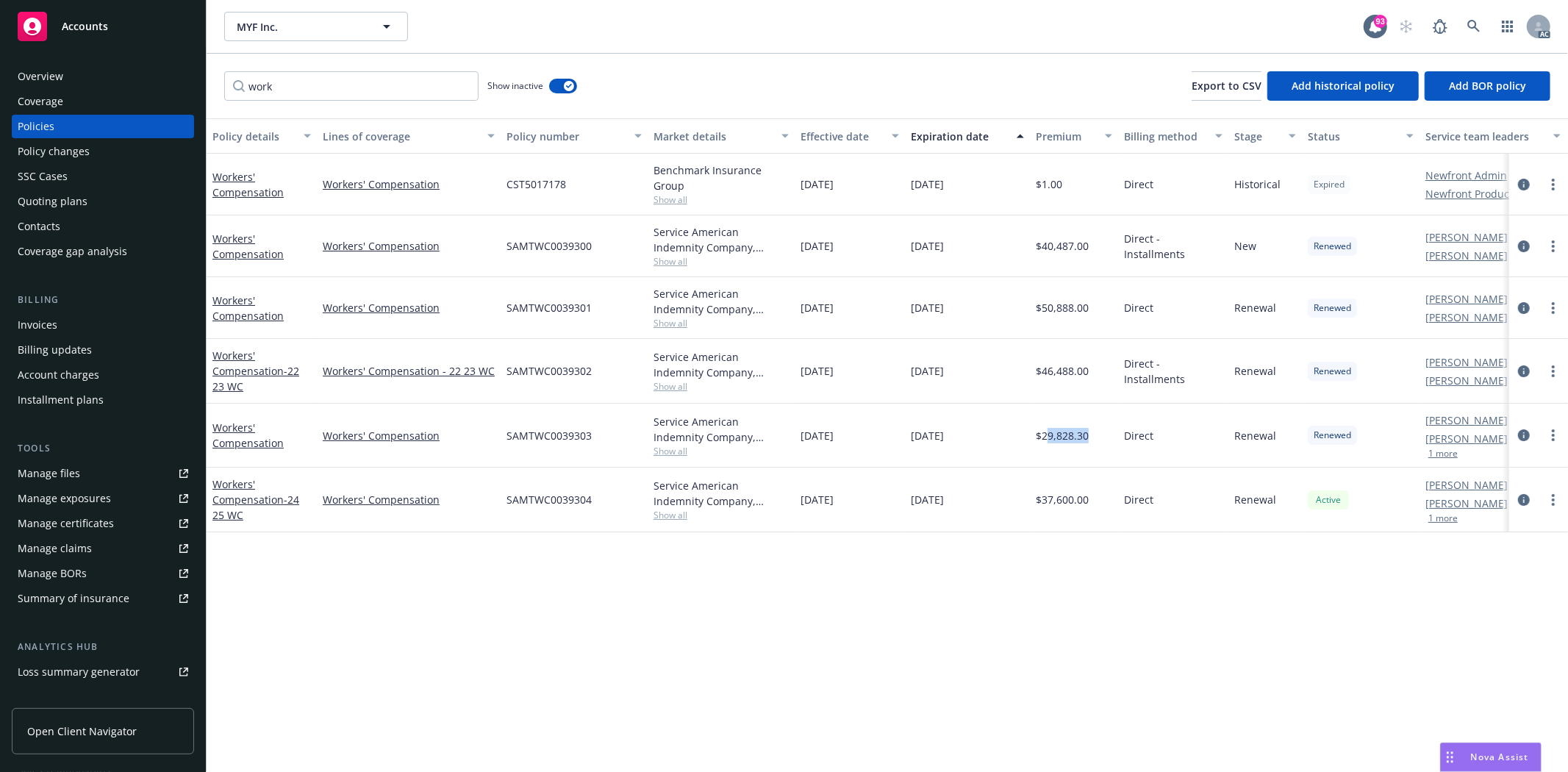
drag, startPoint x: 1045, startPoint y: 438, endPoint x: 1105, endPoint y: 438, distance: 60.0
click at [1105, 438] on div "$29,828.30" at bounding box center [1073, 436] width 88 height 64
click at [1046, 457] on div "$29,828.30" at bounding box center [1073, 436] width 88 height 64
drag, startPoint x: 1040, startPoint y: 438, endPoint x: 1095, endPoint y: 440, distance: 55.0
click at [1095, 440] on div "$29,828.30" at bounding box center [1073, 436] width 88 height 64
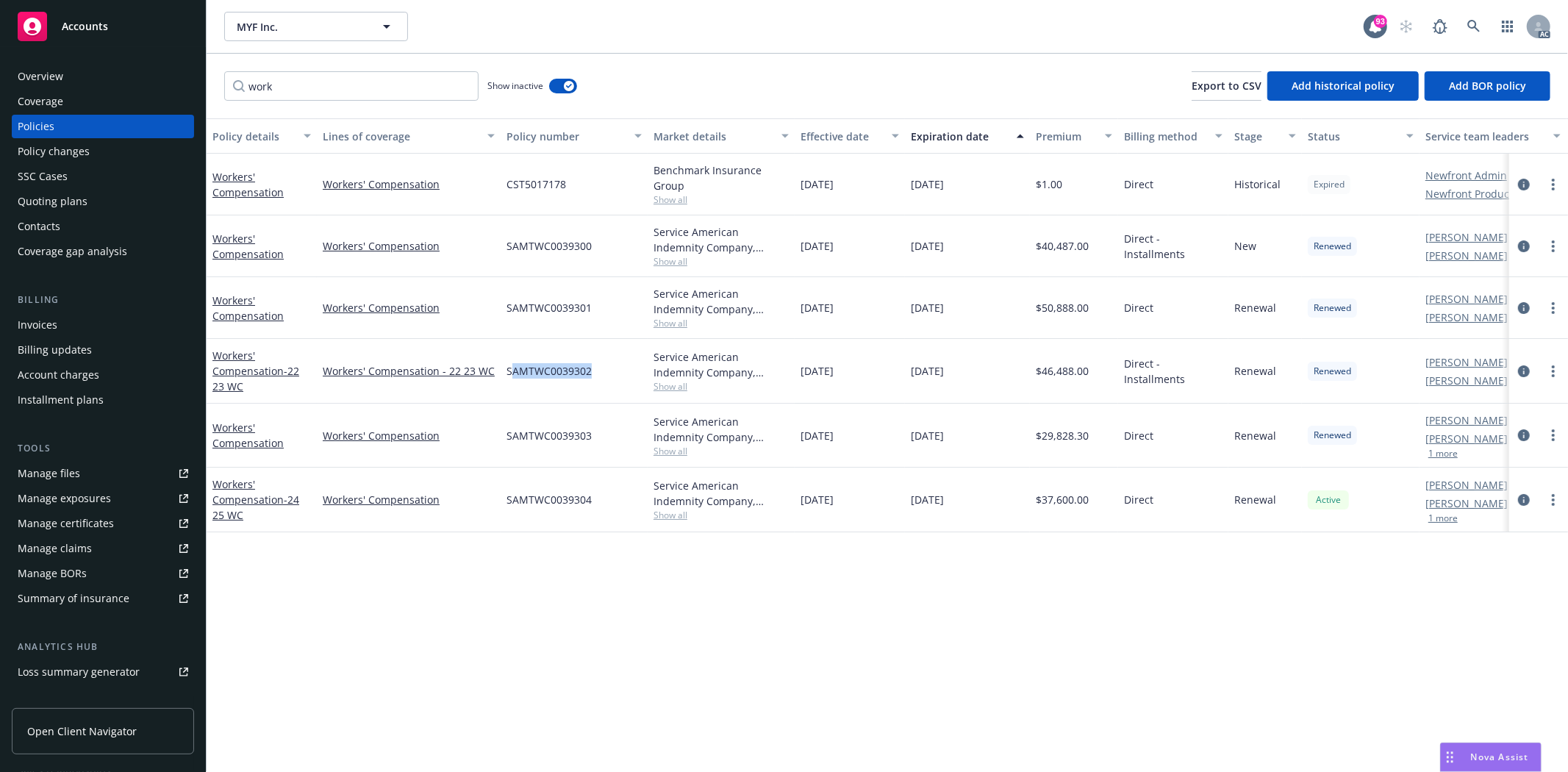
drag, startPoint x: 509, startPoint y: 363, endPoint x: 590, endPoint y: 377, distance: 82.2
click at [590, 377] on span "SAMTWC0039302" at bounding box center [549, 371] width 85 height 15
drag, startPoint x: 549, startPoint y: 395, endPoint x: 525, endPoint y: 382, distance: 27.3
click at [547, 395] on div "SAMTWC0039302" at bounding box center [573, 371] width 147 height 64
drag, startPoint x: 504, startPoint y: 372, endPoint x: 610, endPoint y: 370, distance: 106.0
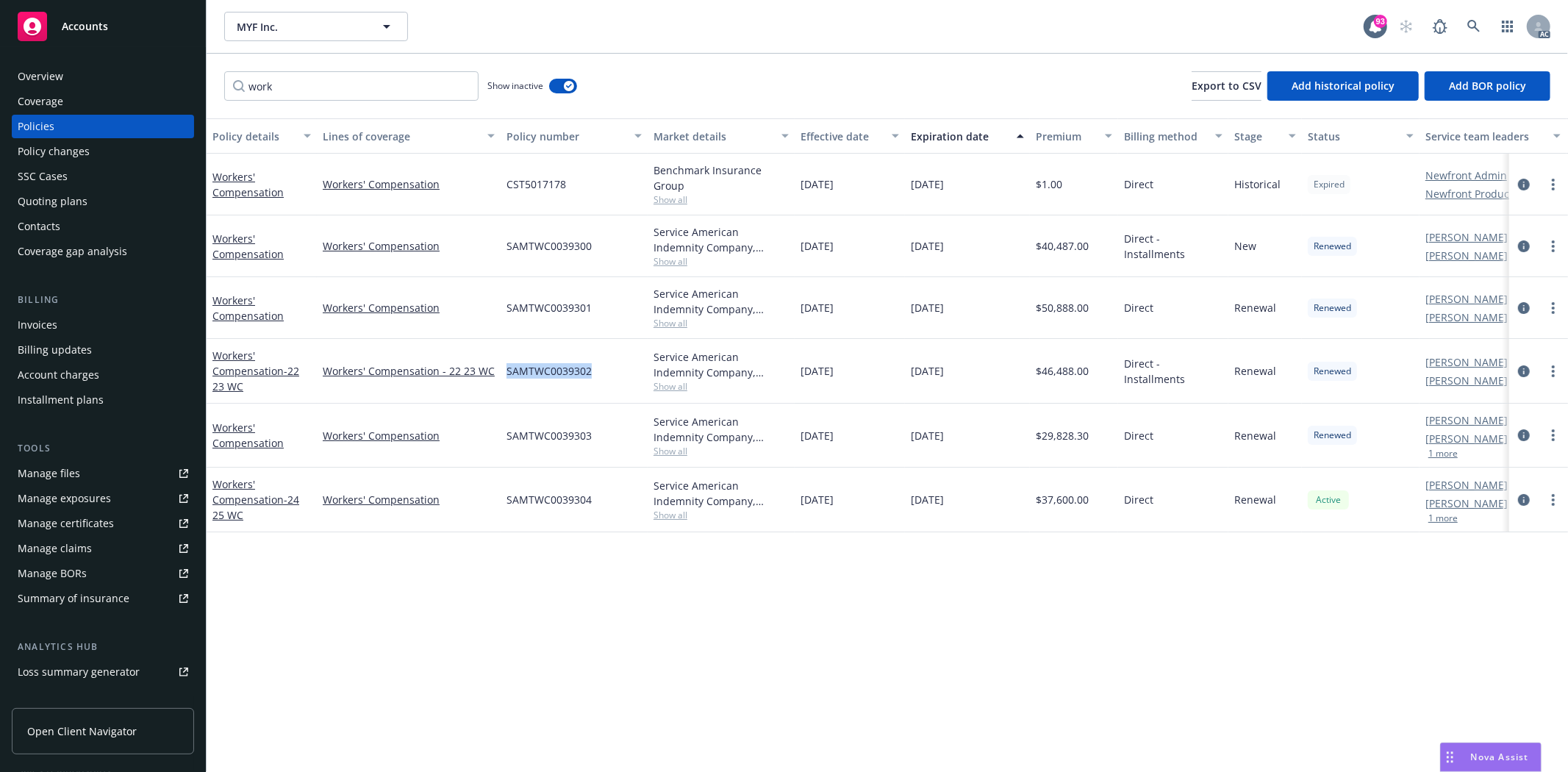
click at [611, 370] on div "SAMTWC0039302" at bounding box center [573, 371] width 147 height 64
drag, startPoint x: 1038, startPoint y: 368, endPoint x: 1091, endPoint y: 372, distance: 53.2
click at [1093, 372] on div "$46,488.00" at bounding box center [1073, 371] width 88 height 64
click at [1055, 388] on div "$46,488.00" at bounding box center [1073, 371] width 88 height 64
drag, startPoint x: 1045, startPoint y: 375, endPoint x: 1090, endPoint y: 376, distance: 45.0
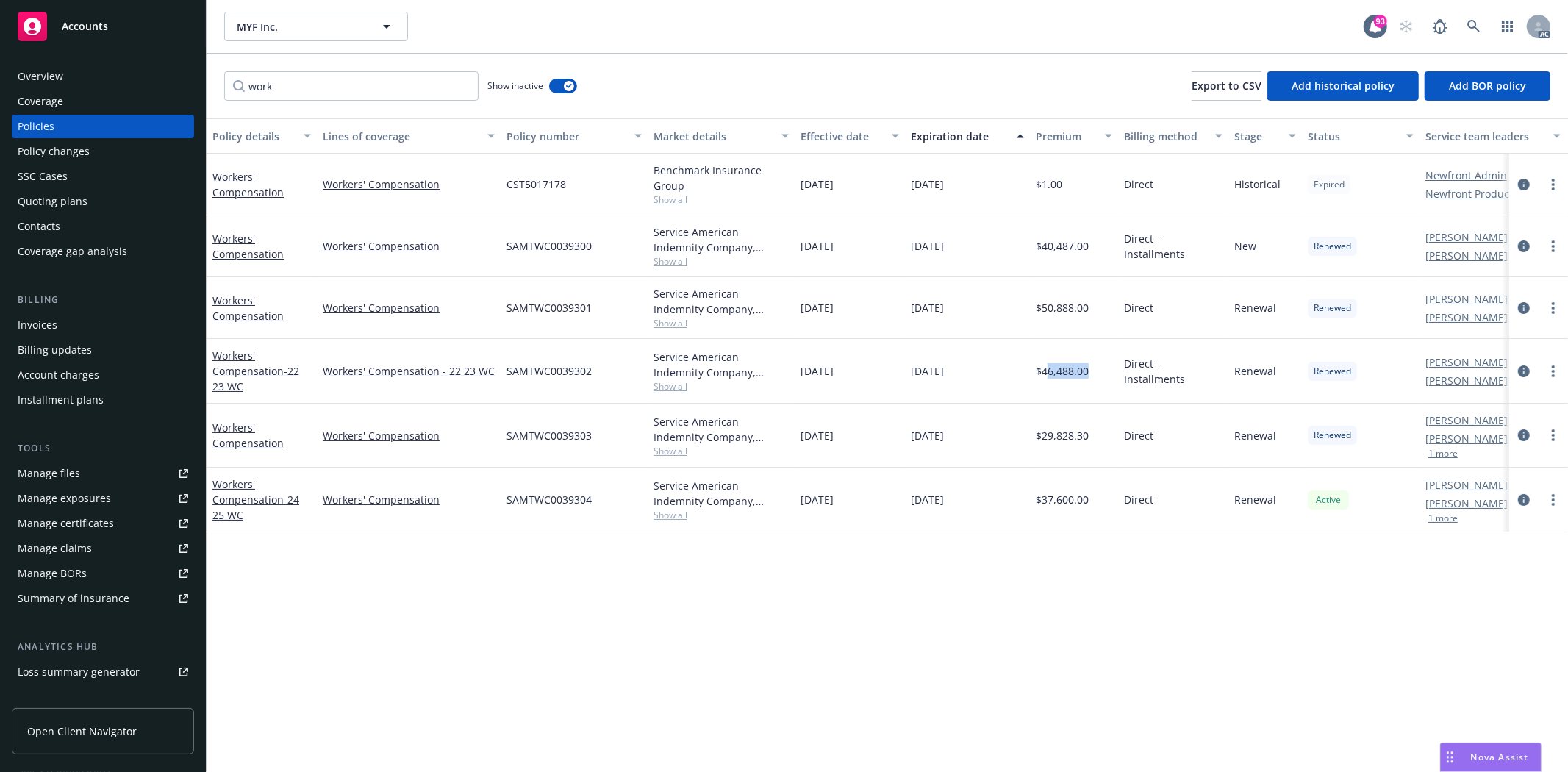
click at [1098, 374] on div "$46,488.00" at bounding box center [1073, 371] width 88 height 64
drag, startPoint x: 1084, startPoint y: 387, endPoint x: 1091, endPoint y: 376, distance: 13.0
click at [1084, 388] on div "$46,488.00" at bounding box center [1073, 371] width 88 height 64
click at [1035, 413] on div "$29,828.30" at bounding box center [1073, 436] width 88 height 64
drag, startPoint x: 1040, startPoint y: 376, endPoint x: 1099, endPoint y: 377, distance: 59.0
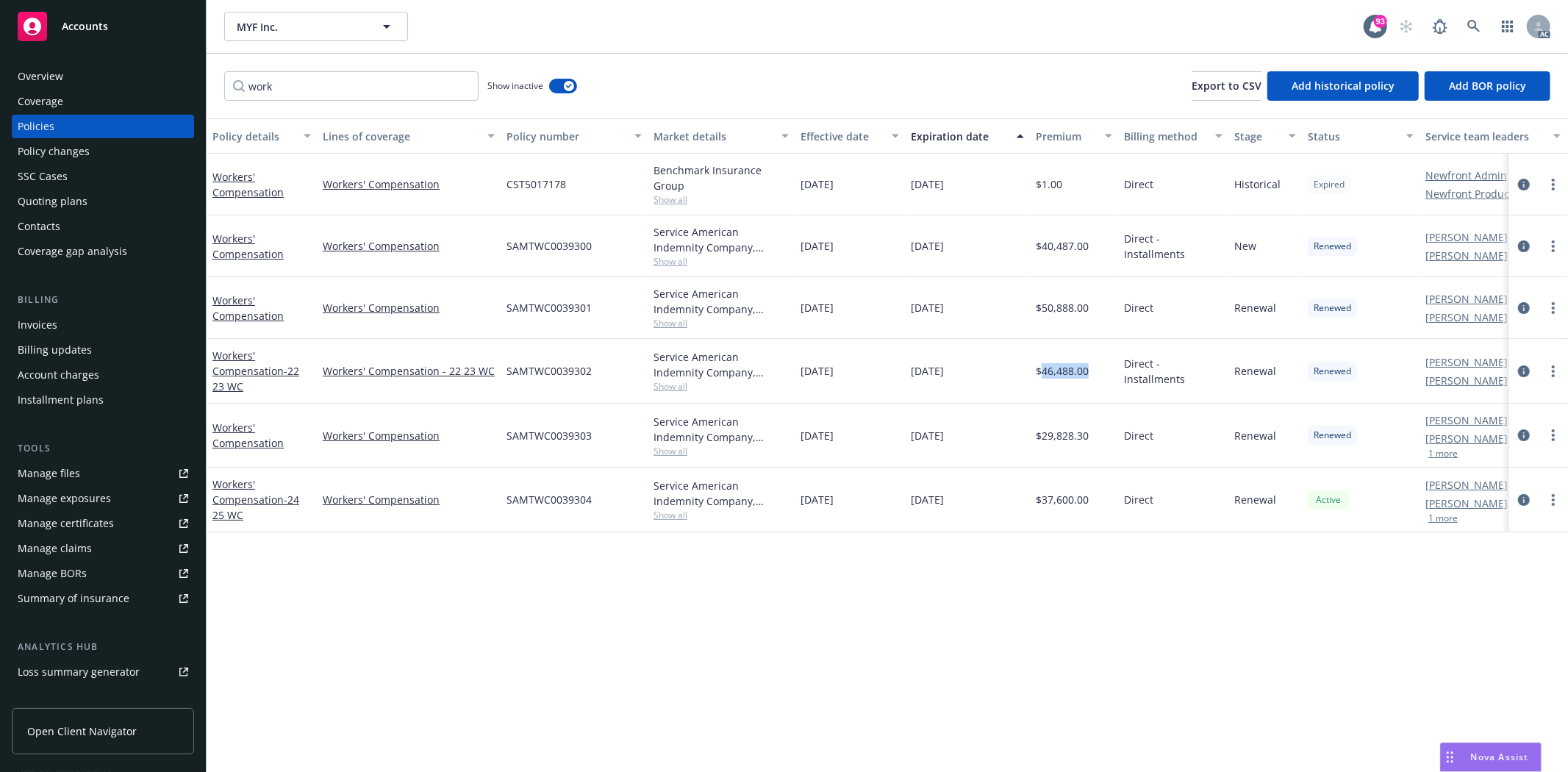
click at [1099, 377] on div "$46,488.00" at bounding box center [1073, 371] width 88 height 64
drag, startPoint x: 1040, startPoint y: 307, endPoint x: 1107, endPoint y: 309, distance: 67.0
click at [1107, 309] on div "$50,888.00" at bounding box center [1073, 307] width 88 height 61
drag, startPoint x: 504, startPoint y: 306, endPoint x: 609, endPoint y: 316, distance: 105.5
click at [609, 316] on div "SAMTWC0039301" at bounding box center [573, 307] width 147 height 61
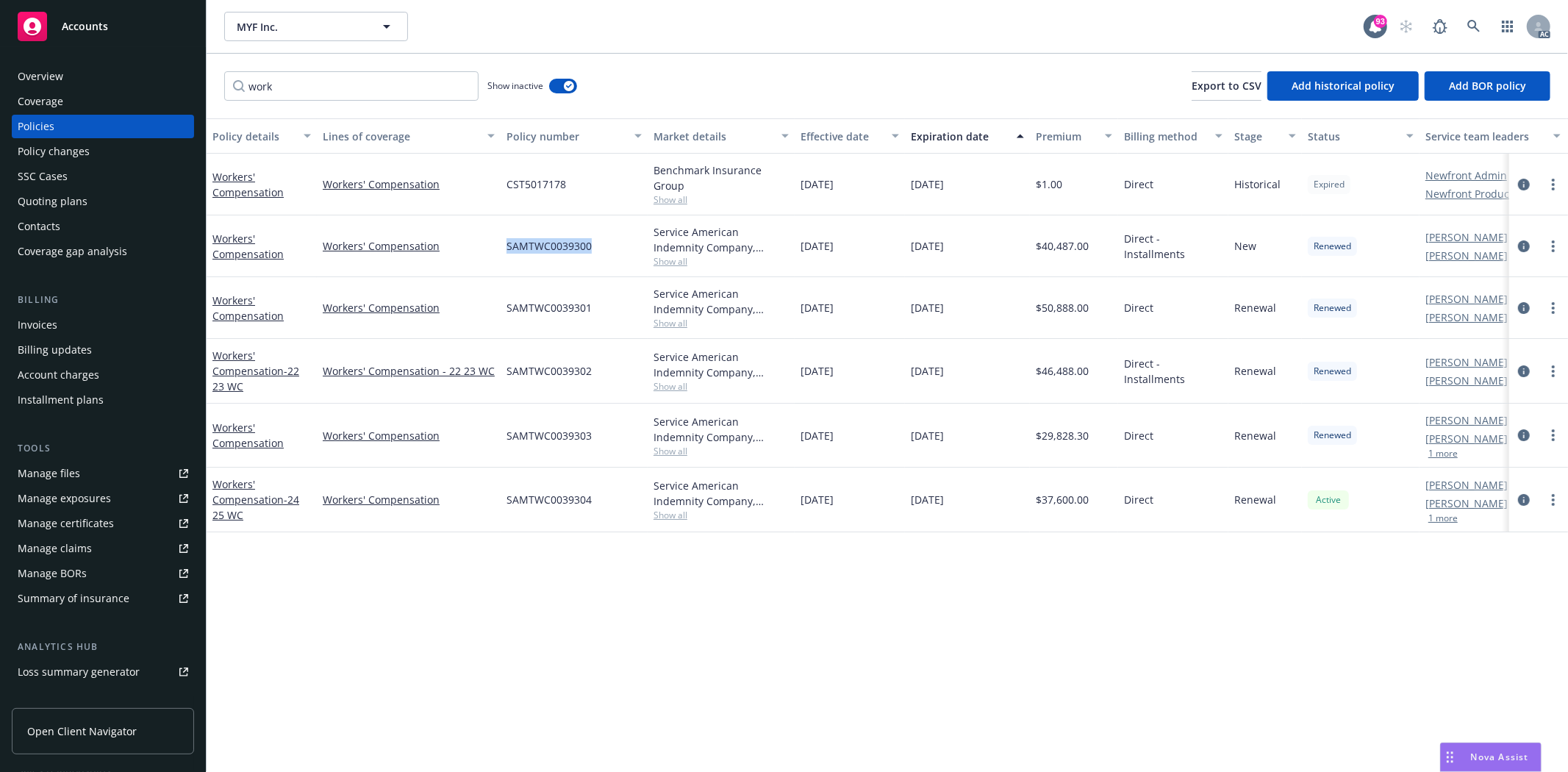
drag, startPoint x: 539, startPoint y: 247, endPoint x: 614, endPoint y: 255, distance: 75.4
click at [614, 255] on div "Workers' Compensation Workers' Compensation SAMTWC0039300 Service American Inde…" at bounding box center [915, 246] width 1419 height 61
drag, startPoint x: 1041, startPoint y: 246, endPoint x: 1105, endPoint y: 257, distance: 64.9
click at [1105, 257] on div "$40,487.00" at bounding box center [1073, 246] width 88 height 61
drag, startPoint x: 494, startPoint y: 497, endPoint x: 573, endPoint y: 490, distance: 79.3
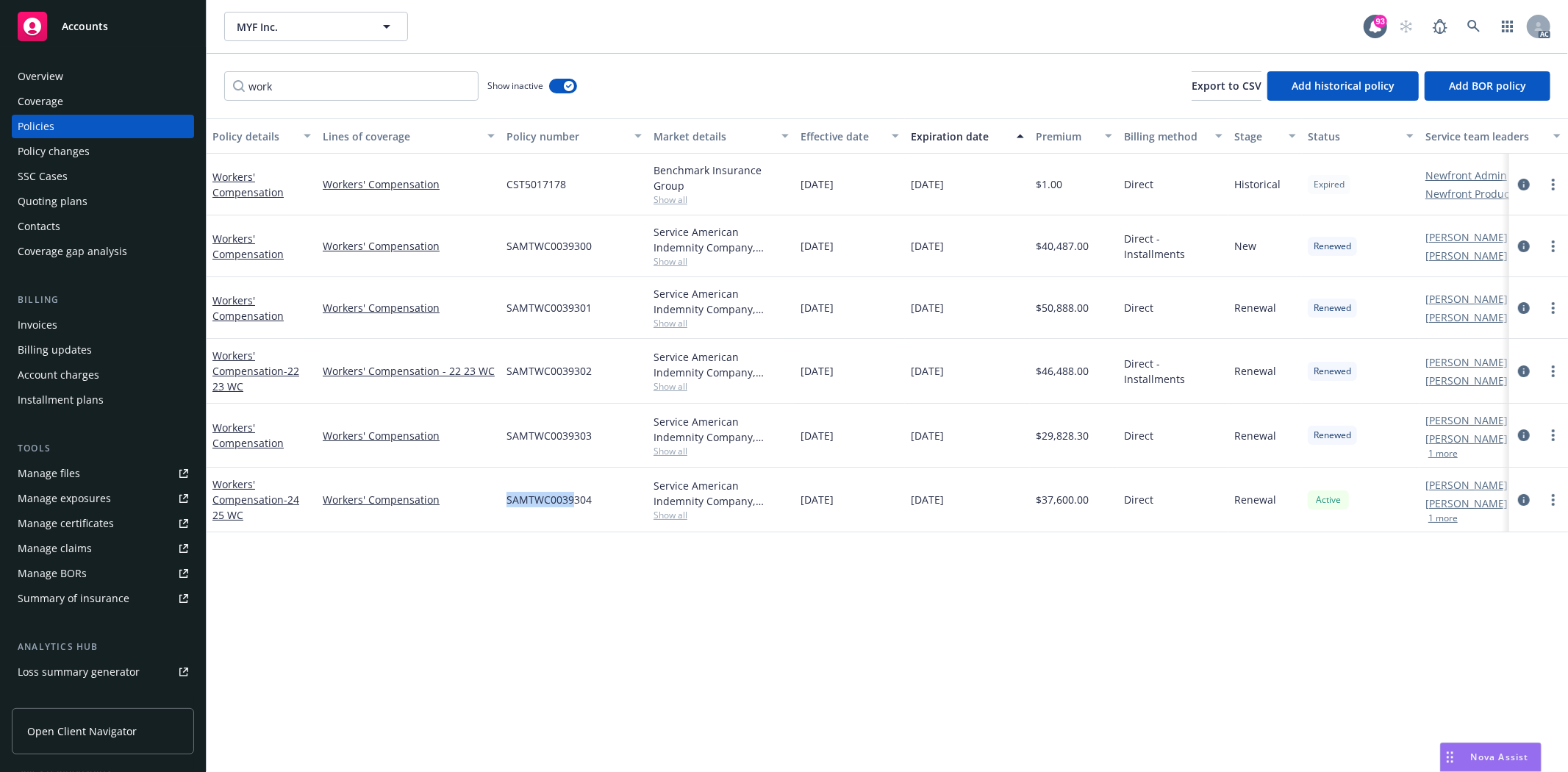
click at [573, 490] on div "Workers' Compensation - 24 25 WC Workers' Compensation SAMTWC0039304 Service Am…" at bounding box center [915, 500] width 1419 height 64
drag, startPoint x: 520, startPoint y: 438, endPoint x: 563, endPoint y: 434, distance: 43.2
click at [563, 434] on div "Workers' Compensation Workers' Compensation SAMTWC0039303 Service American Inde…" at bounding box center [915, 436] width 1419 height 64
drag, startPoint x: 548, startPoint y: 360, endPoint x: 592, endPoint y: 360, distance: 44.0
click at [592, 360] on div "SAMTWC0039302" at bounding box center [573, 371] width 147 height 64
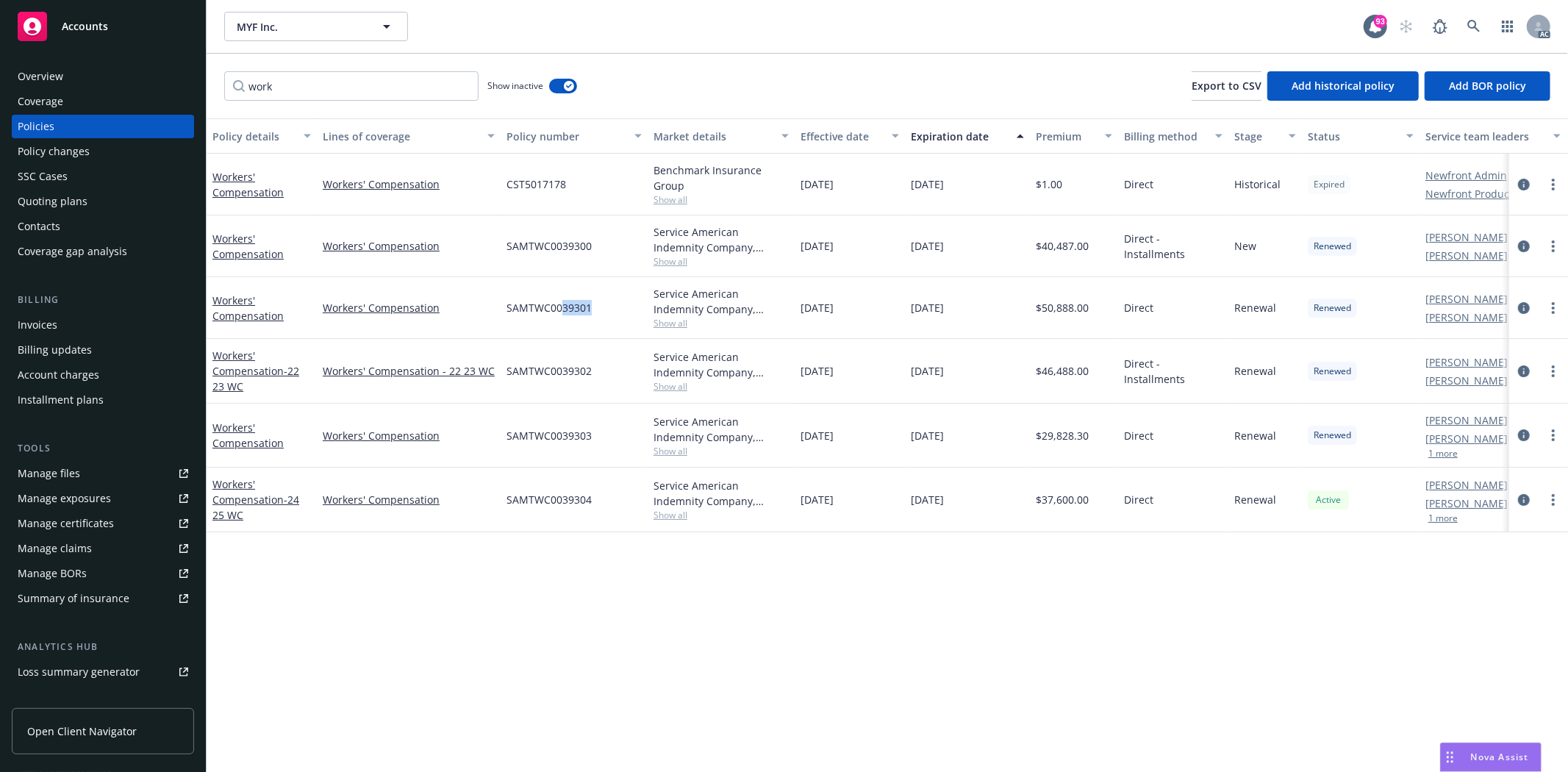
drag, startPoint x: 570, startPoint y: 302, endPoint x: 604, endPoint y: 295, distance: 34.7
click at [604, 295] on div "SAMTWC0039301" at bounding box center [573, 307] width 147 height 61
drag, startPoint x: 552, startPoint y: 237, endPoint x: 607, endPoint y: 233, distance: 55.1
click at [607, 233] on div "SAMTWC0039300" at bounding box center [573, 246] width 147 height 61
click at [665, 325] on span "Show all" at bounding box center [721, 323] width 135 height 12
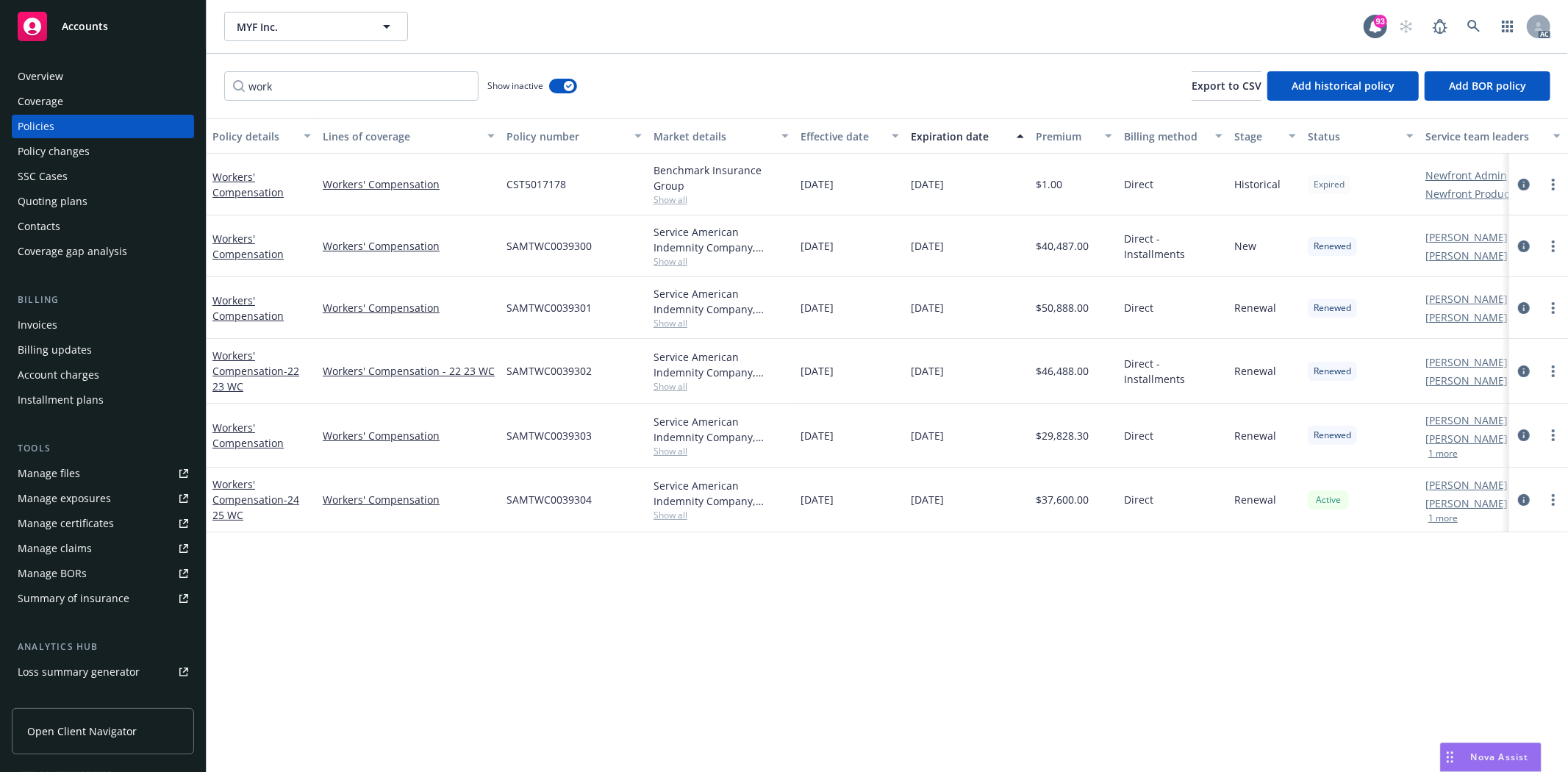
click at [924, 526] on div "09/17/2025" at bounding box center [967, 500] width 125 height 64
drag, startPoint x: 1037, startPoint y: 500, endPoint x: 1067, endPoint y: 478, distance: 37.2
click at [1093, 498] on div "$37,600.00" at bounding box center [1073, 500] width 88 height 64
drag, startPoint x: 1044, startPoint y: 444, endPoint x: 1104, endPoint y: 434, distance: 60.8
click at [1104, 434] on div "$29,828.30" at bounding box center [1073, 436] width 88 height 64
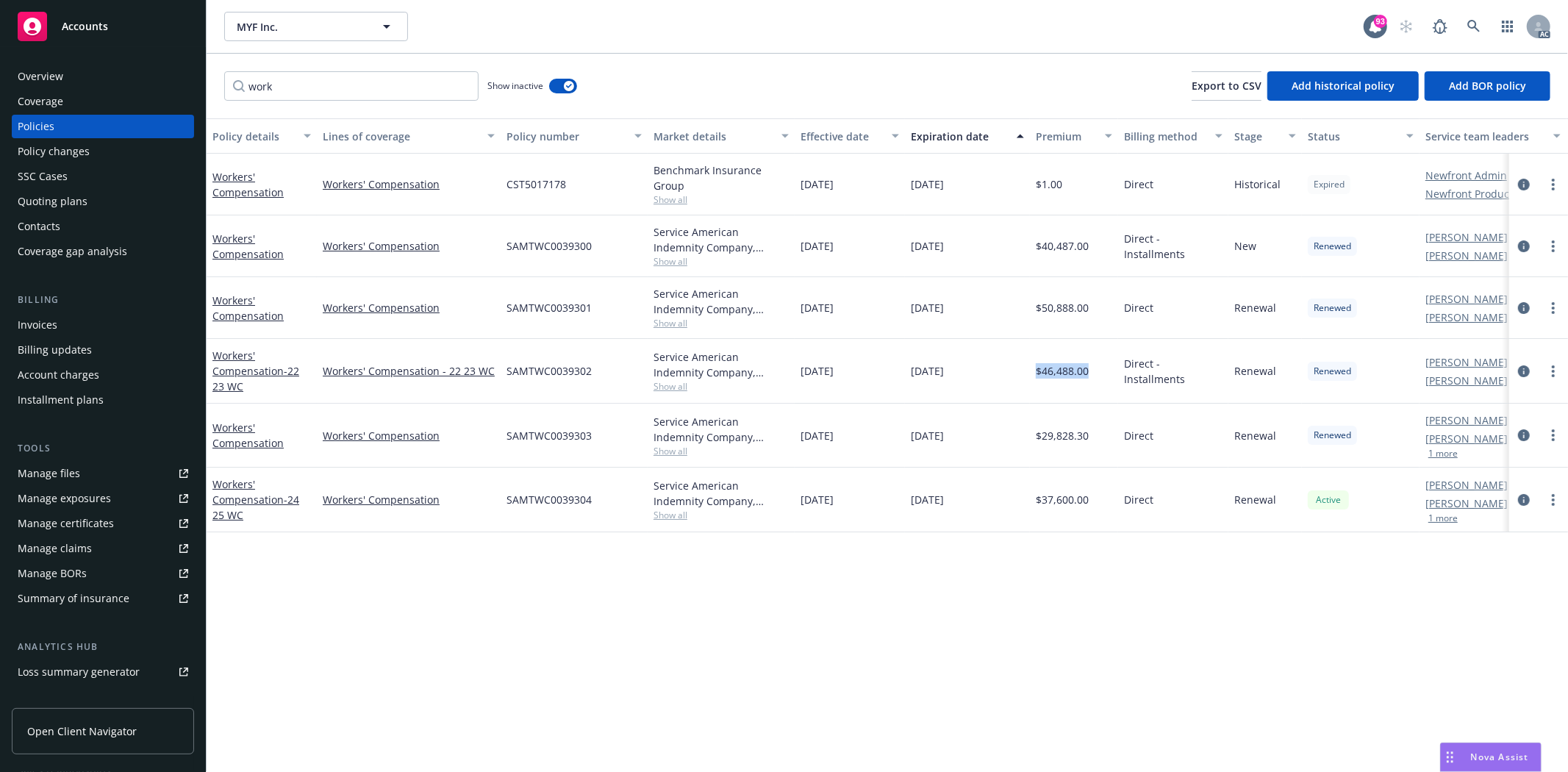
drag, startPoint x: 1038, startPoint y: 359, endPoint x: 1096, endPoint y: 346, distance: 59.4
click at [1096, 346] on div "$46,488.00" at bounding box center [1073, 371] width 88 height 64
drag, startPoint x: 1029, startPoint y: 284, endPoint x: 1079, endPoint y: 290, distance: 50.4
click at [1079, 290] on div "Workers' Compensation Workers' Compensation SAMTWC0039301 Service American Inde…" at bounding box center [915, 307] width 1419 height 61
drag, startPoint x: 1057, startPoint y: 252, endPoint x: 1084, endPoint y: 248, distance: 27.3
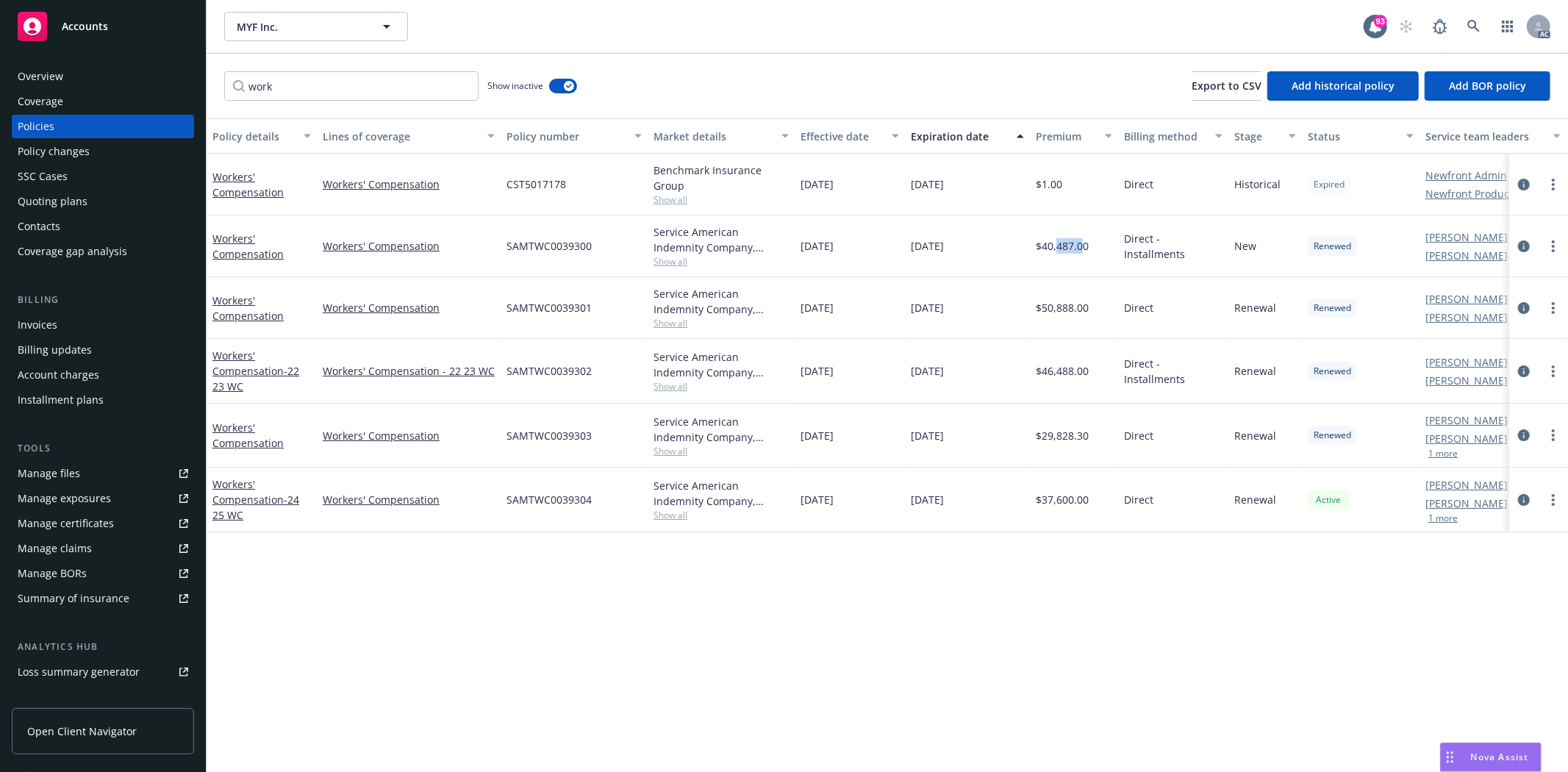
click at [1084, 248] on span "$40,487.00" at bounding box center [1062, 246] width 53 height 15
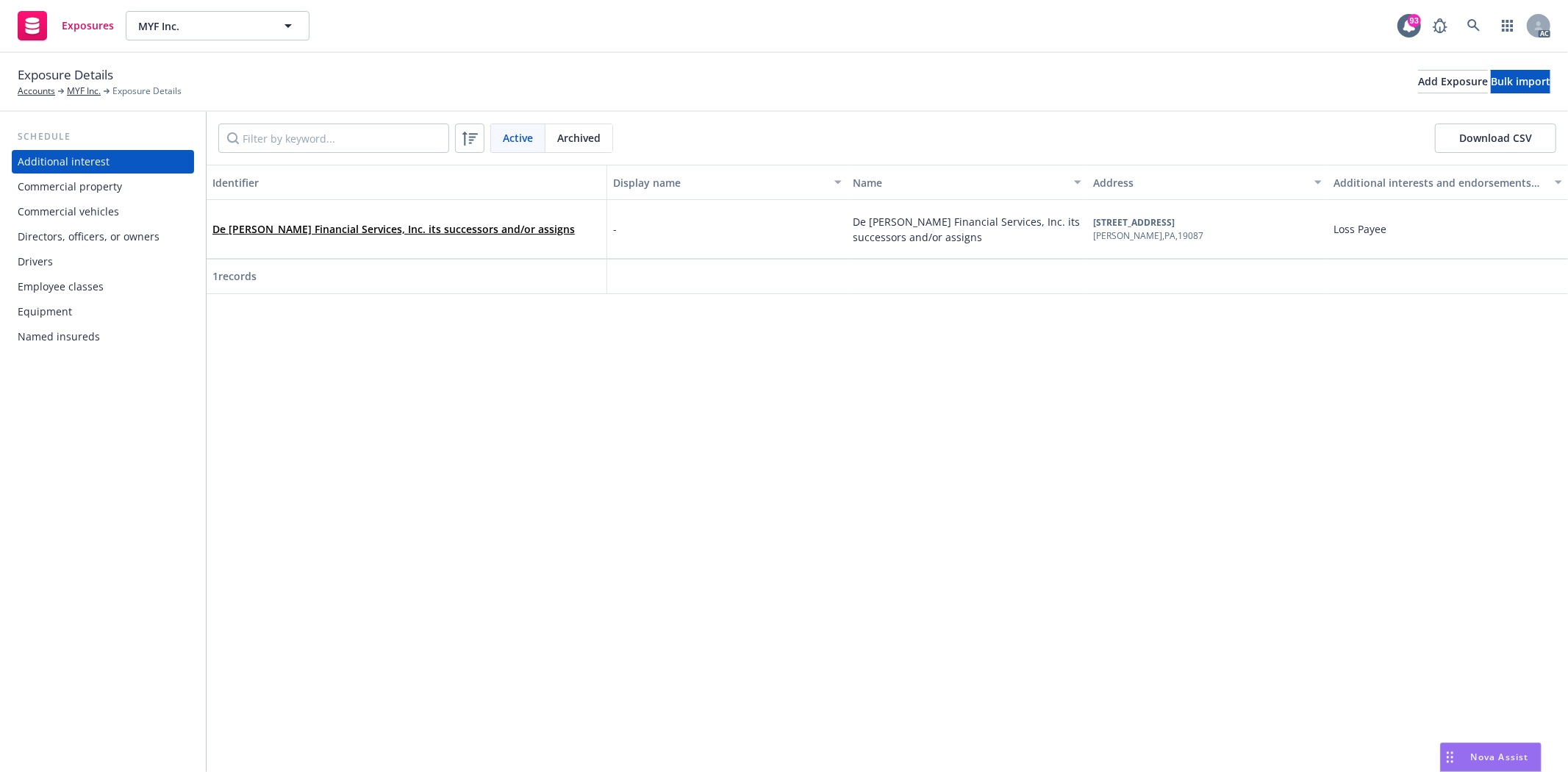
click at [148, 193] on div "Commercial property" at bounding box center [103, 186] width 170 height 24
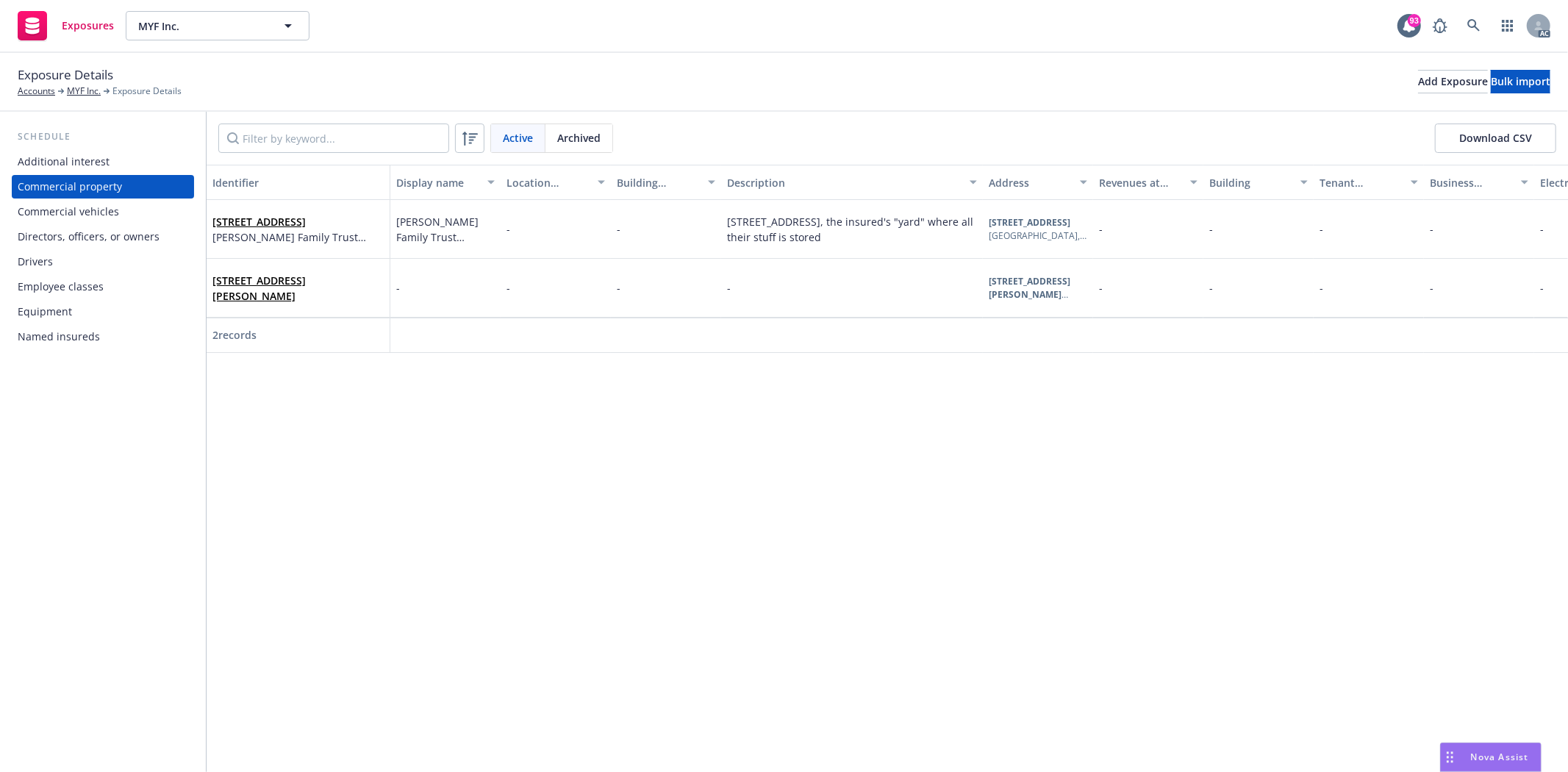
click at [128, 211] on div "Commercial vehicles" at bounding box center [103, 211] width 170 height 24
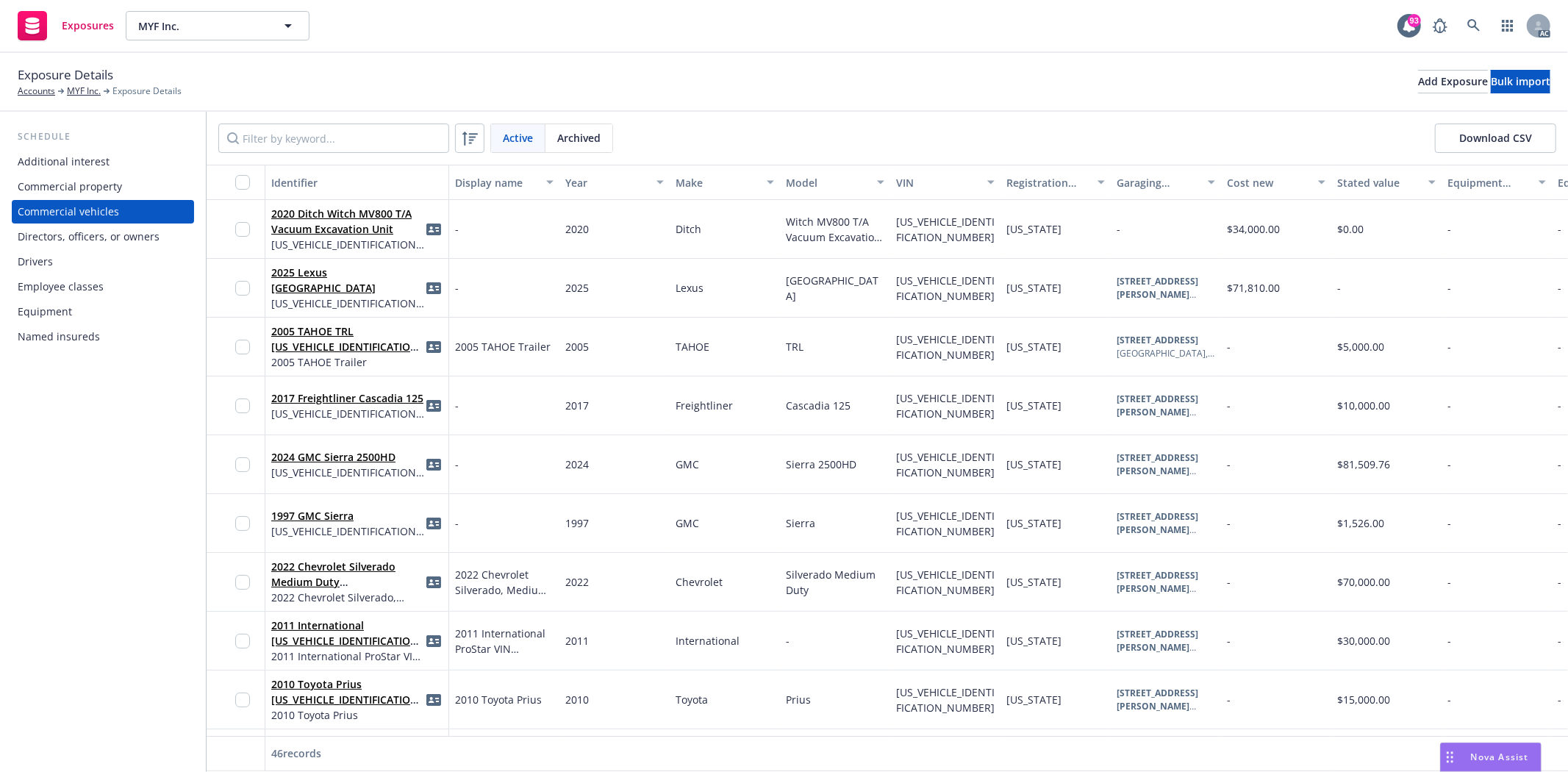
click at [119, 225] on div "Directors, officers, or owners" at bounding box center [89, 237] width 142 height 24
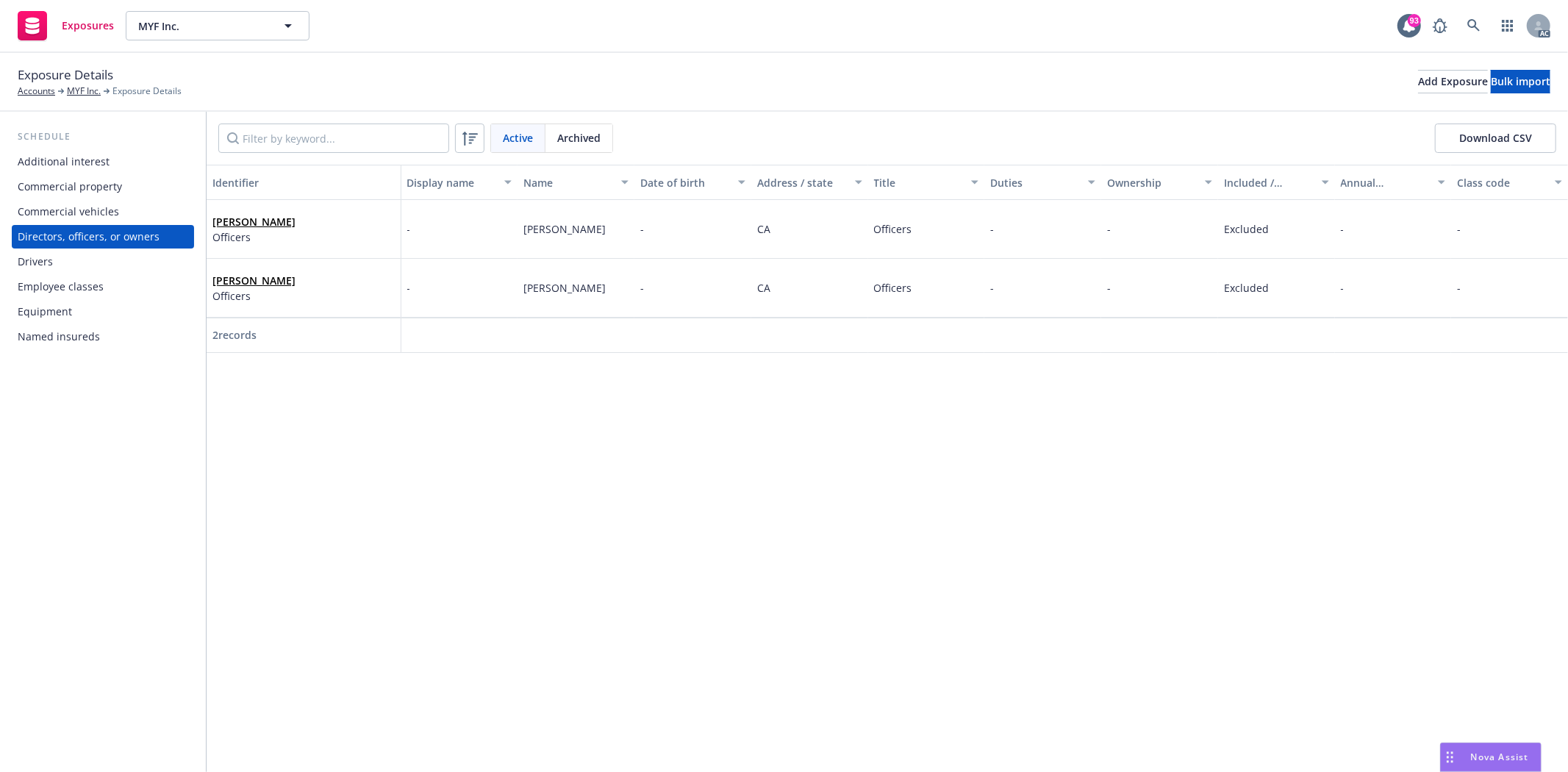
click at [54, 255] on div "Drivers" at bounding box center [103, 261] width 170 height 24
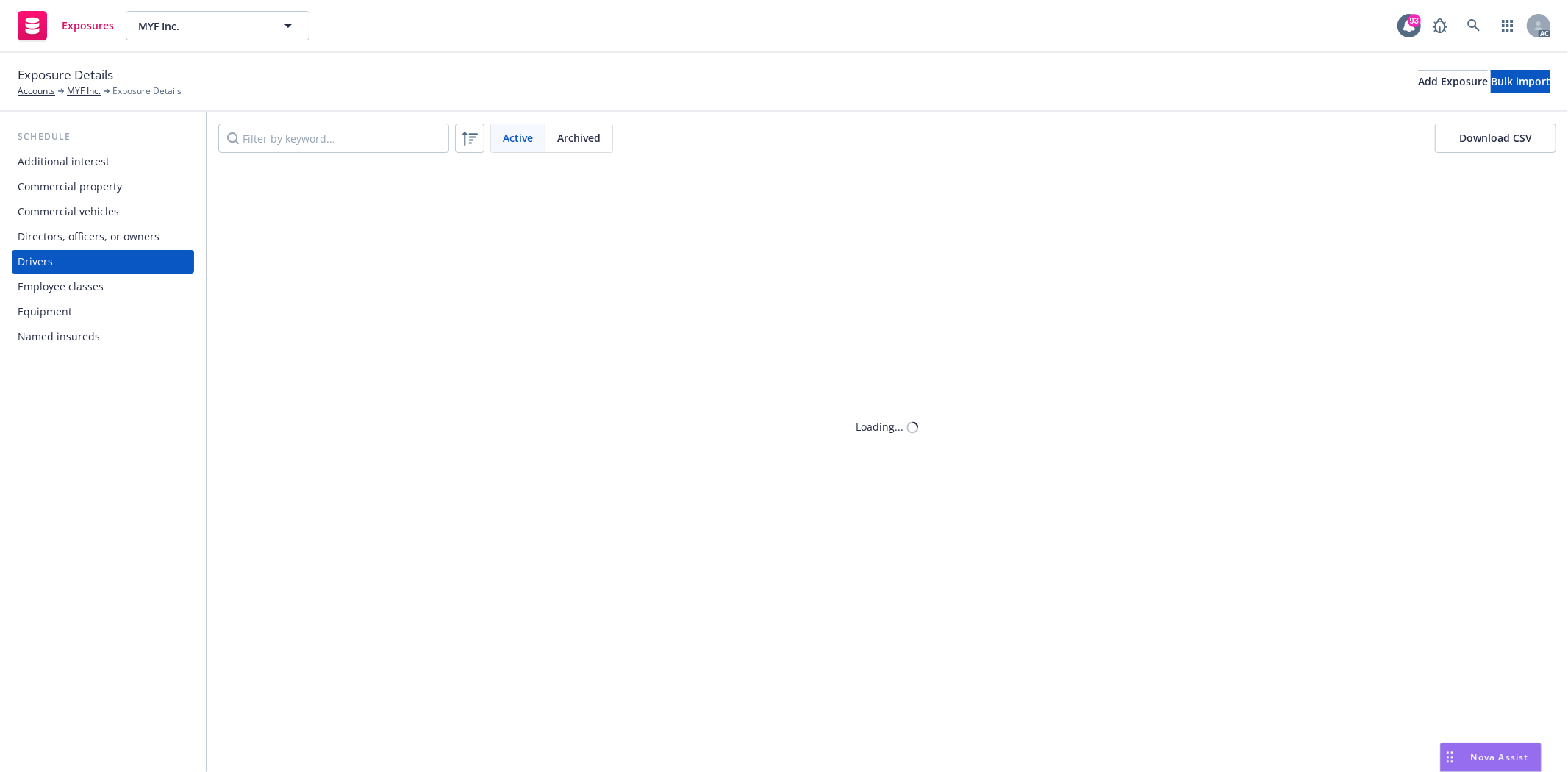
click at [60, 283] on div "Employee classes" at bounding box center [61, 287] width 86 height 24
click at [46, 306] on div "Equipment" at bounding box center [45, 311] width 55 height 24
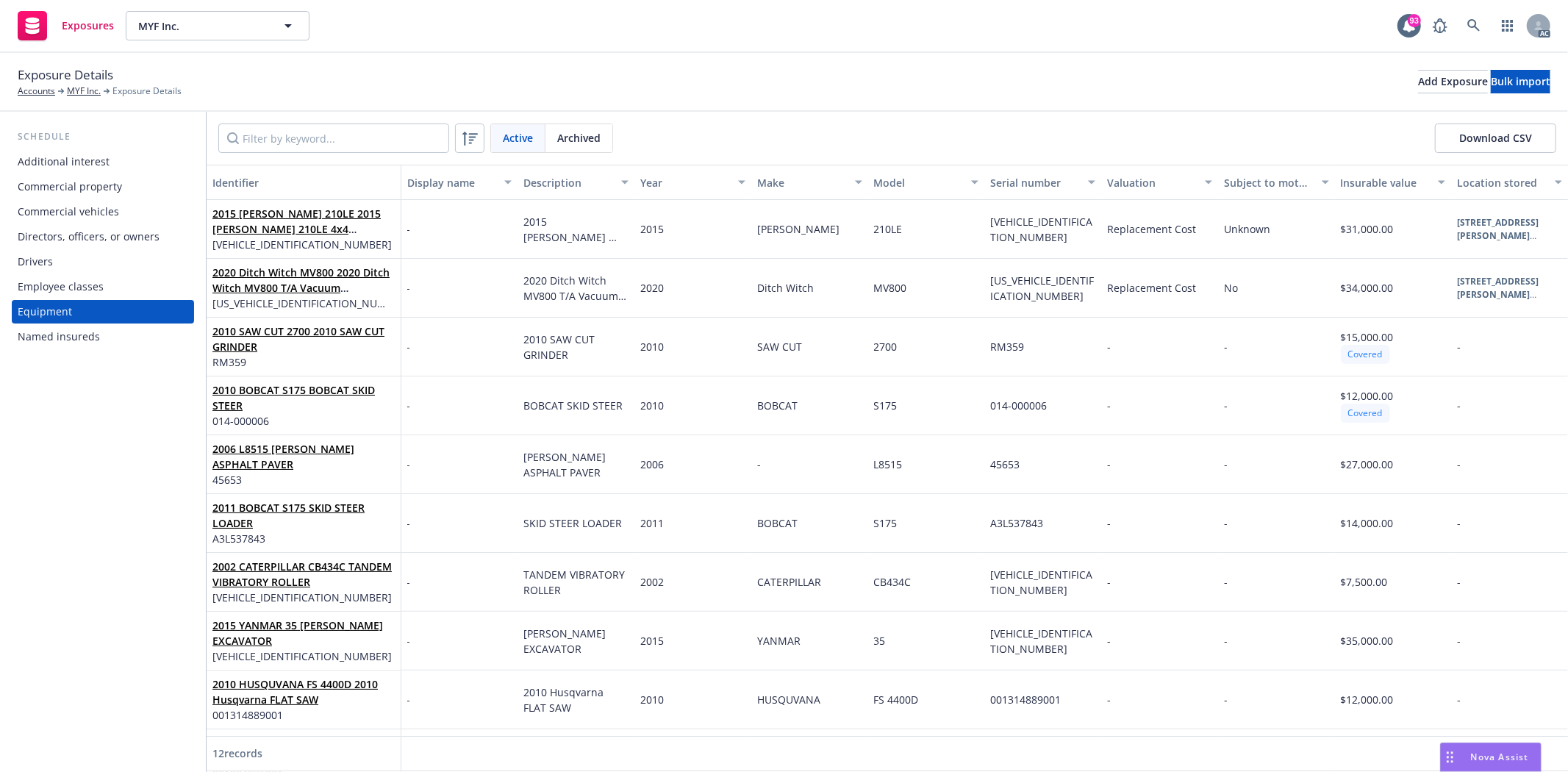
click at [84, 284] on div "Employee classes" at bounding box center [61, 287] width 86 height 24
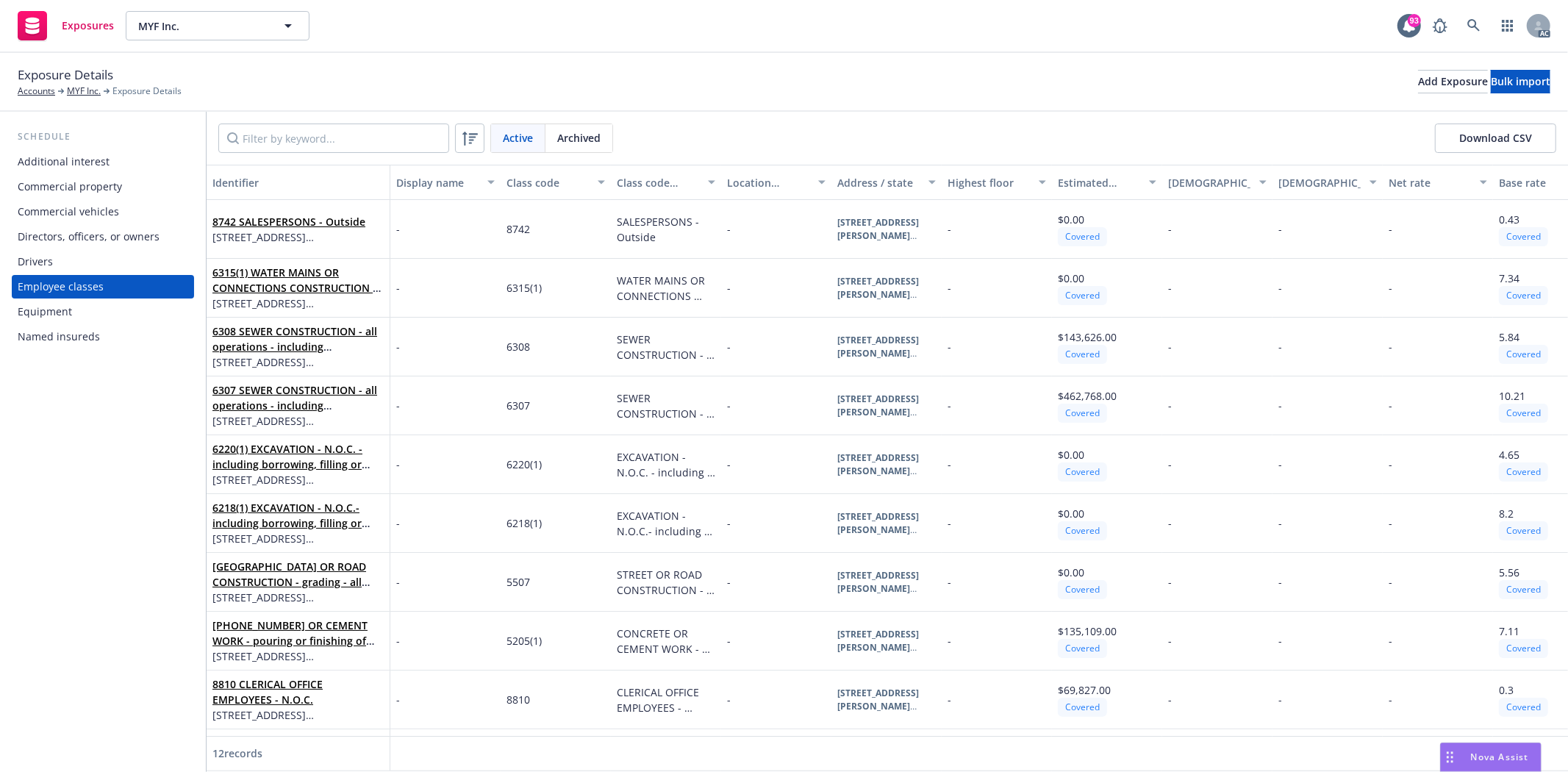
click at [62, 326] on div "Named insureds" at bounding box center [59, 337] width 82 height 24
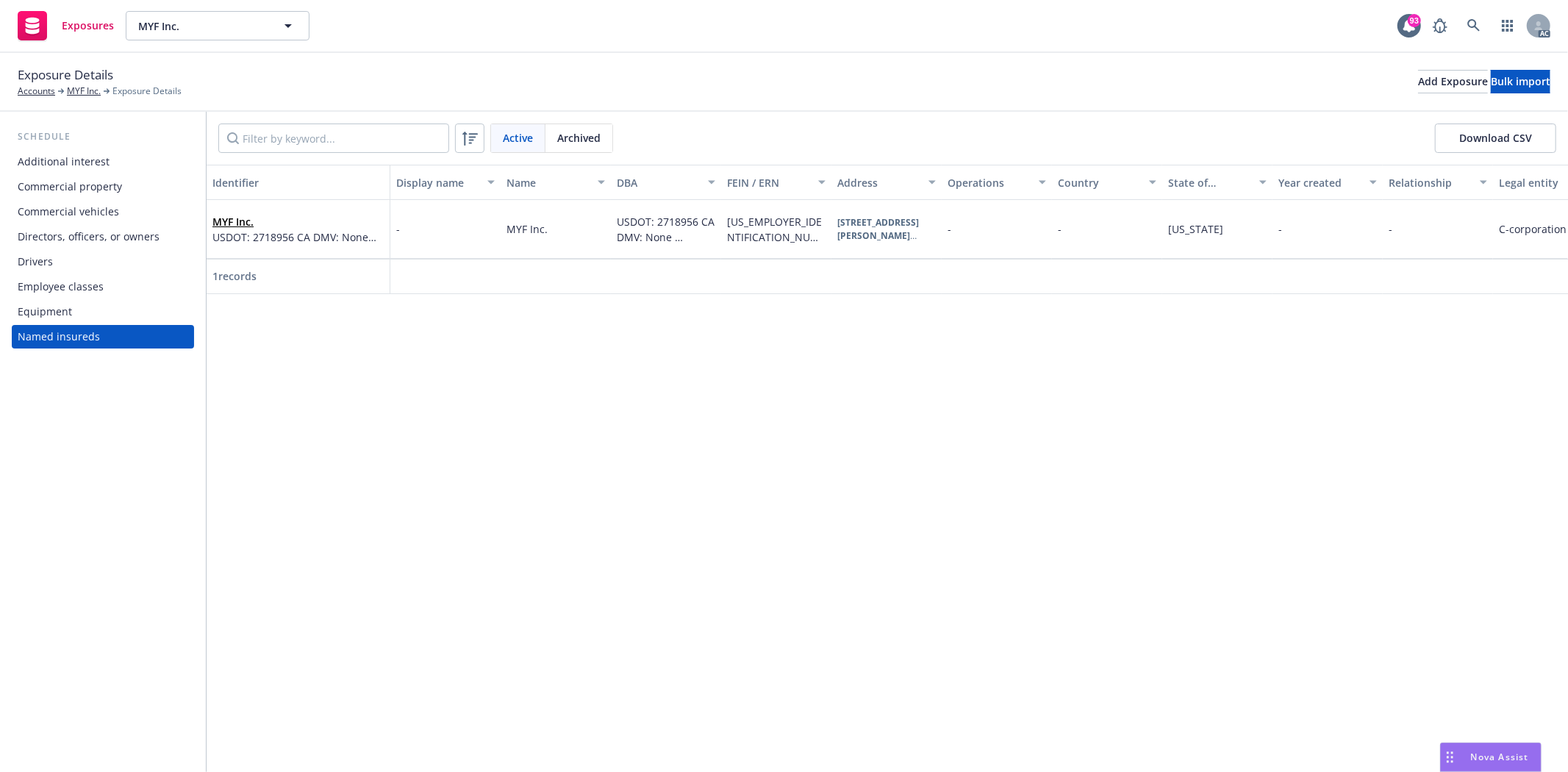
click at [62, 313] on div "Equipment" at bounding box center [45, 311] width 55 height 24
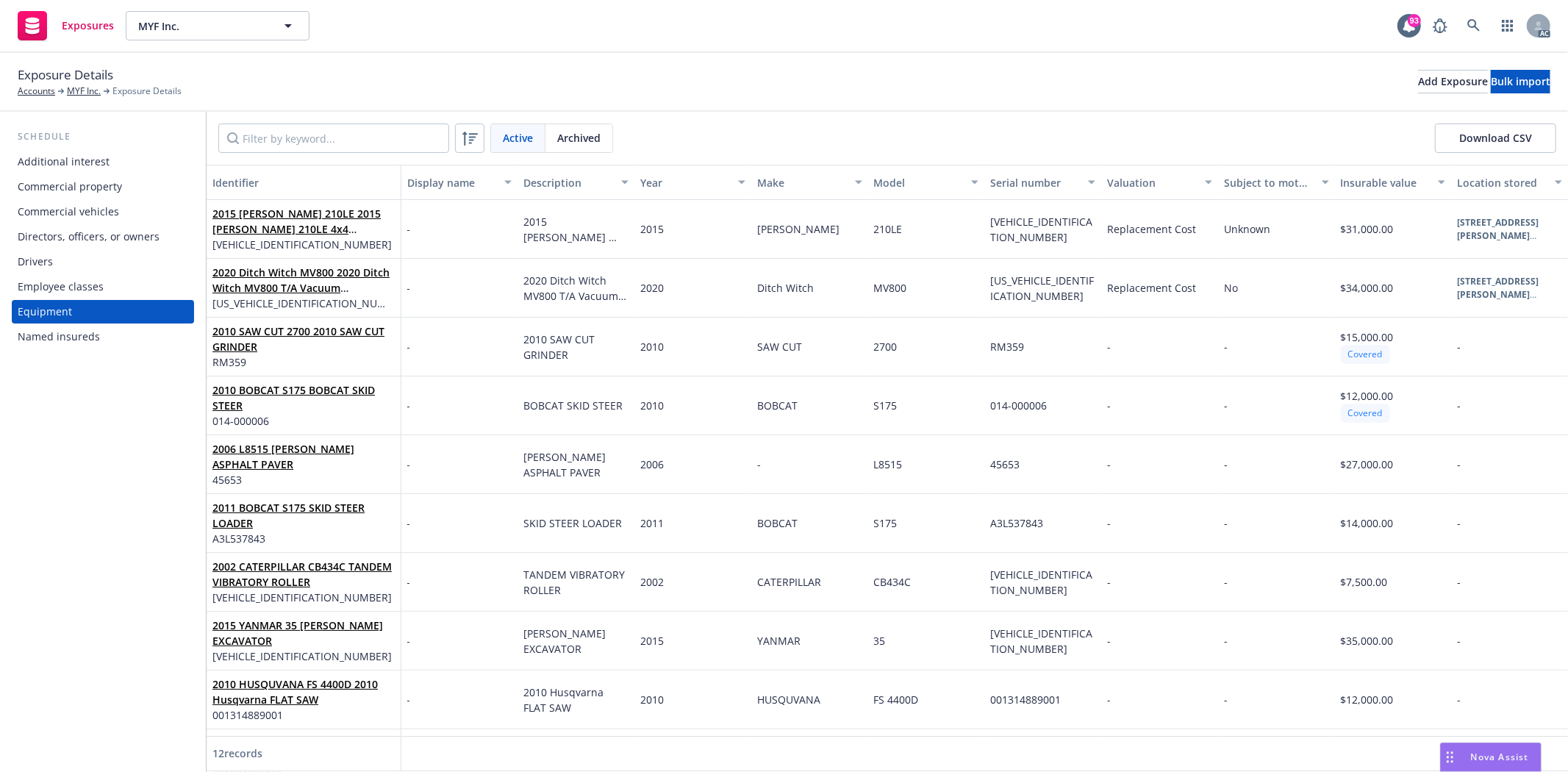
click at [91, 223] on div "Additional interest Commercial property Commercial vehicles Directors, officers…" at bounding box center [102, 250] width 183 height 199
click at [104, 237] on div "Directors, officers, or owners" at bounding box center [89, 237] width 142 height 24
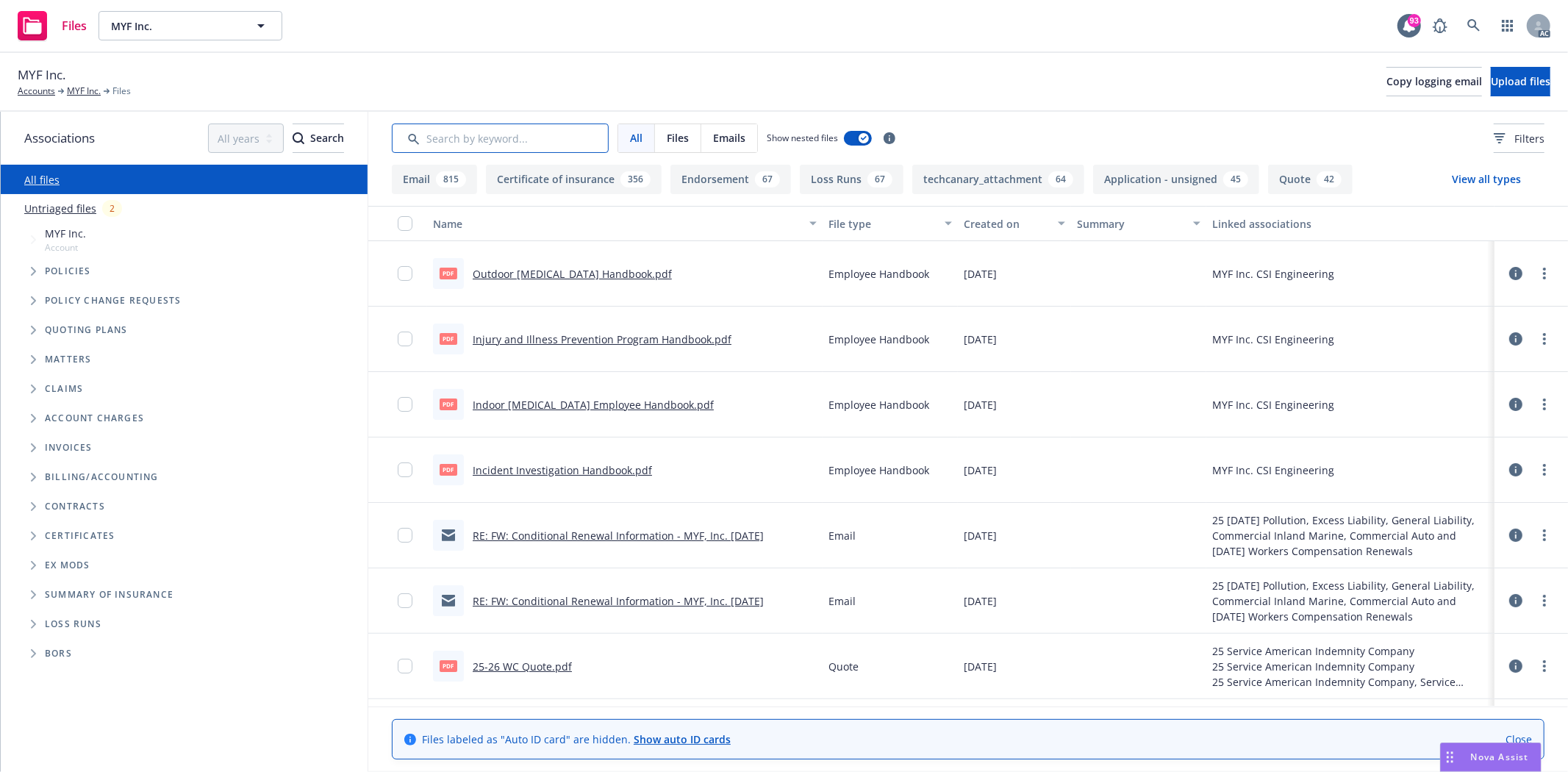
click at [564, 138] on input "Search by keyword..." at bounding box center [499, 138] width 217 height 29
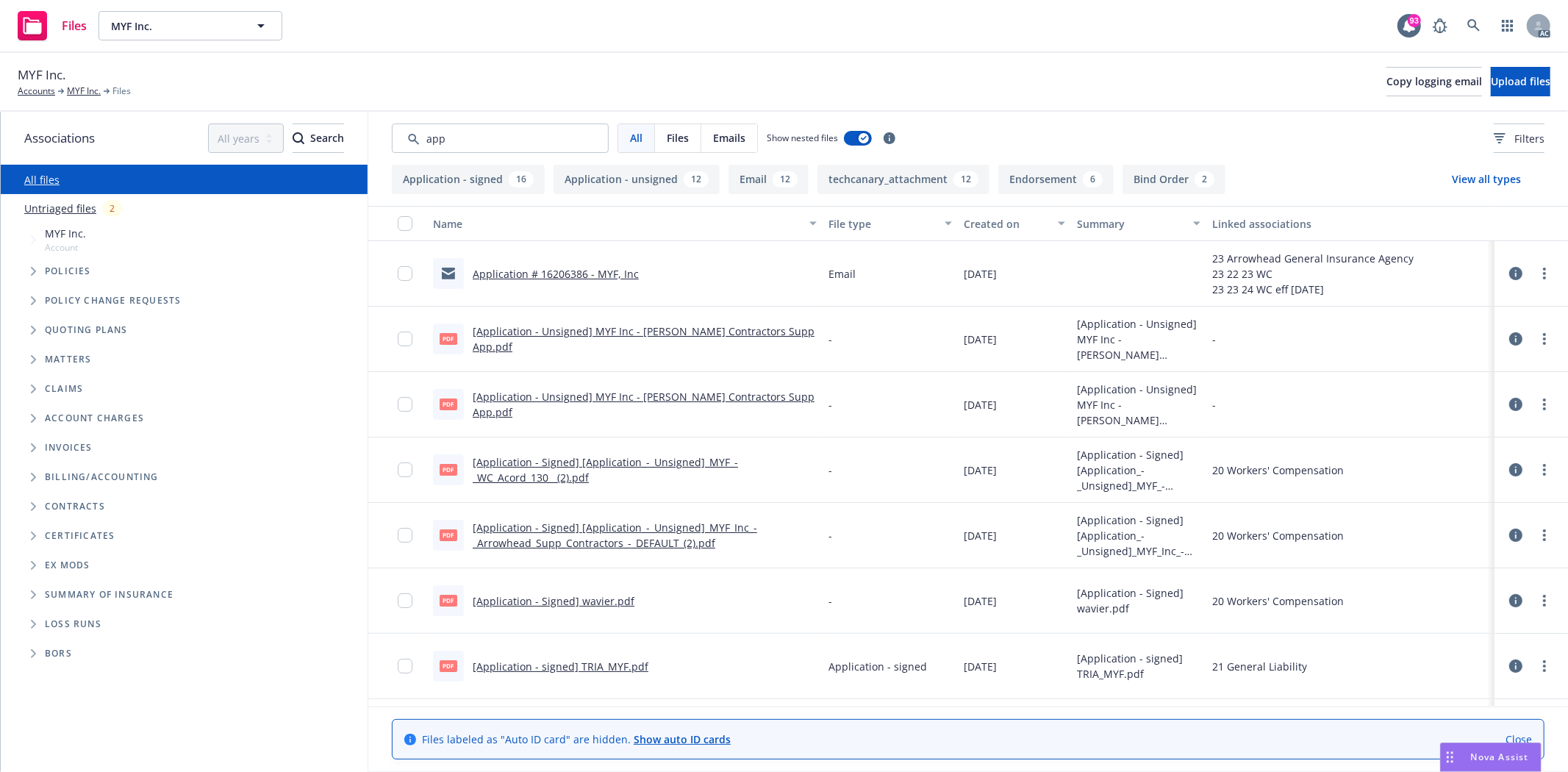
click at [993, 217] on div "Created on" at bounding box center [1006, 224] width 85 height 15
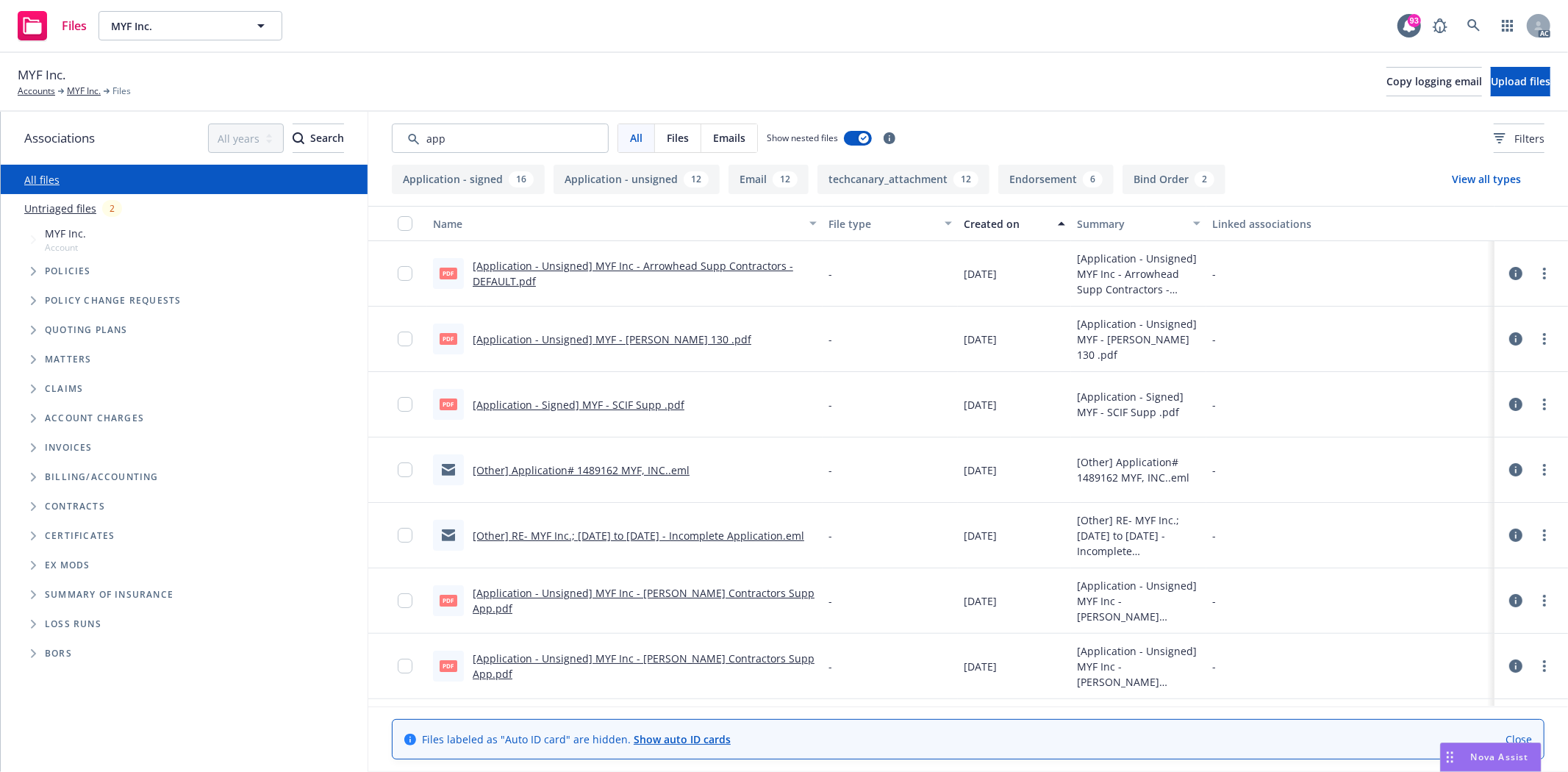
click at [993, 217] on div "Created on" at bounding box center [1006, 224] width 85 height 15
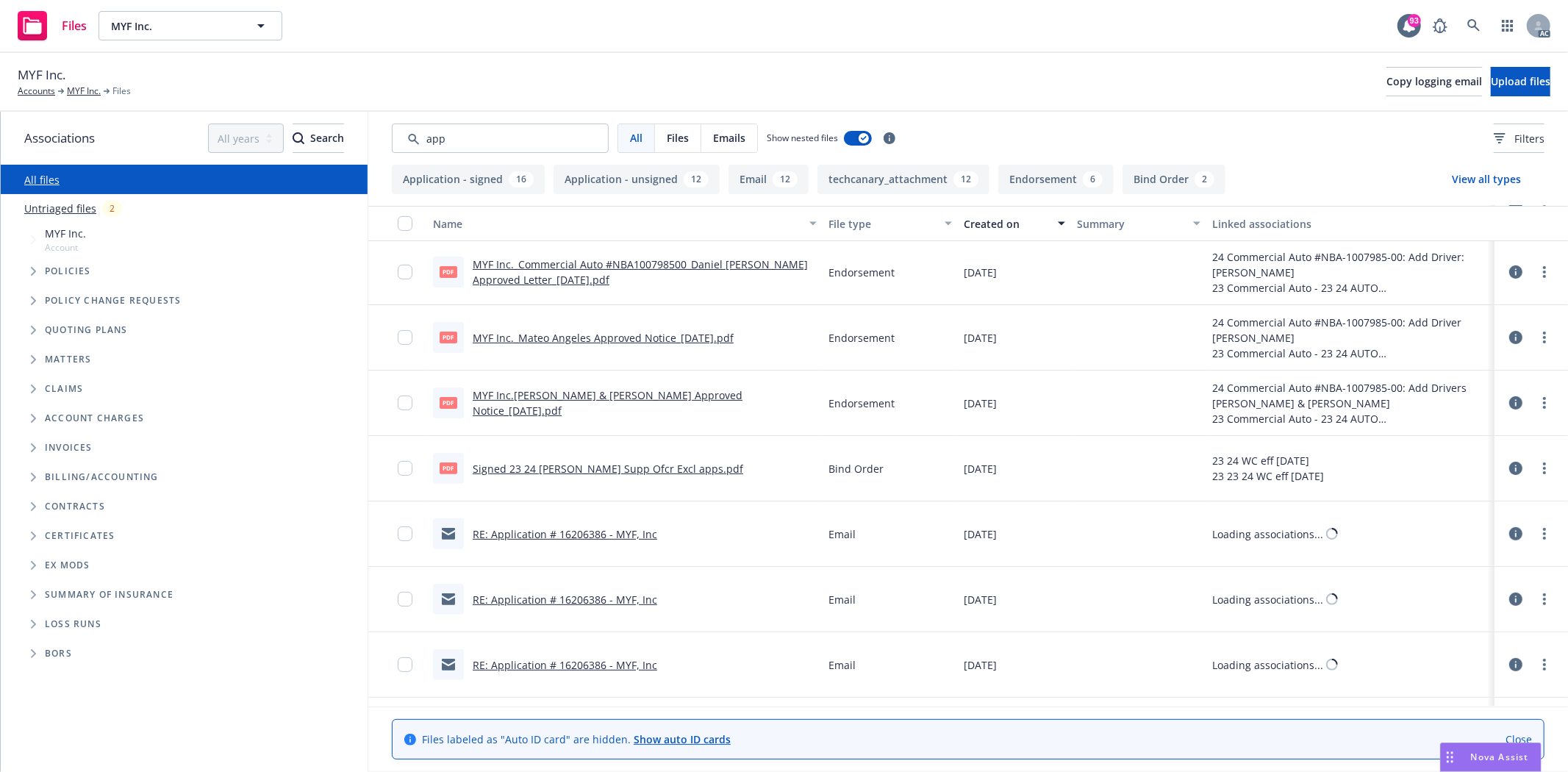
scroll to position [326, 0]
drag, startPoint x: 462, startPoint y: 144, endPoint x: 375, endPoint y: 127, distance: 88.6
click at [377, 134] on div "All Files Emails Show nested files Filters" at bounding box center [967, 138] width 1200 height 53
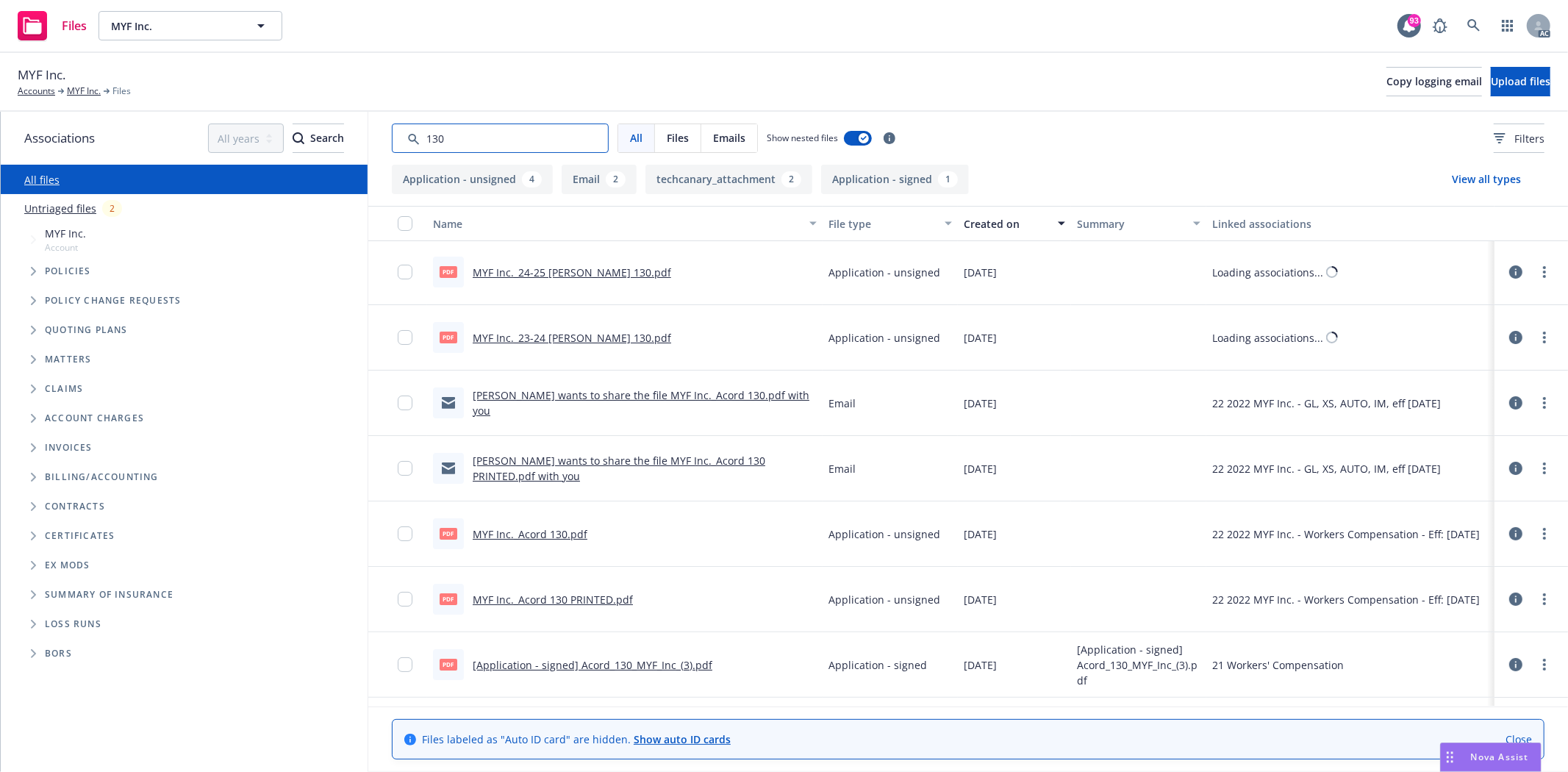
scroll to position [0, 0]
type input "130"
click at [555, 268] on link "MYF Inc._24-25 [PERSON_NAME] 130.pdf" at bounding box center [572, 273] width 199 height 14
